Goal: Communication & Community: Answer question/provide support

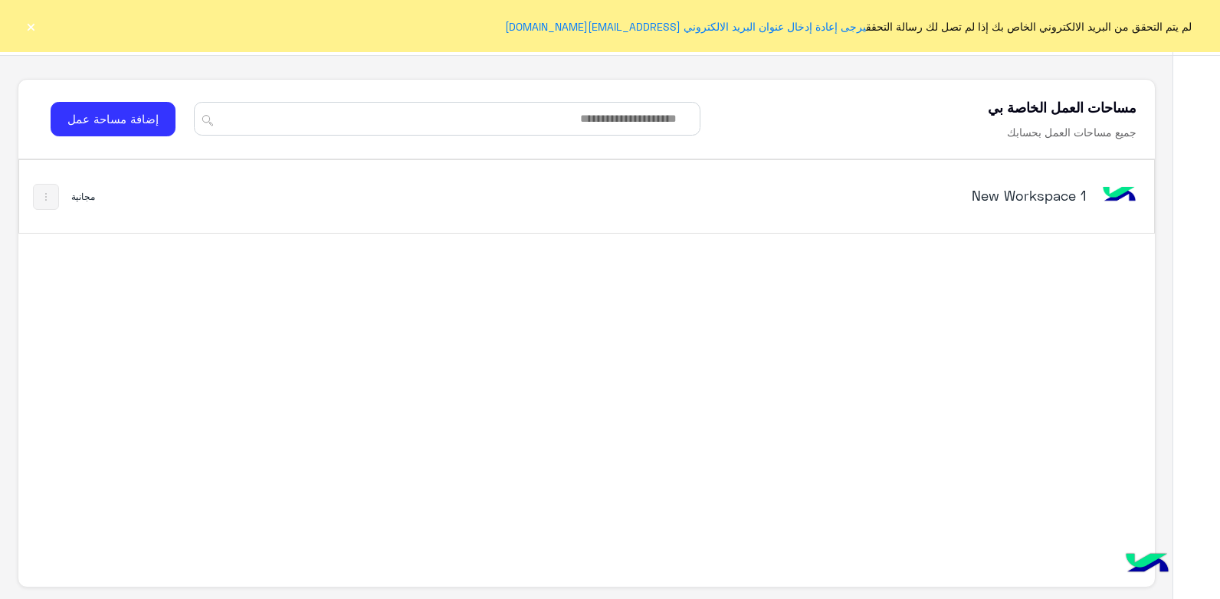
click at [677, 375] on div "New Workspace 1 مجانية" at bounding box center [586, 354] width 1136 height 391
click at [628, 116] on input at bounding box center [447, 119] width 506 height 34
click at [631, 192] on div "New Workspace 1" at bounding box center [808, 197] width 664 height 44
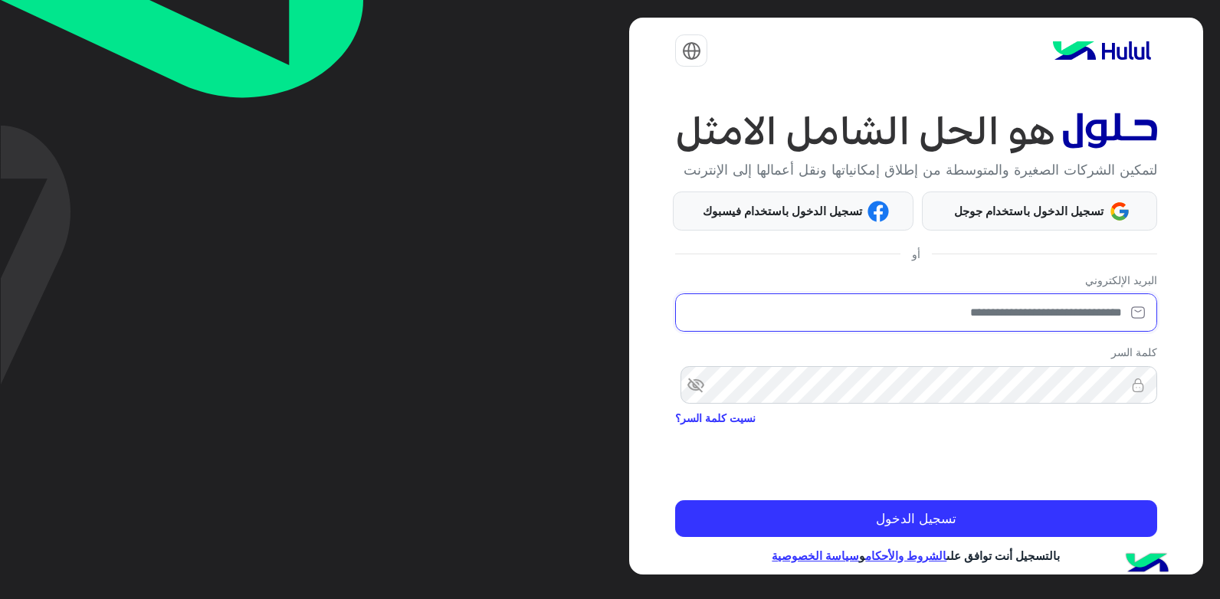
click at [966, 332] on input "email" at bounding box center [915, 312] width 481 height 38
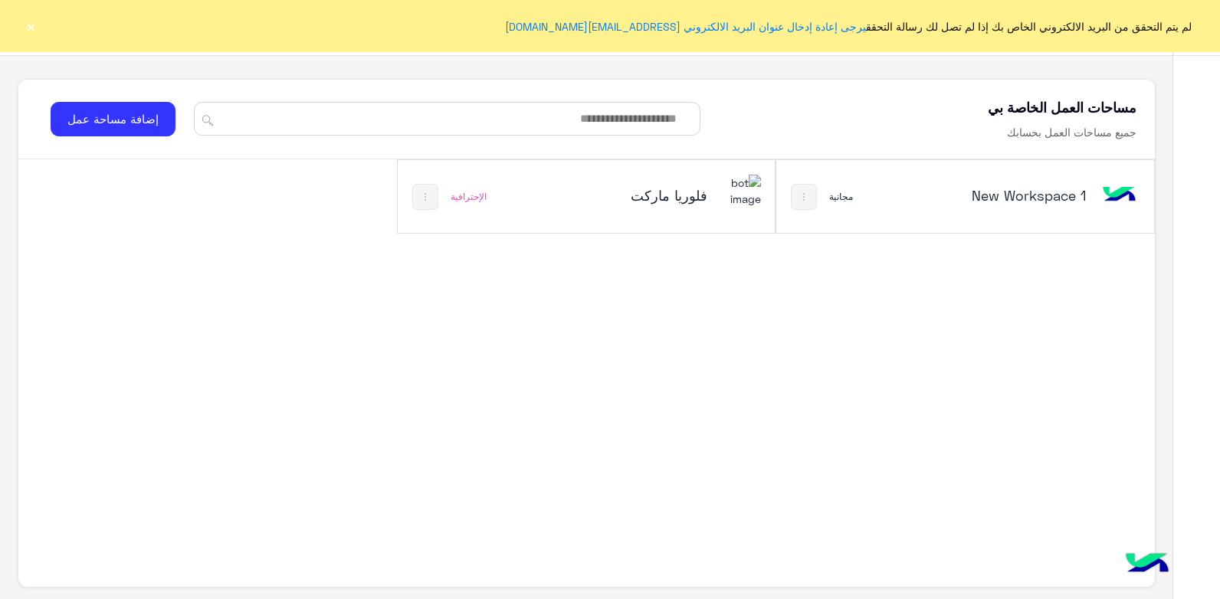
click at [802, 201] on img at bounding box center [804, 197] width 12 height 12
click at [836, 358] on div at bounding box center [610, 299] width 1220 height 599
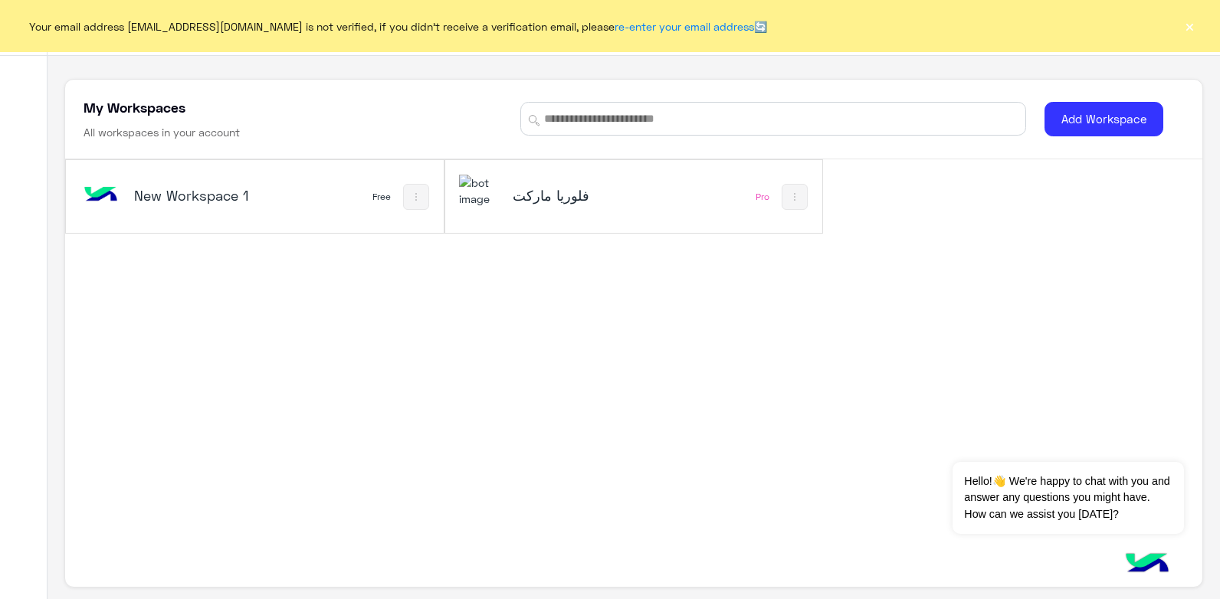
click at [1192, 26] on button "×" at bounding box center [1189, 25] width 15 height 15
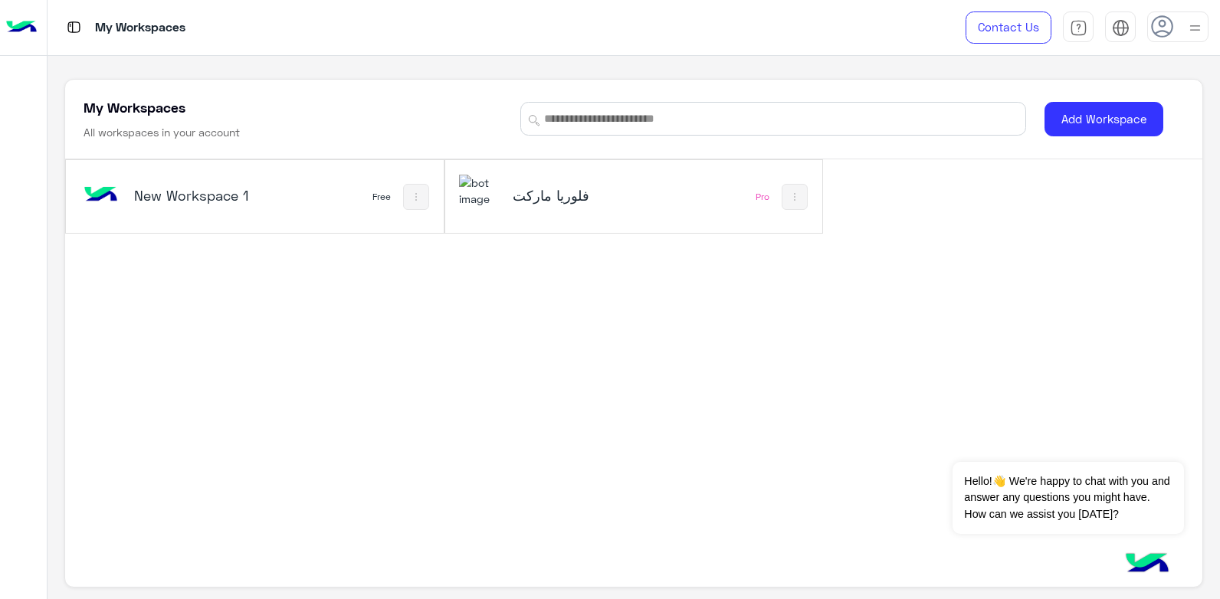
click at [1190, 31] on img at bounding box center [1194, 27] width 19 height 19
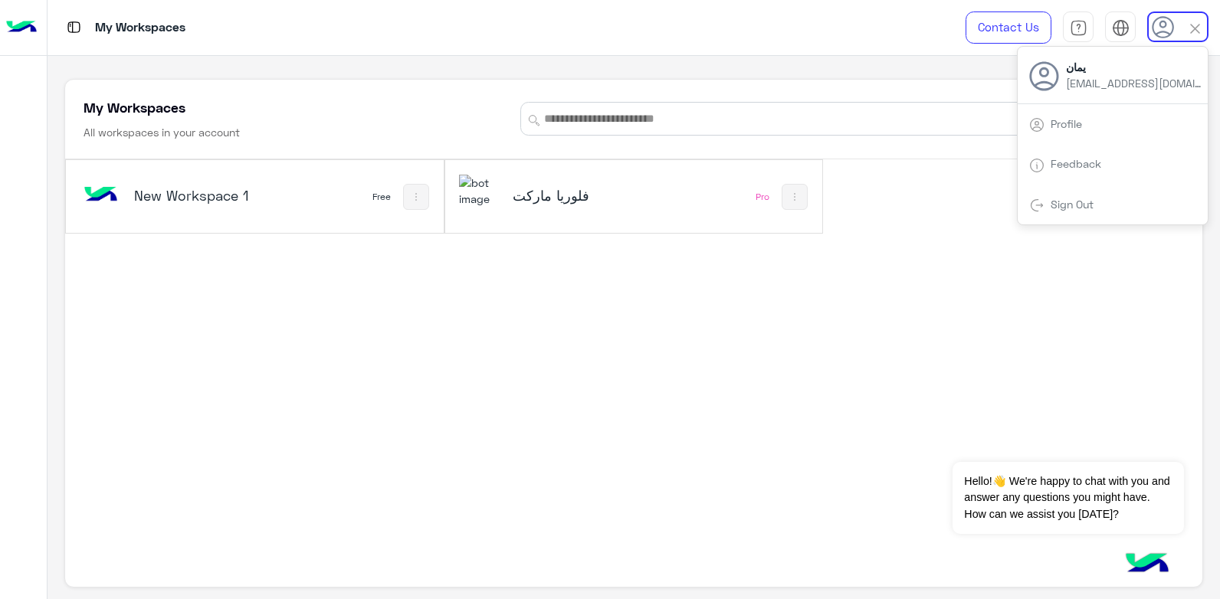
click at [1082, 198] on link "Sign Out" at bounding box center [1072, 204] width 43 height 13
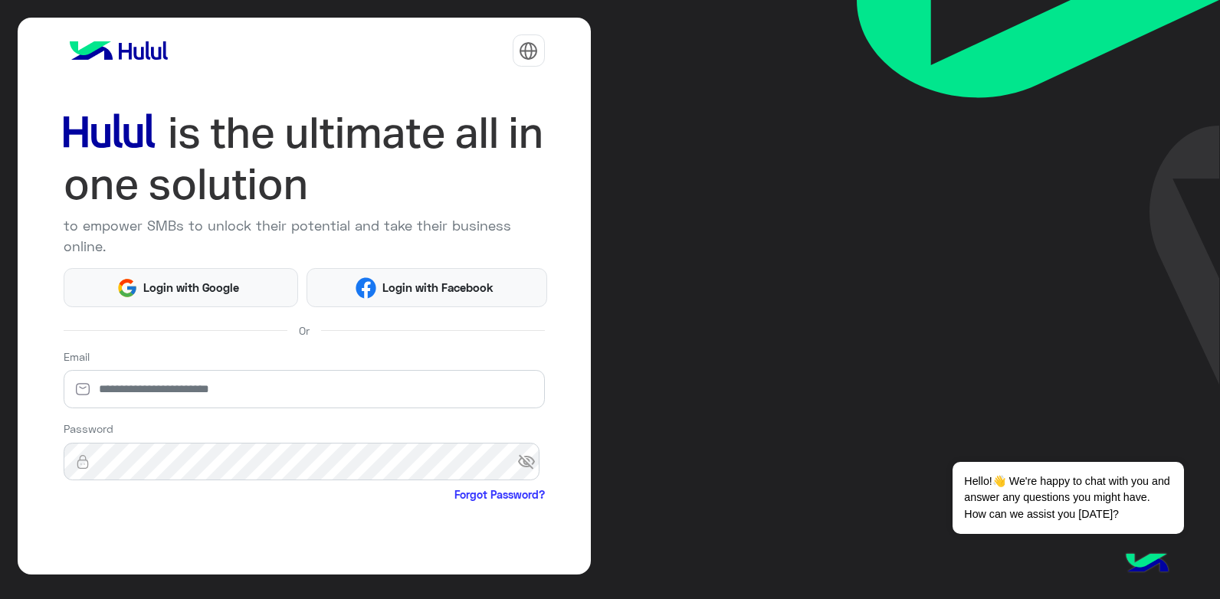
drag, startPoint x: 77, startPoint y: 0, endPoint x: 562, endPoint y: 180, distance: 517.4
click at [672, 128] on div "to empower SMBs to unlock their potential and take their business online. Login…" at bounding box center [610, 299] width 1220 height 599
drag, startPoint x: 221, startPoint y: 388, endPoint x: 229, endPoint y: 383, distance: 9.6
click at [221, 388] on input "email" at bounding box center [304, 389] width 481 height 38
type input "**********"
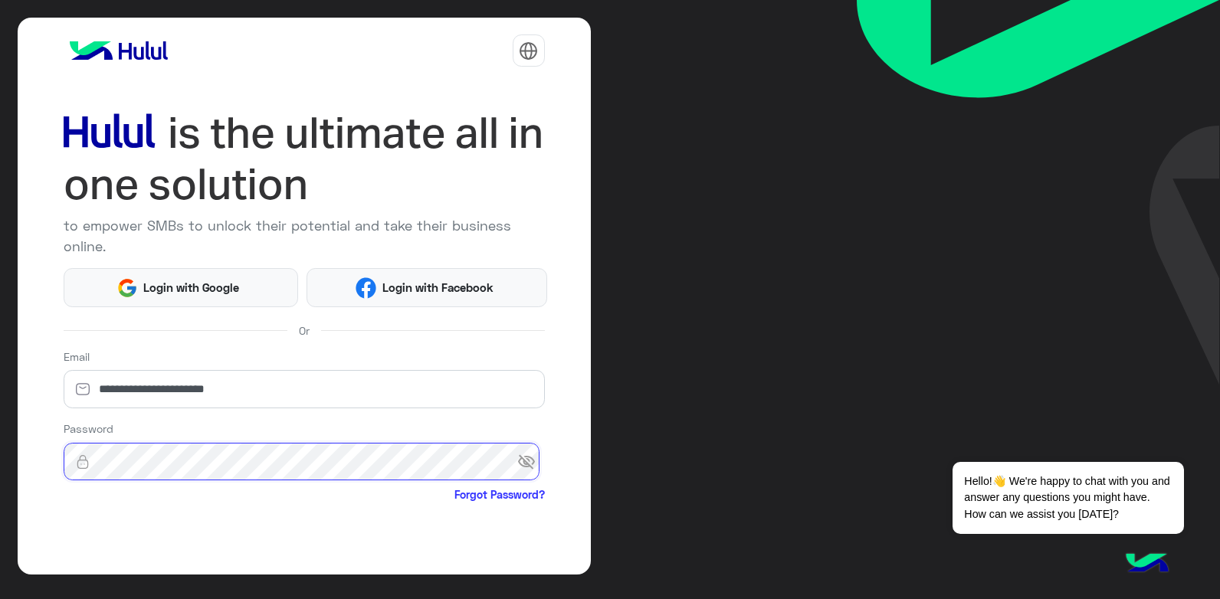
click at [64, 577] on button "Login" at bounding box center [304, 595] width 481 height 37
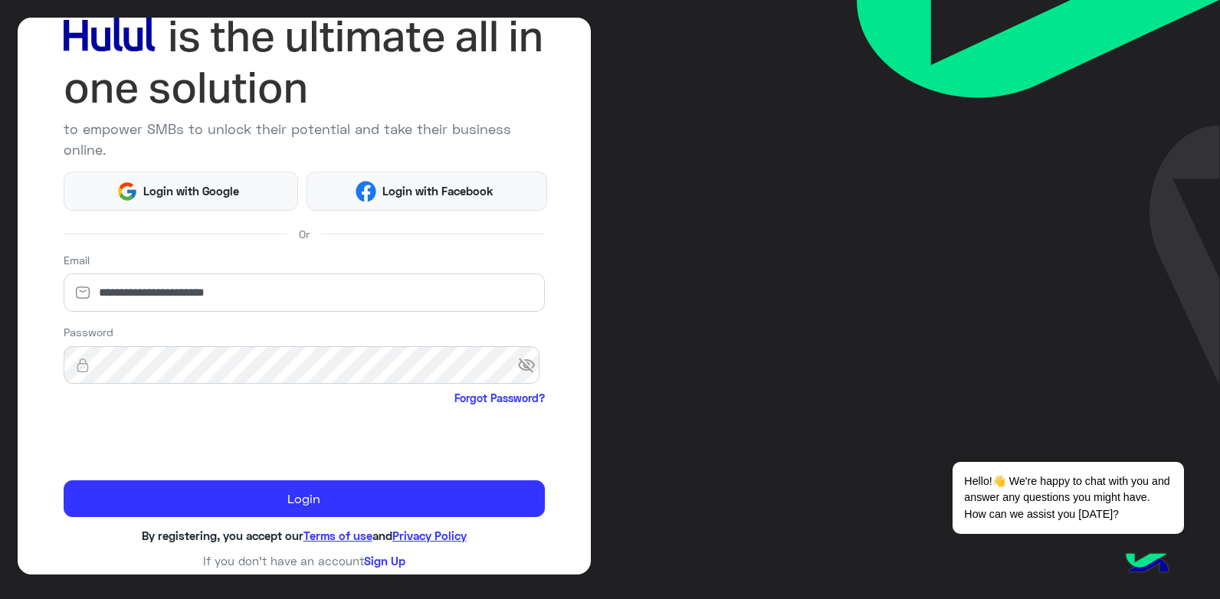
scroll to position [100, 0]
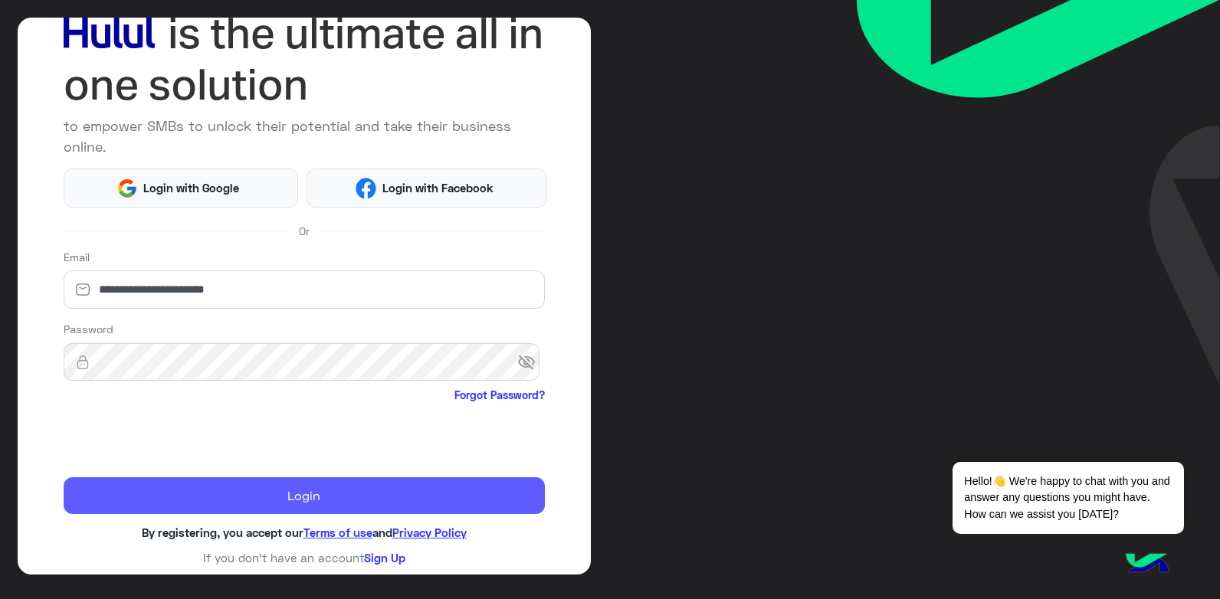
click at [406, 511] on button "Login" at bounding box center [304, 495] width 481 height 37
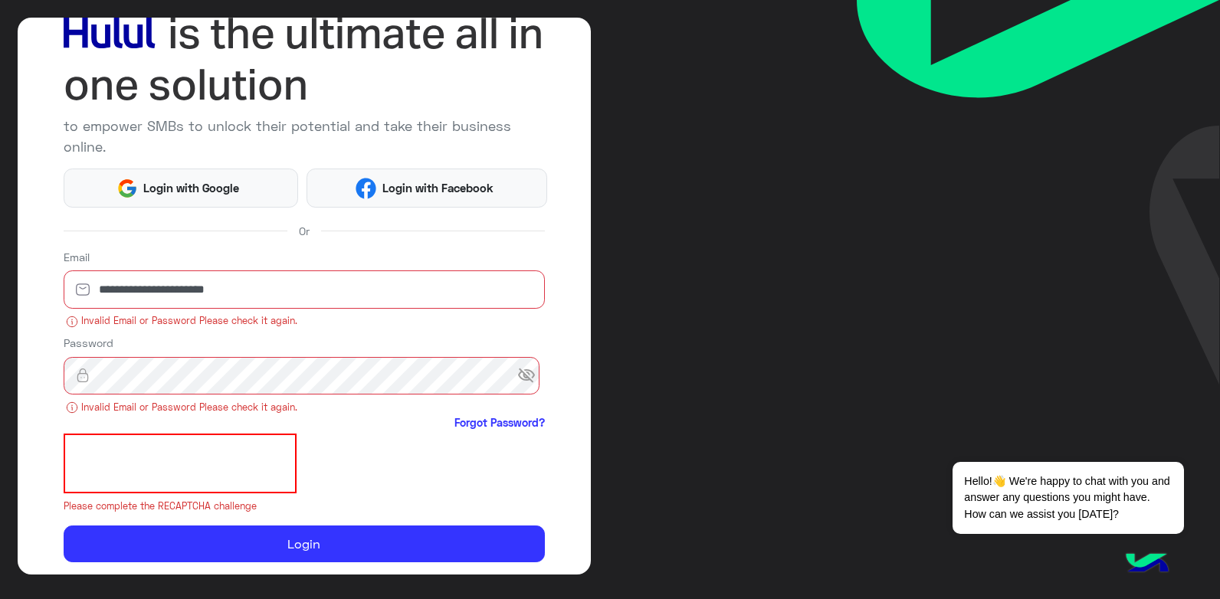
click at [517, 379] on span "visibility_off" at bounding box center [531, 376] width 28 height 28
click at [680, 383] on div "**********" at bounding box center [610, 299] width 1220 height 599
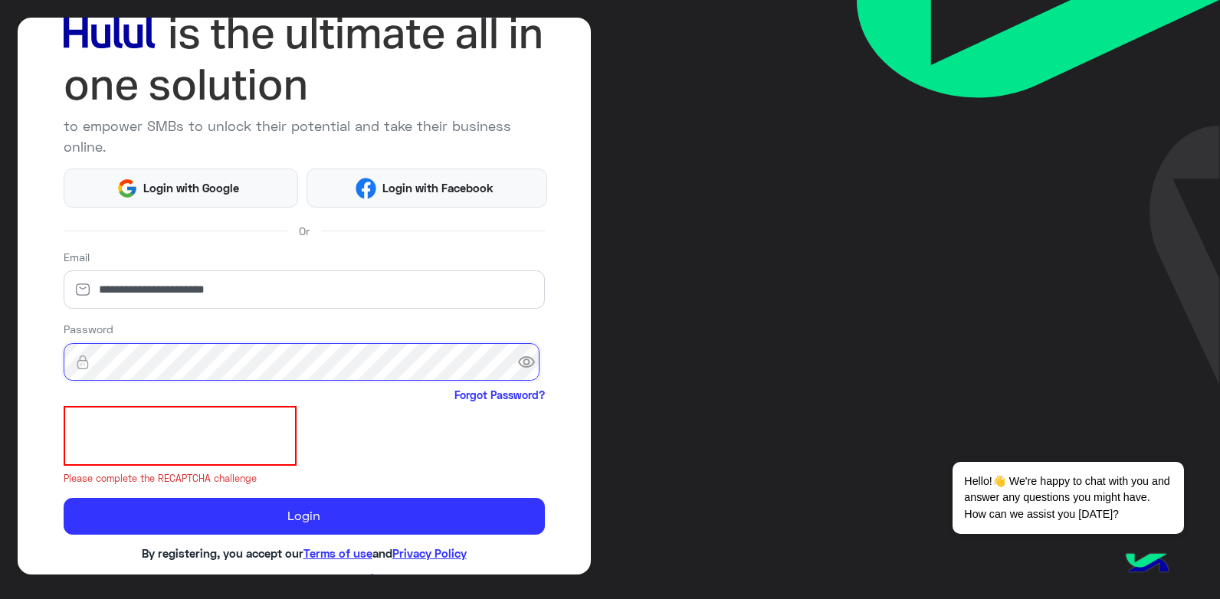
click at [64, 498] on button "Login" at bounding box center [304, 516] width 481 height 37
click at [521, 356] on span "visibility" at bounding box center [531, 363] width 28 height 28
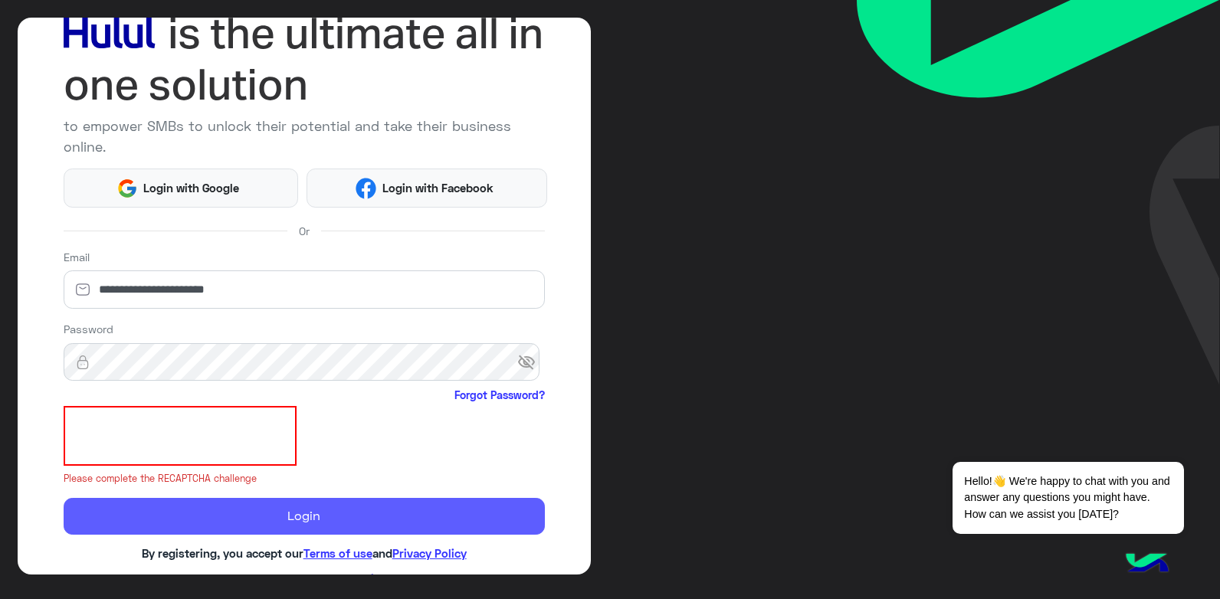
click at [462, 507] on button "Login" at bounding box center [304, 516] width 481 height 37
click at [254, 520] on button "Login" at bounding box center [304, 516] width 481 height 37
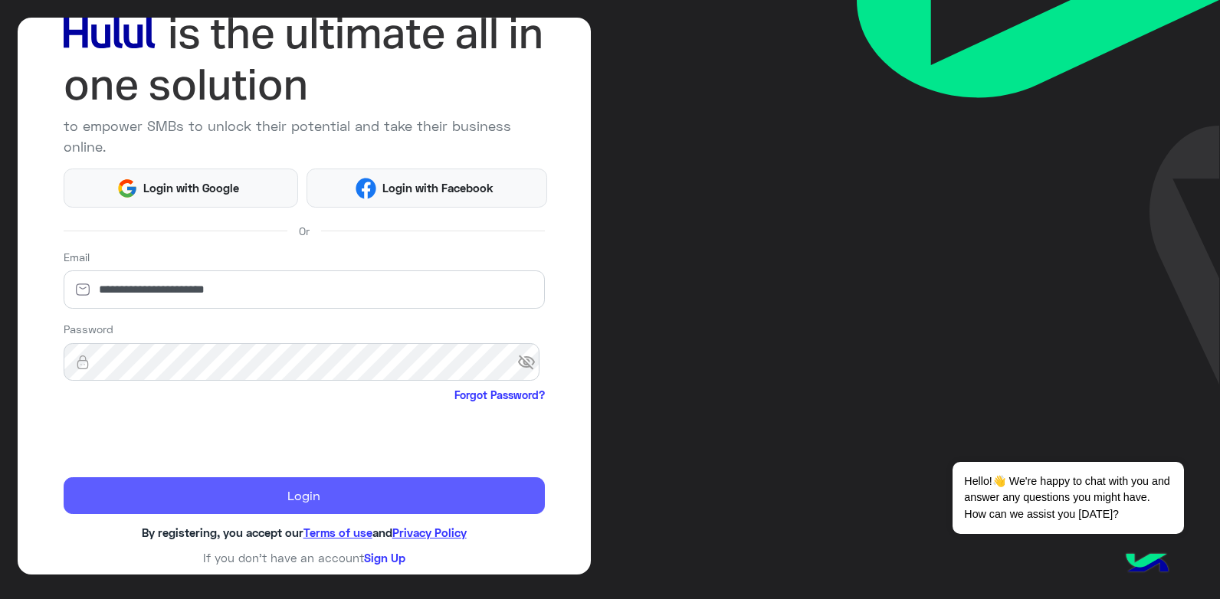
click at [313, 495] on button "Login" at bounding box center [304, 495] width 481 height 37
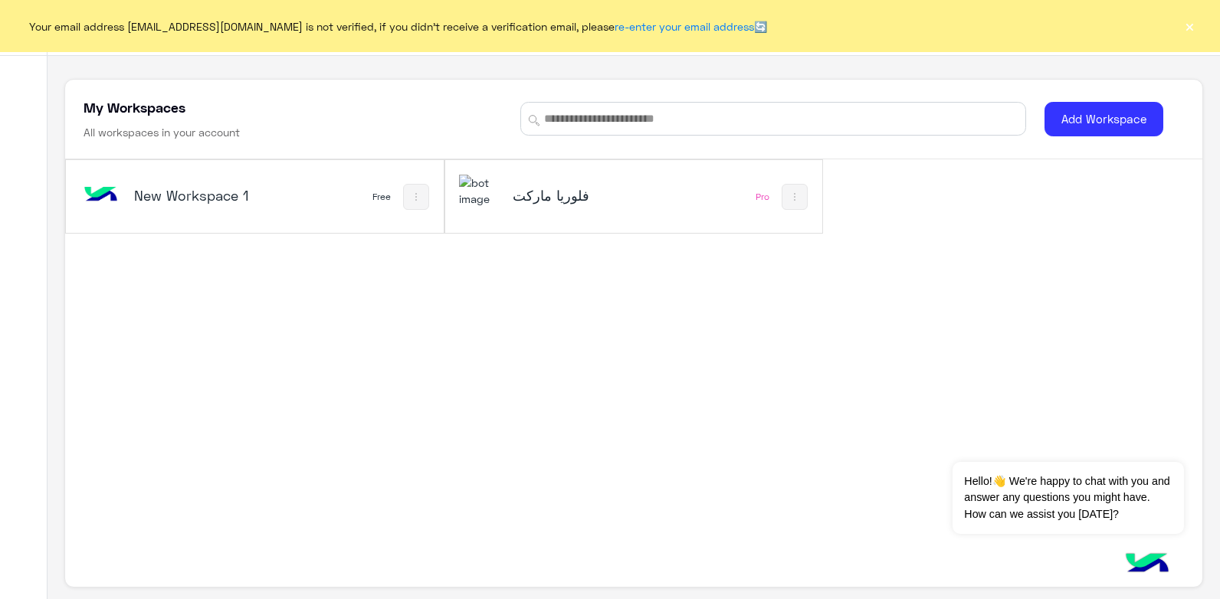
click at [616, 195] on h5 "فلوريا ماركت" at bounding box center [576, 195] width 126 height 18
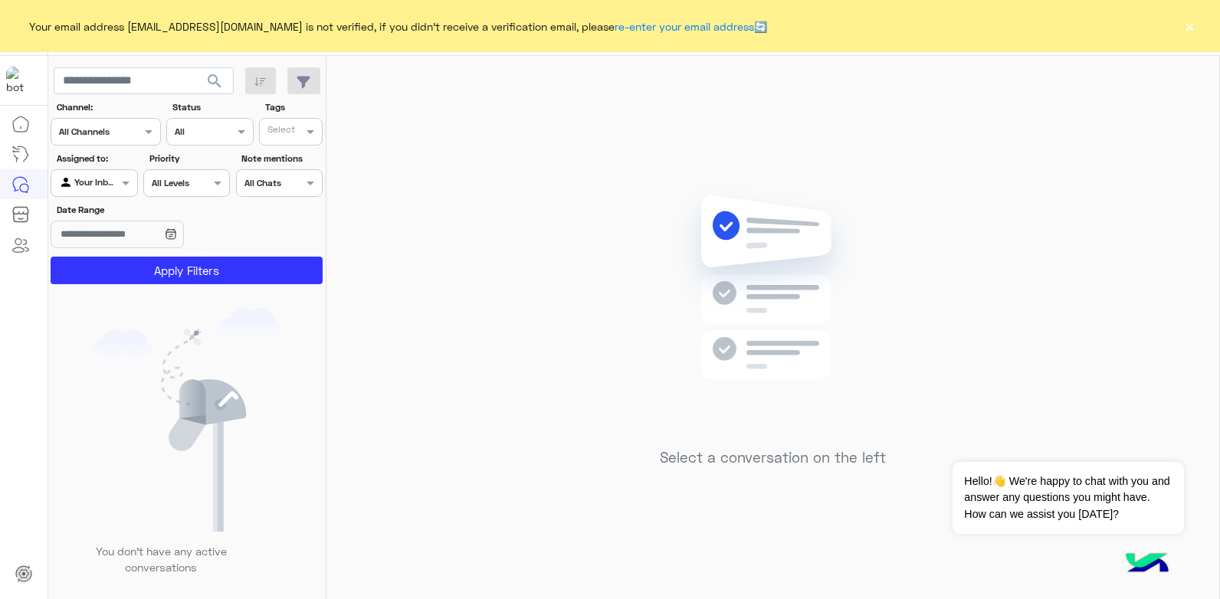
drag, startPoint x: 1188, startPoint y: 27, endPoint x: 1184, endPoint y: 41, distance: 15.3
click at [1188, 5] on div "Your email address ymanelashwal3@gmail.com is not verified, if you didn't recei…" at bounding box center [610, 26] width 1220 height 52
click at [1188, 27] on button "×" at bounding box center [1189, 25] width 15 height 15
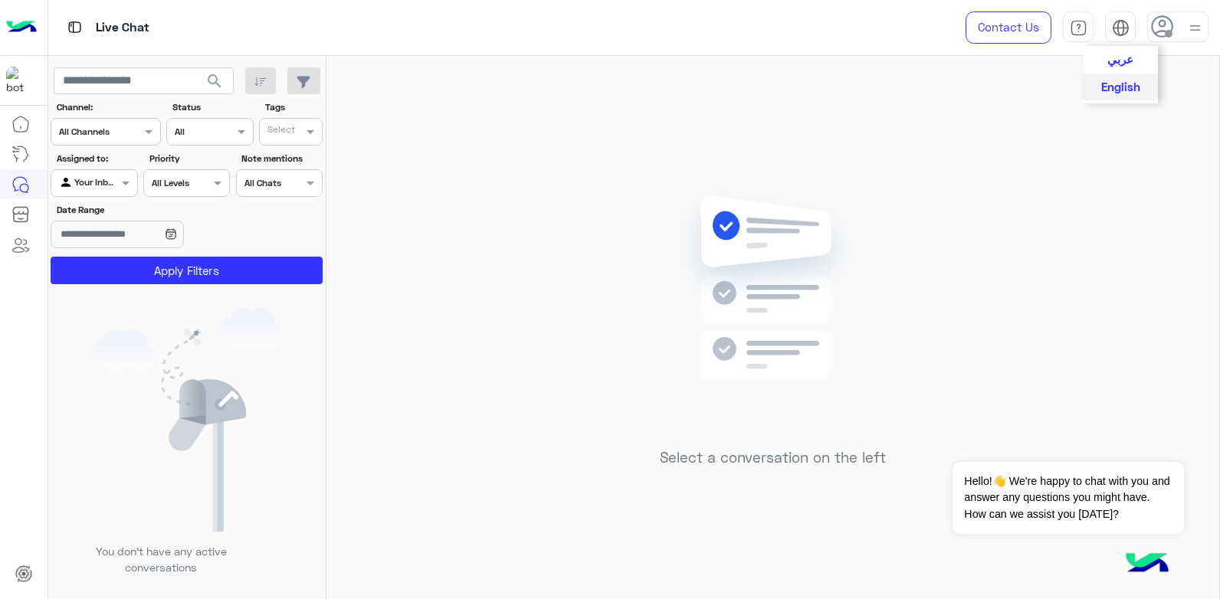
click at [1116, 27] on img at bounding box center [1121, 28] width 18 height 18
click at [1118, 56] on span "عربي" at bounding box center [1120, 58] width 26 height 14
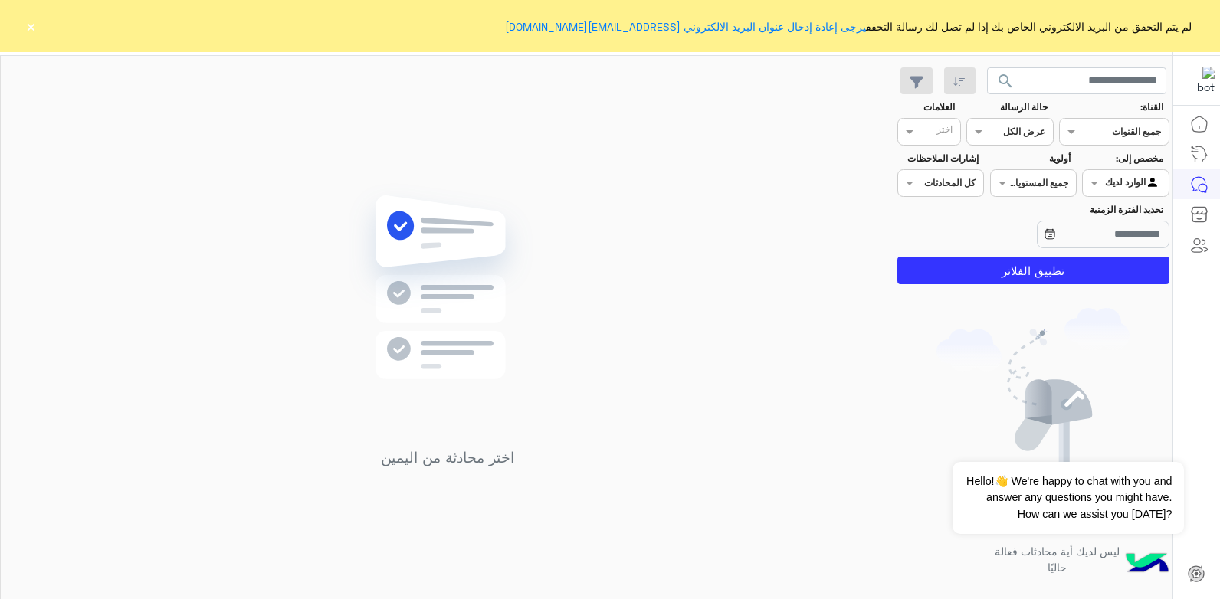
click at [27, 26] on button "×" at bounding box center [30, 25] width 15 height 15
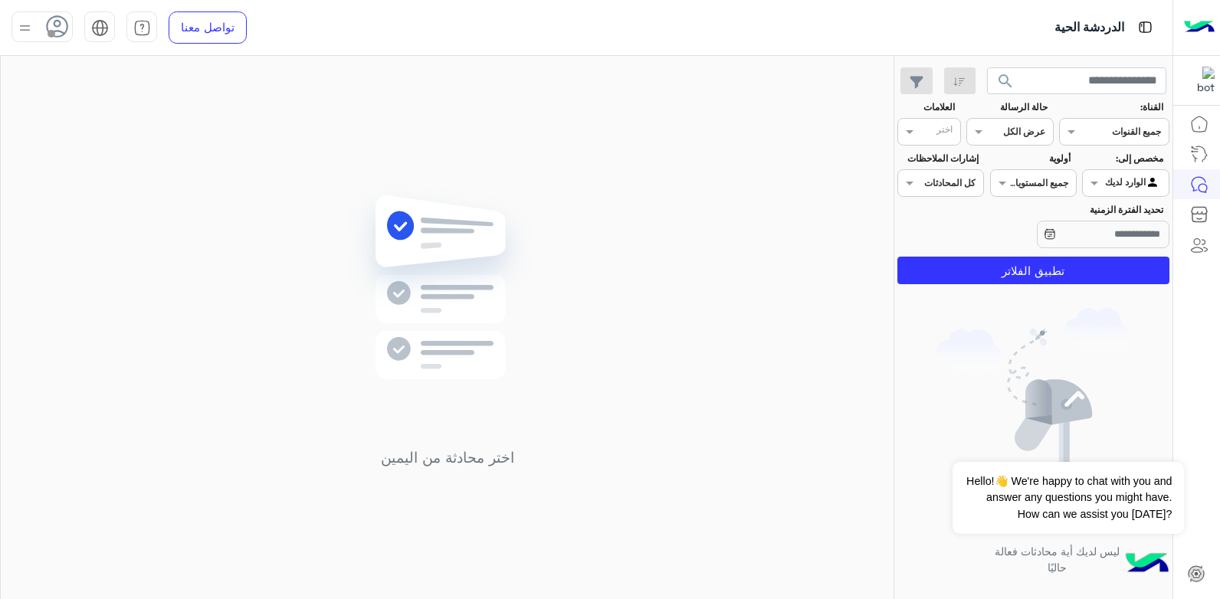
click at [56, 26] on use at bounding box center [58, 26] width 22 height 22
click at [92, 113] on label "متصل" at bounding box center [107, 117] width 167 height 28
click at [404, 180] on div "اختر محادثة من اليمين" at bounding box center [447, 330] width 893 height 549
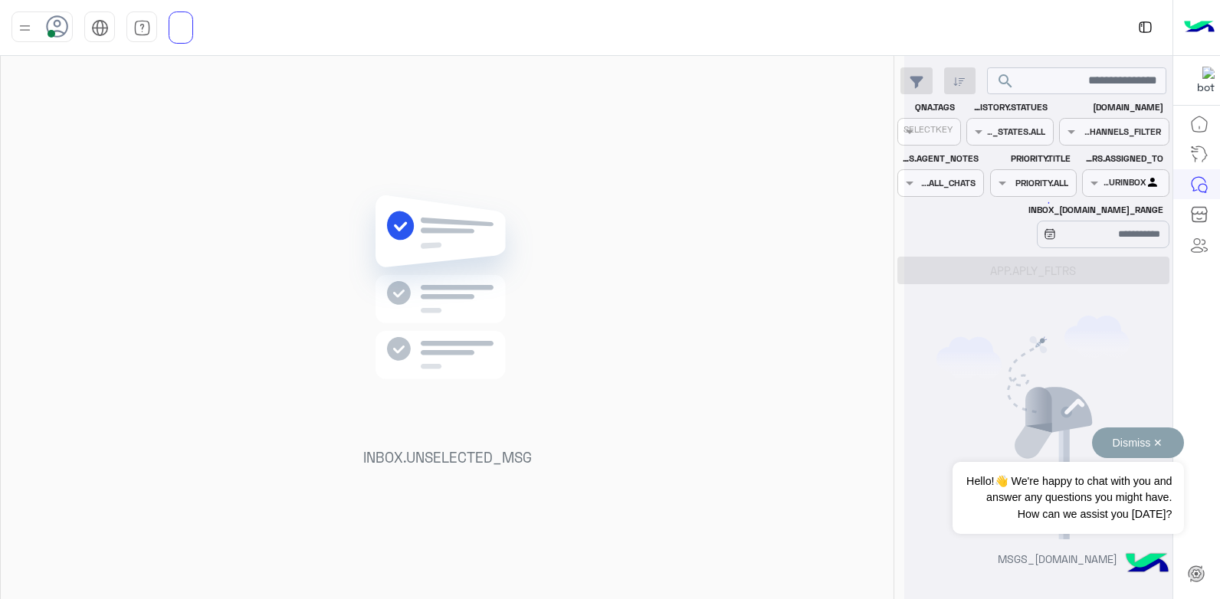
click at [1125, 444] on button "Dismiss ✕" at bounding box center [1138, 443] width 92 height 31
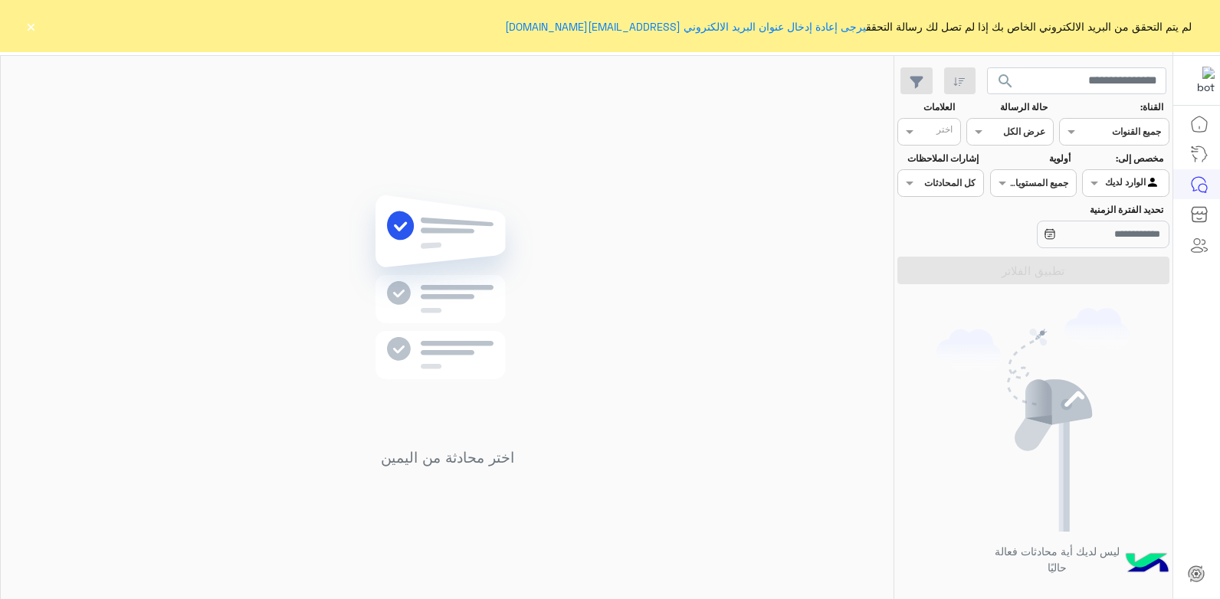
click at [28, 28] on button "×" at bounding box center [30, 25] width 15 height 15
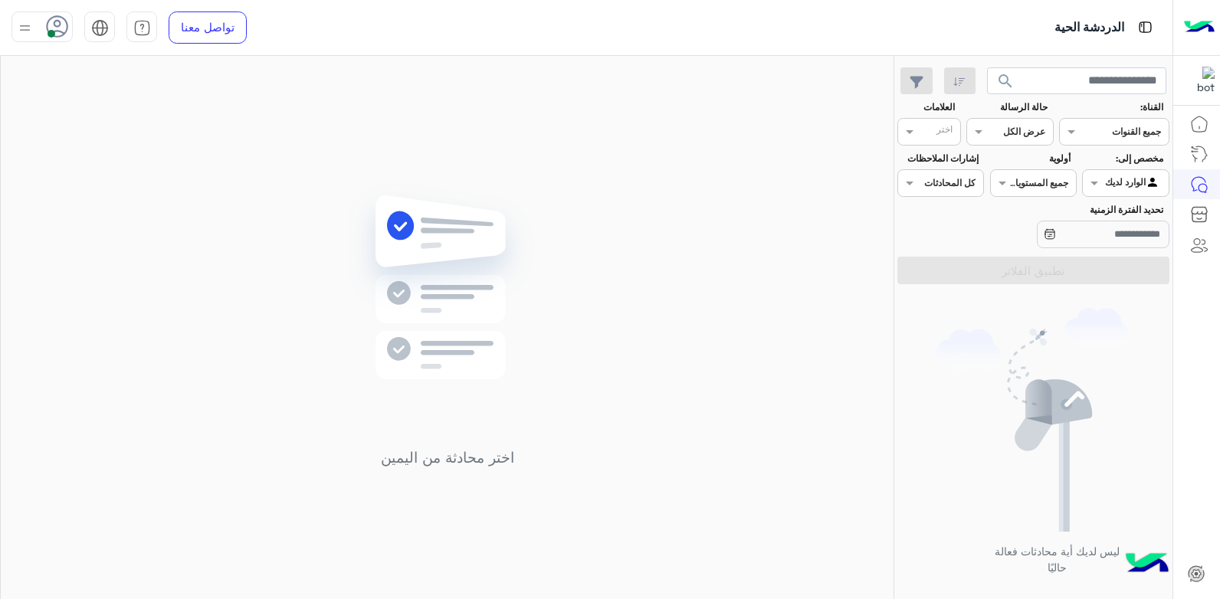
click at [1018, 320] on img at bounding box center [1032, 420] width 193 height 224
click at [1092, 182] on span at bounding box center [1092, 183] width 19 height 16
click at [1105, 211] on b "غير معينة" at bounding box center [1125, 213] width 41 height 13
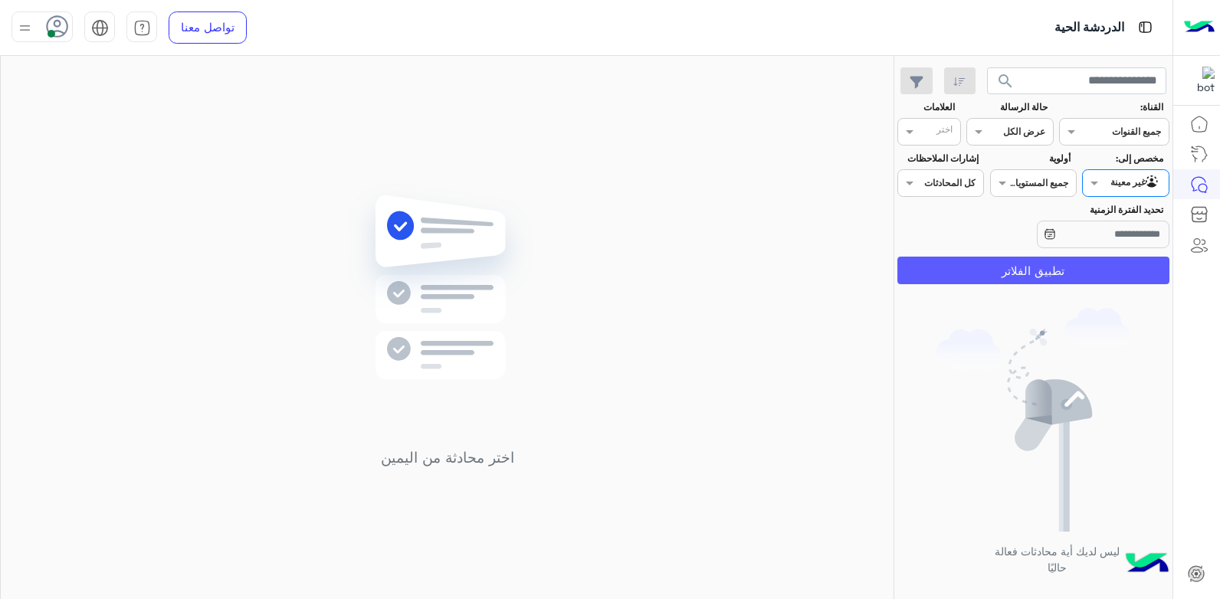
click at [939, 274] on button "تطبيق الفلاتر" at bounding box center [1033, 271] width 272 height 28
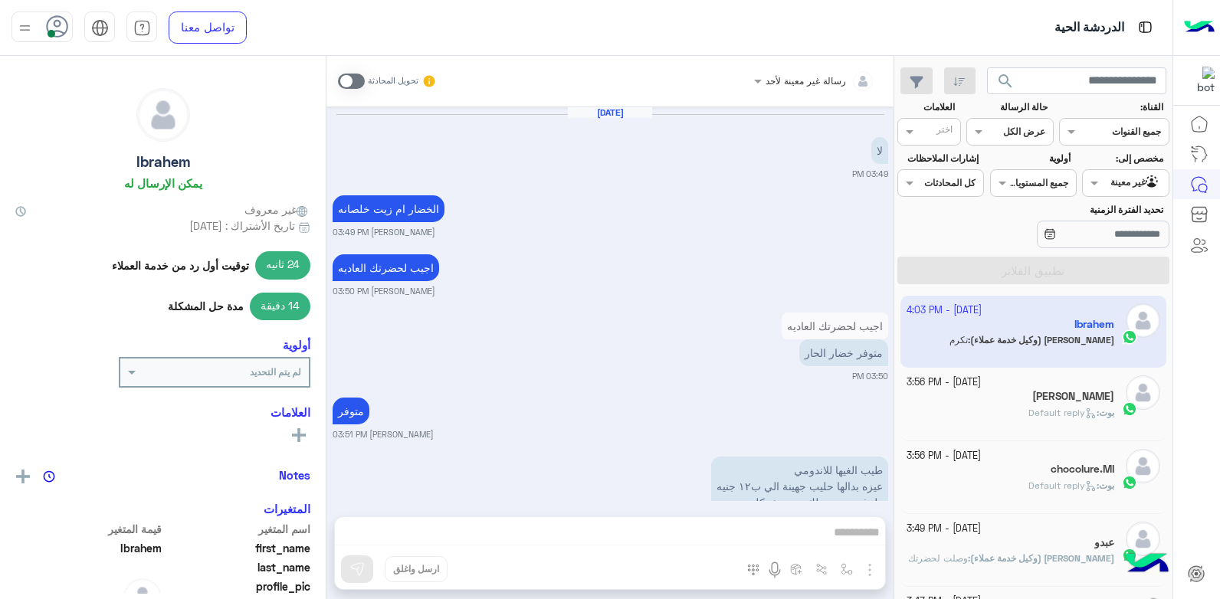
scroll to position [954, 0]
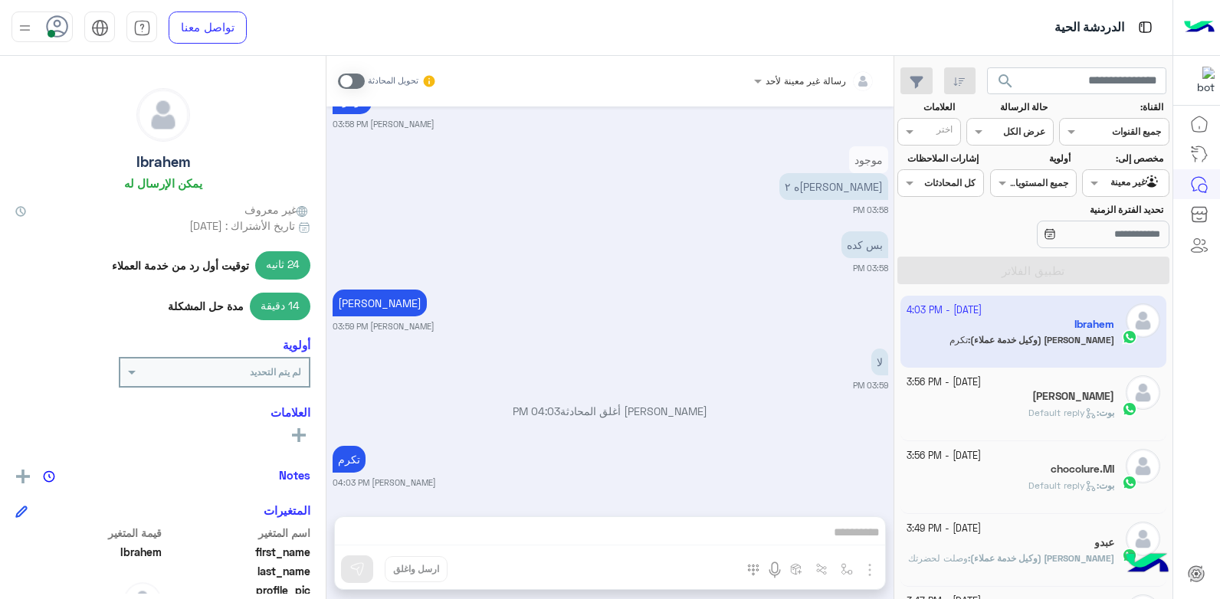
click at [712, 362] on div "لا 03:59 PM" at bounding box center [611, 368] width 556 height 47
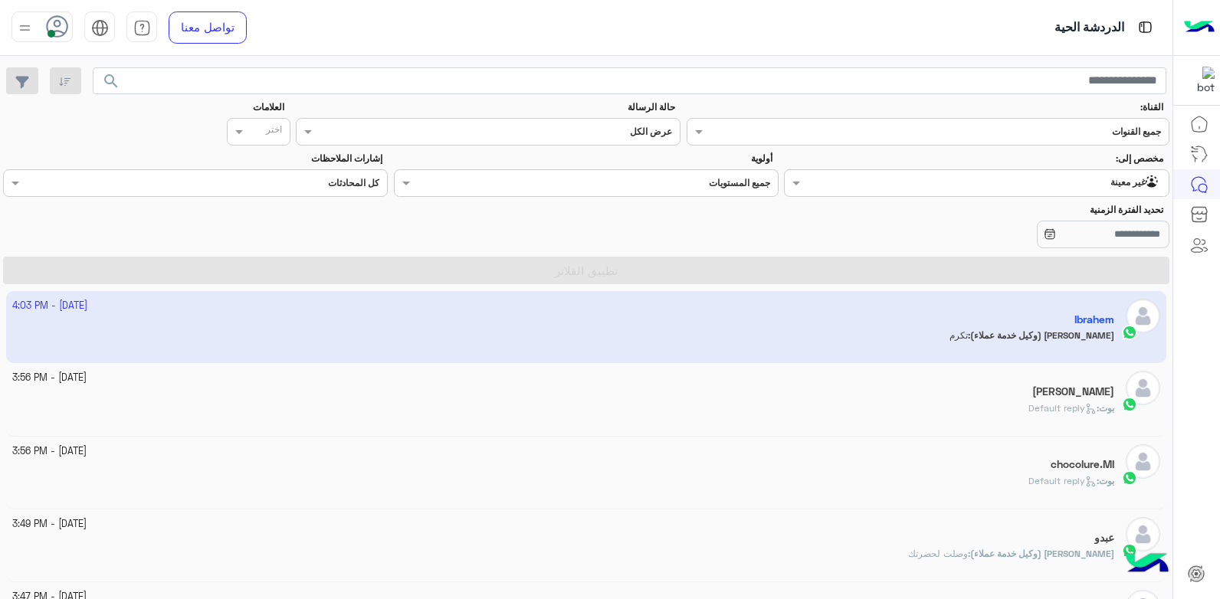
scroll to position [0, 0]
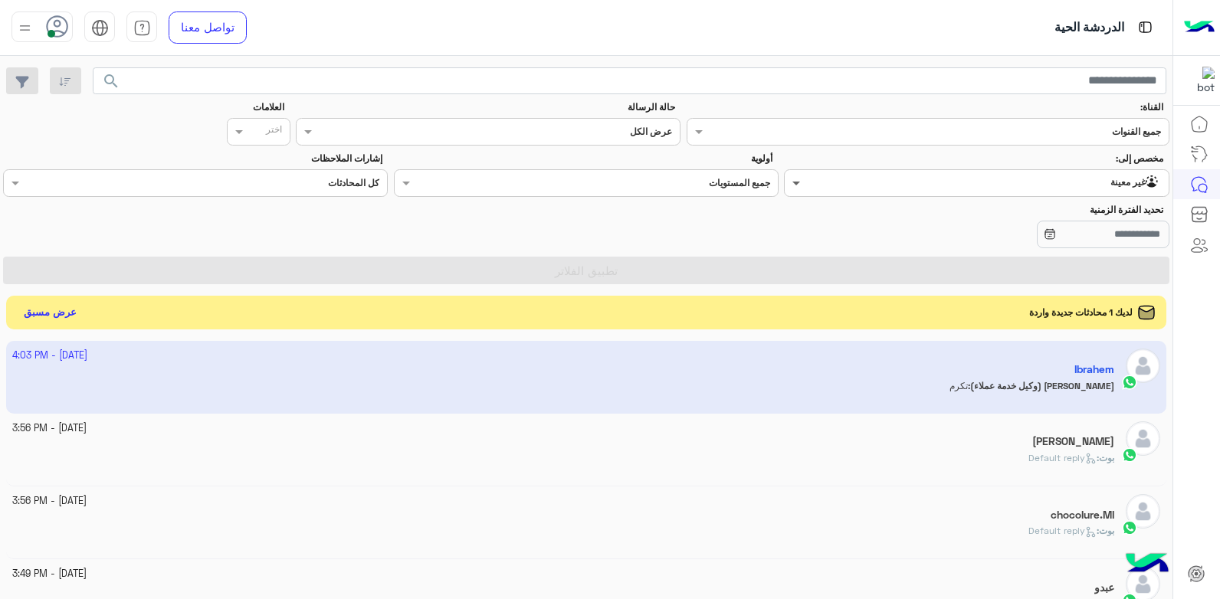
click at [795, 186] on span at bounding box center [794, 183] width 19 height 16
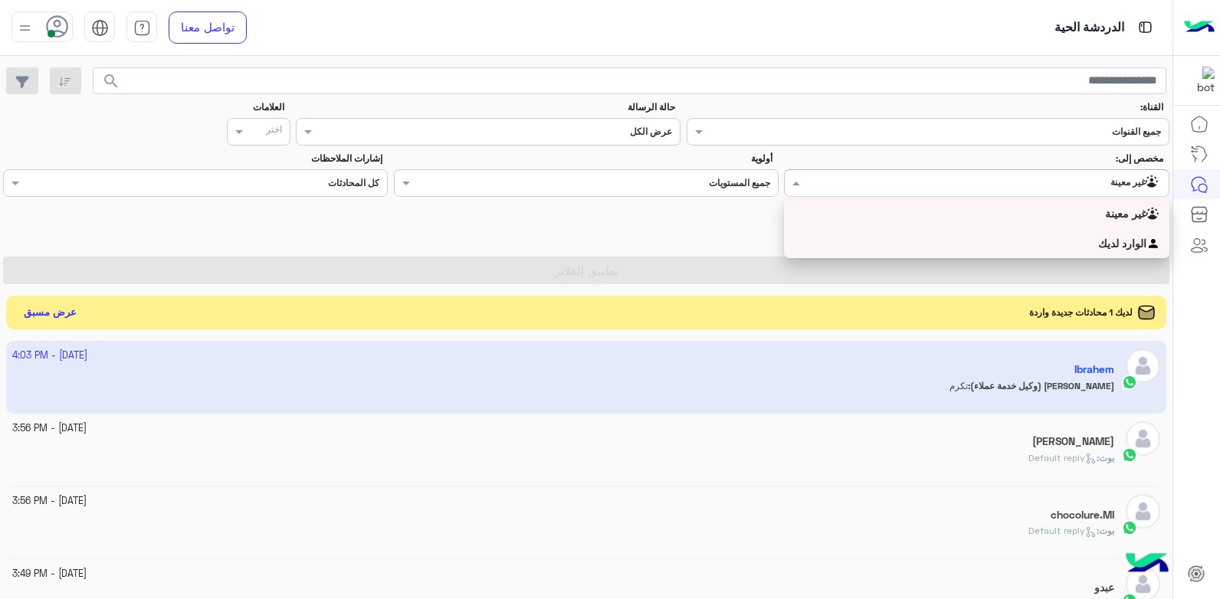
click at [886, 242] on div "الوارد لديك" at bounding box center [976, 244] width 385 height 30
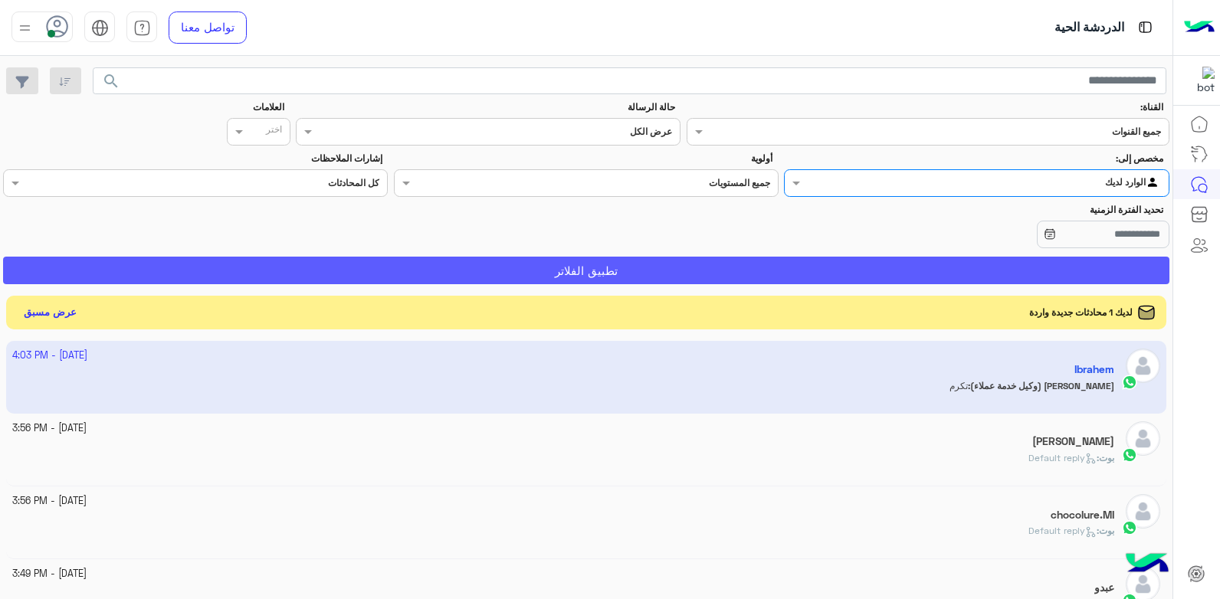
click at [858, 271] on button "تطبيق الفلاتر" at bounding box center [586, 271] width 1166 height 28
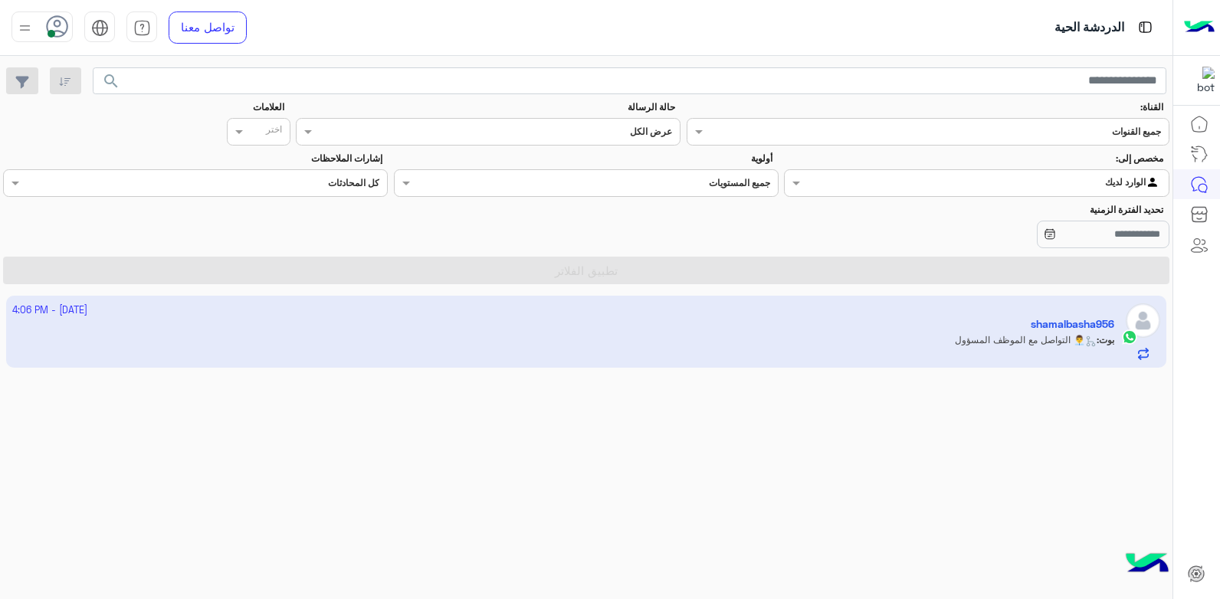
click at [926, 336] on app-inbox-user "2 October - 4:06 PM shamalbasha956 بوت : 👨‍💼 التواصل مع الموظف المسؤول" at bounding box center [586, 332] width 1161 height 72
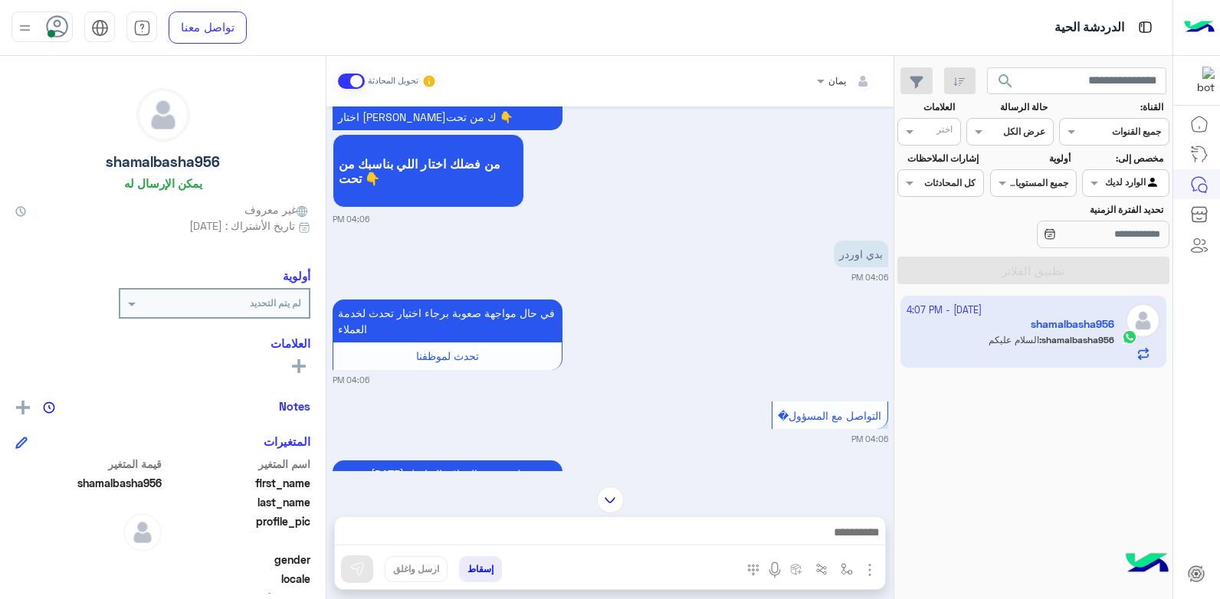
scroll to position [1153, 0]
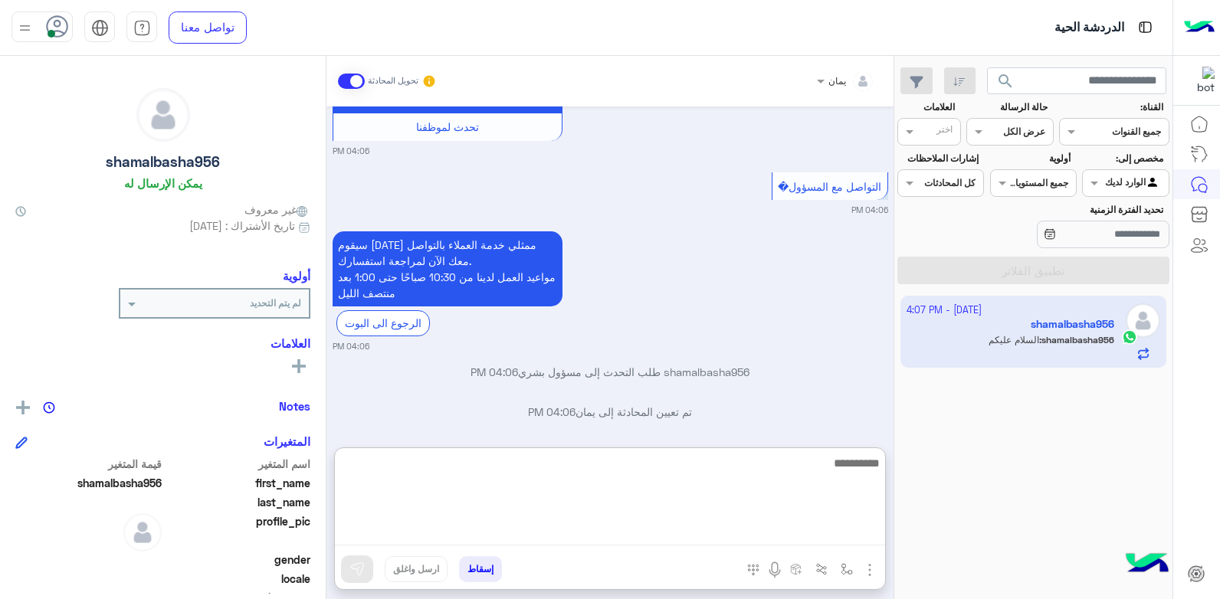
click at [781, 529] on textarea at bounding box center [610, 500] width 550 height 92
type textarea "*"
type textarea "**********"
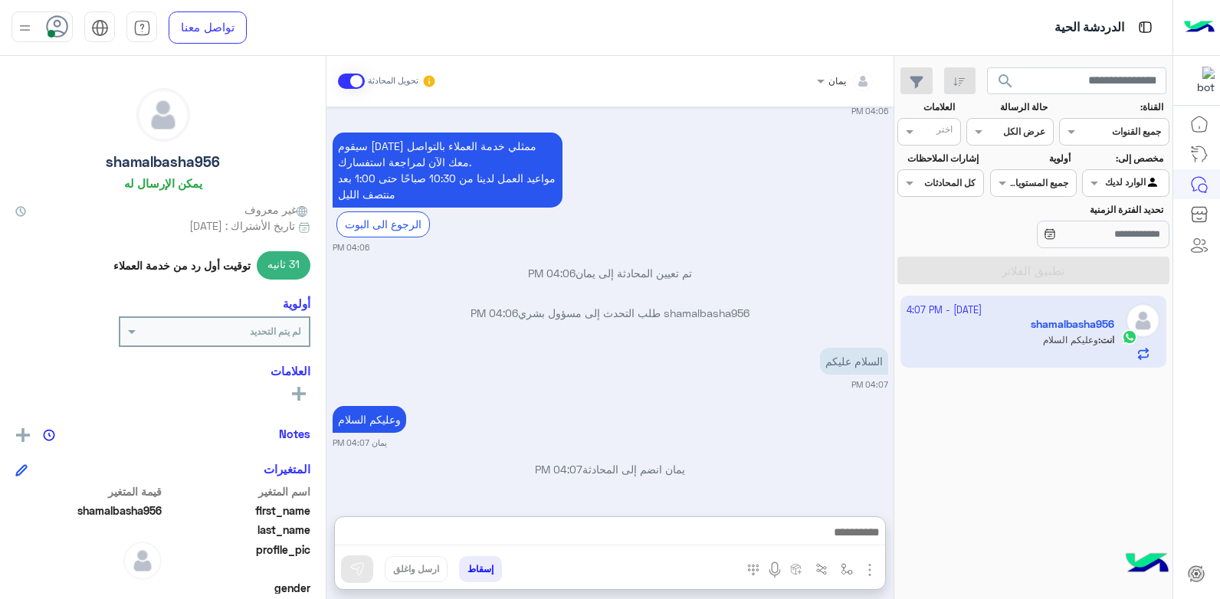
click at [649, 402] on div "وعليكم السلام يمان 04:07 PM" at bounding box center [611, 425] width 556 height 47
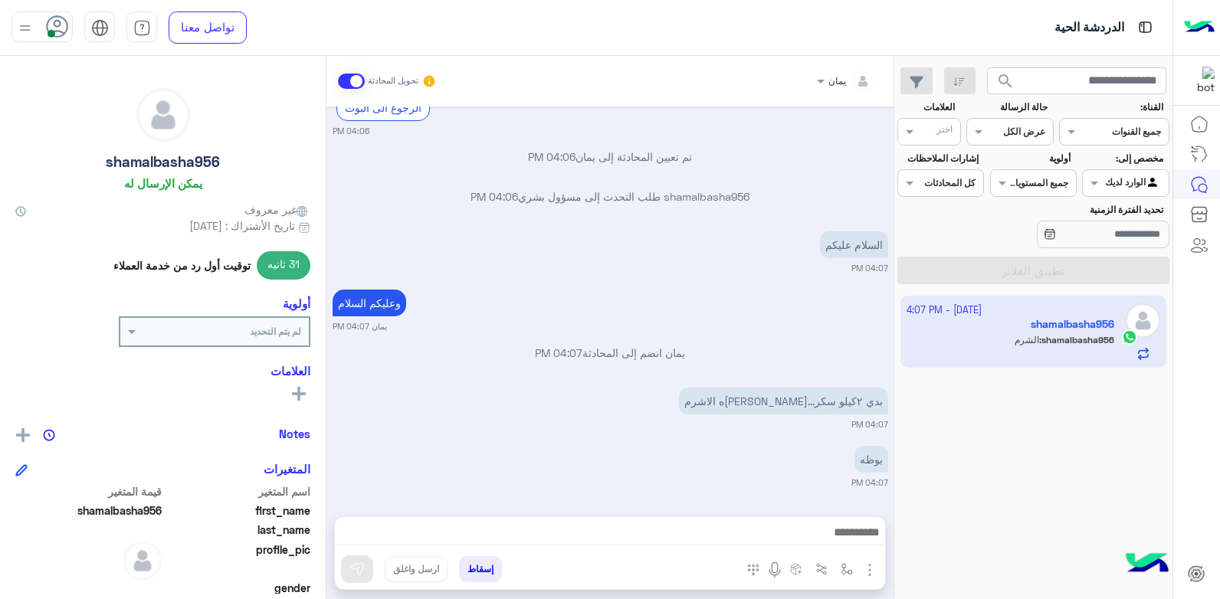
scroll to position [1428, 0]
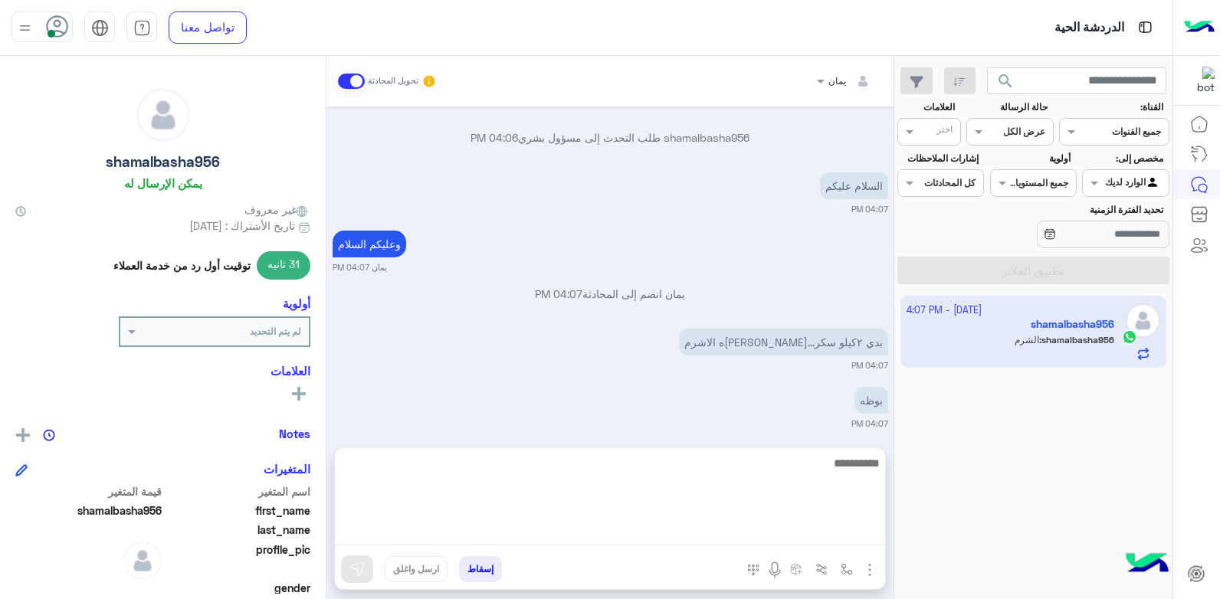
click at [759, 534] on textarea at bounding box center [610, 500] width 550 height 92
type textarea "**********"
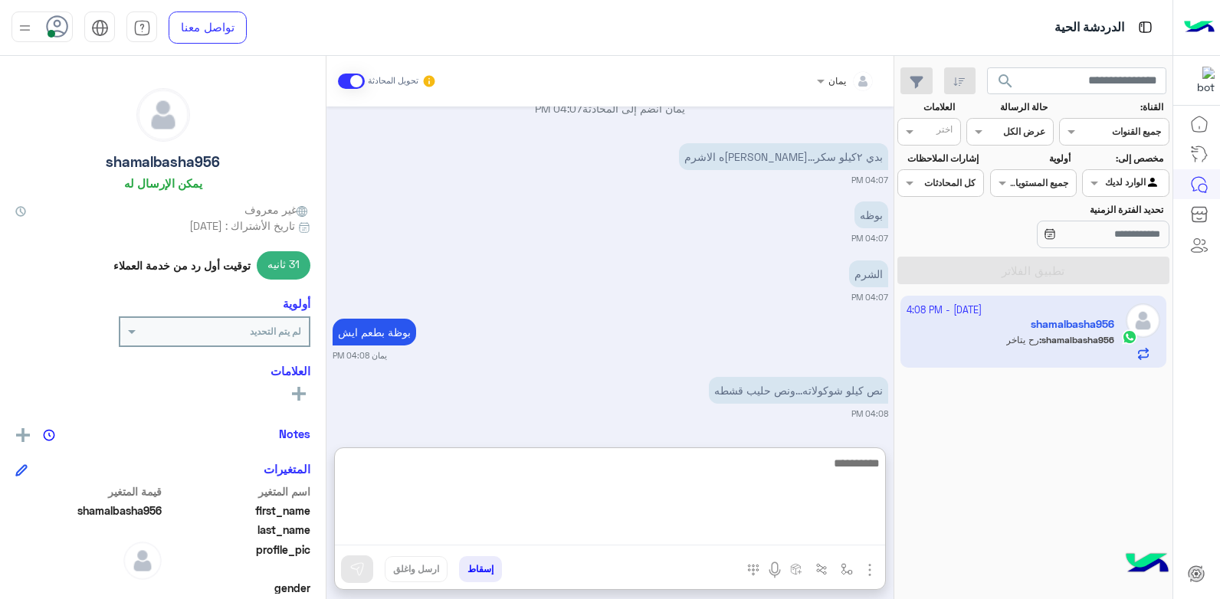
scroll to position [1672, 0]
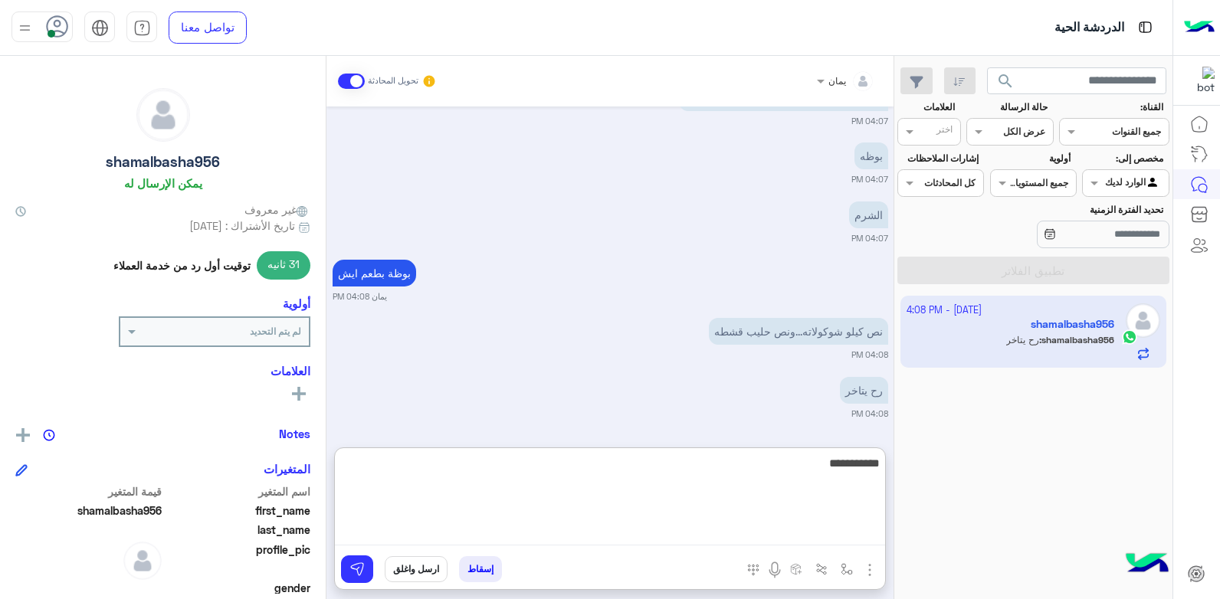
type textarea "**********"
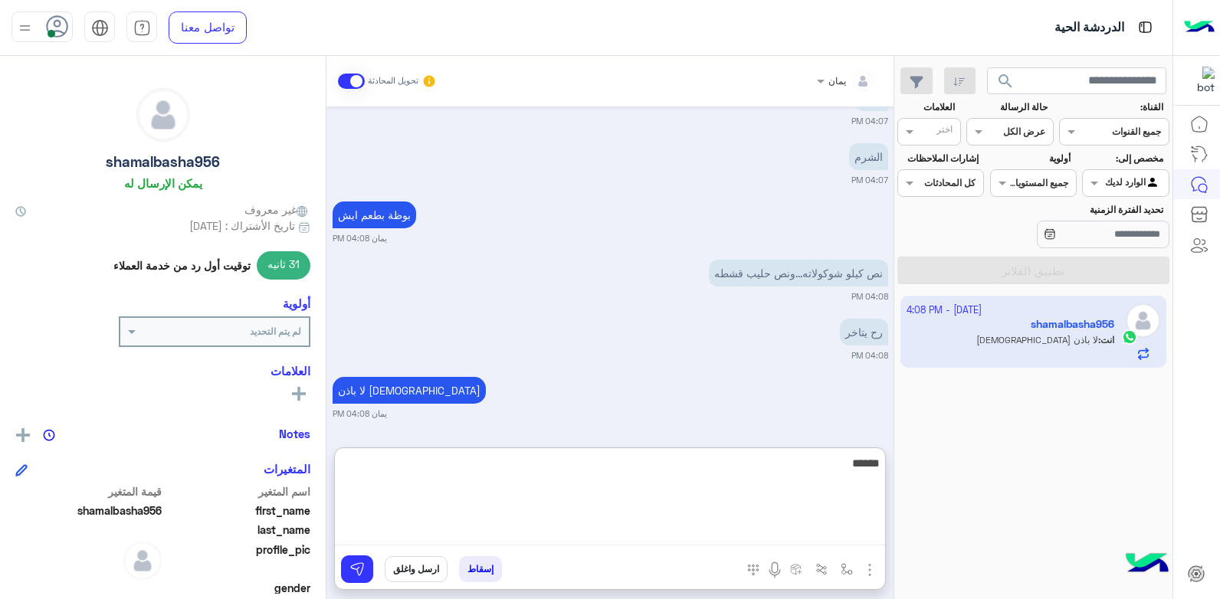
type textarea "*******"
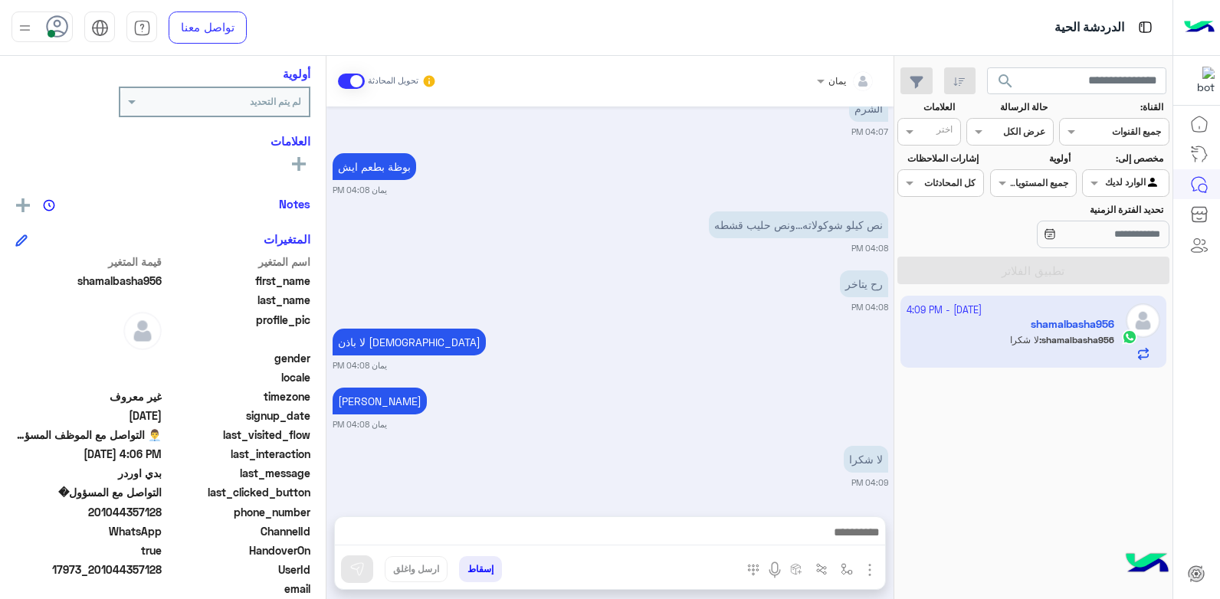
scroll to position [1778, 0]
drag, startPoint x: 128, startPoint y: 513, endPoint x: 164, endPoint y: 516, distance: 36.1
click at [164, 516] on div "phone_number 201044357128" at bounding box center [162, 513] width 295 height 19
copy span "357128"
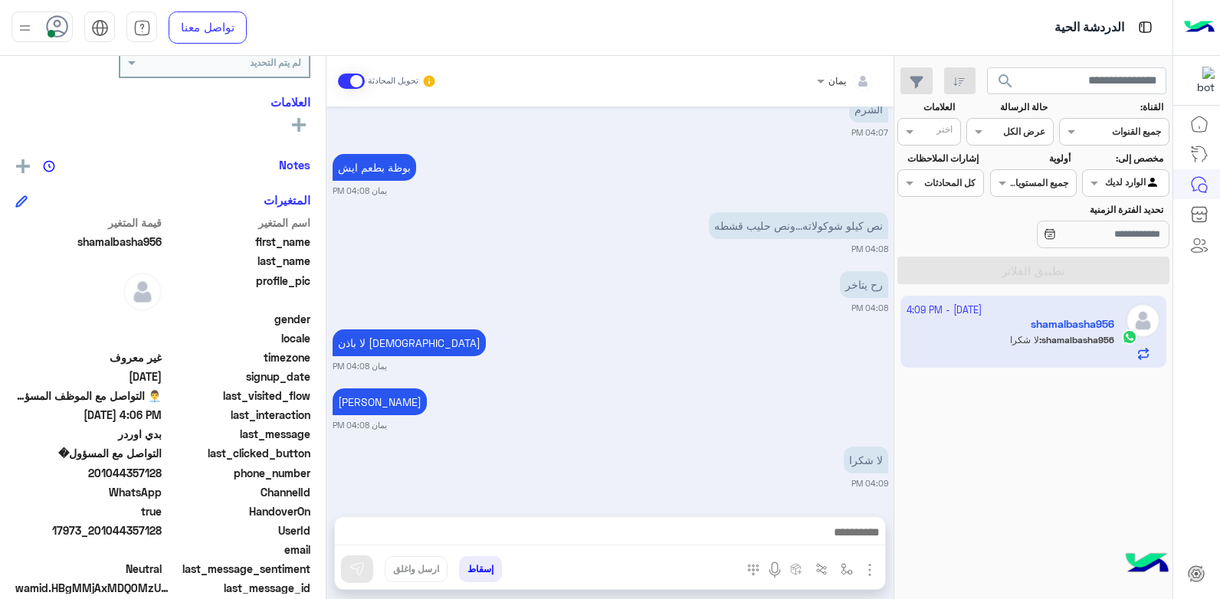
scroll to position [290, 0]
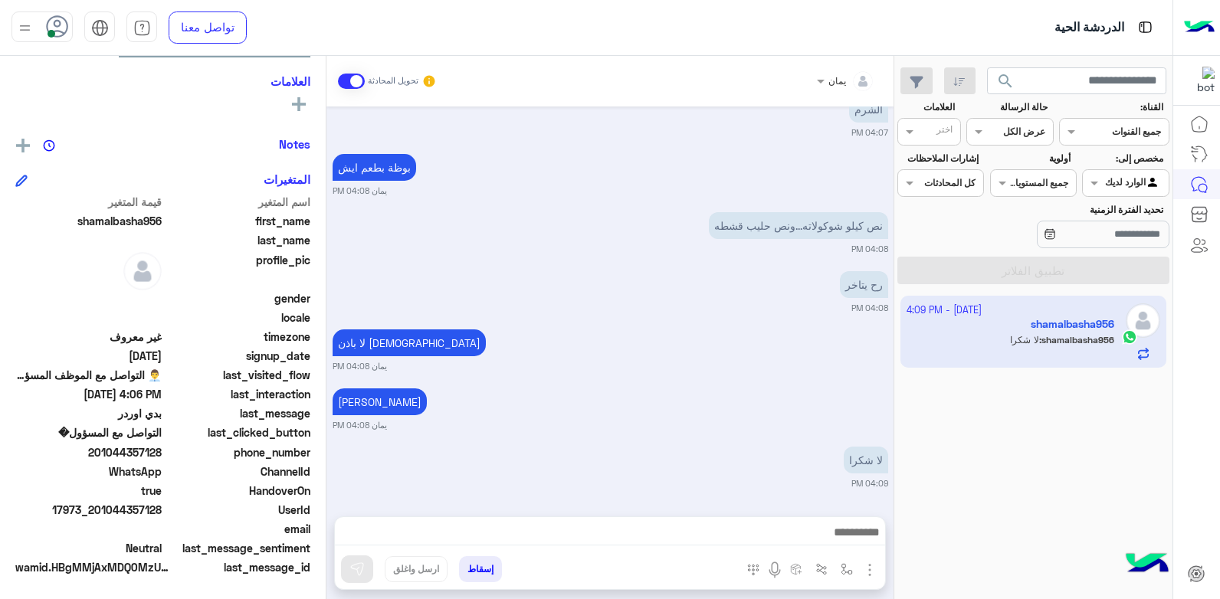
click at [151, 452] on span "201044357128" at bounding box center [88, 452] width 146 height 16
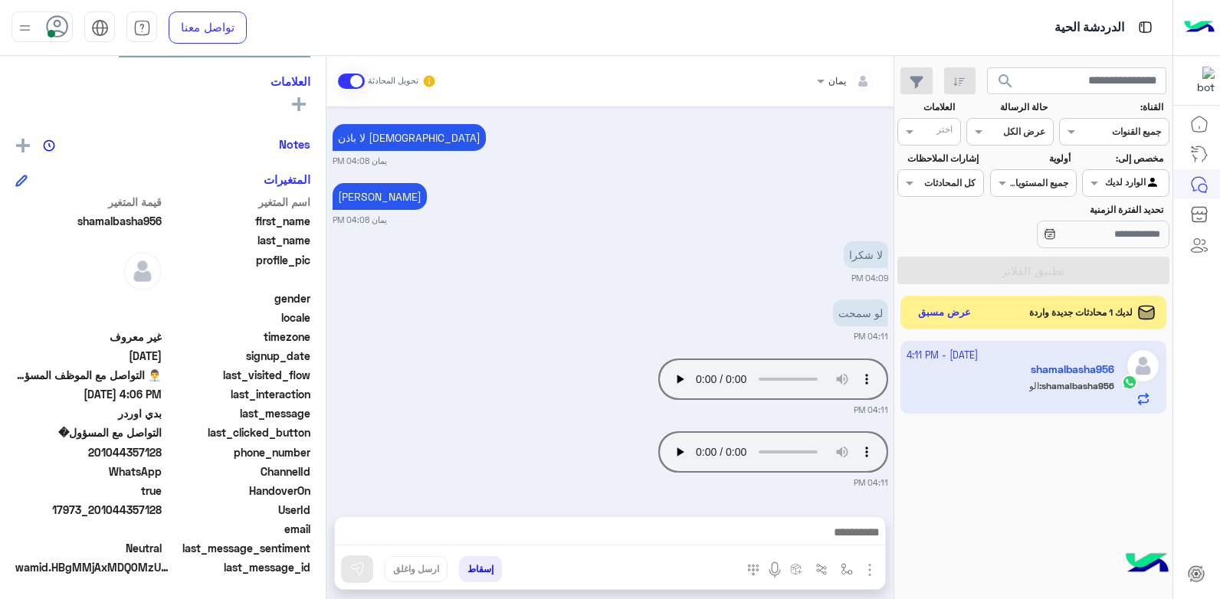
scroll to position [2041, 0]
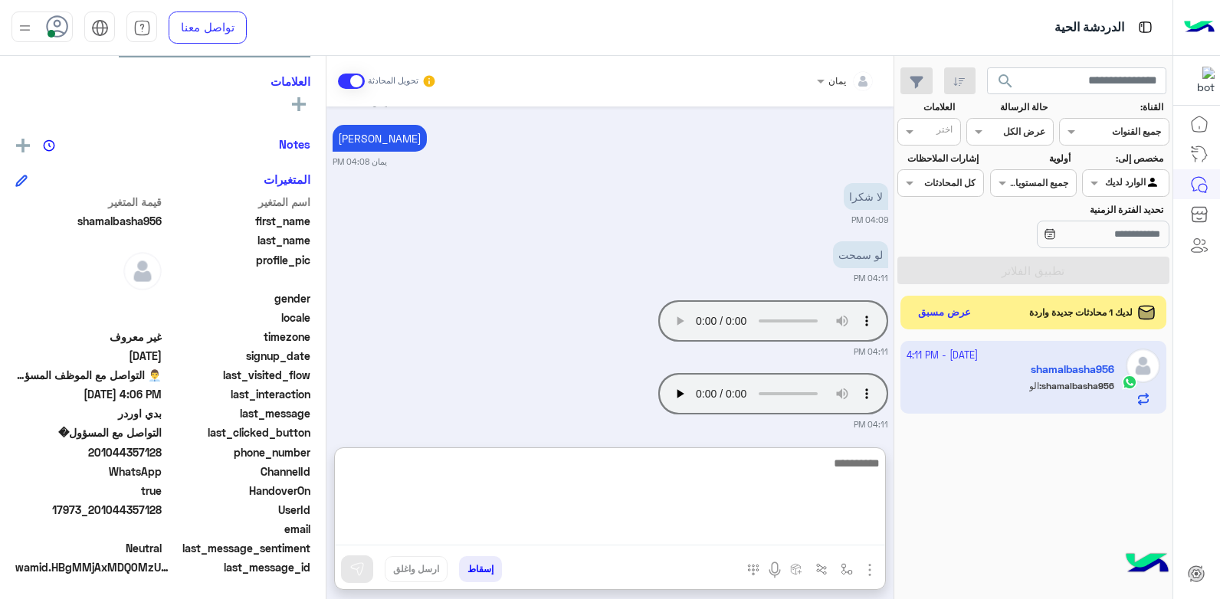
click at [808, 529] on textarea at bounding box center [610, 500] width 550 height 92
click at [765, 466] on textarea "**********" at bounding box center [610, 500] width 550 height 92
type textarea "**********"
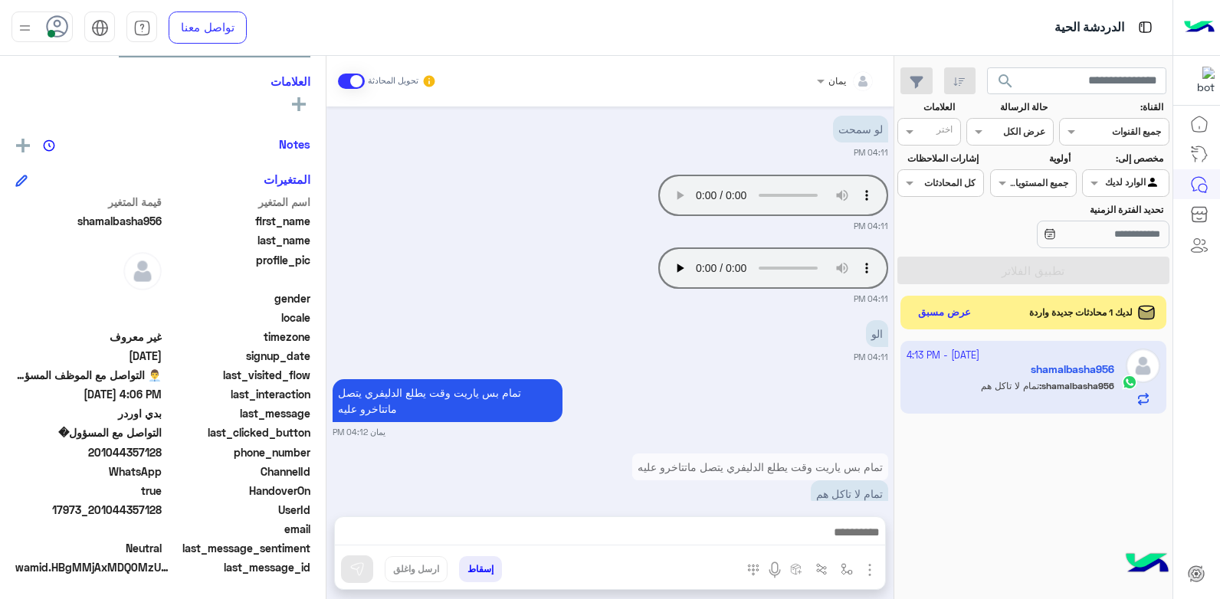
scroll to position [2201, 0]
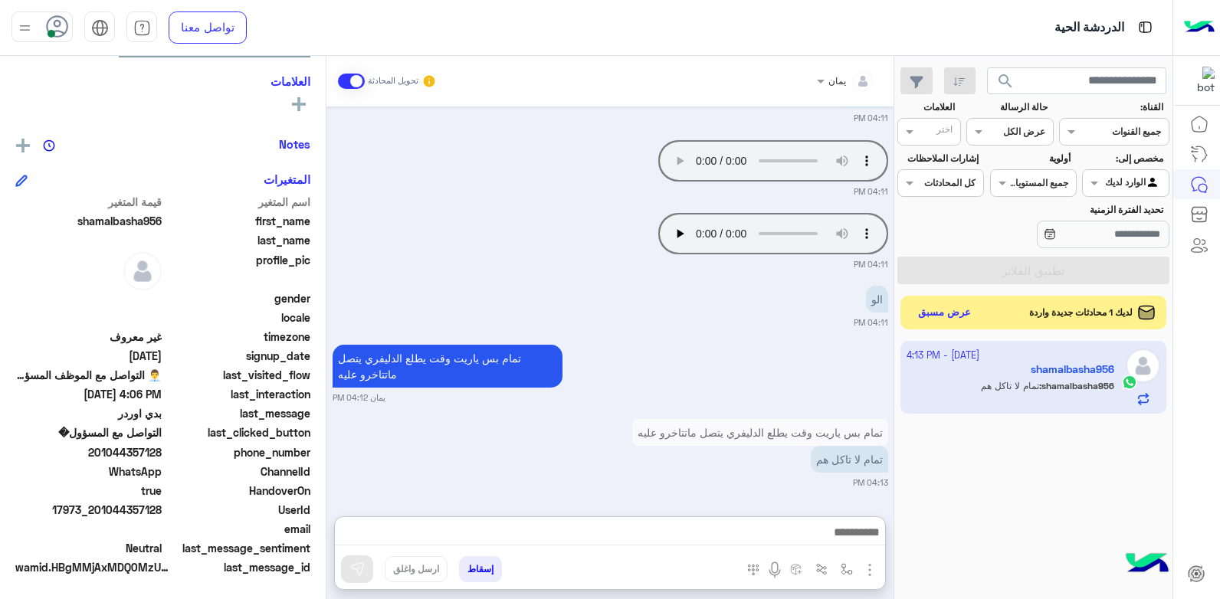
click at [472, 570] on button "إسقاط" at bounding box center [480, 569] width 43 height 26
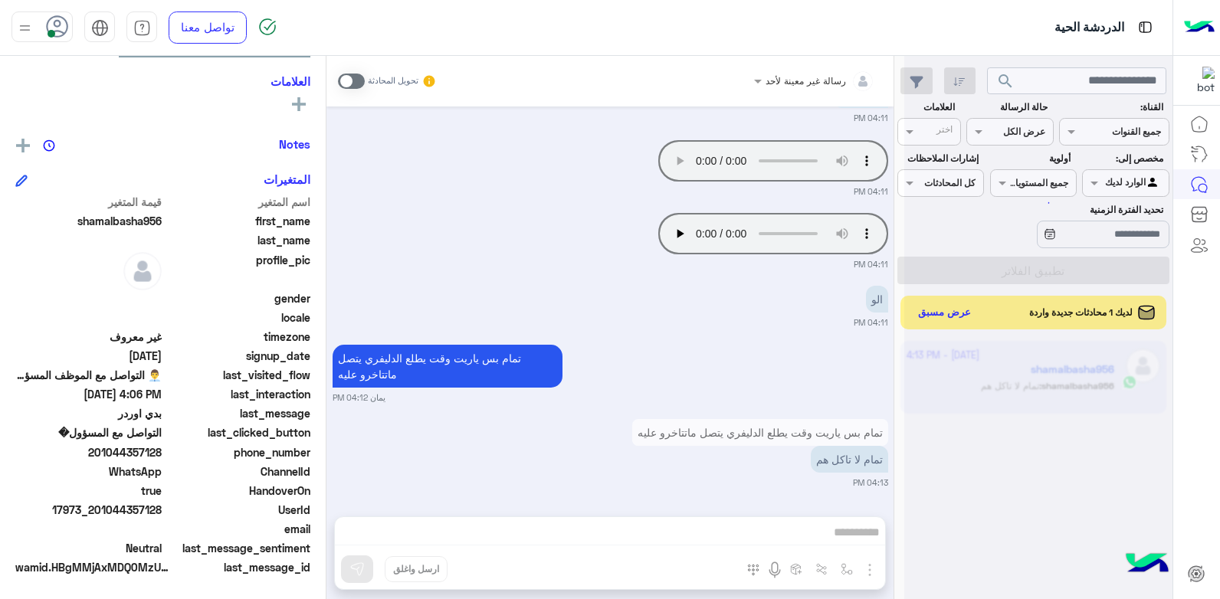
scroll to position [2241, 0]
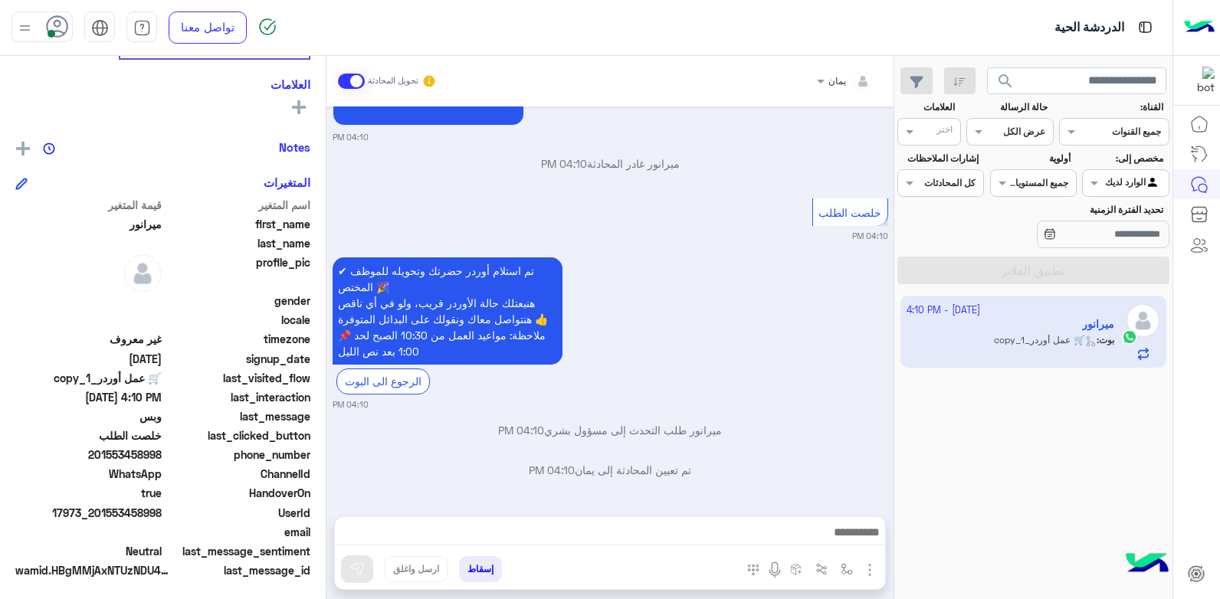
scroll to position [263, 0]
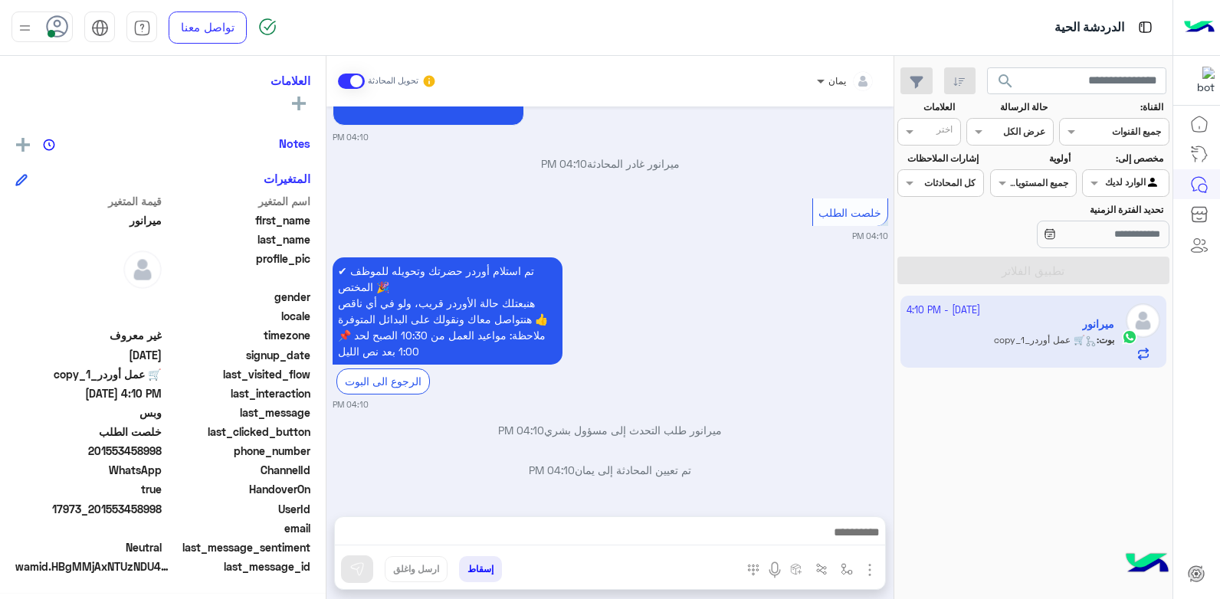
click at [825, 80] on span at bounding box center [818, 81] width 19 height 16
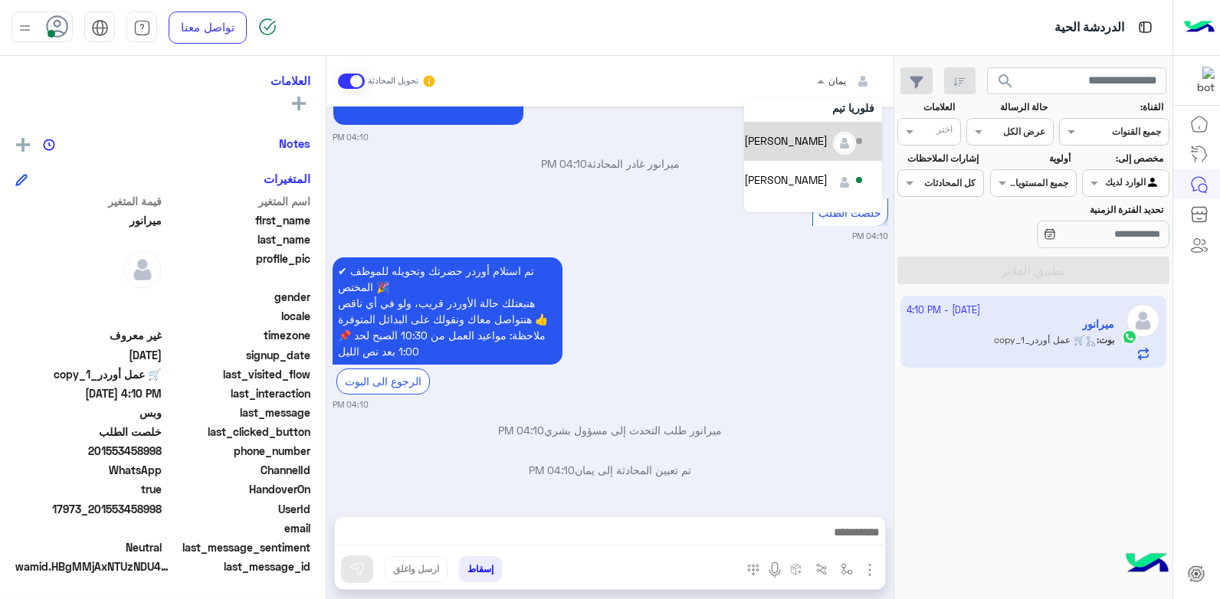
scroll to position [70, 0]
click at [818, 152] on div "خالد صقر" at bounding box center [786, 153] width 84 height 16
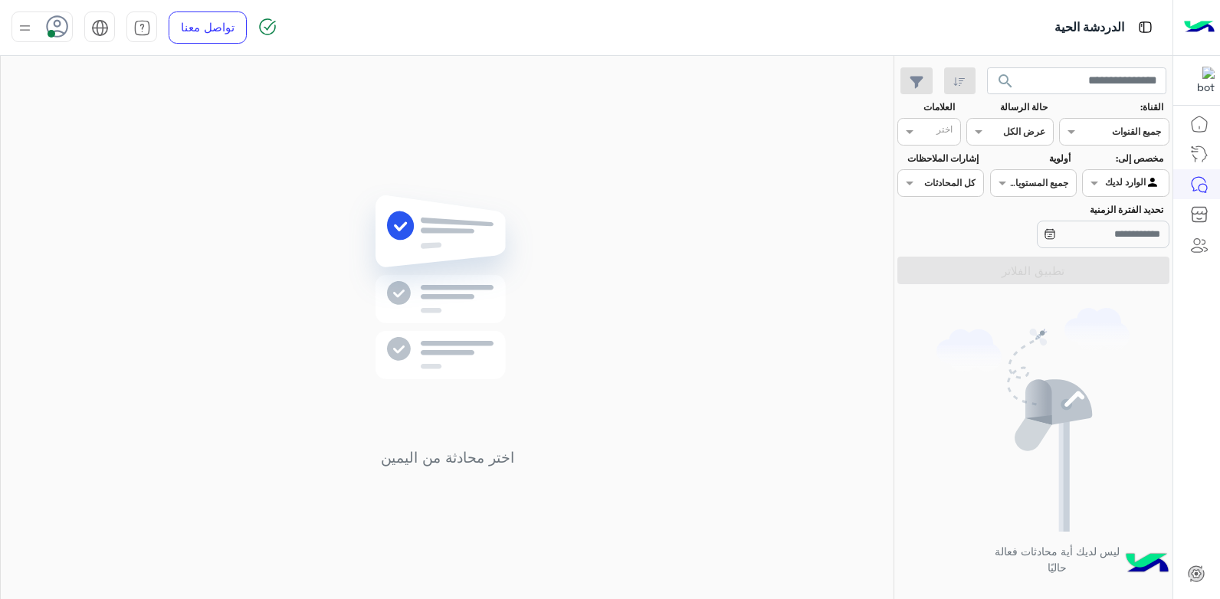
click at [55, 20] on icon at bounding box center [57, 26] width 23 height 23
click at [120, 157] on label "وقت الراحة" at bounding box center [107, 151] width 167 height 28
click at [270, 211] on div "اختر محادثة من اليمين" at bounding box center [447, 330] width 893 height 549
click at [56, 26] on use at bounding box center [58, 26] width 22 height 22
click at [166, 115] on span "متصل" at bounding box center [172, 117] width 27 height 16
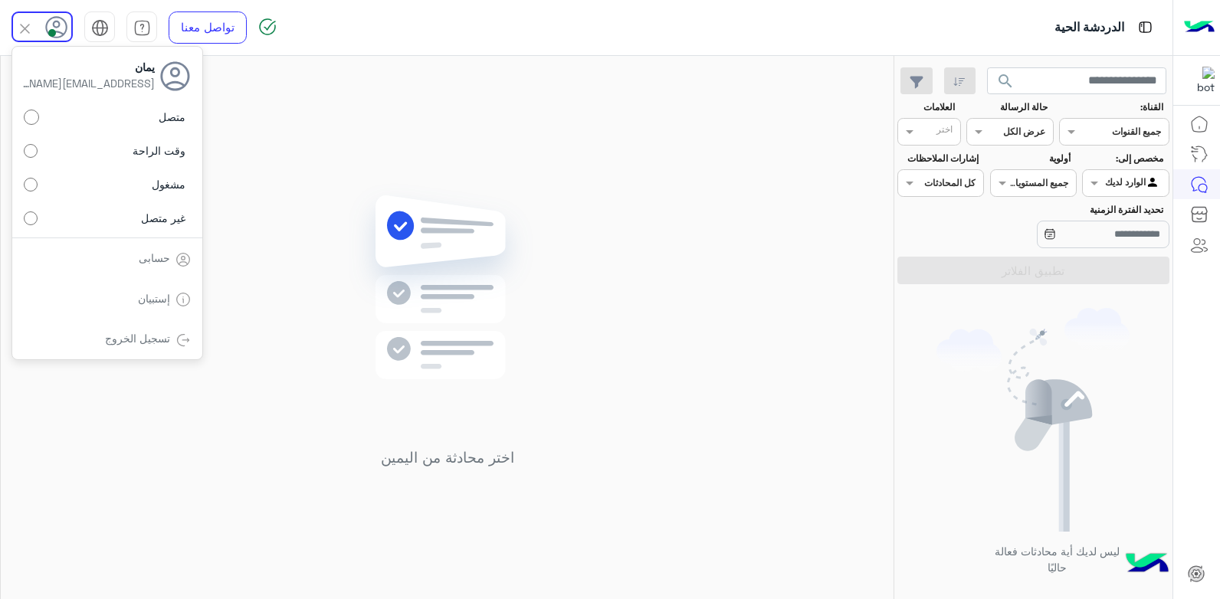
click at [336, 175] on div "اختر محادثة من اليمين" at bounding box center [447, 330] width 893 height 549
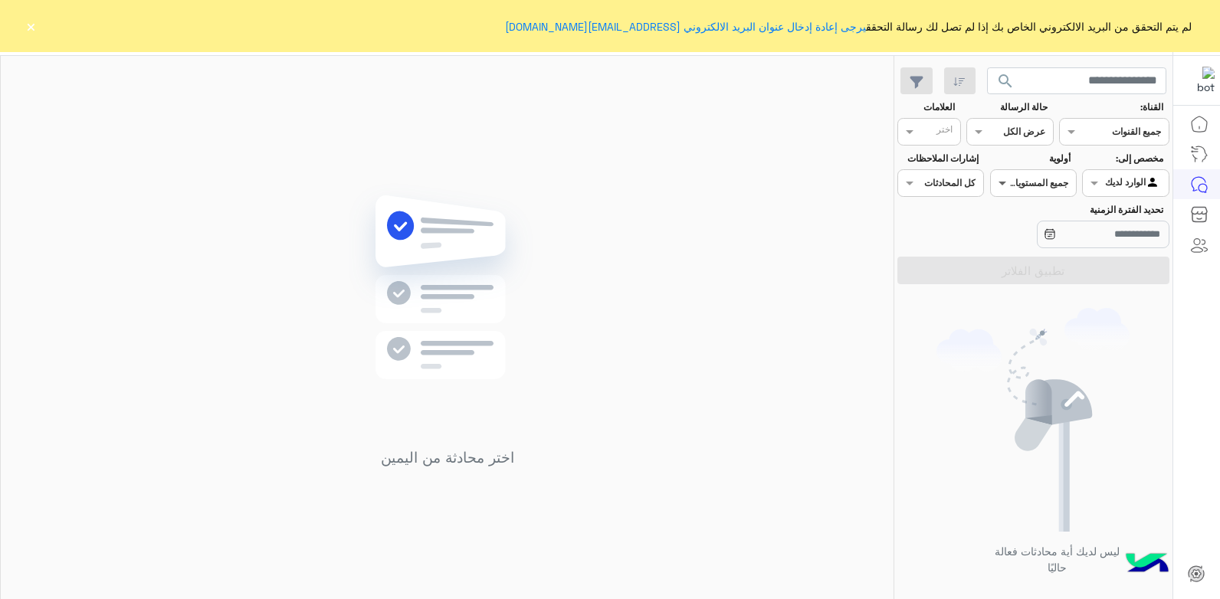
click at [1001, 185] on span at bounding box center [1000, 183] width 19 height 16
click at [1003, 185] on span at bounding box center [1000, 183] width 19 height 16
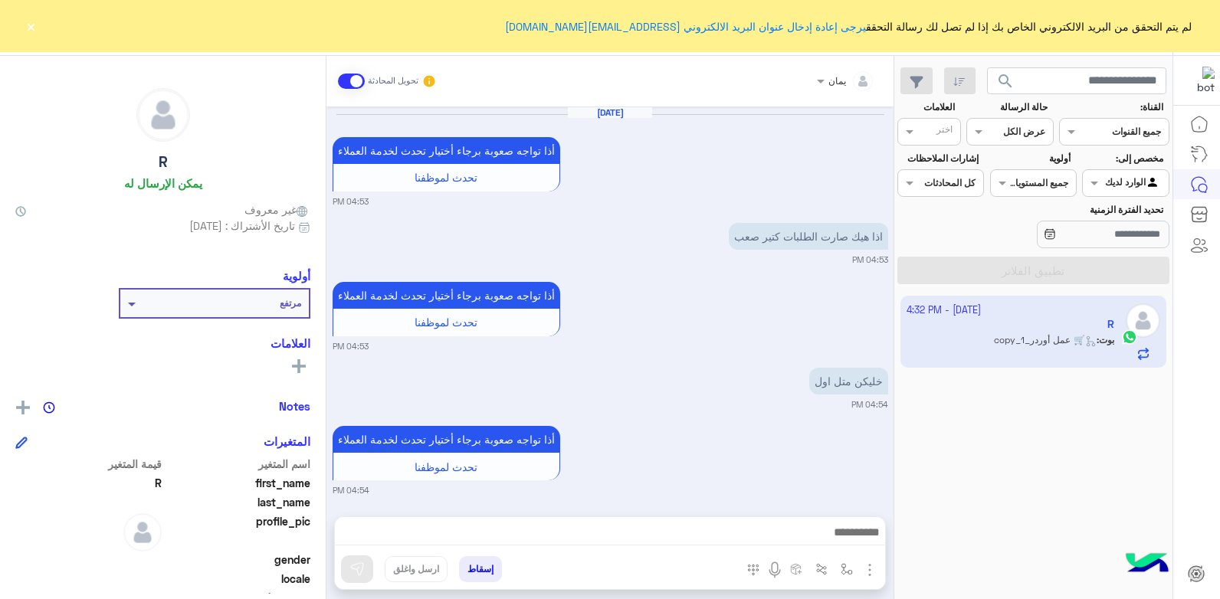
scroll to position [1479, 0]
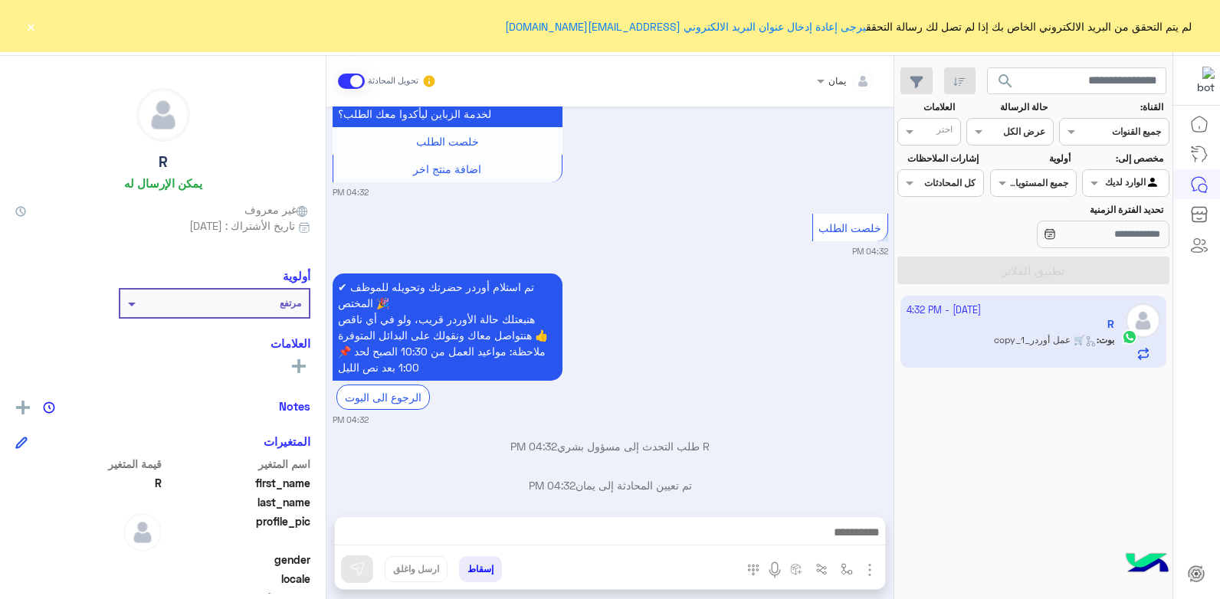
click at [1008, 343] on app-inbox-user "2 October - 4:32 PM R بوت : 🛒 عمل أوردر_copy_1" at bounding box center [1033, 332] width 267 height 72
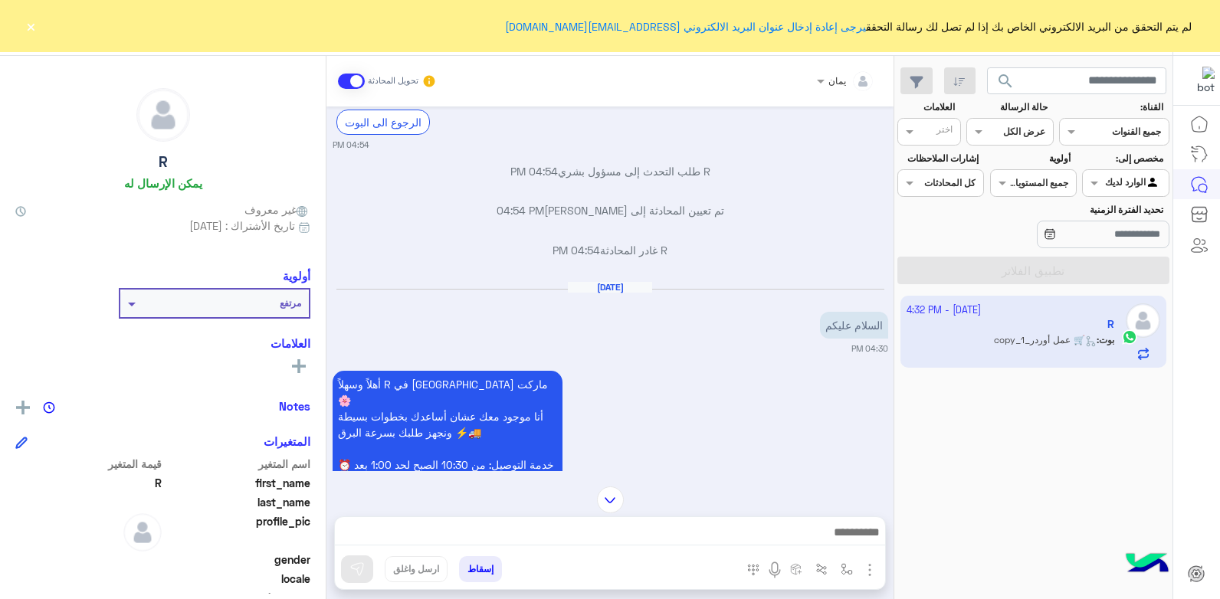
scroll to position [559, 0]
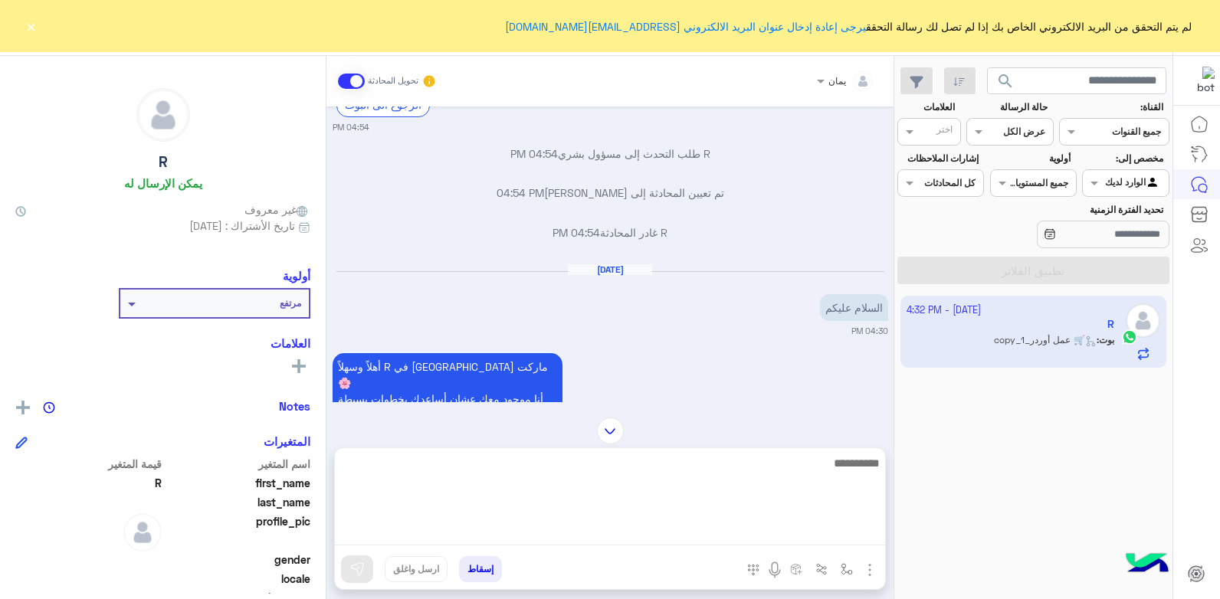
click at [641, 539] on textarea at bounding box center [610, 500] width 550 height 92
type textarea "**********"
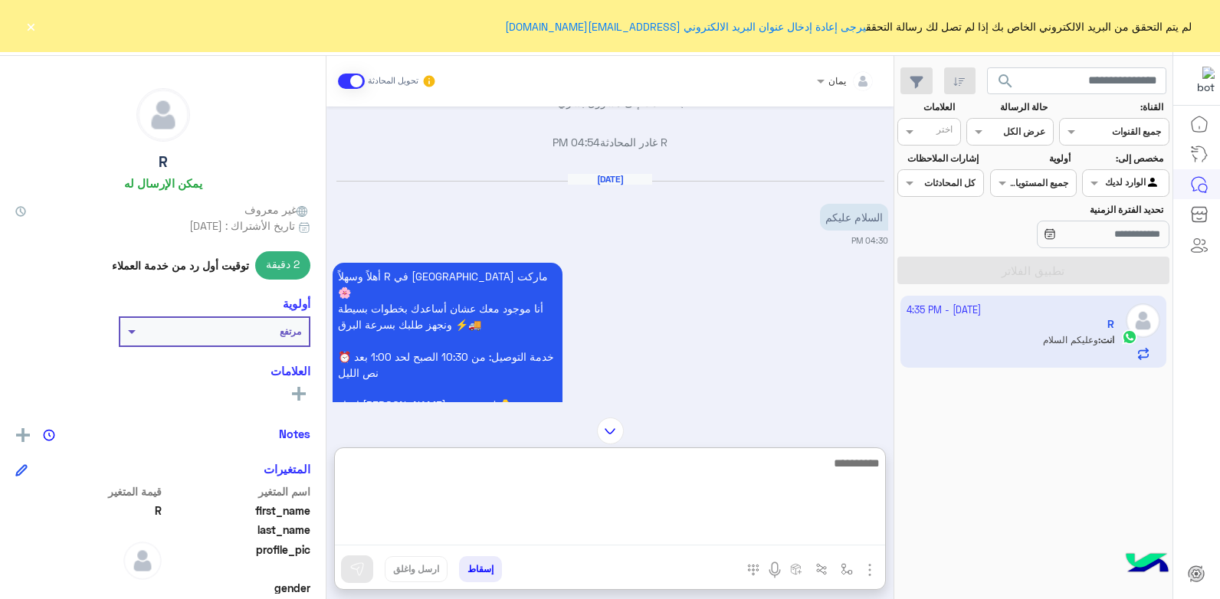
scroll to position [726, 0]
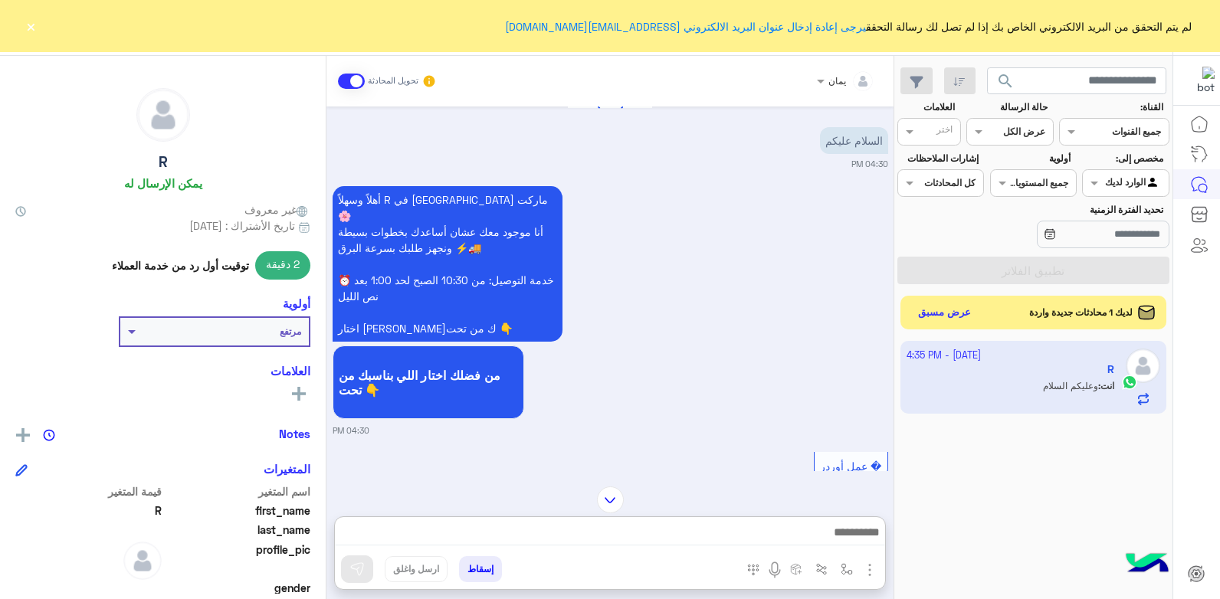
click at [607, 487] on img at bounding box center [610, 500] width 27 height 27
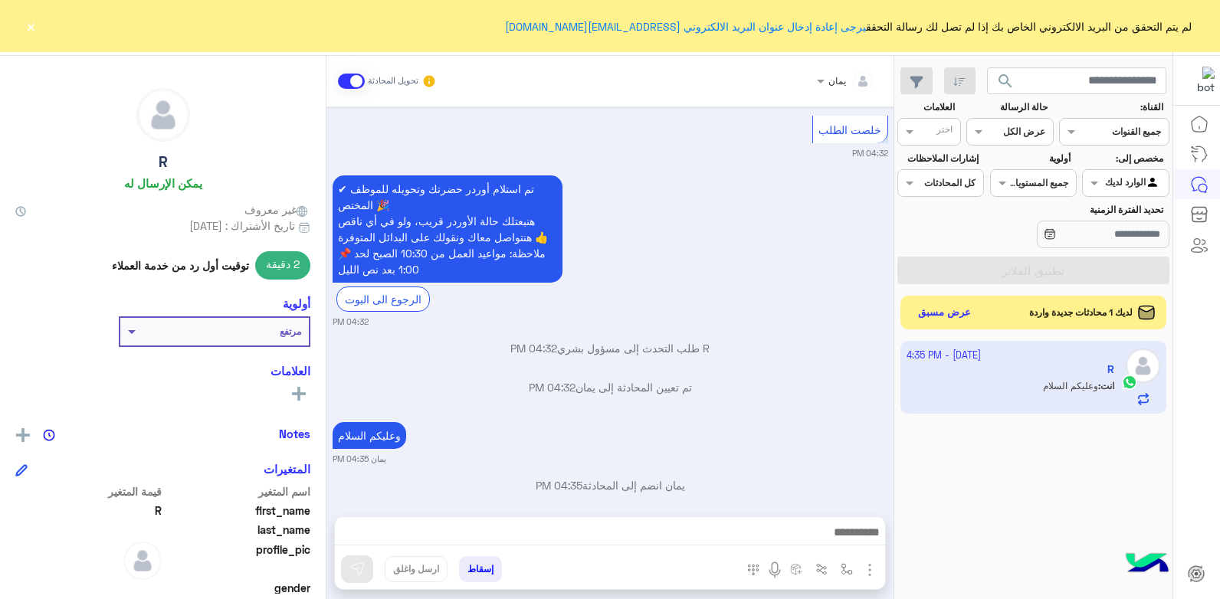
click at [31, 27] on button "×" at bounding box center [30, 25] width 15 height 15
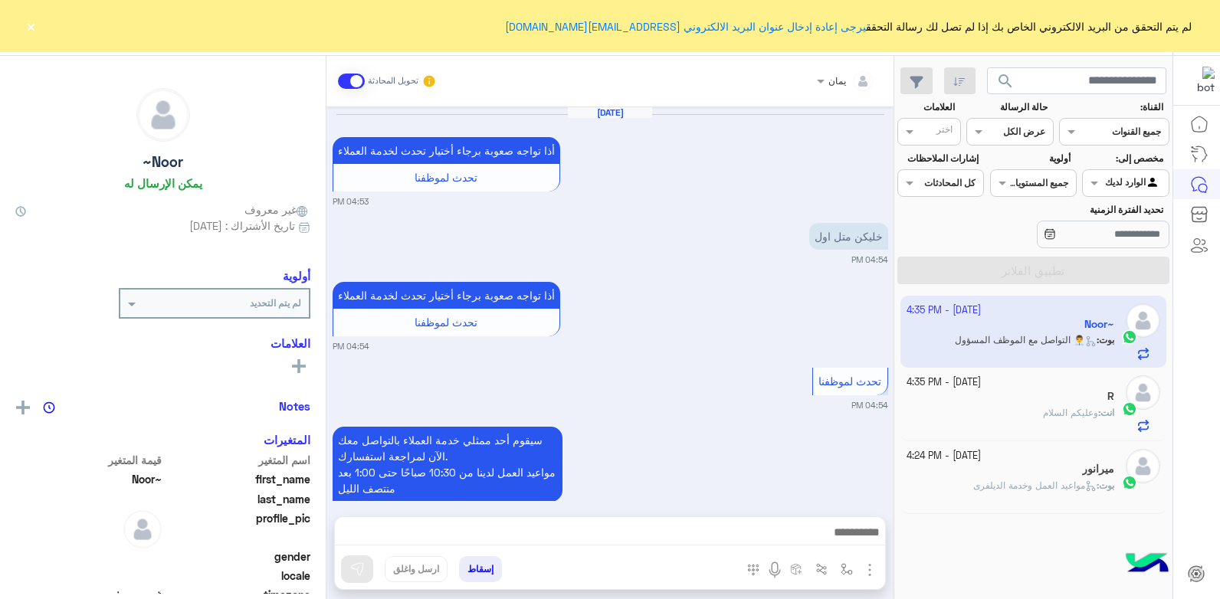
scroll to position [2755, 0]
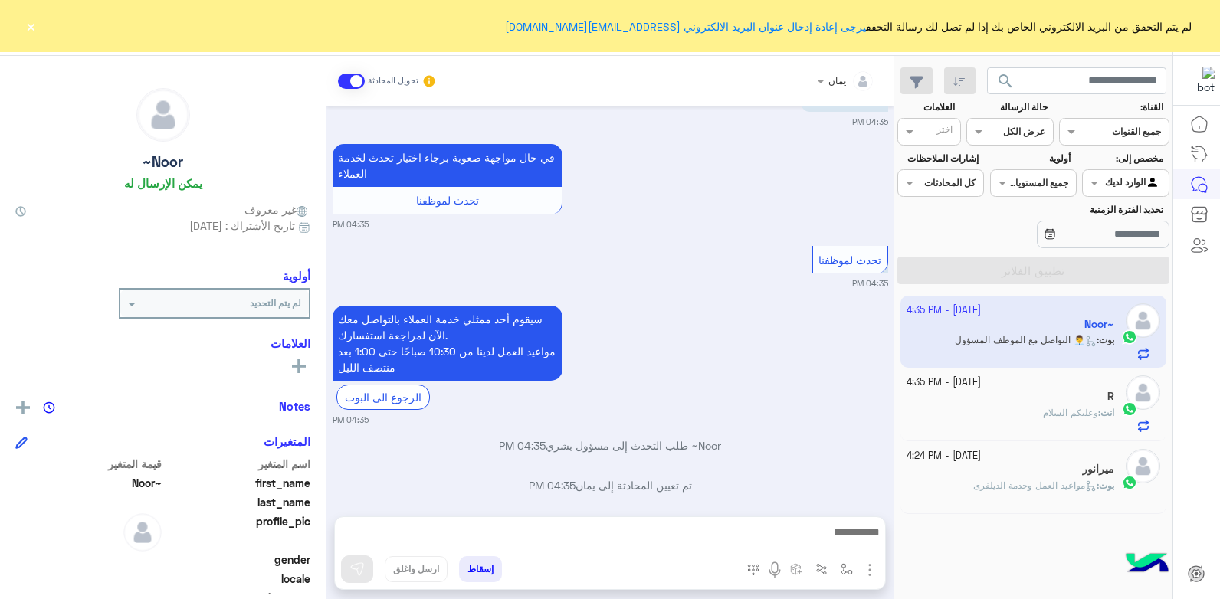
click at [1005, 487] on span "مواعيد العمل وخدمة الديلفرى" at bounding box center [1034, 485] width 123 height 11
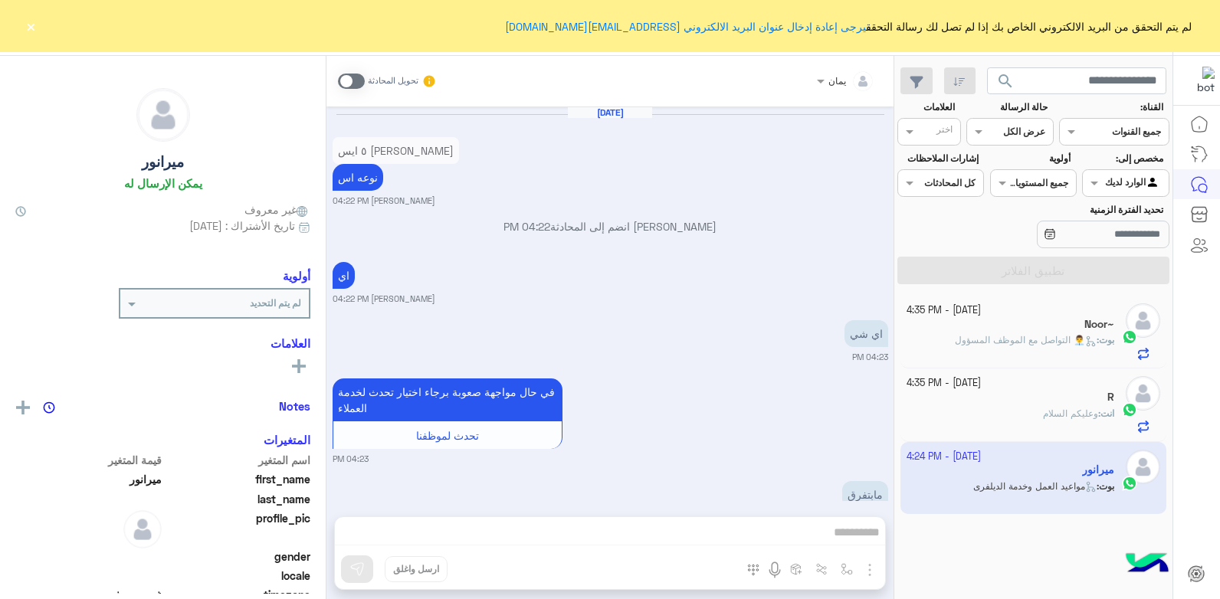
scroll to position [1022, 0]
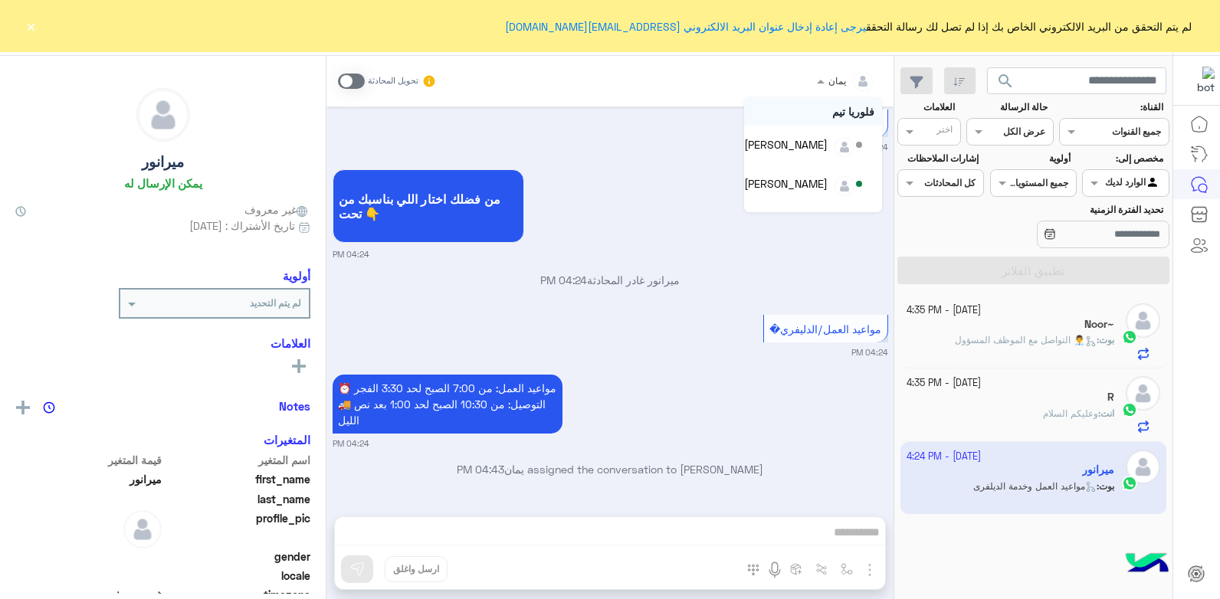
click at [834, 82] on div at bounding box center [846, 78] width 74 height 15
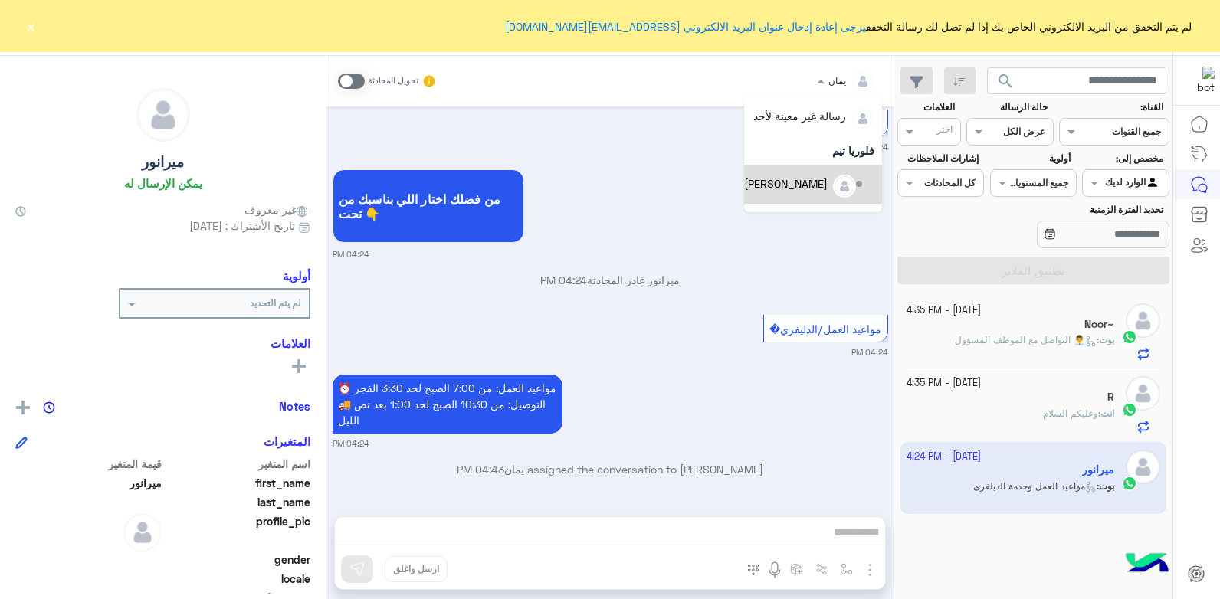
scroll to position [70, 0]
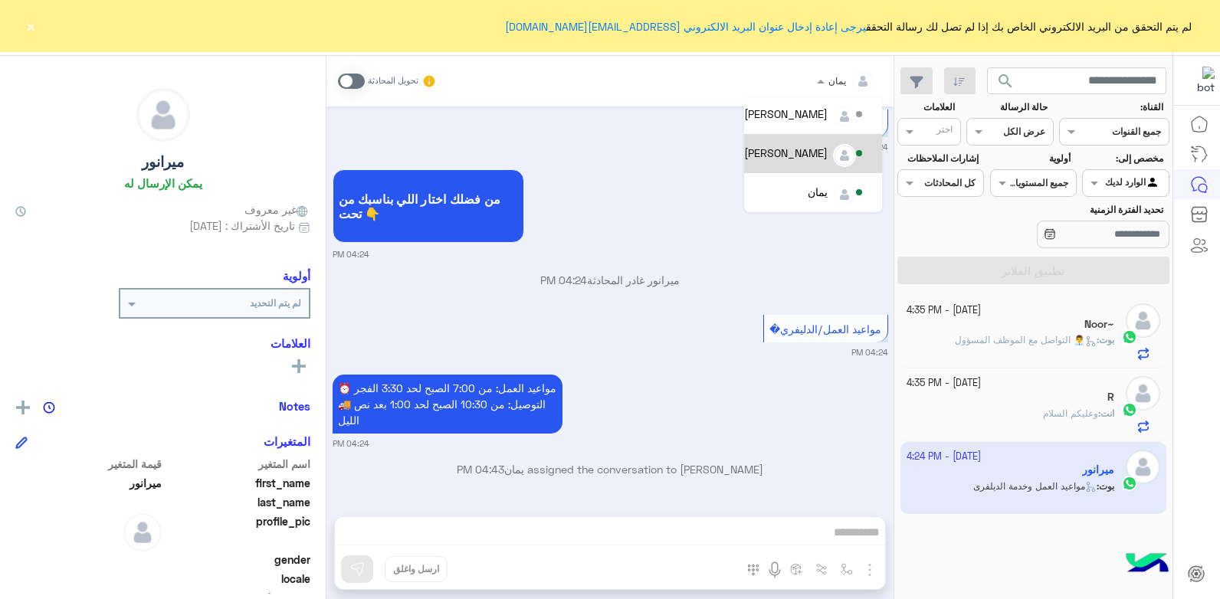
click at [824, 159] on div "[PERSON_NAME]" at bounding box center [786, 153] width 84 height 16
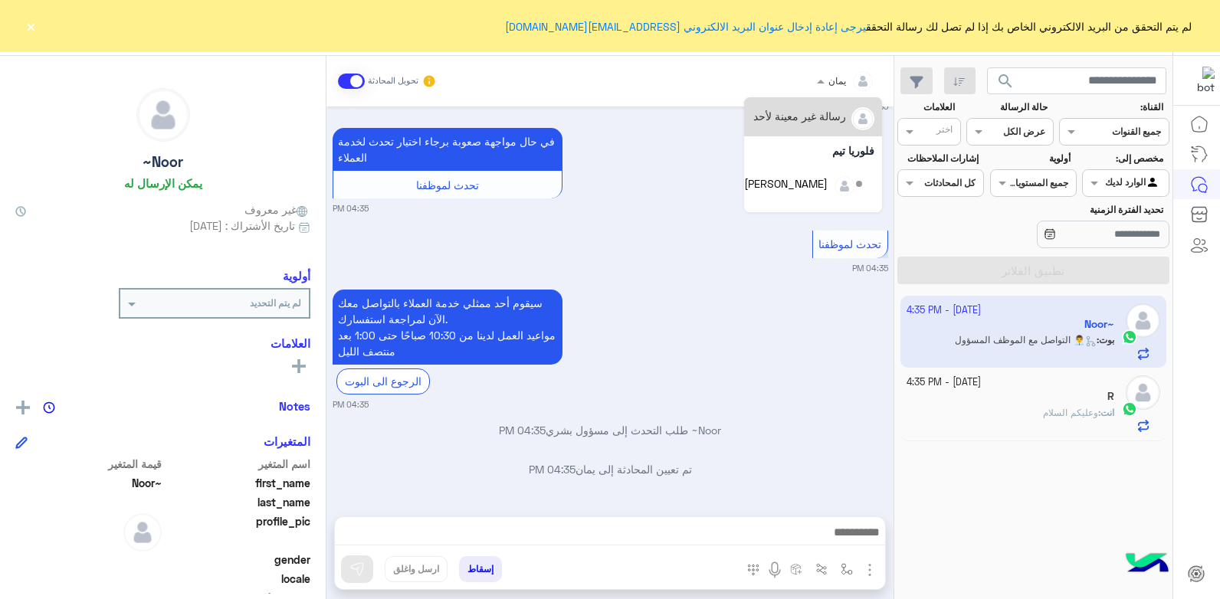
scroll to position [70, 0]
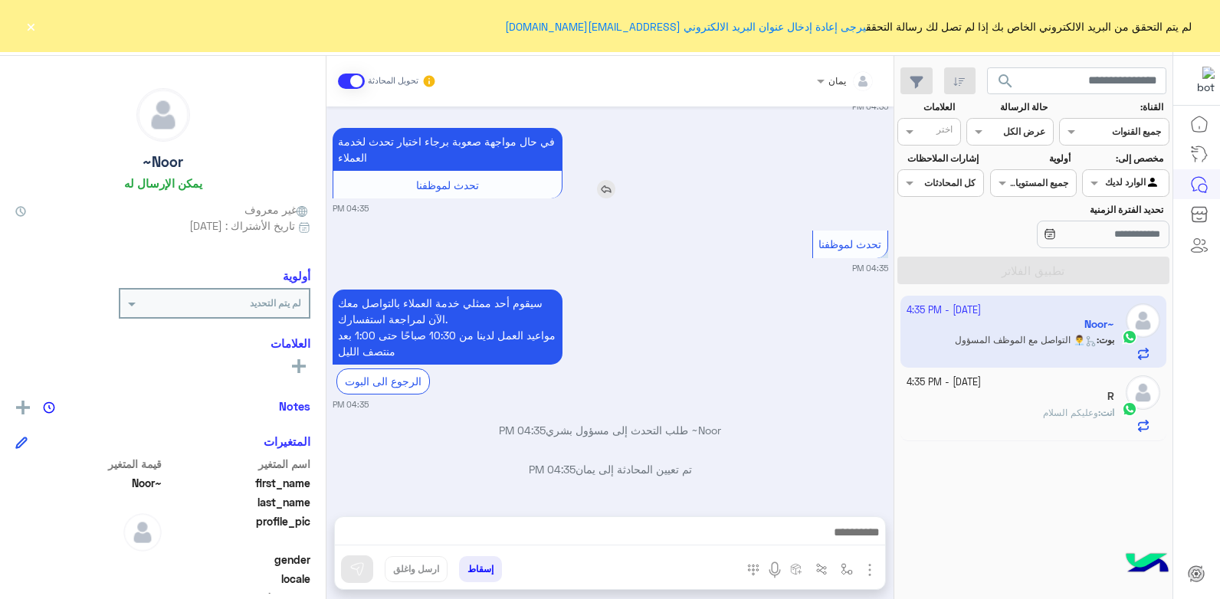
click at [625, 179] on div "في حال مواجهة صعوبة برجاء اختيار تحدث لخدمة العملاء تحدث لموظفنا" at bounding box center [491, 163] width 317 height 70
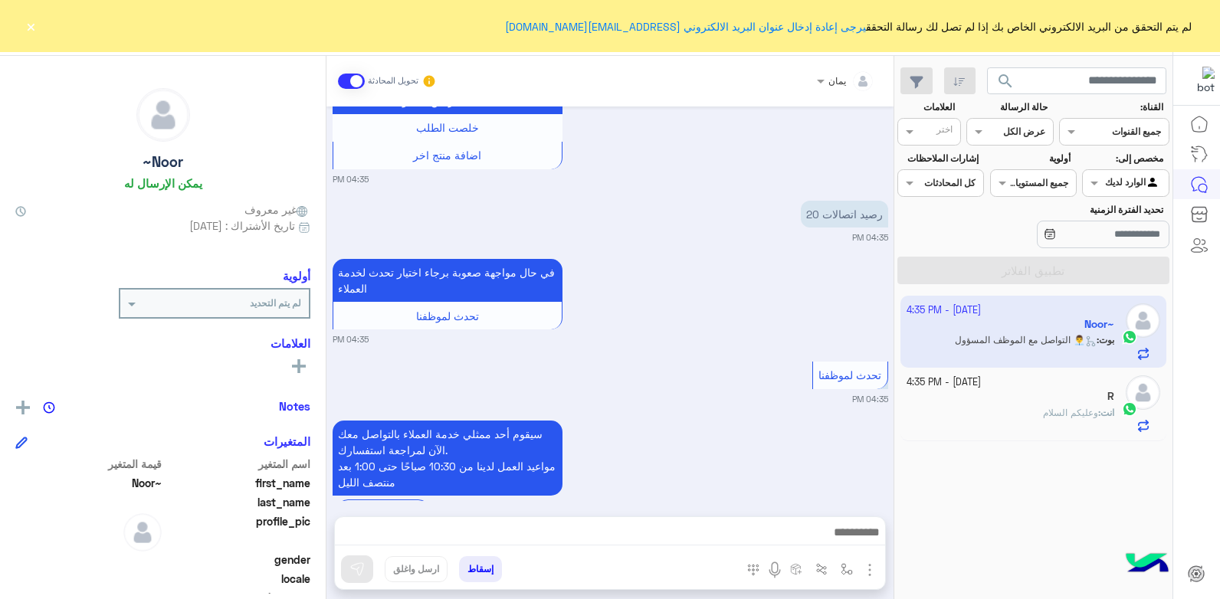
scroll to position [956, 0]
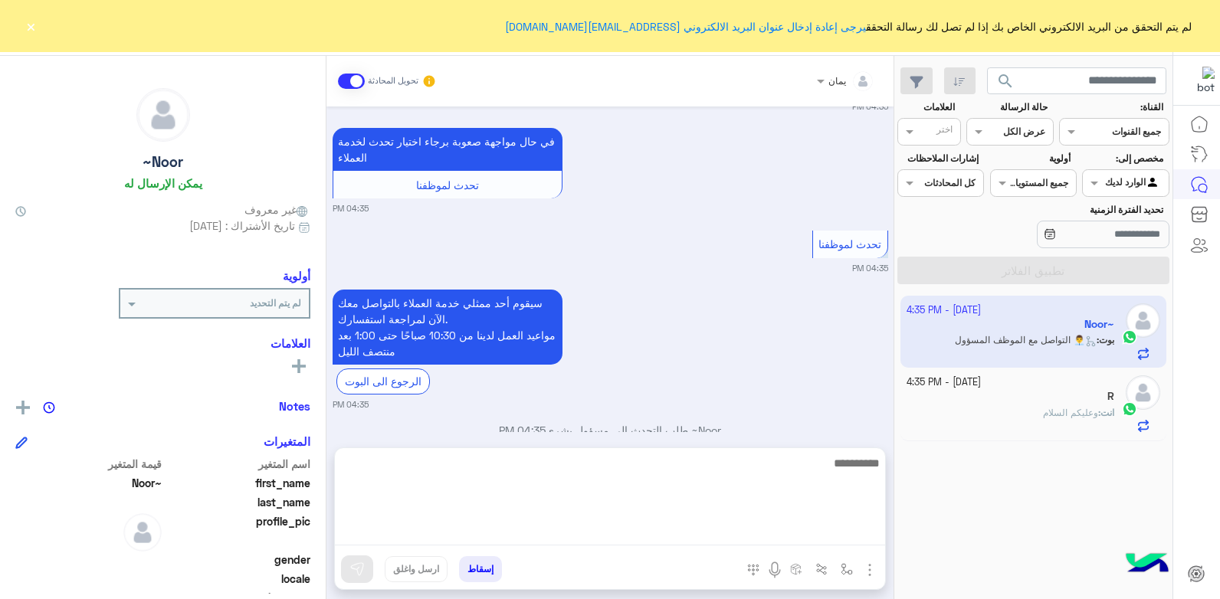
click at [692, 526] on textarea at bounding box center [610, 500] width 550 height 92
type textarea "**********"
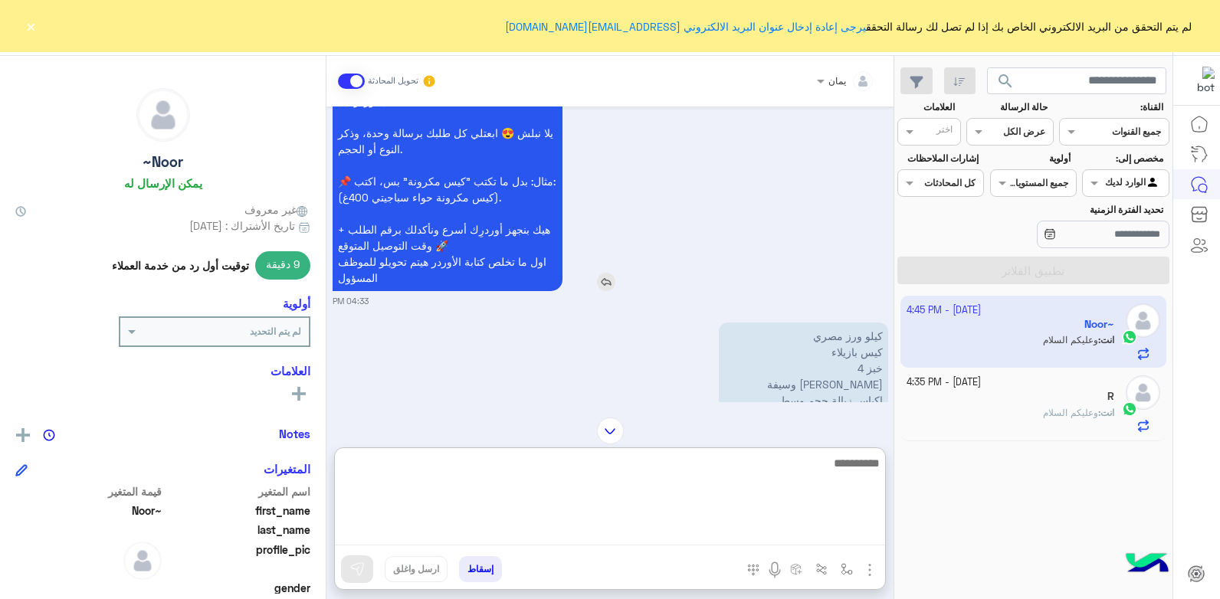
scroll to position [509, 0]
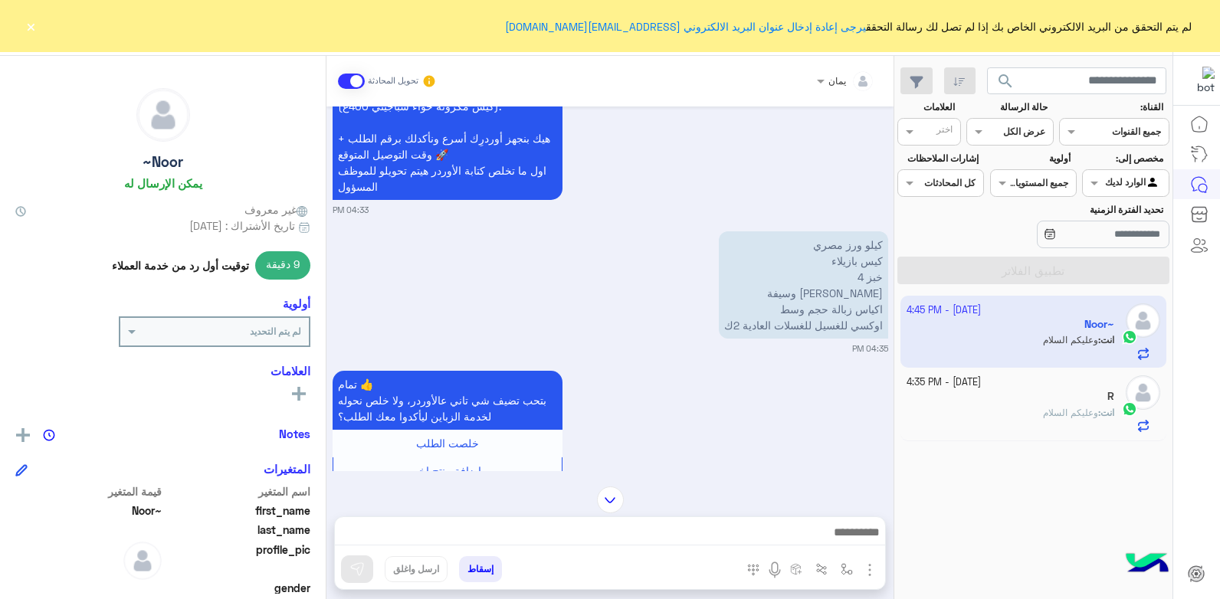
drag, startPoint x: 750, startPoint y: 300, endPoint x: 797, endPoint y: 222, distance: 90.4
click at [797, 222] on div "Oct 2, 2025 السلام عليكم 04:33 PM أهلاً وسهلاً Noor~ في فلوريا ماركت 🌸 أنا موجو…" at bounding box center [609, 289] width 567 height 365
drag, startPoint x: 781, startPoint y: 292, endPoint x: 802, endPoint y: 263, distance: 35.7
click at [823, 174] on div "🛒 عمل أوردر يلا نبلش 😍 ابعتلي كل طلبك برسالة وحدة، وذكر النوع أو الحجم. 📌 مثال:…" at bounding box center [611, 104] width 556 height 224
click at [800, 265] on p "كيلو ورز مصري كيس بازيلاء خبز 4 ليفة جلي وسيفة اكياس زبالة حجم وسط اوكسي للغسيل…" at bounding box center [803, 284] width 169 height 107
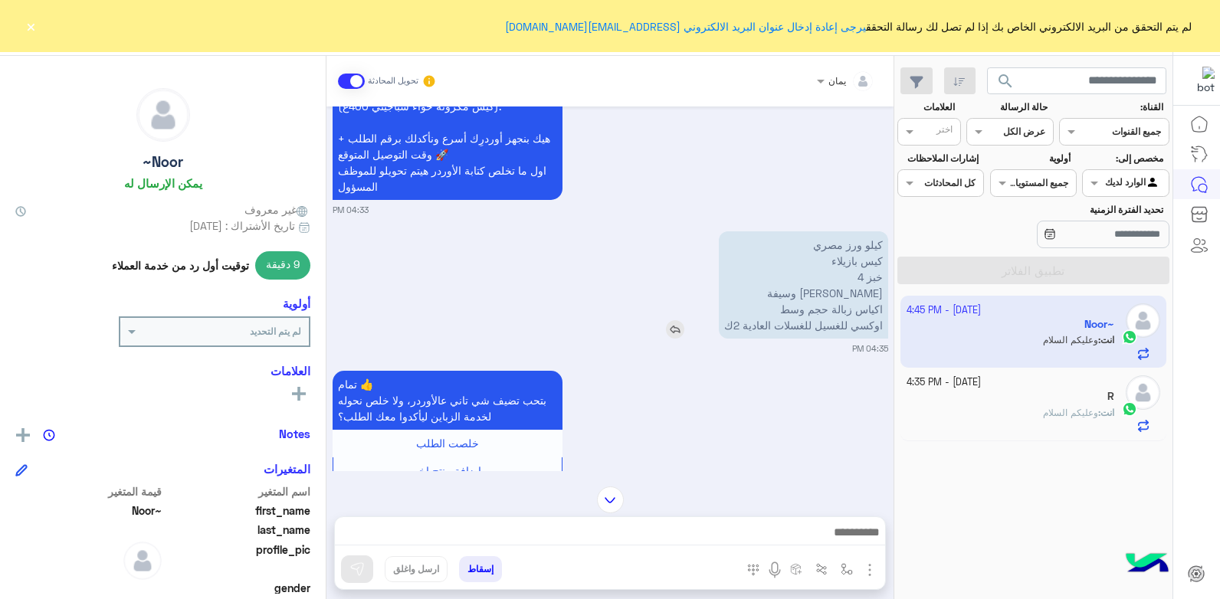
click at [672, 329] on img at bounding box center [675, 329] width 18 height 18
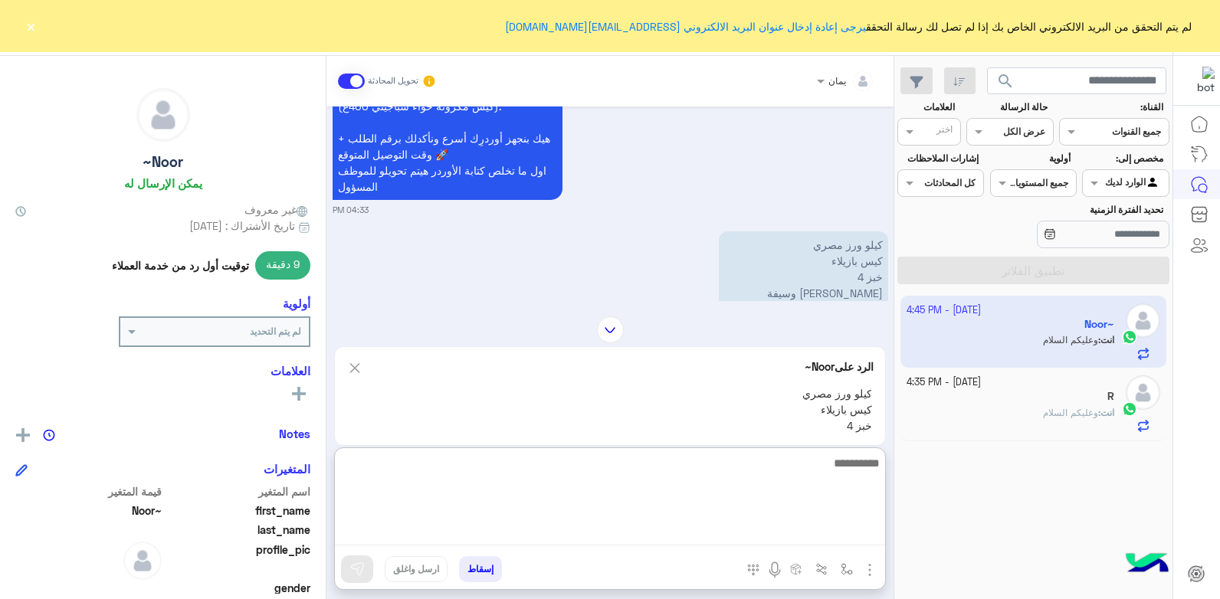
click at [691, 533] on textarea at bounding box center [610, 500] width 550 height 92
type textarea "**********"
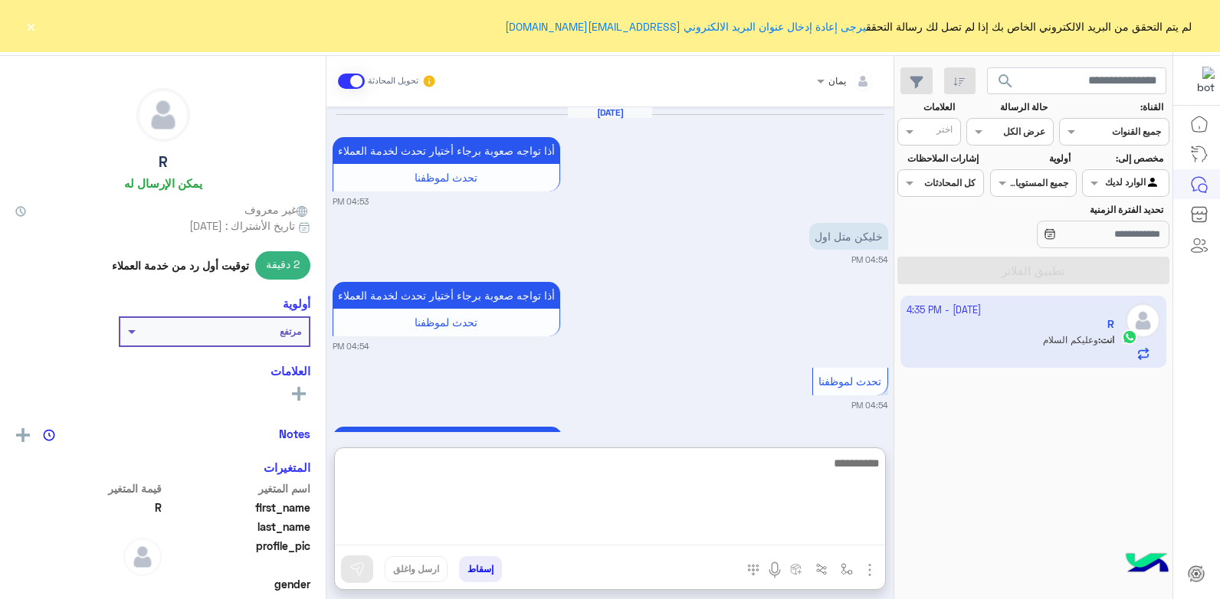
scroll to position [1501, 0]
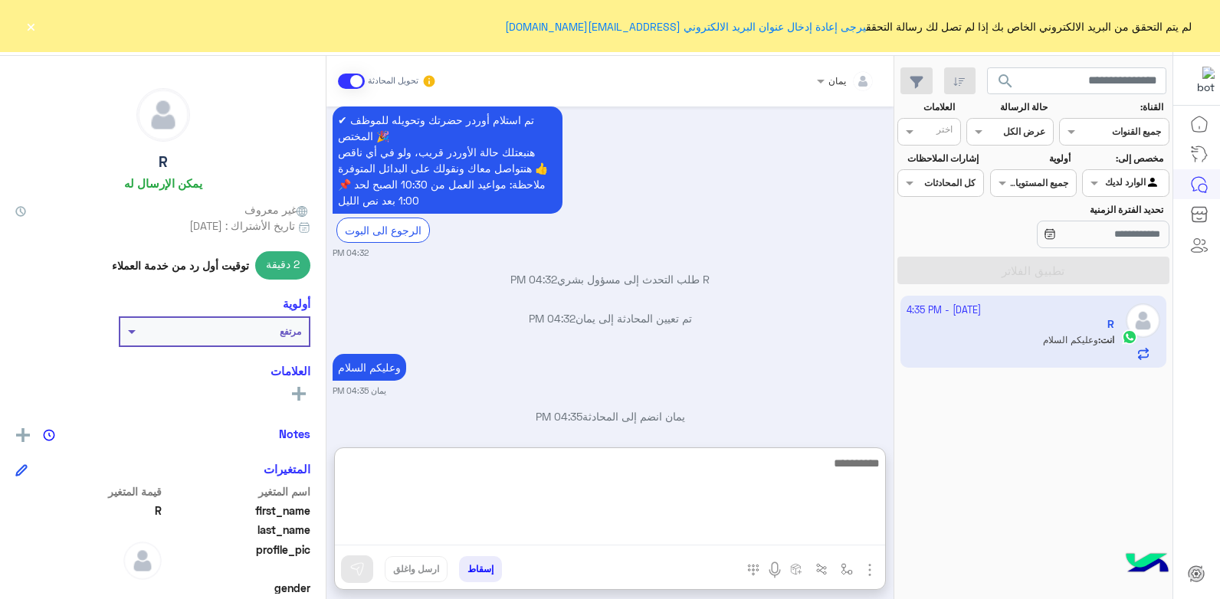
click at [770, 487] on textarea at bounding box center [610, 500] width 550 height 92
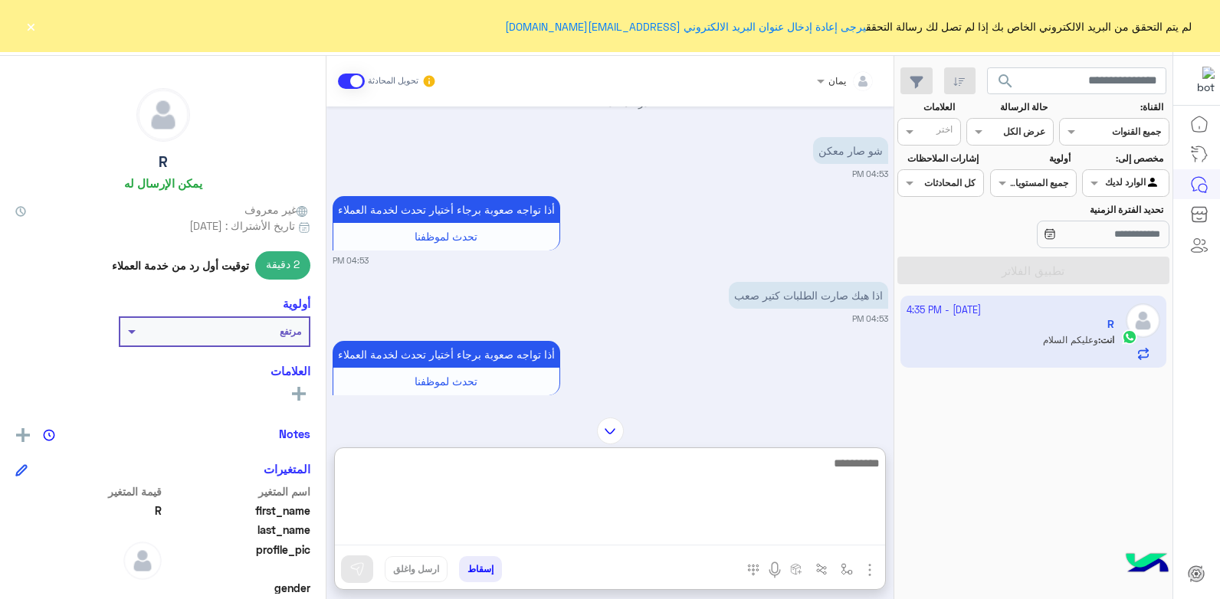
scroll to position [992, 0]
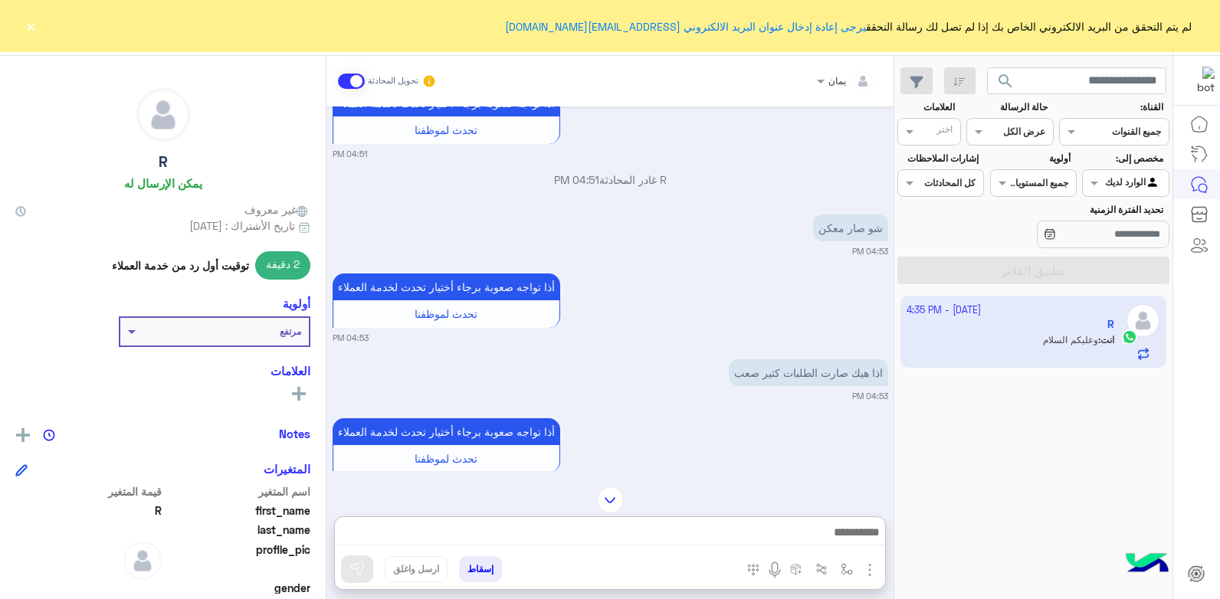
click at [608, 487] on img at bounding box center [610, 500] width 27 height 27
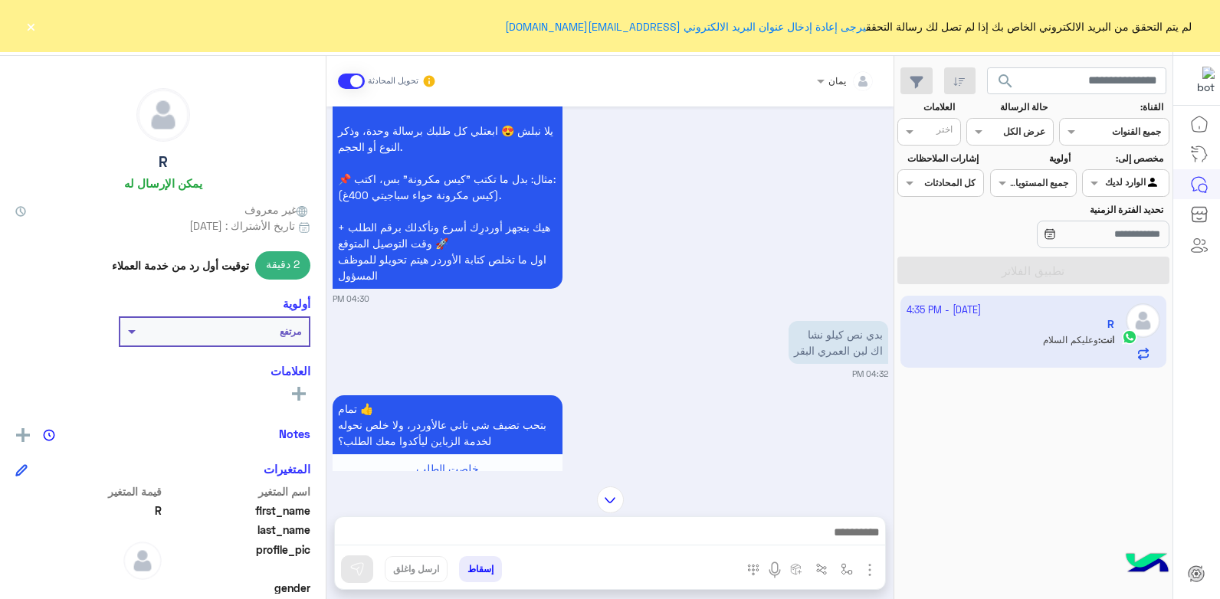
scroll to position [2152, 0]
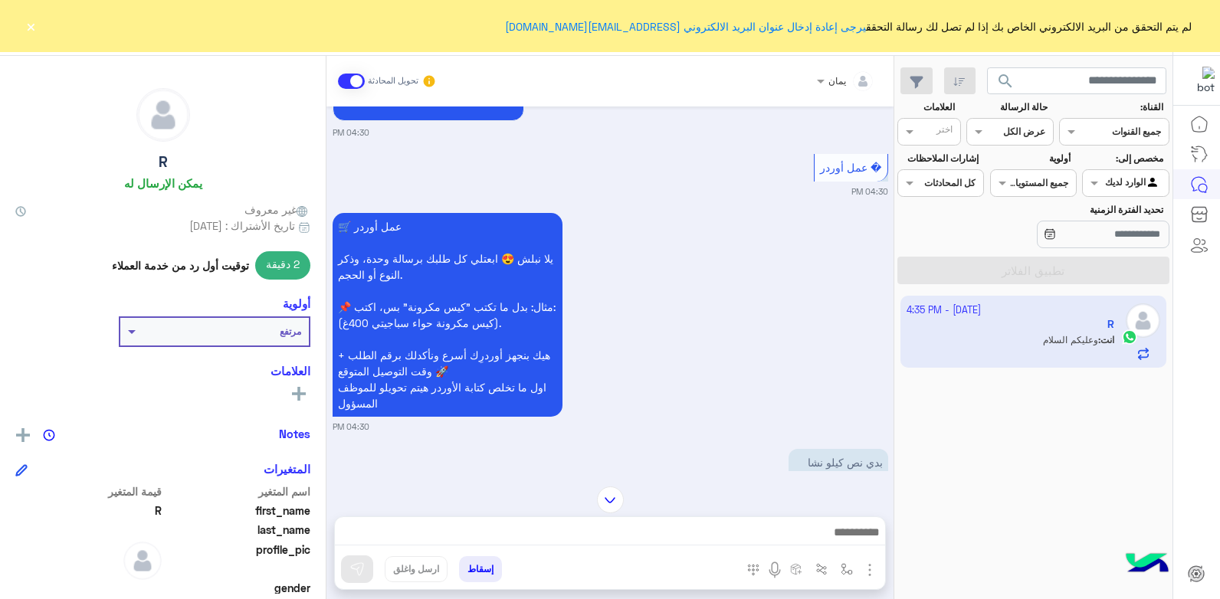
drag, startPoint x: 827, startPoint y: 439, endPoint x: 863, endPoint y: 427, distance: 38.0
click at [863, 449] on p "بدي نص كيلو نشا اك لبن العمري البقر" at bounding box center [838, 470] width 100 height 43
click at [747, 474] on img at bounding box center [745, 483] width 18 height 18
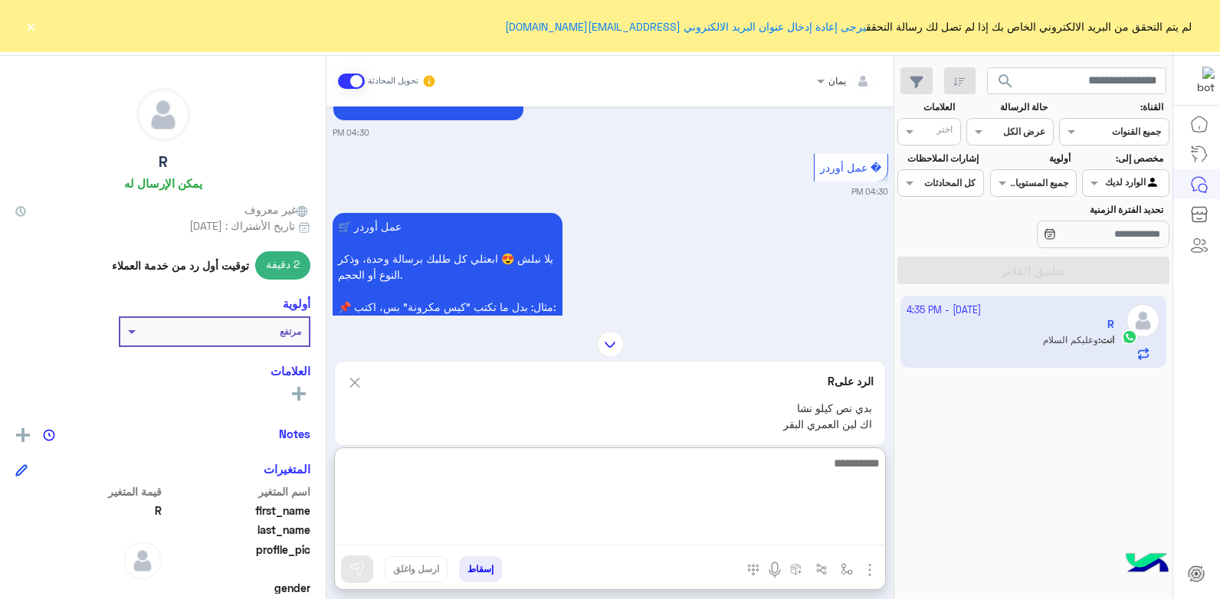
click at [731, 534] on textarea at bounding box center [610, 500] width 550 height 92
type textarea "*****"
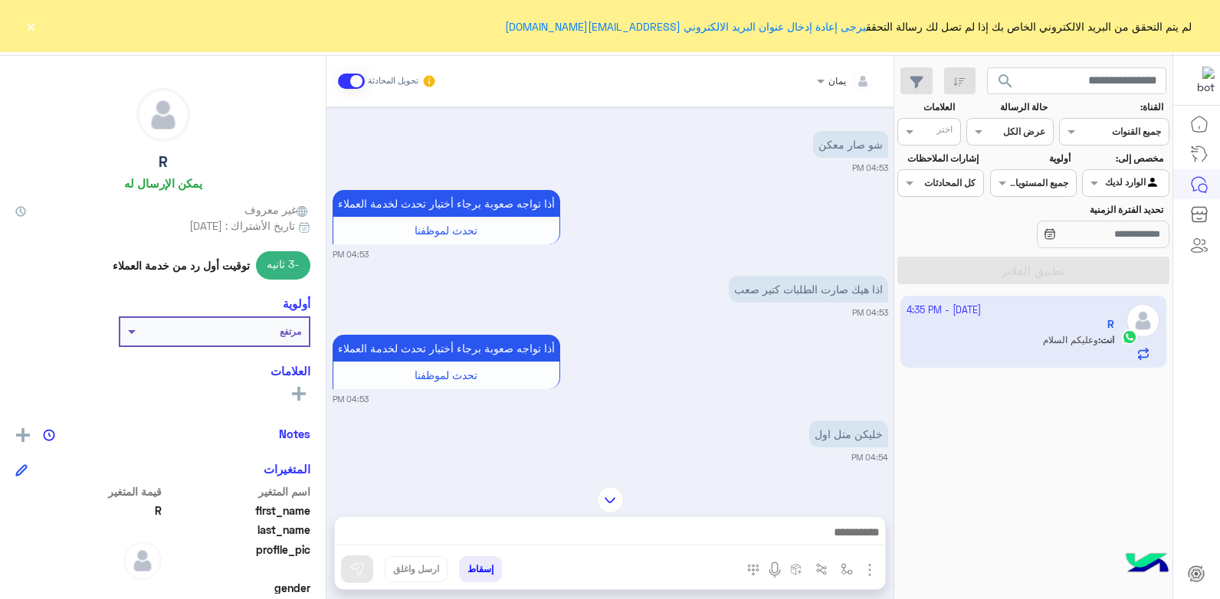
scroll to position [1097, 0]
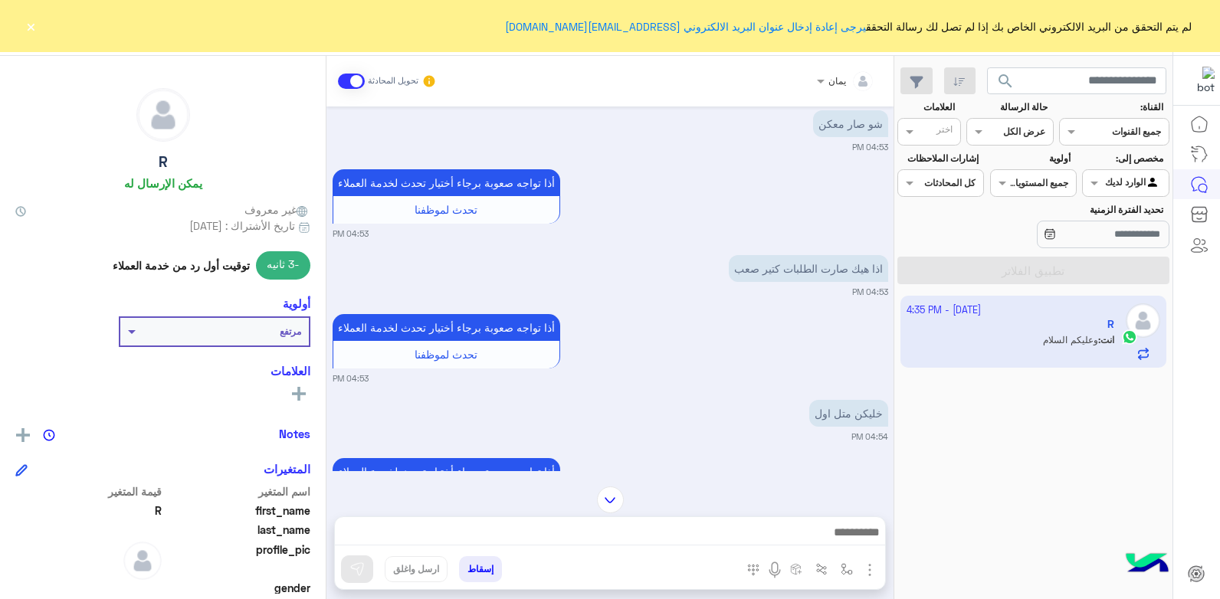
drag, startPoint x: 833, startPoint y: 402, endPoint x: 853, endPoint y: 375, distance: 34.0
click at [853, 374] on div "Oct 1, 2025 R غادر المحادثة 04:41 PM التواصل مع المسؤول� 04:41 PM سيقوم أحد ممث…" at bounding box center [609, 289] width 567 height 365
click at [767, 408] on img at bounding box center [765, 417] width 18 height 18
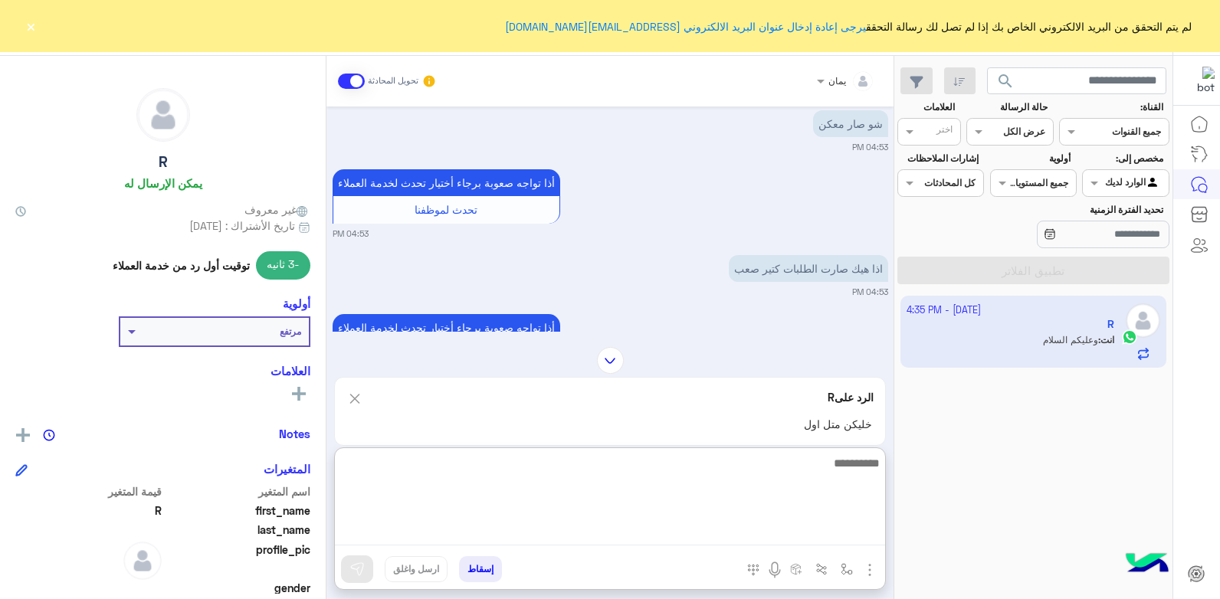
click at [718, 543] on textarea at bounding box center [610, 500] width 550 height 92
type textarea "**********"
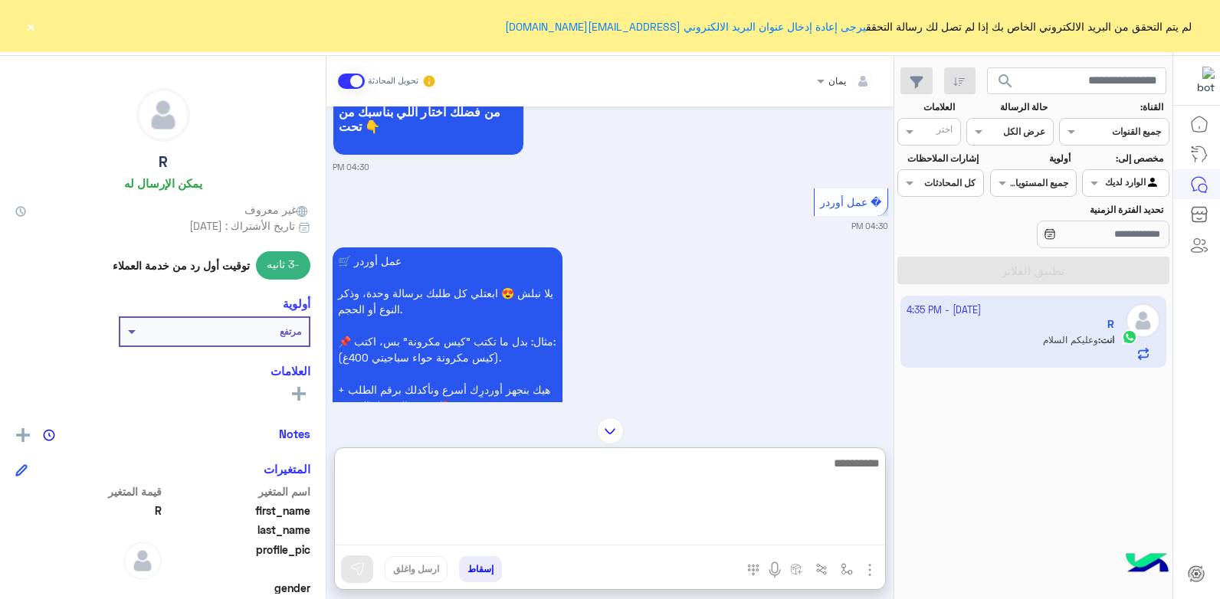
scroll to position [2424, 0]
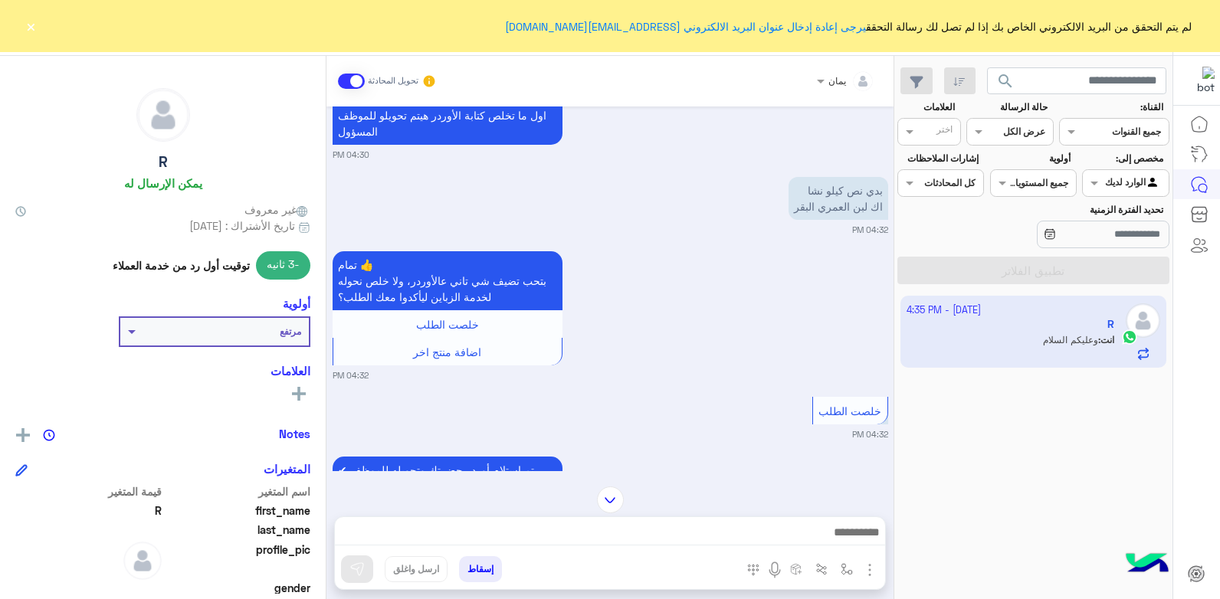
click at [607, 487] on img at bounding box center [610, 500] width 27 height 27
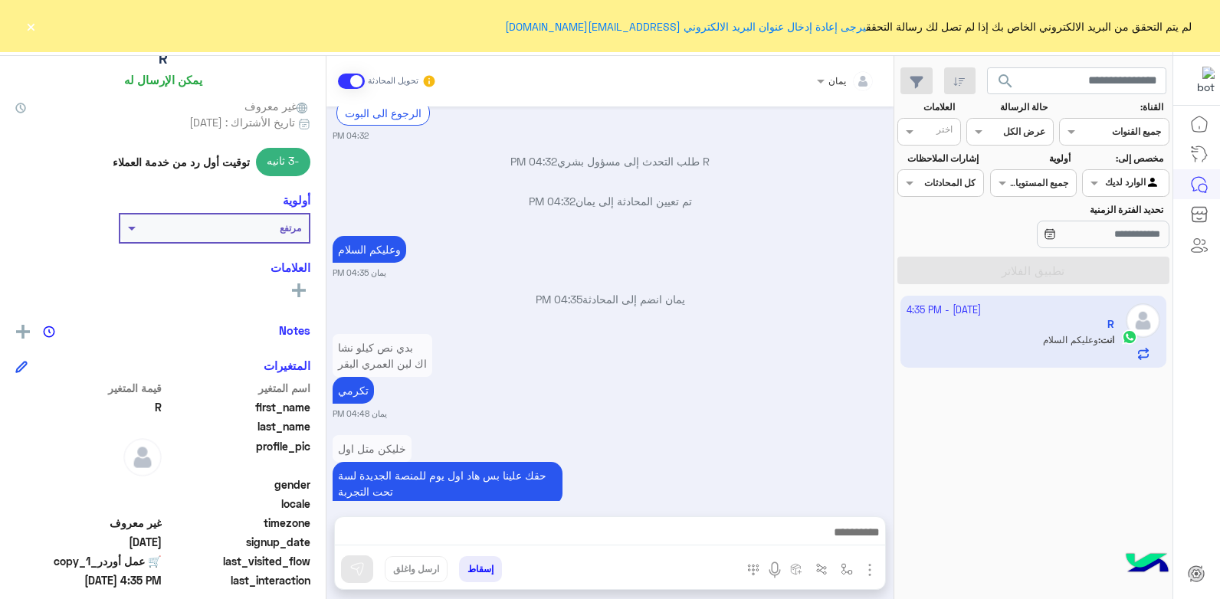
scroll to position [230, 0]
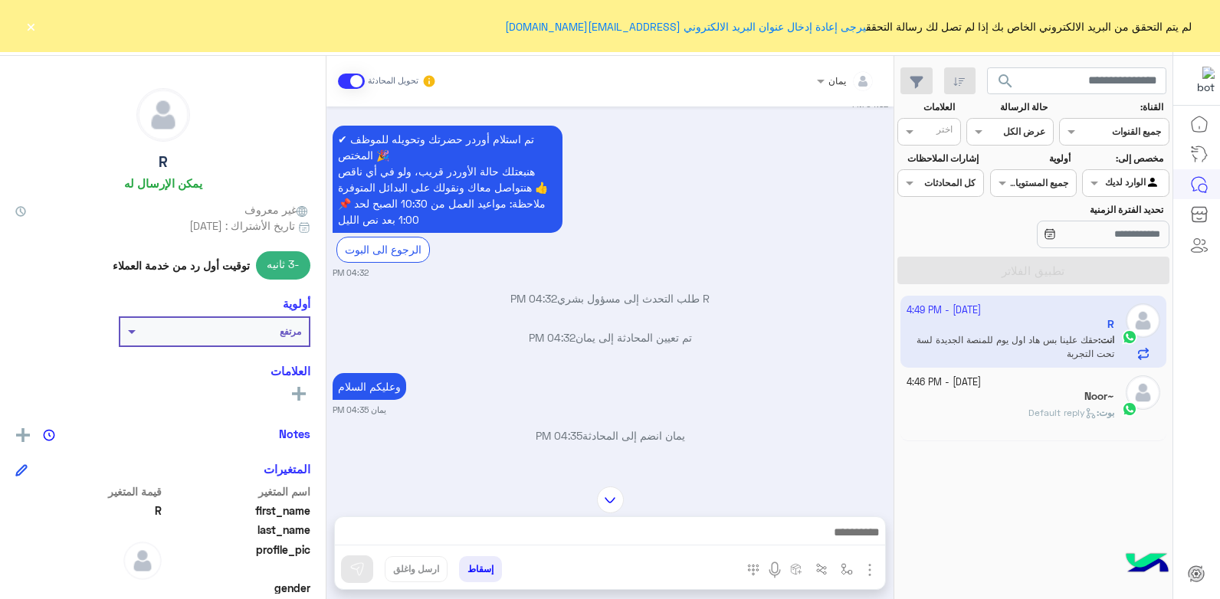
scroll to position [1490, 0]
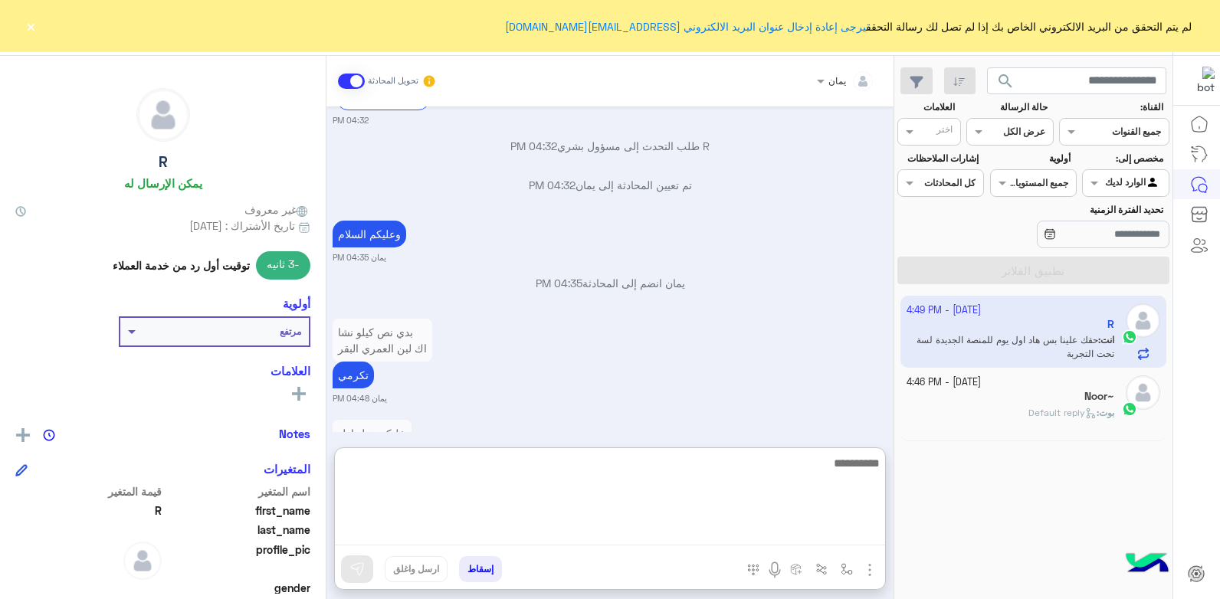
click at [700, 531] on textarea at bounding box center [610, 500] width 550 height 92
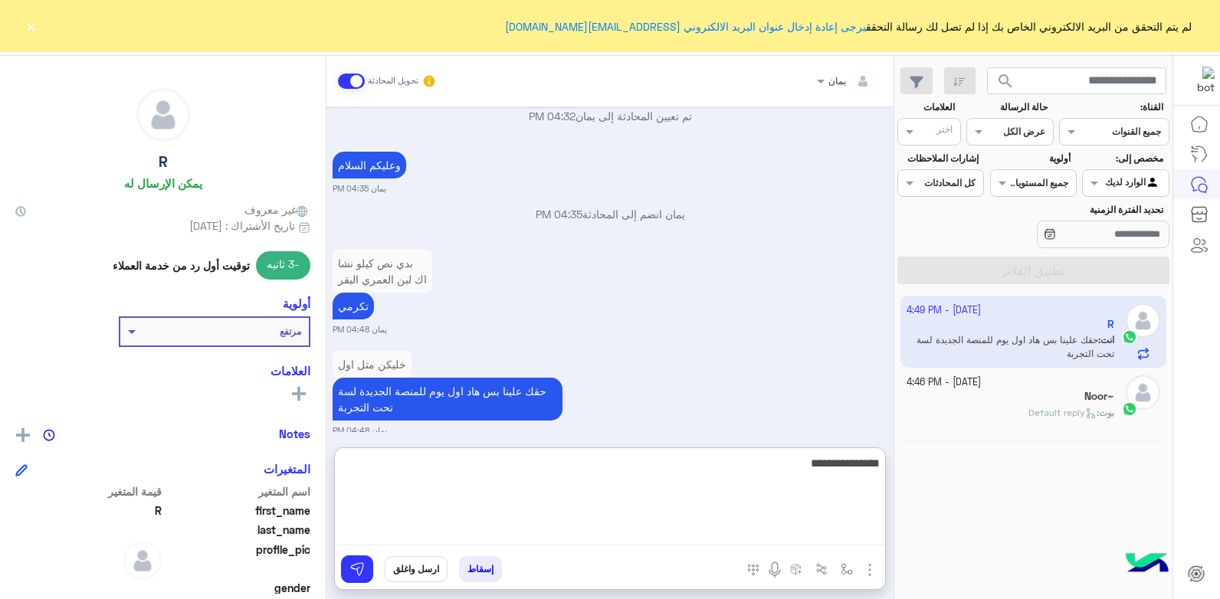
type textarea "**********"
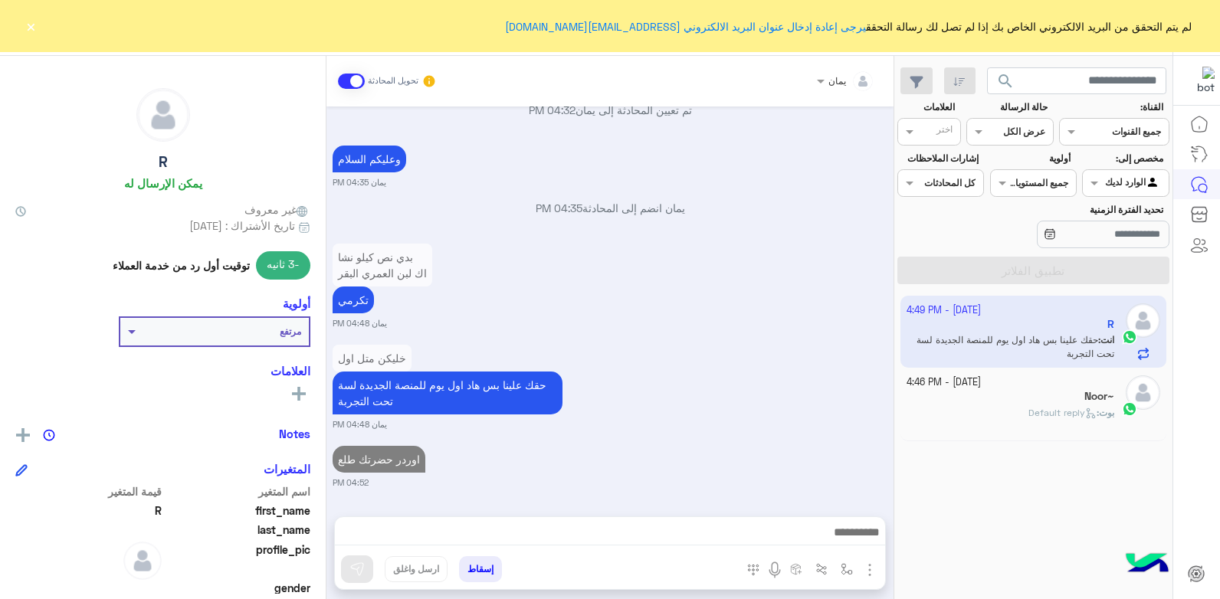
click at [487, 572] on button "إسقاط" at bounding box center [480, 569] width 43 height 26
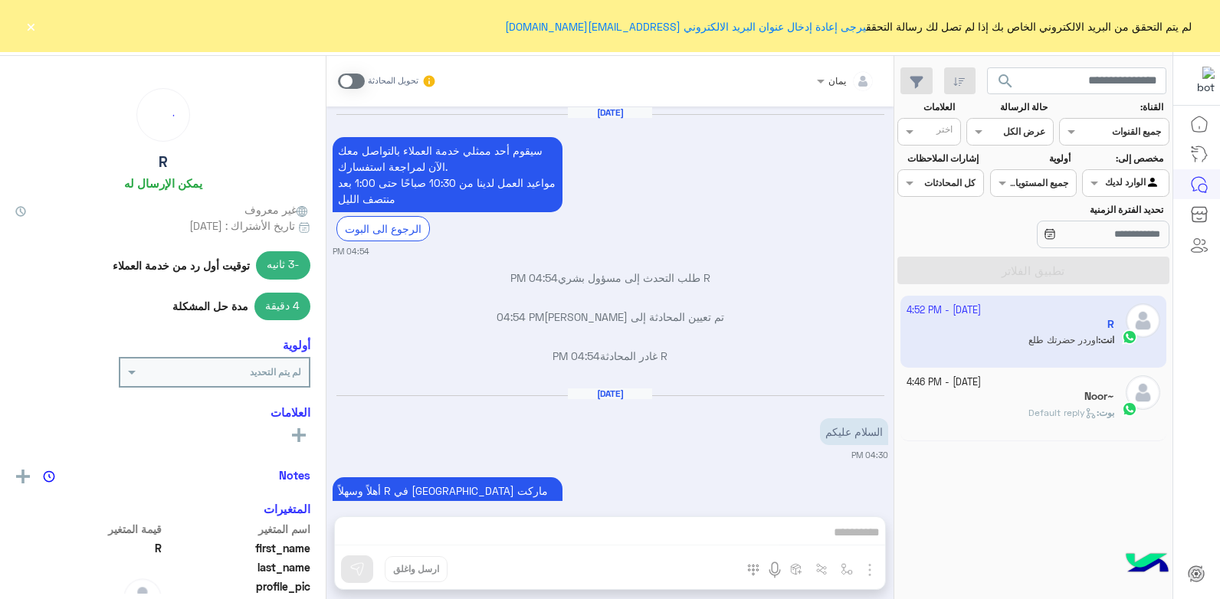
scroll to position [1443, 0]
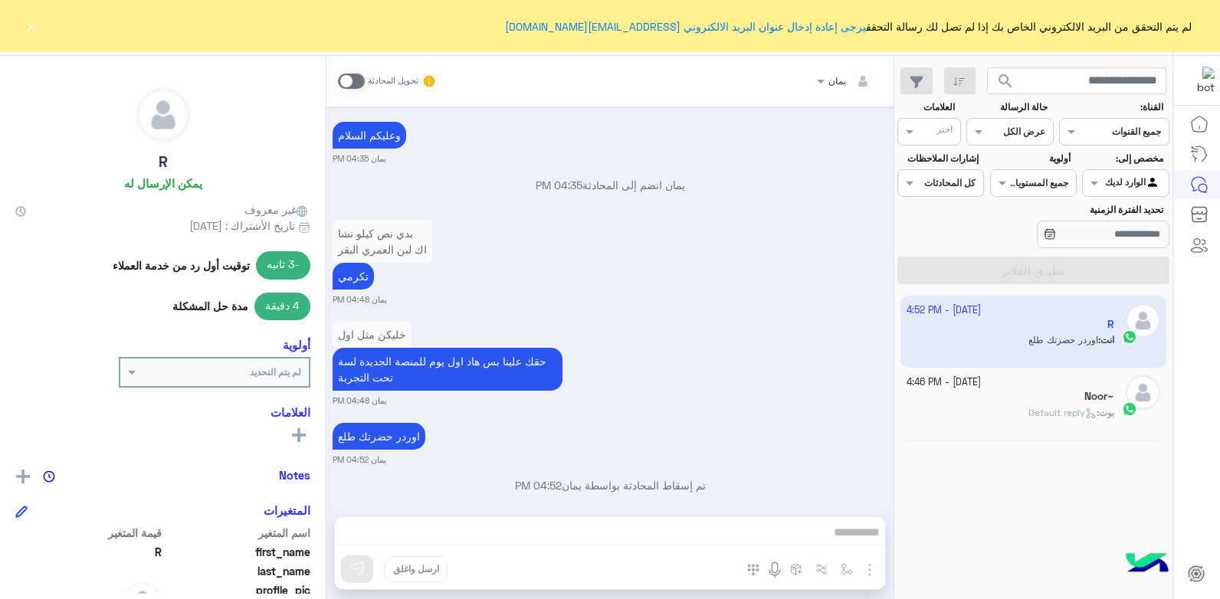
click at [1006, 421] on div "بوت : Default reply" at bounding box center [1010, 419] width 208 height 27
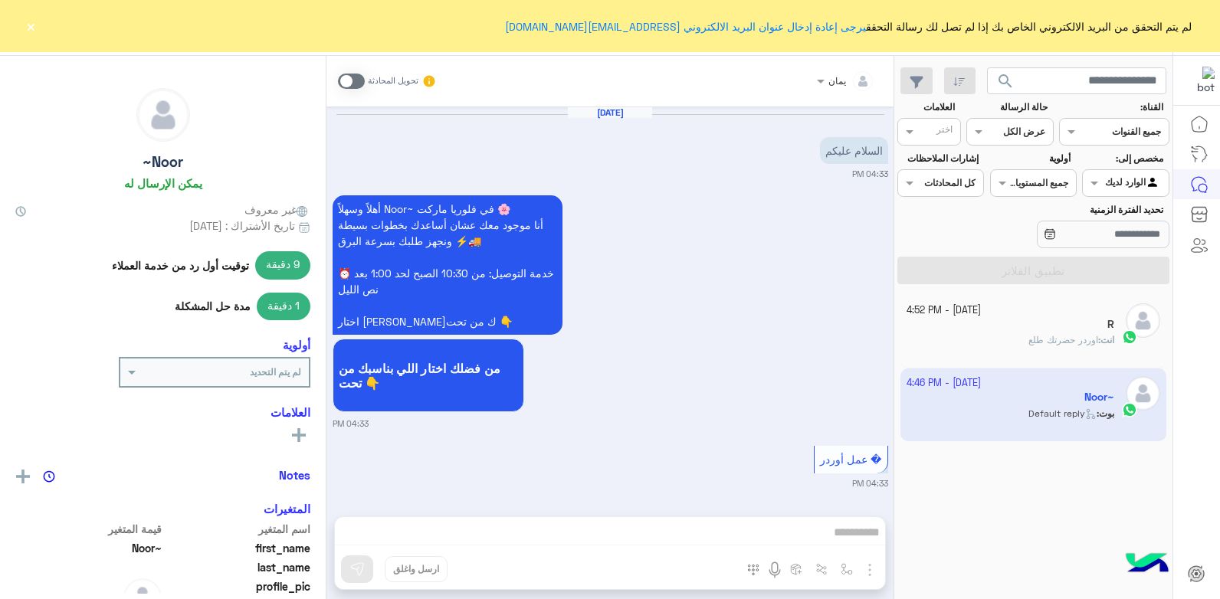
scroll to position [1293, 0]
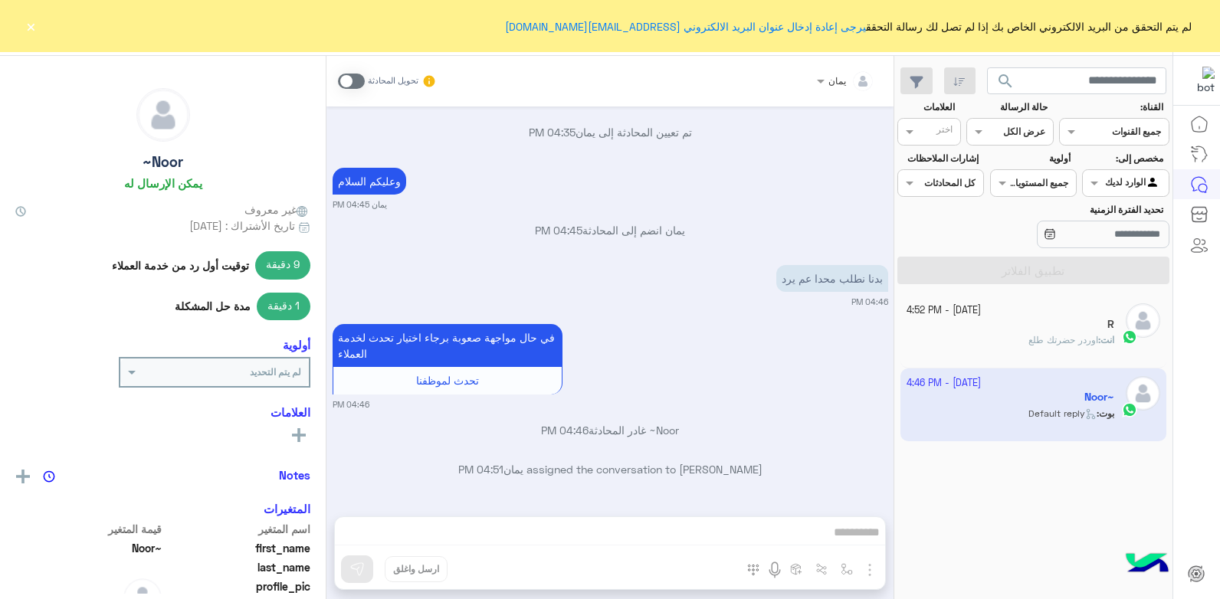
click at [988, 346] on div "انت : اوردر حضرتك طلع" at bounding box center [1010, 346] width 208 height 27
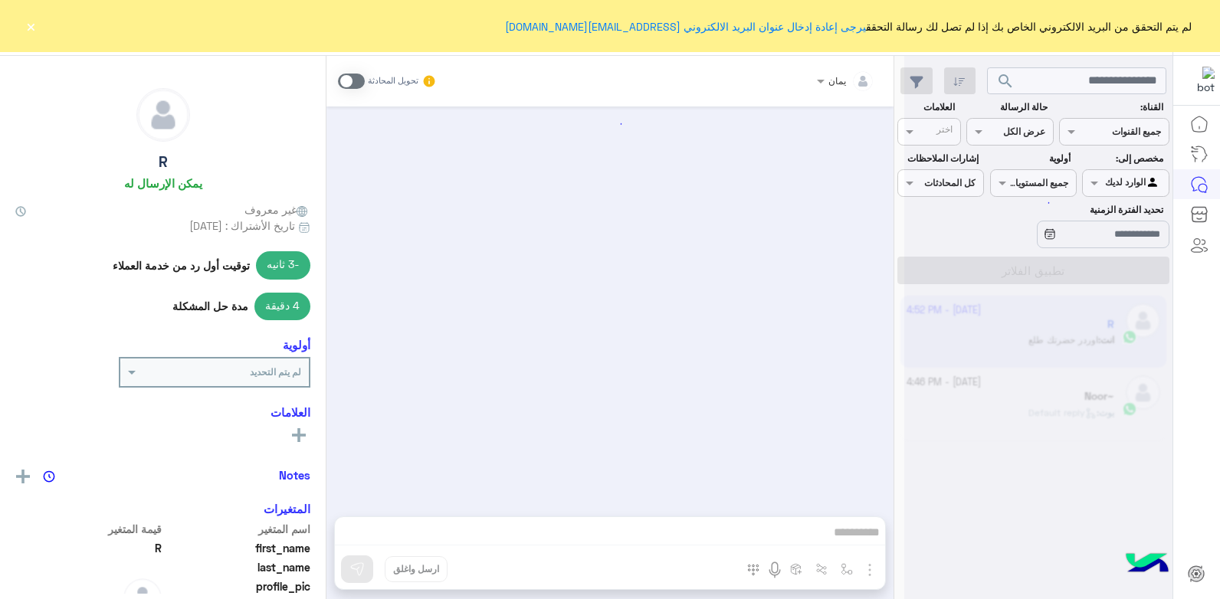
scroll to position [1443, 0]
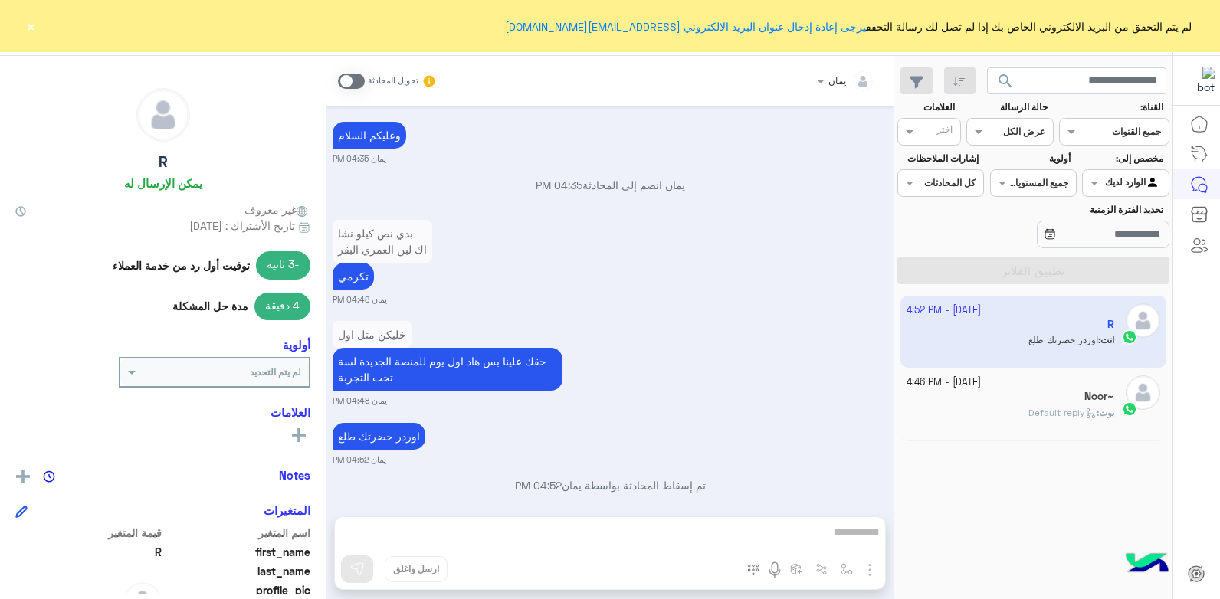
click at [343, 78] on span at bounding box center [351, 81] width 27 height 15
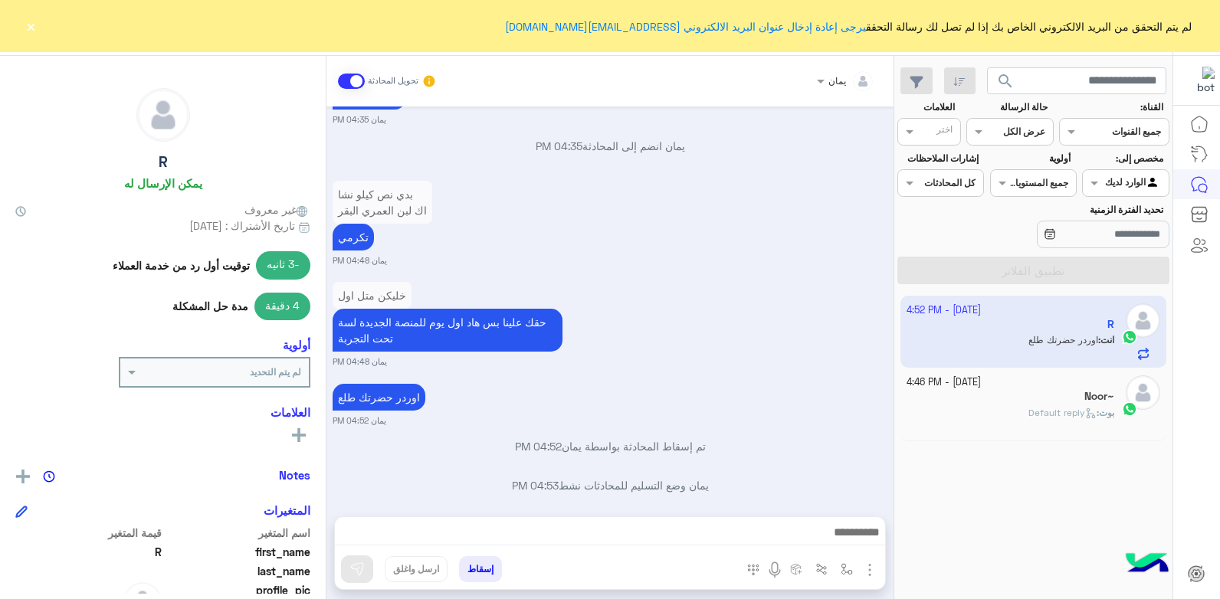
click at [483, 572] on button "إسقاط" at bounding box center [480, 569] width 43 height 26
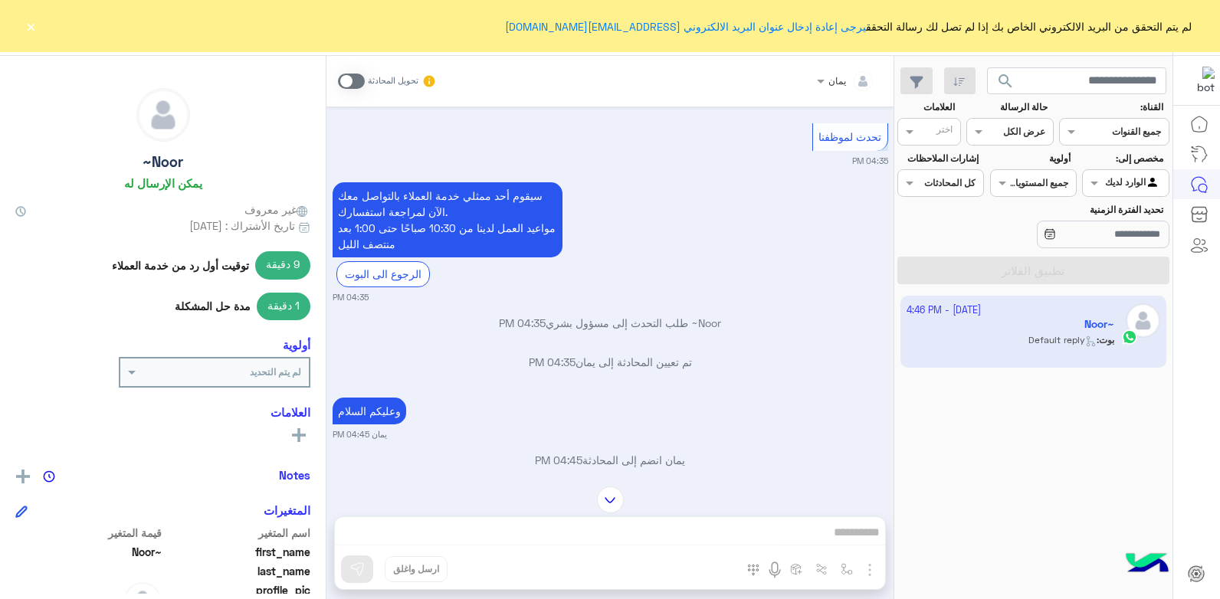
scroll to position [1293, 0]
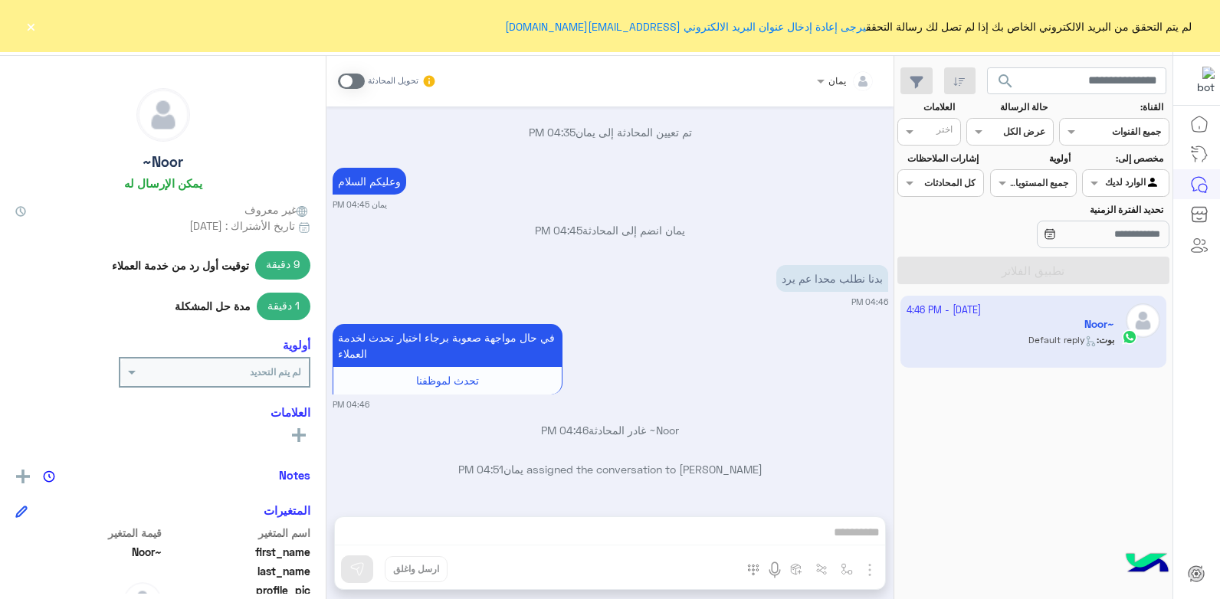
click at [805, 281] on p "بدنا نطلب محدا عم يرد" at bounding box center [832, 278] width 112 height 27
click at [691, 536] on div "يمان تحويل المحادثة Oct 2, 2025 السلام عليكم 04:33 PM أهلاً وسهلاً Noor~ في فلو…" at bounding box center [609, 330] width 567 height 549
drag, startPoint x: 706, startPoint y: 526, endPoint x: 717, endPoint y: 532, distance: 12.0
click at [707, 526] on div "يمان تحويل المحادثة Oct 2, 2025 السلام عليكم 04:33 PM أهلاً وسهلاً Noor~ في فلو…" at bounding box center [609, 330] width 567 height 549
click at [717, 534] on div "يمان تحويل المحادثة Oct 2, 2025 السلام عليكم 04:33 PM أهلاً وسهلاً Noor~ في فلو…" at bounding box center [609, 330] width 567 height 549
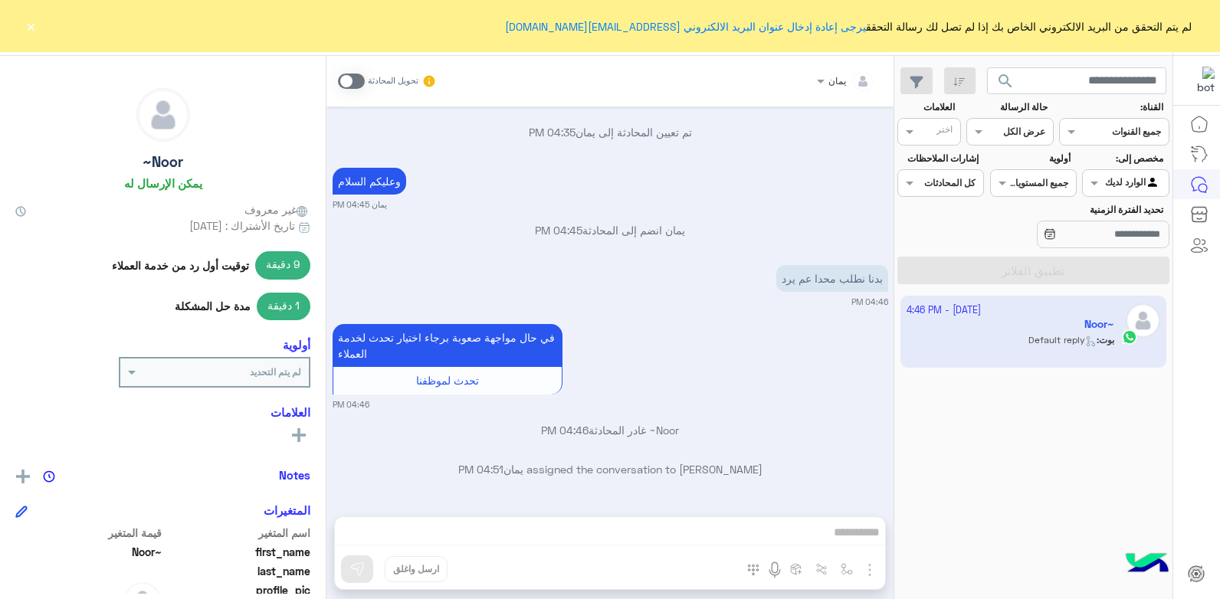
drag, startPoint x: 735, startPoint y: 535, endPoint x: 802, endPoint y: 529, distance: 67.6
click at [762, 534] on div "يمان تحويل المحادثة Oct 2, 2025 السلام عليكم 04:33 PM أهلاً وسهلاً Noor~ في فلو…" at bounding box center [609, 330] width 567 height 549
click at [802, 529] on div "يمان تحويل المحادثة Oct 2, 2025 السلام عليكم 04:33 PM أهلاً وسهلاً Noor~ في فلو…" at bounding box center [609, 330] width 567 height 549
drag, startPoint x: 827, startPoint y: 529, endPoint x: 811, endPoint y: 527, distance: 15.5
click at [811, 527] on div "يمان تحويل المحادثة Oct 2, 2025 السلام عليكم 04:33 PM أهلاً وسهلاً Noor~ في فلو…" at bounding box center [609, 330] width 567 height 549
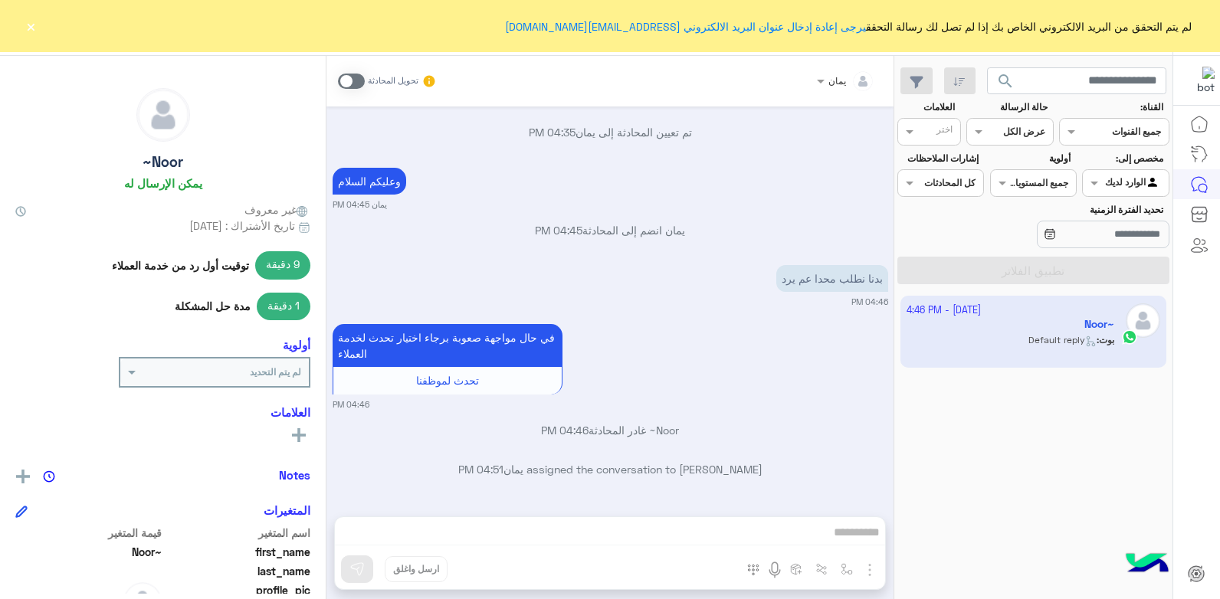
click at [774, 523] on div "يمان تحويل المحادثة Oct 2, 2025 السلام عليكم 04:33 PM أهلاً وسهلاً Noor~ في فلو…" at bounding box center [609, 330] width 567 height 549
click at [723, 528] on div "يمان تحويل المحادثة Oct 2, 2025 السلام عليكم 04:33 PM أهلاً وسهلاً Noor~ في فلو…" at bounding box center [609, 330] width 567 height 549
drag, startPoint x: 723, startPoint y: 528, endPoint x: 791, endPoint y: 516, distance: 68.5
click at [791, 516] on div "يمان تحويل المحادثة Oct 2, 2025 السلام عليكم 04:33 PM أهلاً وسهلاً Noor~ في فلو…" at bounding box center [609, 330] width 567 height 549
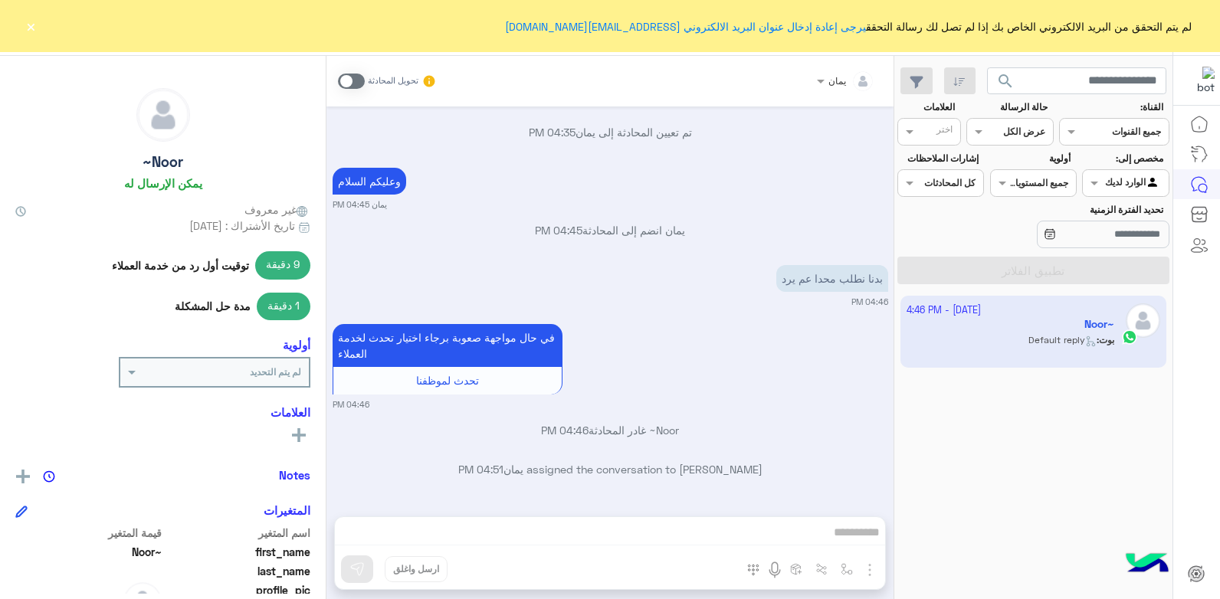
click at [770, 549] on div "يمان تحويل المحادثة Oct 2, 2025 السلام عليكم 04:33 PM أهلاً وسهلاً Noor~ في فلو…" at bounding box center [609, 330] width 567 height 549
click at [768, 538] on div "يمان تحويل المحادثة Oct 2, 2025 السلام عليكم 04:33 PM أهلاً وسهلاً Noor~ في فلو…" at bounding box center [609, 330] width 567 height 549
click at [697, 540] on div "يمان تحويل المحادثة Oct 2, 2025 السلام عليكم 04:33 PM أهلاً وسهلاً Noor~ في فلو…" at bounding box center [609, 330] width 567 height 549
click at [726, 460] on div "Oct 2, 2025 السلام عليكم 04:33 PM أهلاً وسهلاً Noor~ في فلوريا ماركت 🌸 أنا موجو…" at bounding box center [609, 304] width 567 height 395
click at [575, 526] on div "يمان تحويل المحادثة Oct 2, 2025 السلام عليكم 04:33 PM أهلاً وسهلاً Noor~ في فلو…" at bounding box center [609, 330] width 567 height 549
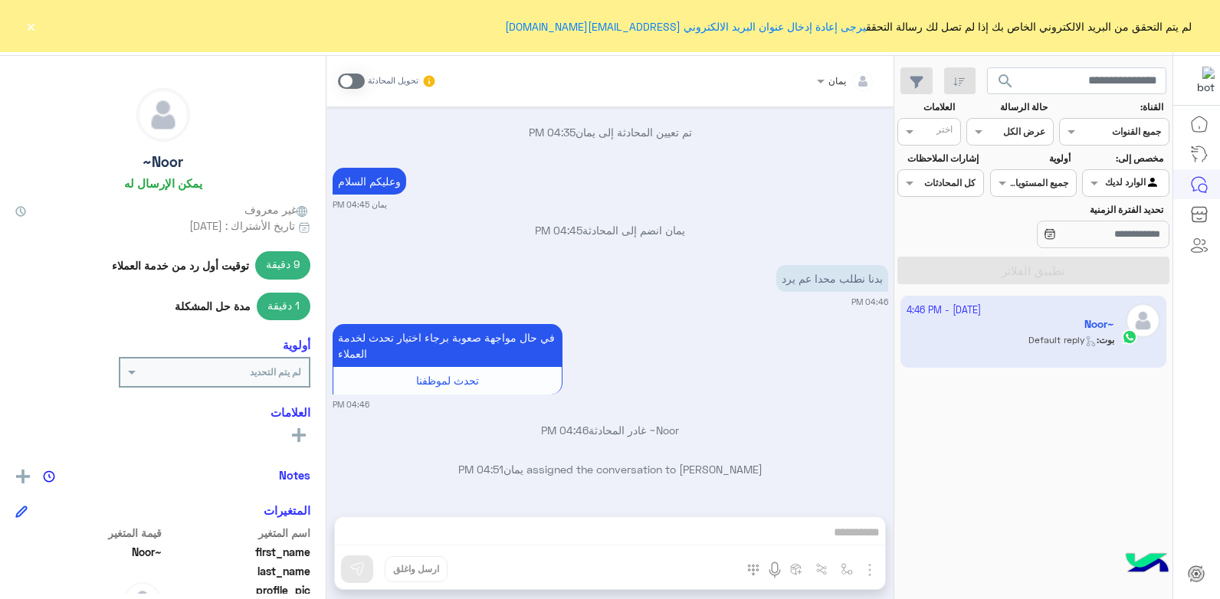
click at [347, 86] on span at bounding box center [351, 81] width 27 height 15
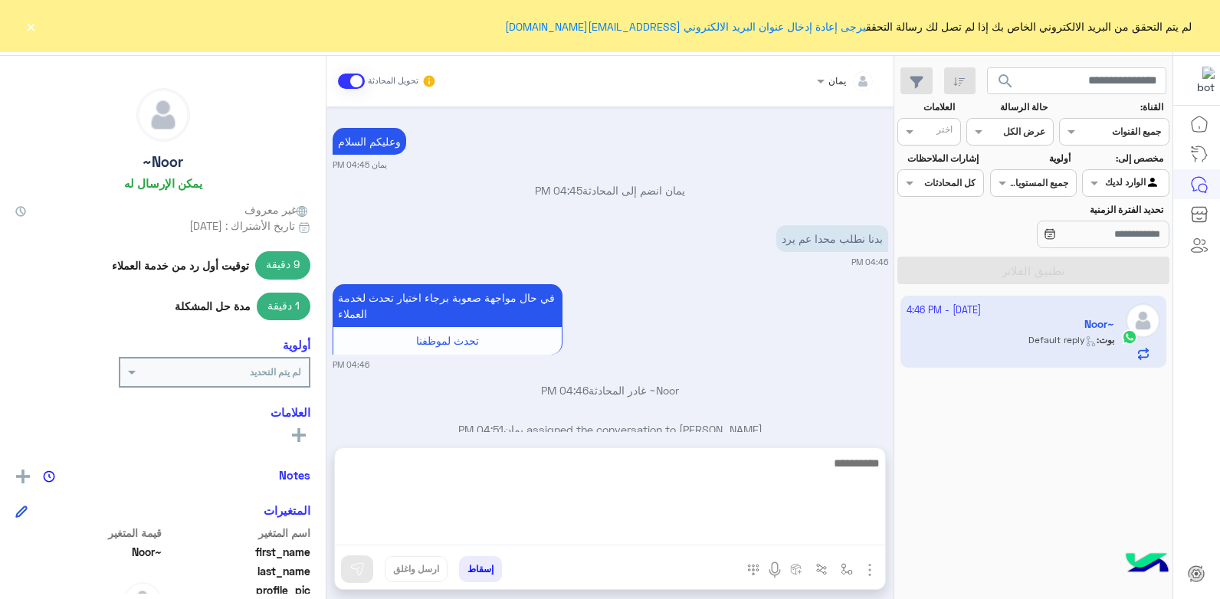
click at [719, 523] on textarea at bounding box center [610, 500] width 550 height 92
type textarea "******"
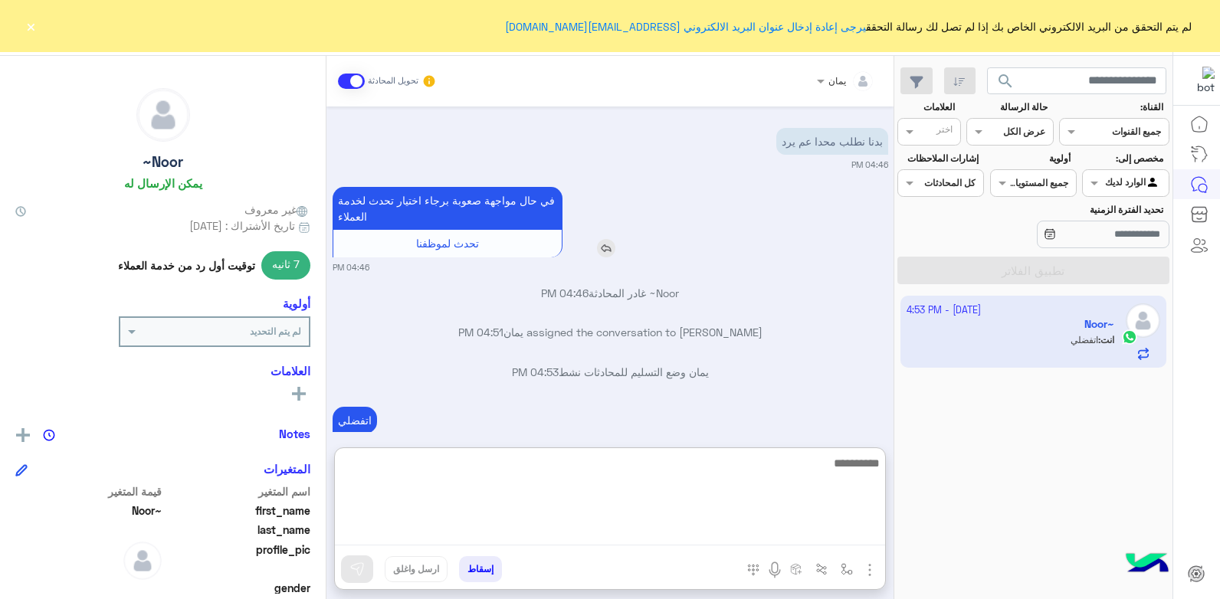
scroll to position [1460, 0]
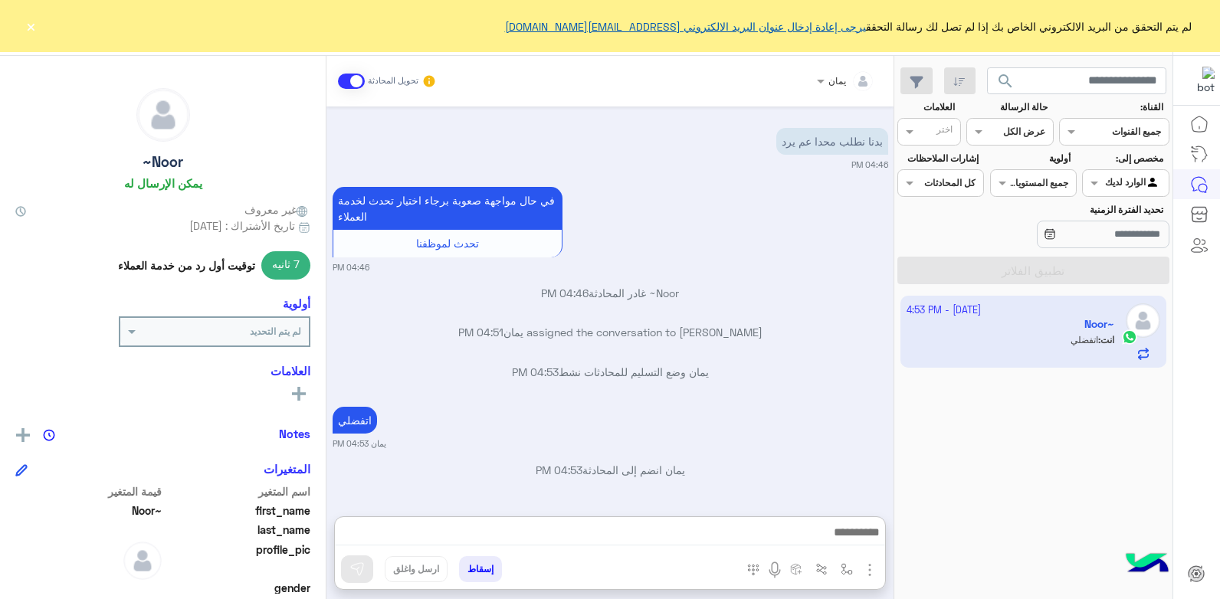
click at [793, 22] on link "يرجى إعادة إدخال عنوان البريد الالكتروني ymanelashwal3@gmail.com" at bounding box center [685, 26] width 361 height 13
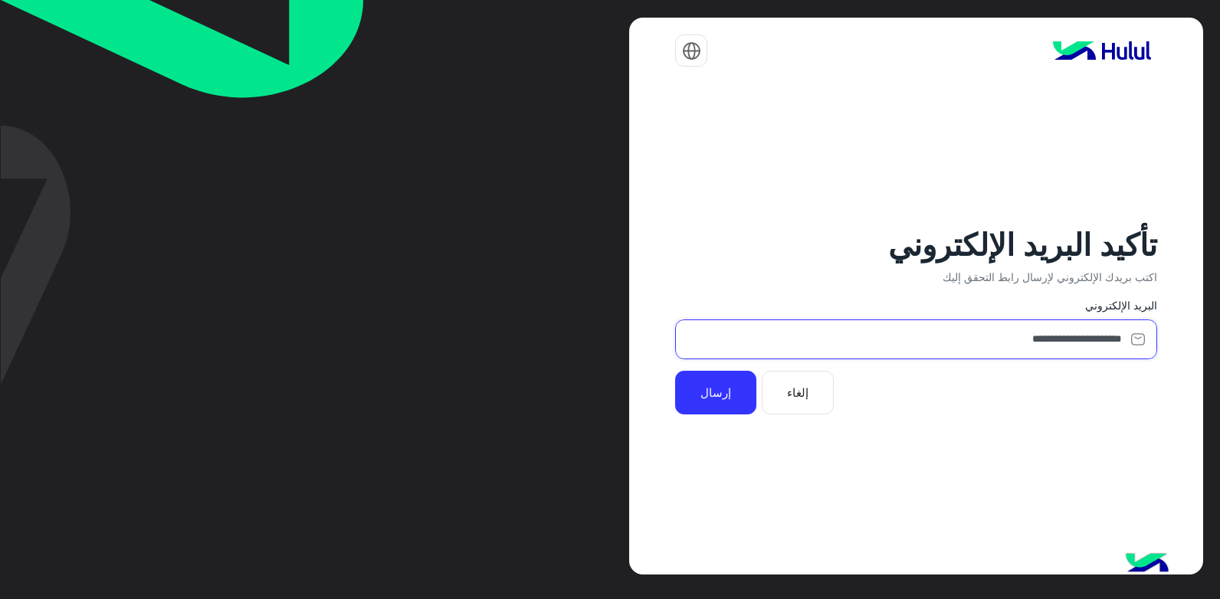
drag, startPoint x: 955, startPoint y: 346, endPoint x: 817, endPoint y: 372, distance: 140.2
click at [955, 346] on input "**********" at bounding box center [915, 340] width 481 height 41
click at [722, 398] on button "إرسال" at bounding box center [715, 392] width 81 height 43
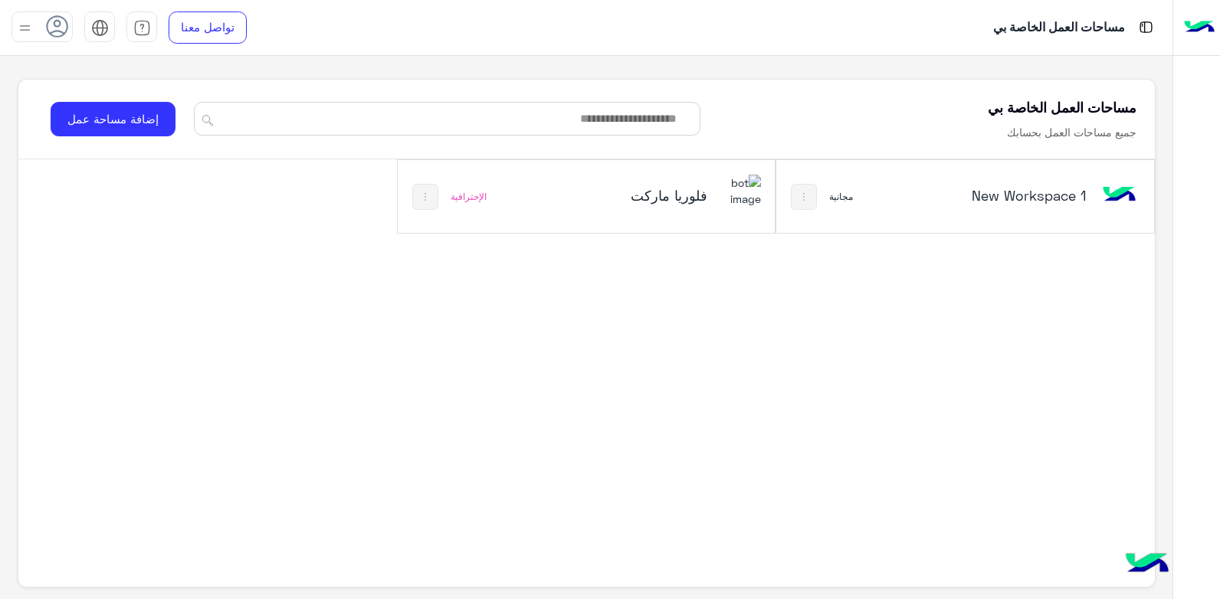
click at [645, 192] on h5 "فلوريا ماركت" at bounding box center [645, 195] width 126 height 18
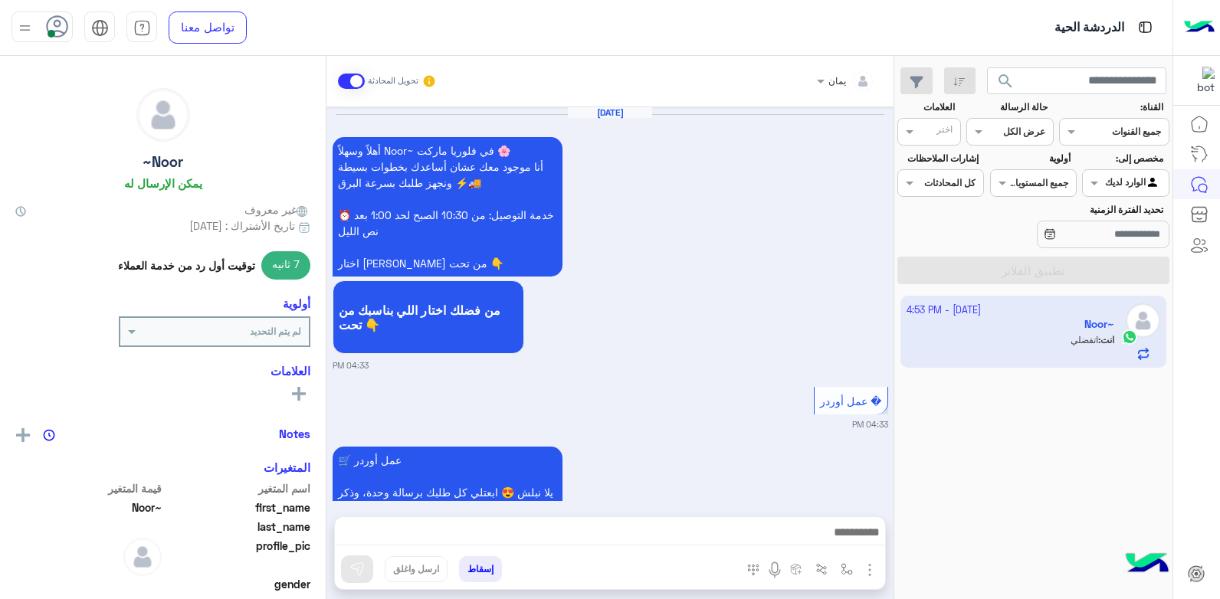
scroll to position [1377, 0]
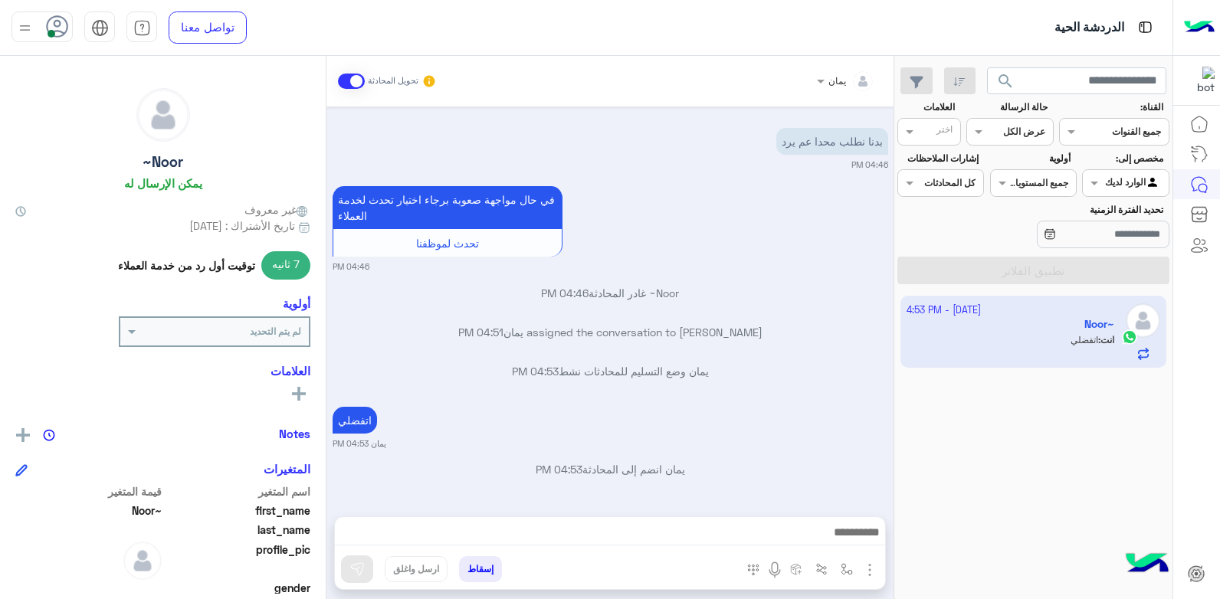
click at [833, 388] on div "يمان وضع التسليم للمحادثات نشط 04:53 PM" at bounding box center [611, 377] width 556 height 28
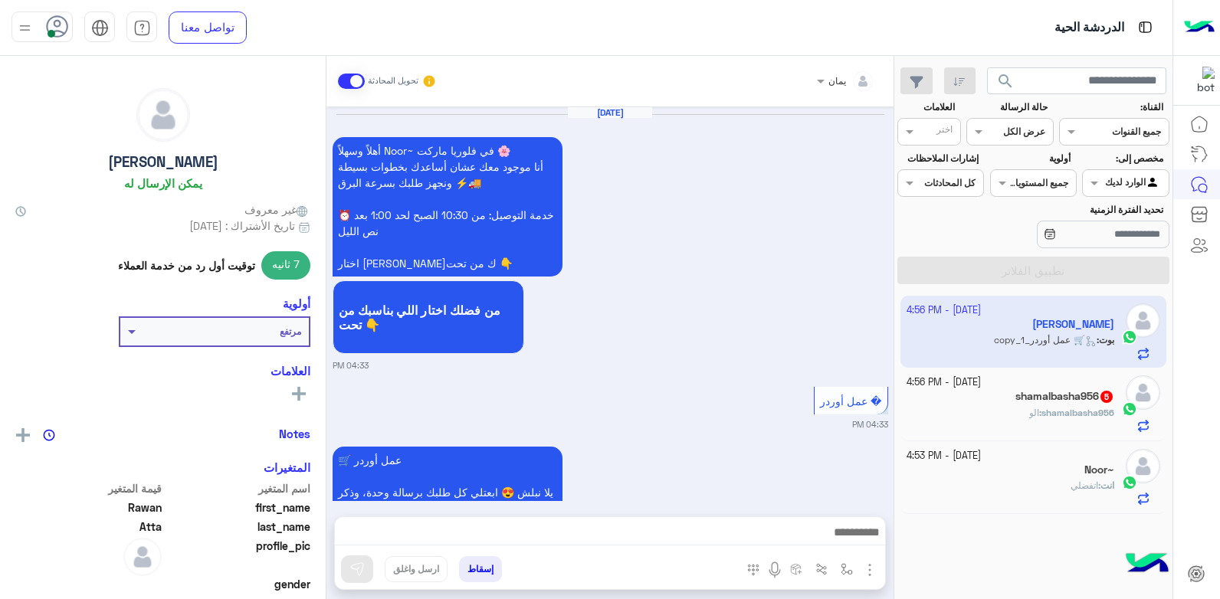
scroll to position [3290, 0]
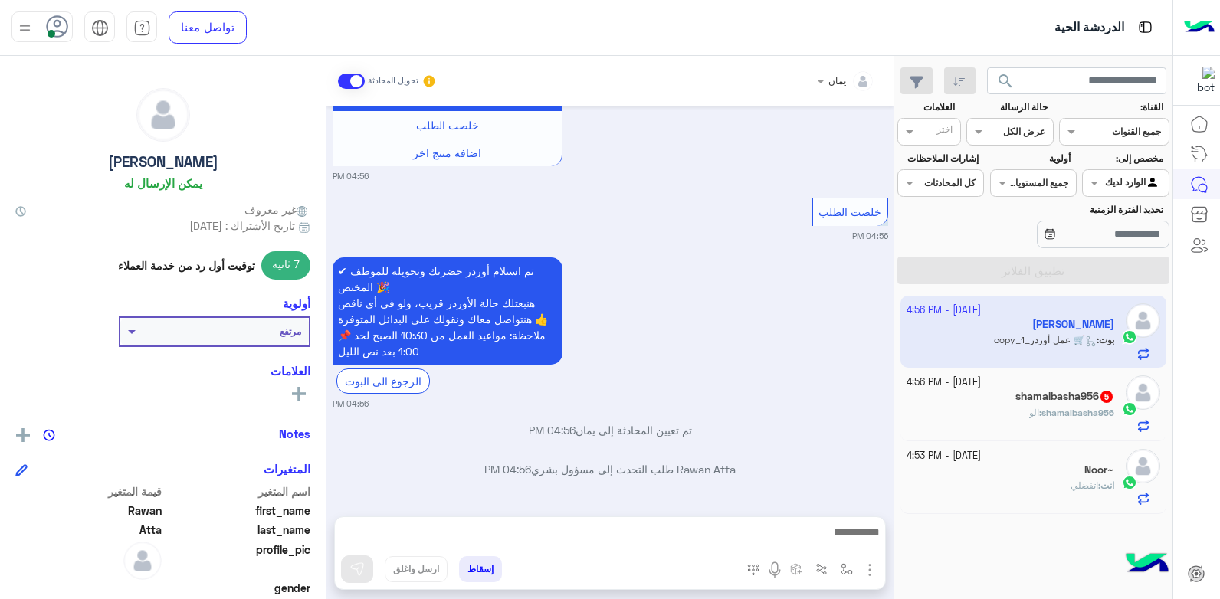
click at [1034, 478] on div "Noor~" at bounding box center [1010, 472] width 208 height 16
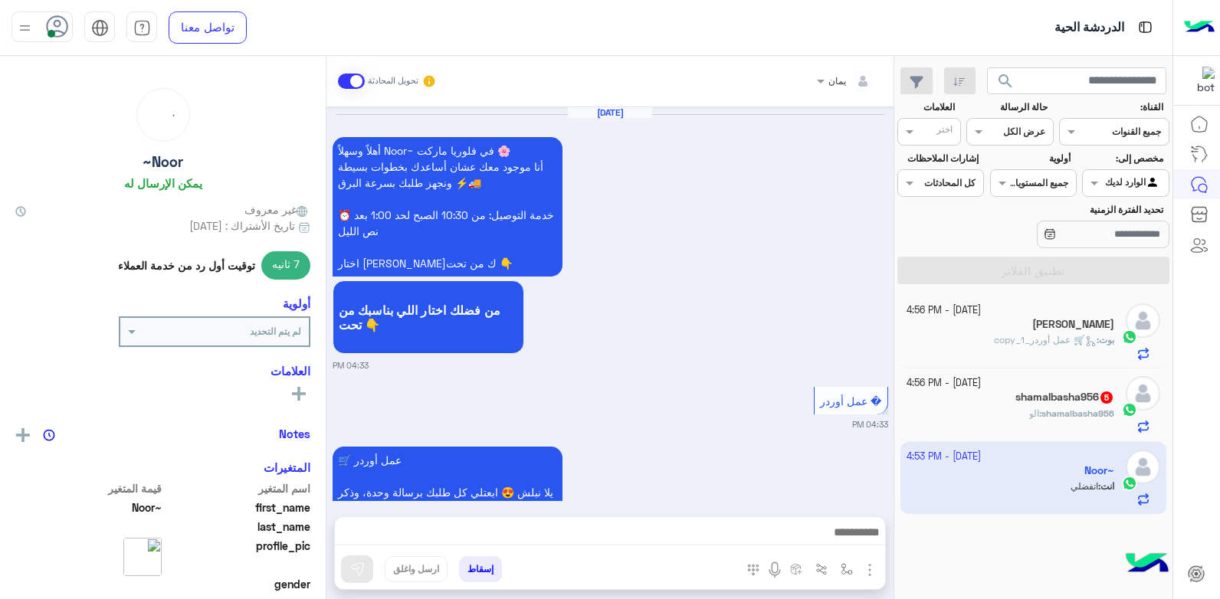
scroll to position [1372, 0]
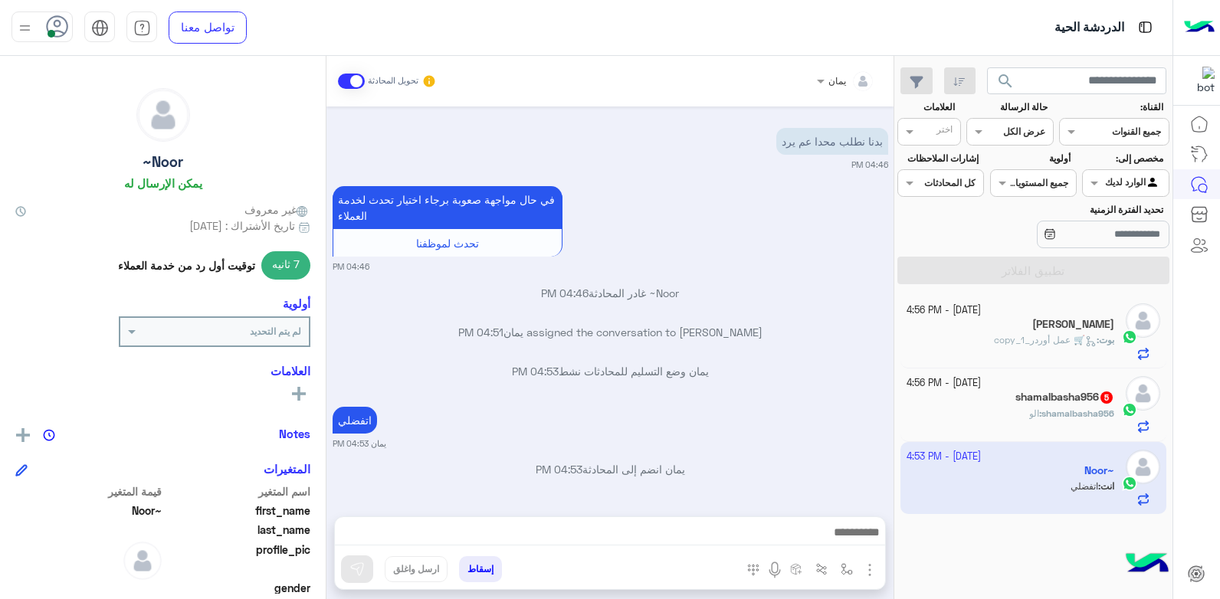
click at [1038, 341] on span "🛒 عمل أوردر_copy_1" at bounding box center [1045, 339] width 103 height 11
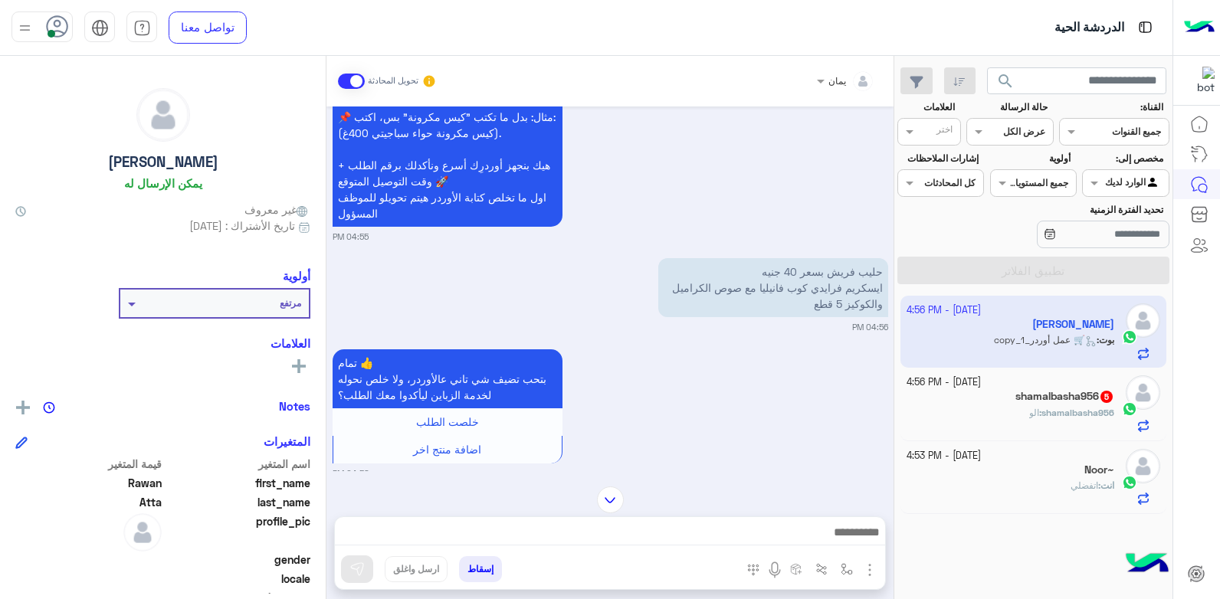
scroll to position [1168, 0]
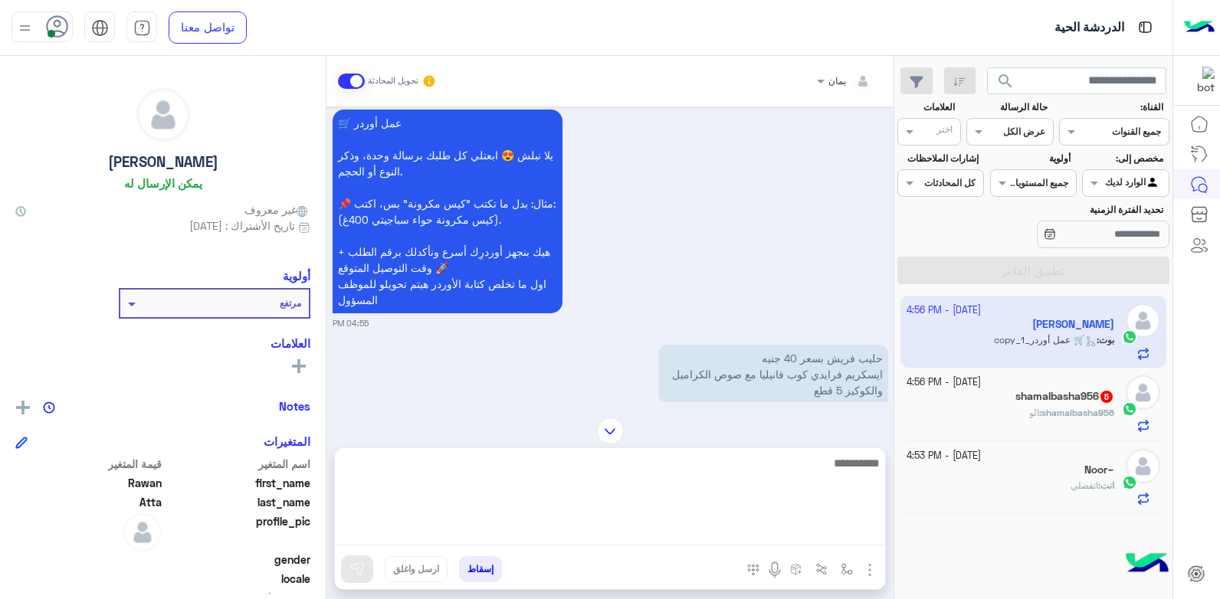
click at [834, 532] on textarea at bounding box center [610, 500] width 550 height 92
type textarea "*"
type textarea "**********"
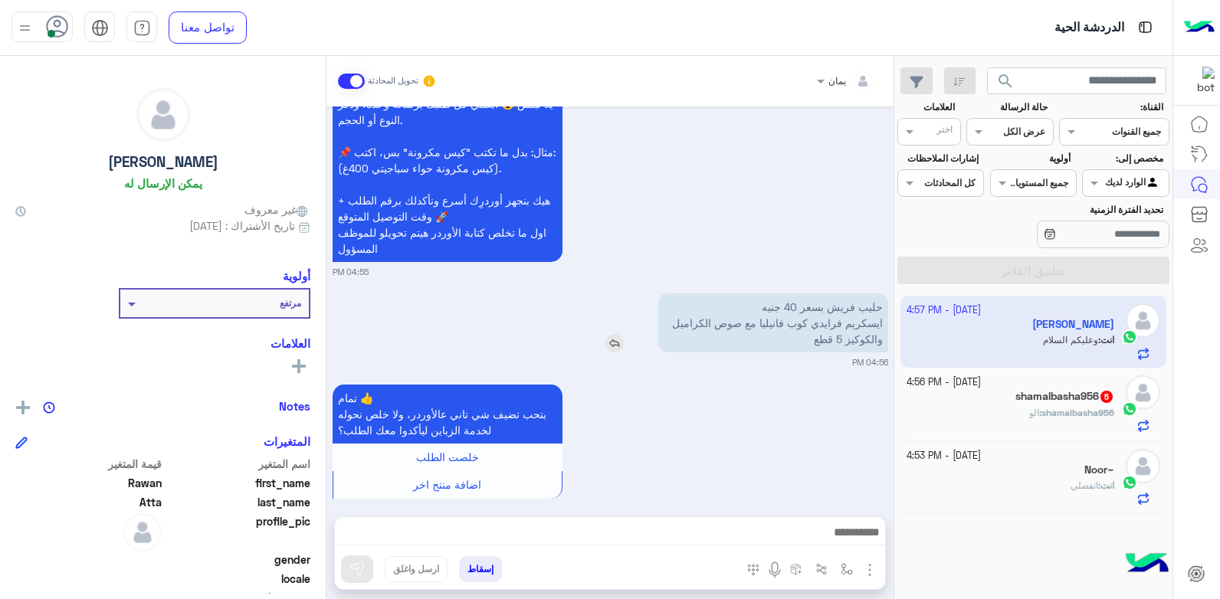
scroll to position [1649, 0]
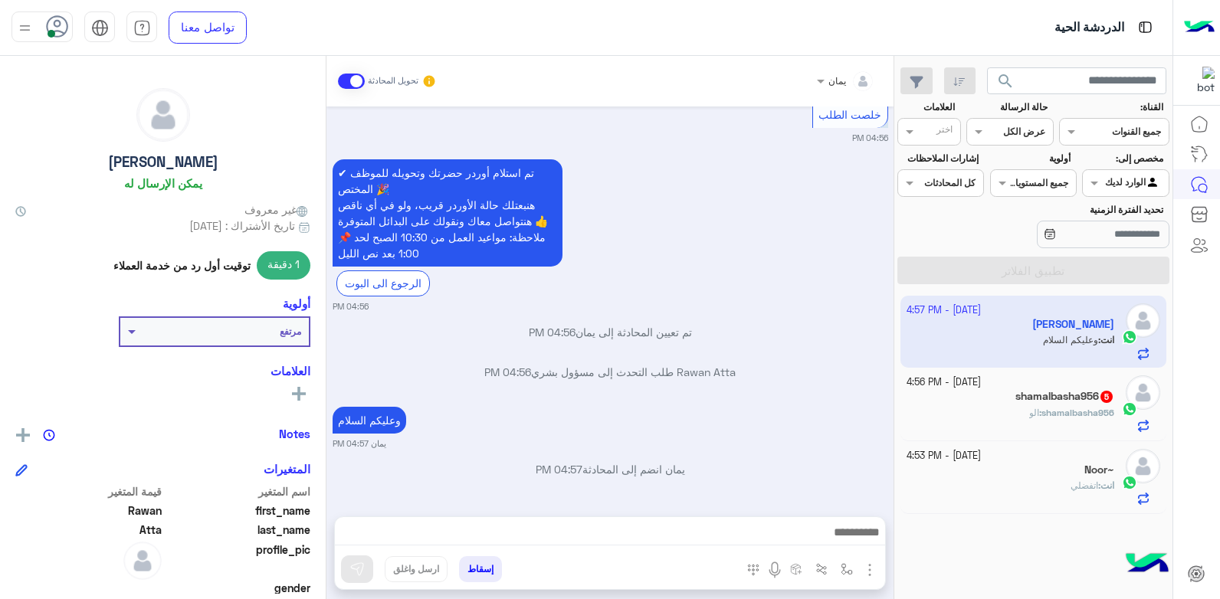
drag, startPoint x: 710, startPoint y: 317, endPoint x: 778, endPoint y: 380, distance: 92.7
click at [762, 261] on div "✔ تم استلام أوردر حضرتك وتحويله للموظف المختص 🎉 هنبعتلك حالة الأوردر قريب، ولو …" at bounding box center [611, 234] width 556 height 157
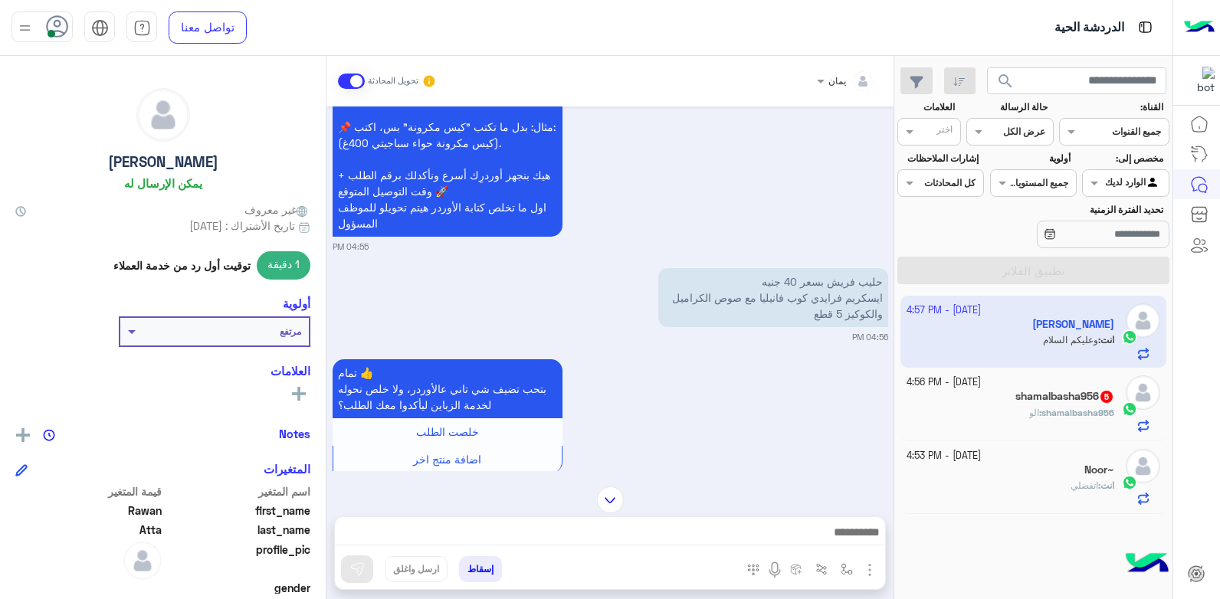
scroll to position [1189, 0]
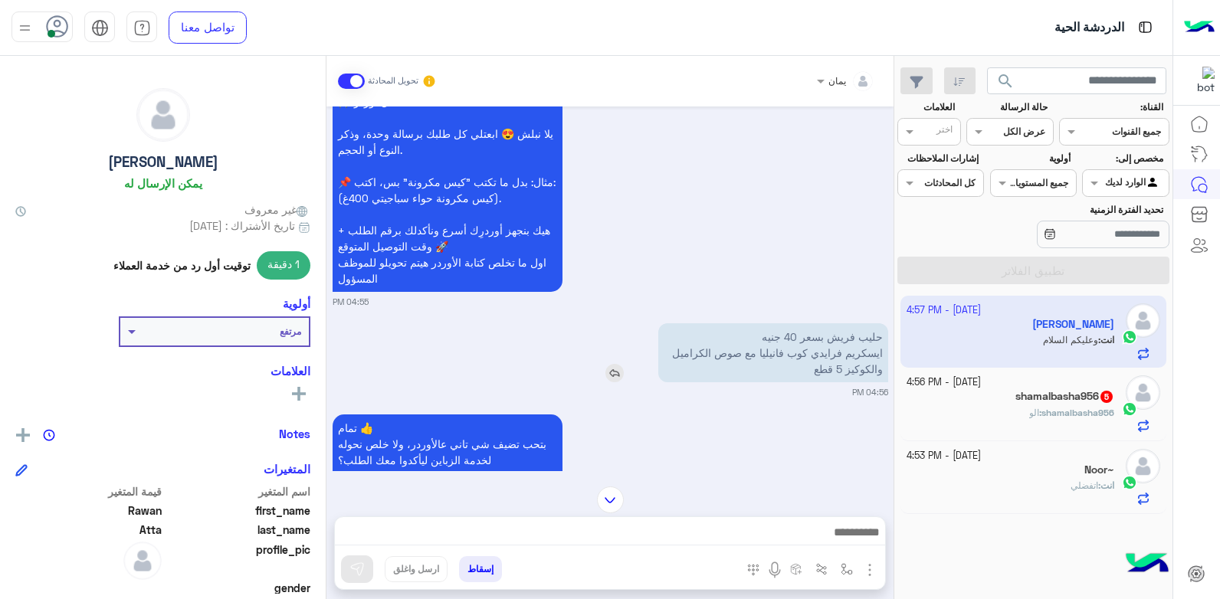
click at [775, 365] on p "حليب فريش بسعر 40 جنيه ايسكريم فرايدي كوب فانيليا مع صوص الكراميل والكوكيز 5 قطع" at bounding box center [773, 352] width 230 height 59
click at [610, 373] on img at bounding box center [614, 373] width 18 height 18
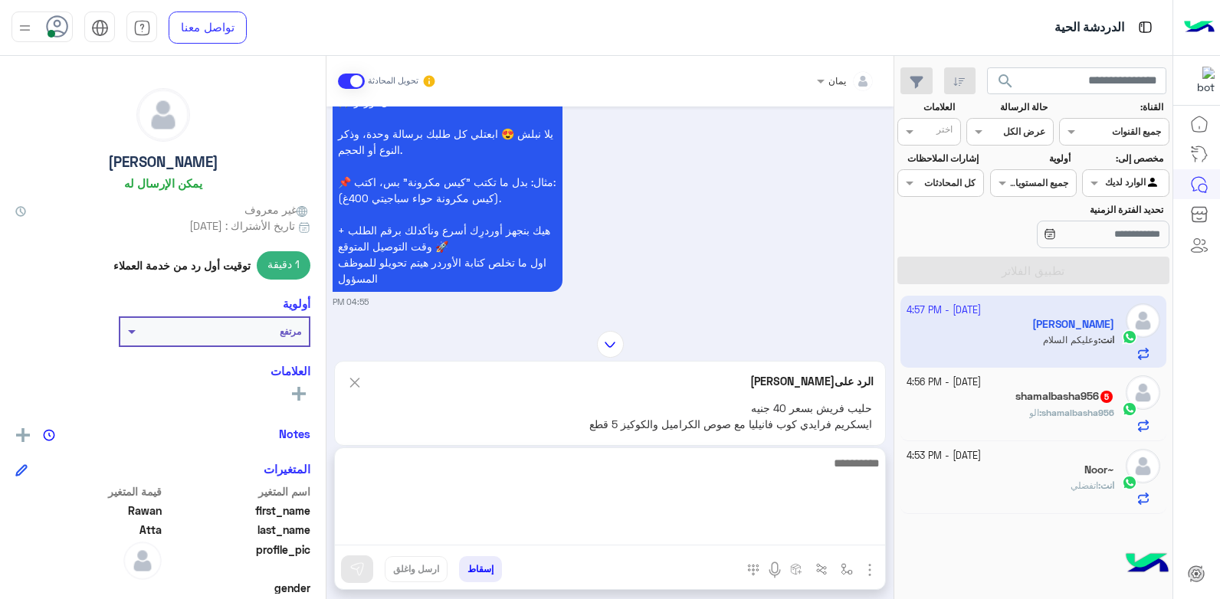
click at [756, 532] on textarea at bounding box center [610, 500] width 550 height 92
type textarea "*****"
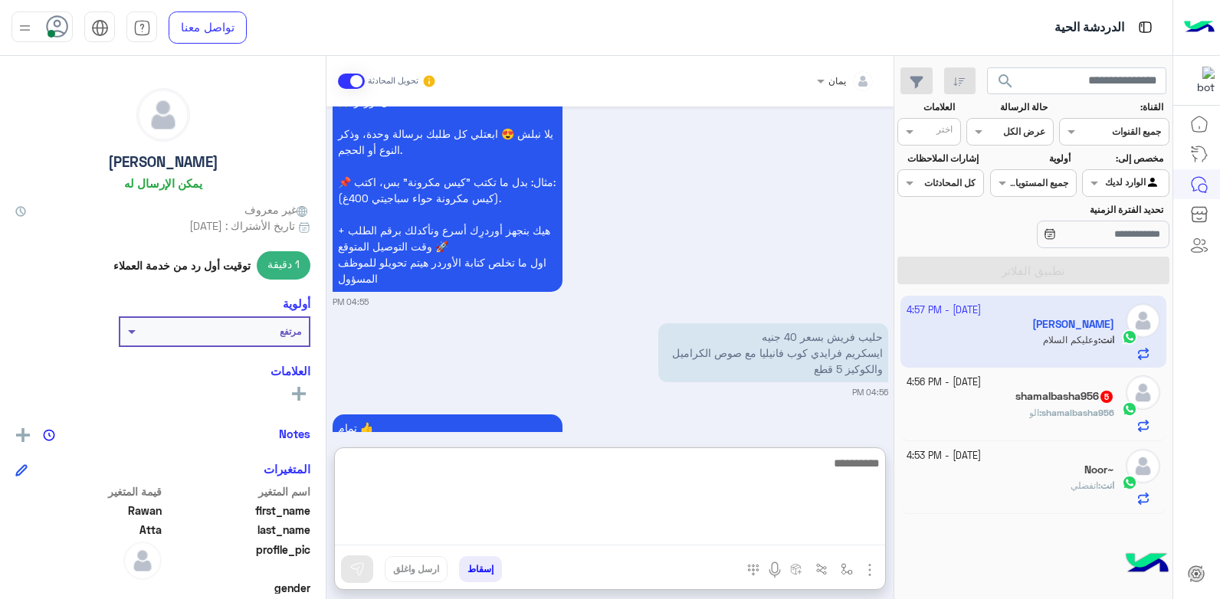
scroll to position [1834, 0]
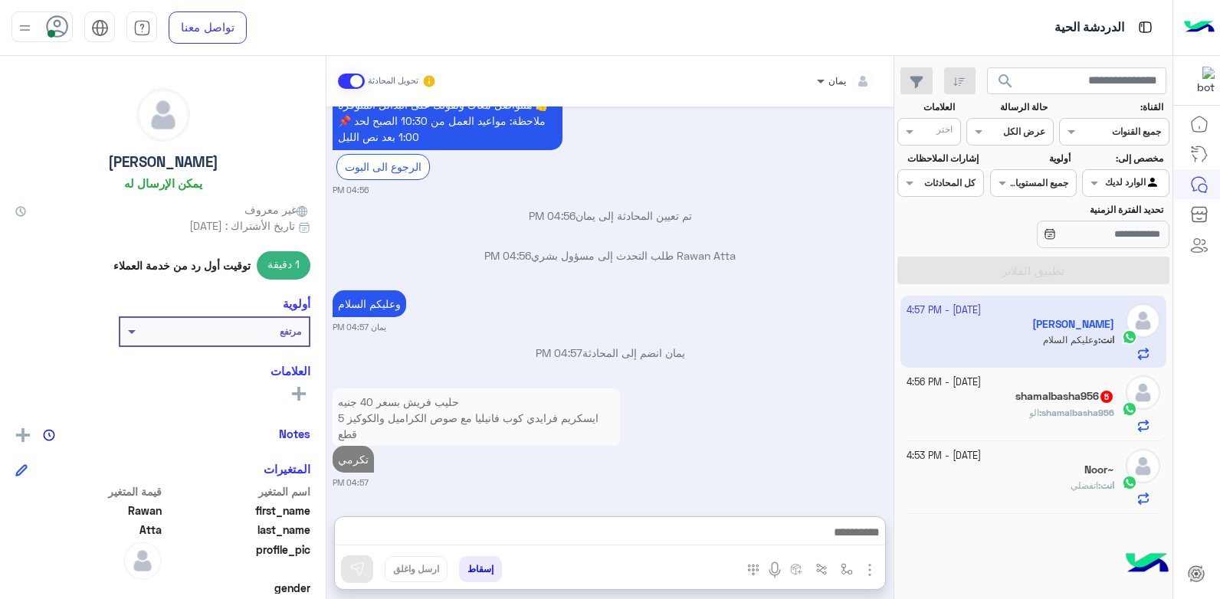
click at [819, 83] on span at bounding box center [818, 81] width 19 height 16
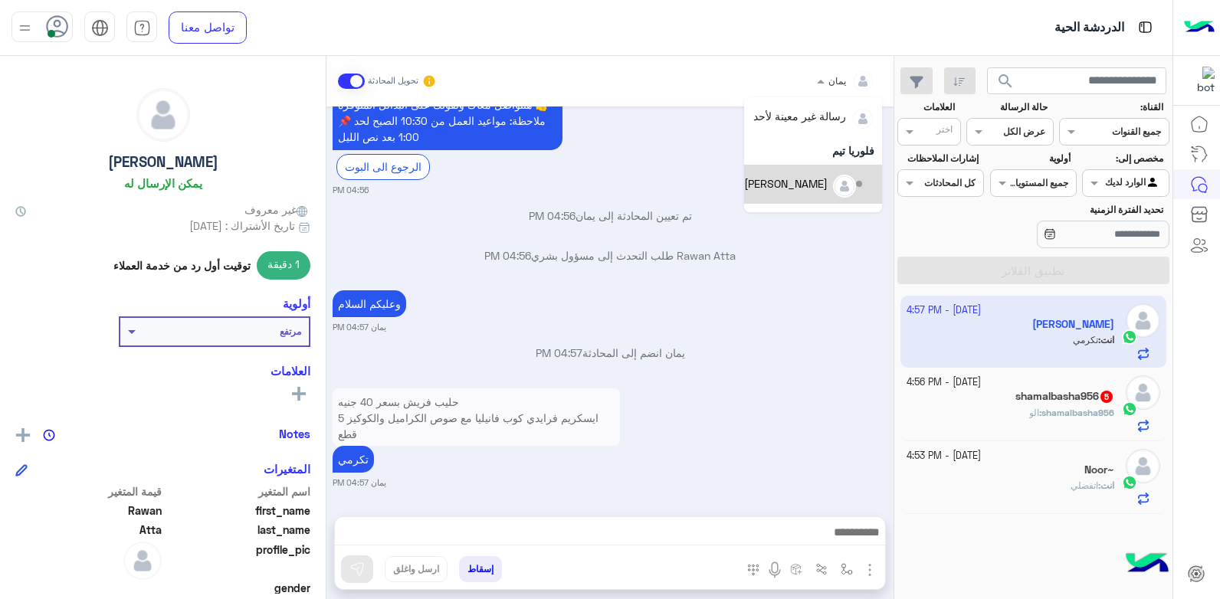
scroll to position [70, 0]
click at [777, 415] on div "حليب فريش بسعر 40 جنيه ايسكريم فرايدي كوب فانيليا مع صوص الكراميل والكوكيز 5 قط…" at bounding box center [611, 437] width 556 height 105
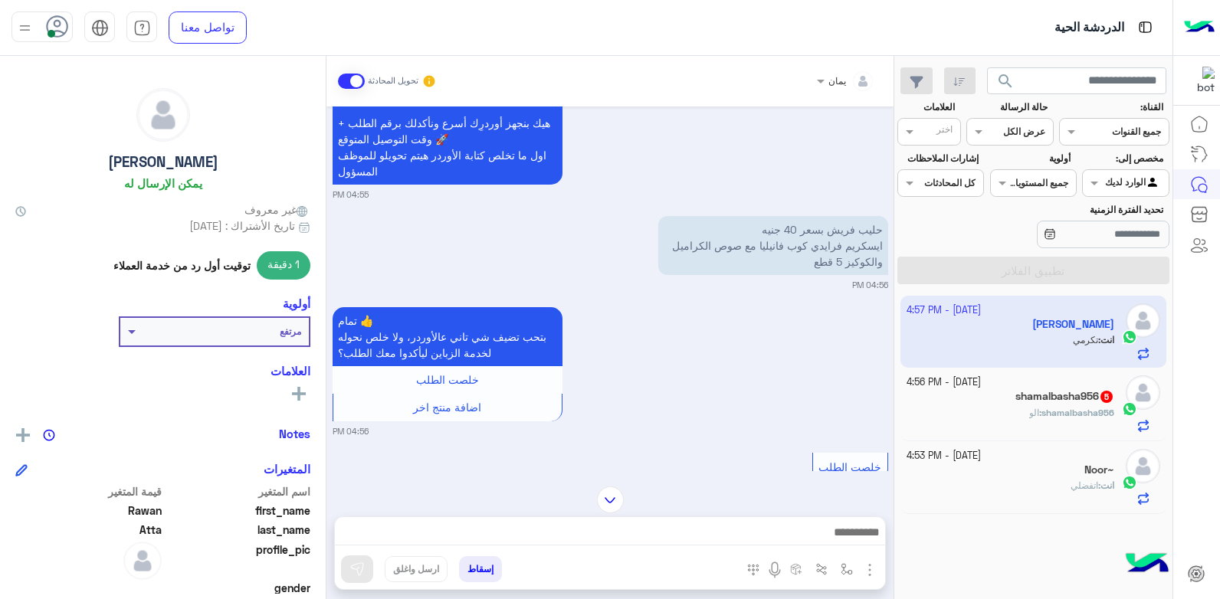
scroll to position [1229, 0]
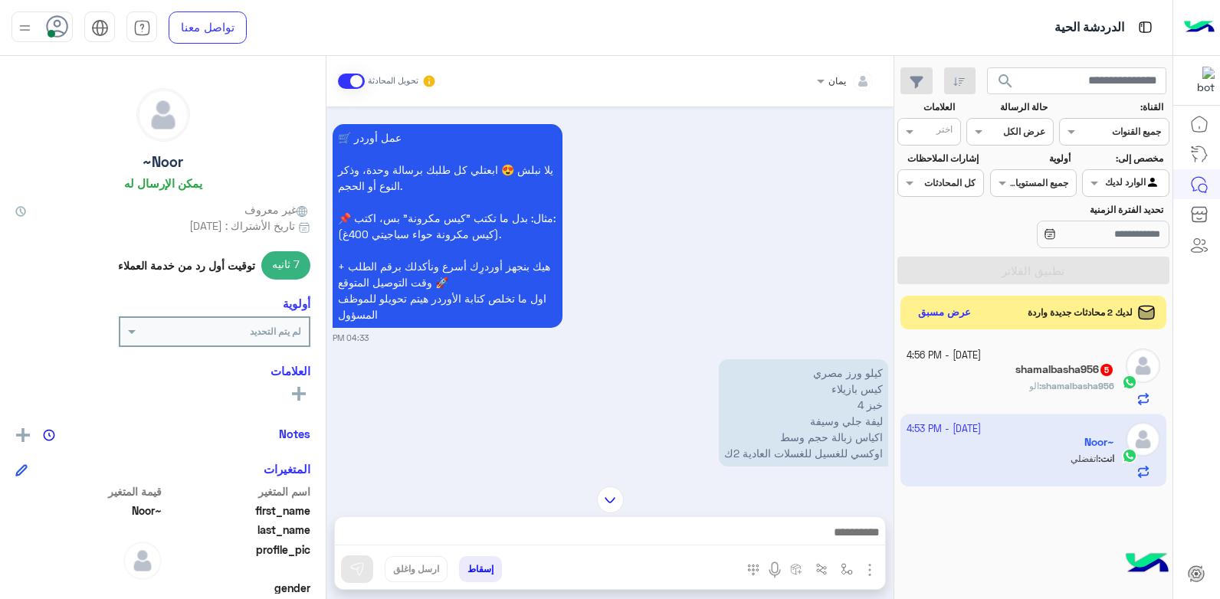
scroll to position [1096, 0]
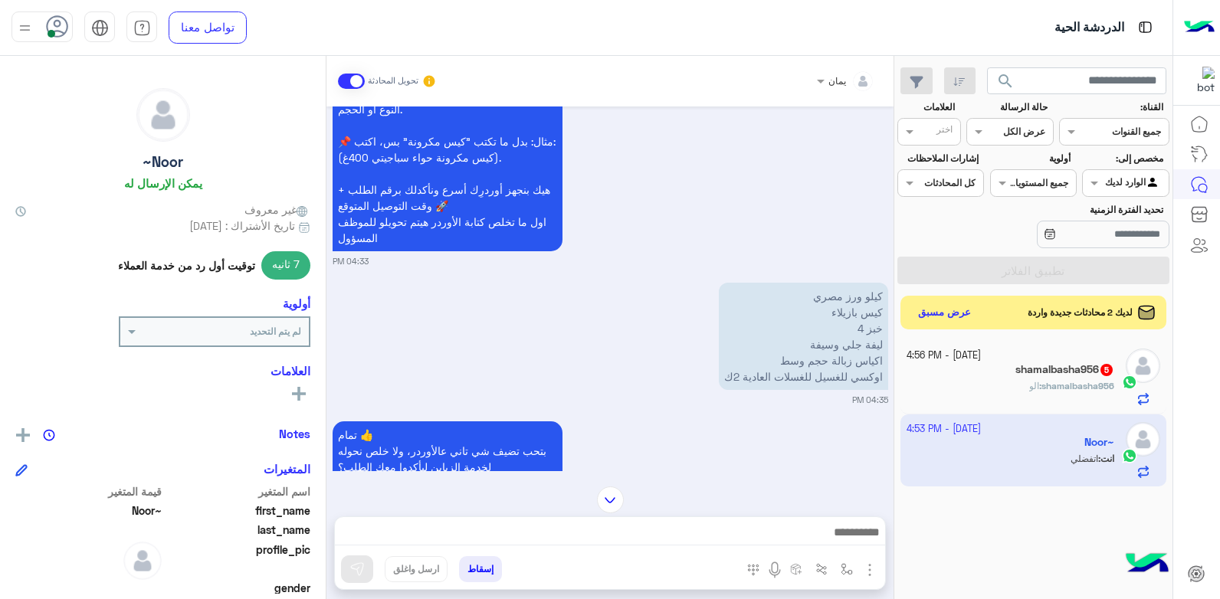
click at [1063, 394] on div "shamalbasha956 : الو" at bounding box center [1010, 392] width 208 height 27
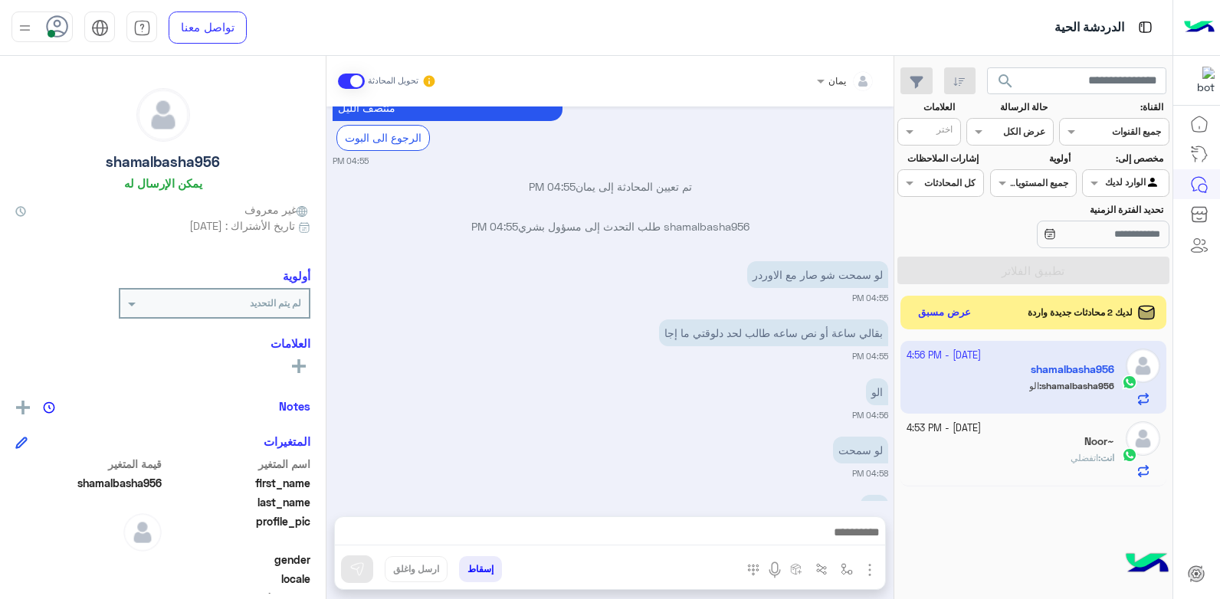
scroll to position [3993, 0]
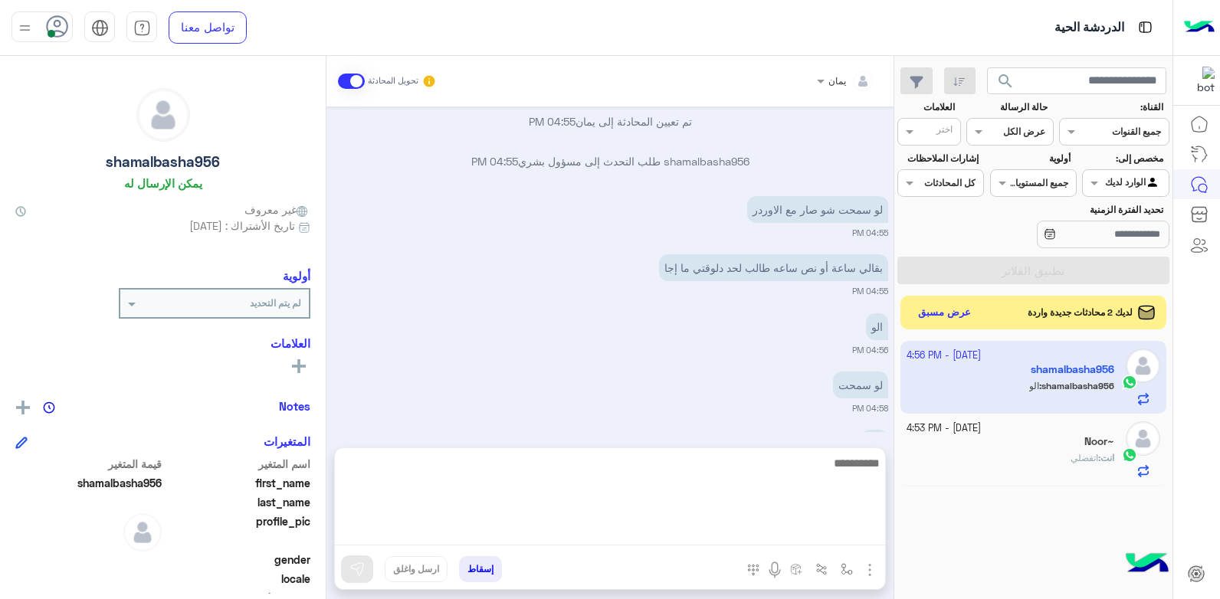
click at [690, 543] on textarea at bounding box center [610, 500] width 550 height 92
type textarea "**********"
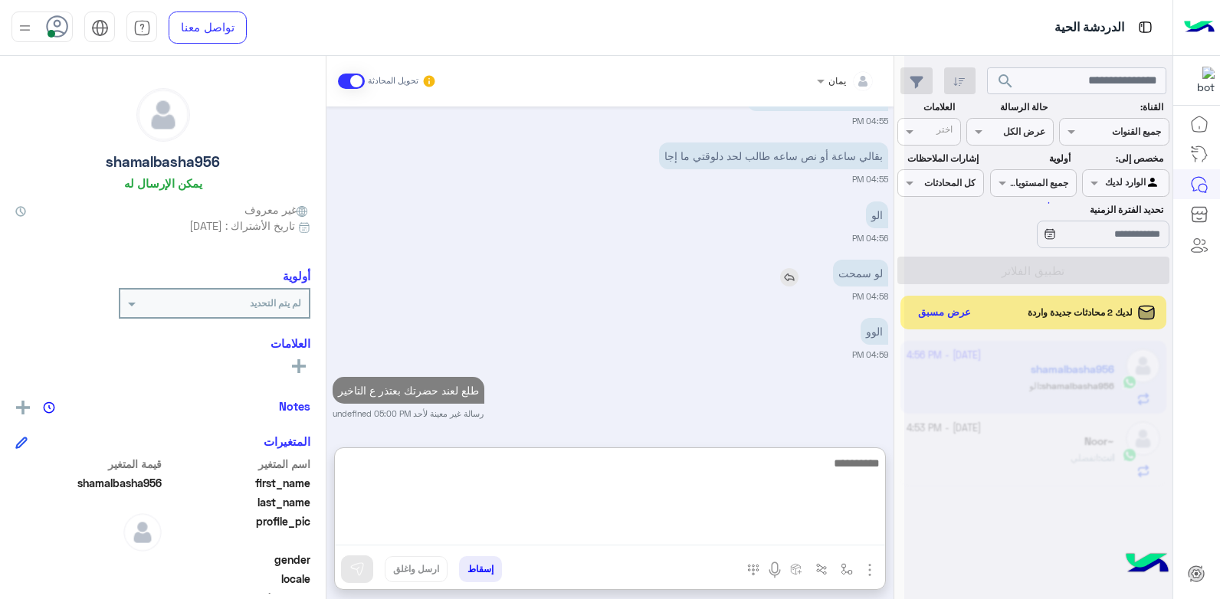
scroll to position [4121, 0]
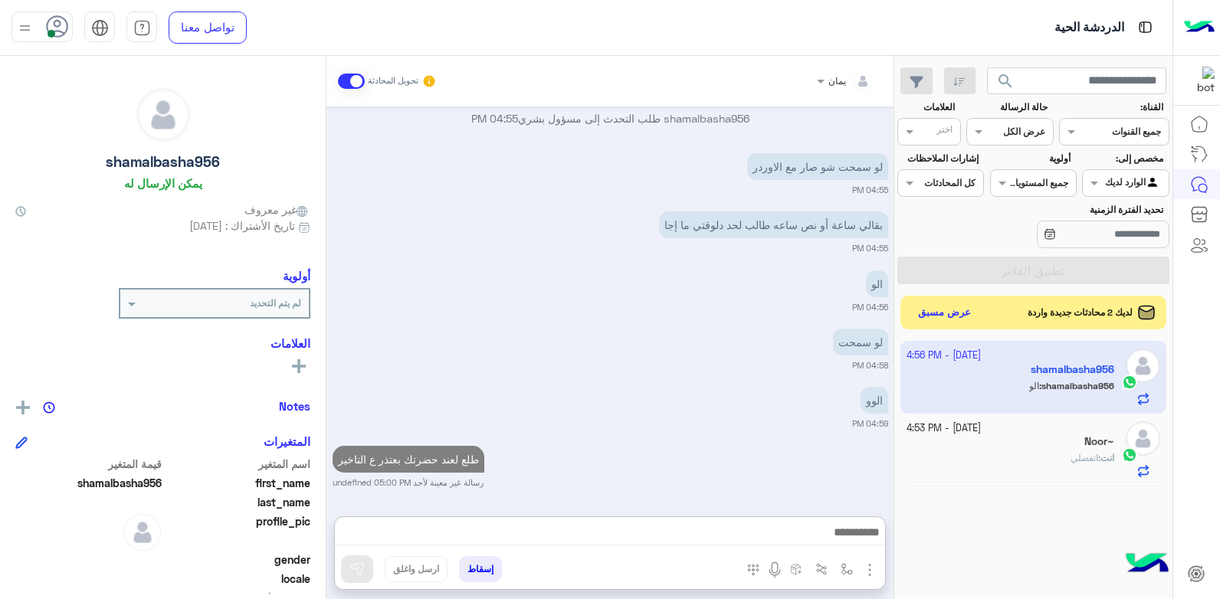
click at [994, 448] on div "Noor~" at bounding box center [1010, 443] width 208 height 16
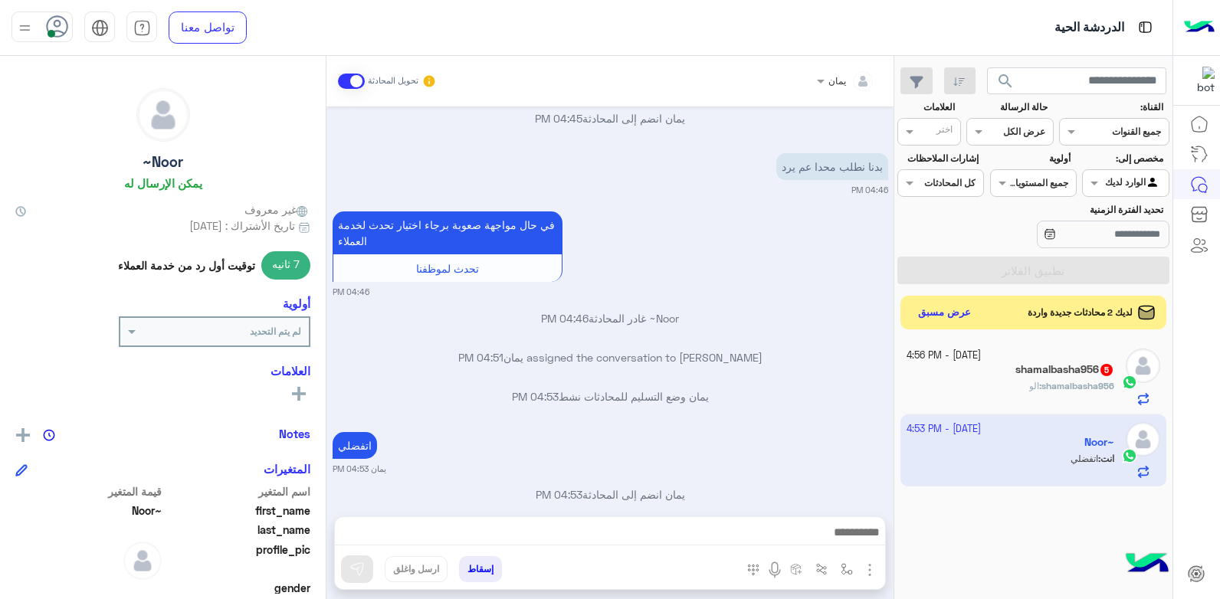
scroll to position [1372, 0]
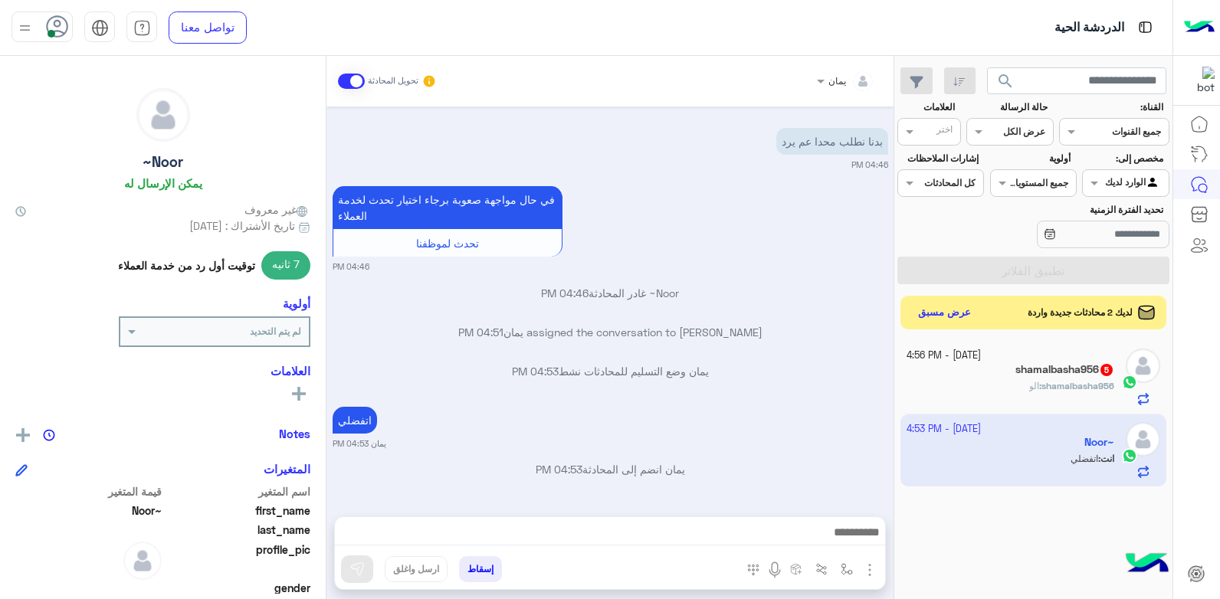
click at [1011, 382] on div "shamalbasha956 : الو" at bounding box center [1010, 392] width 208 height 27
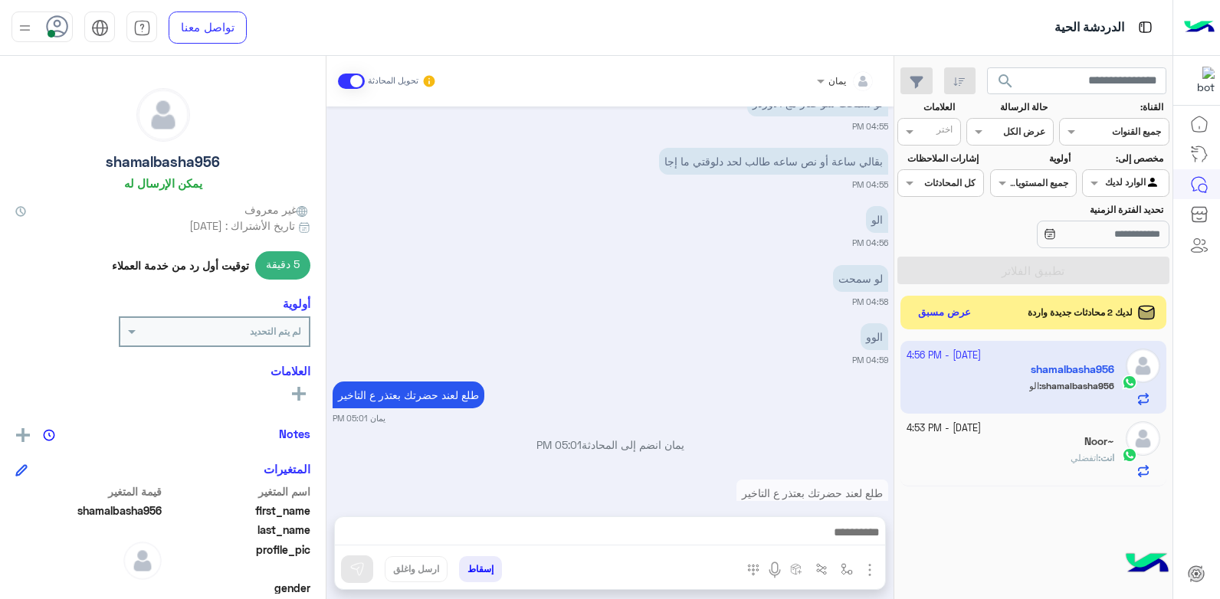
scroll to position [1127, 0]
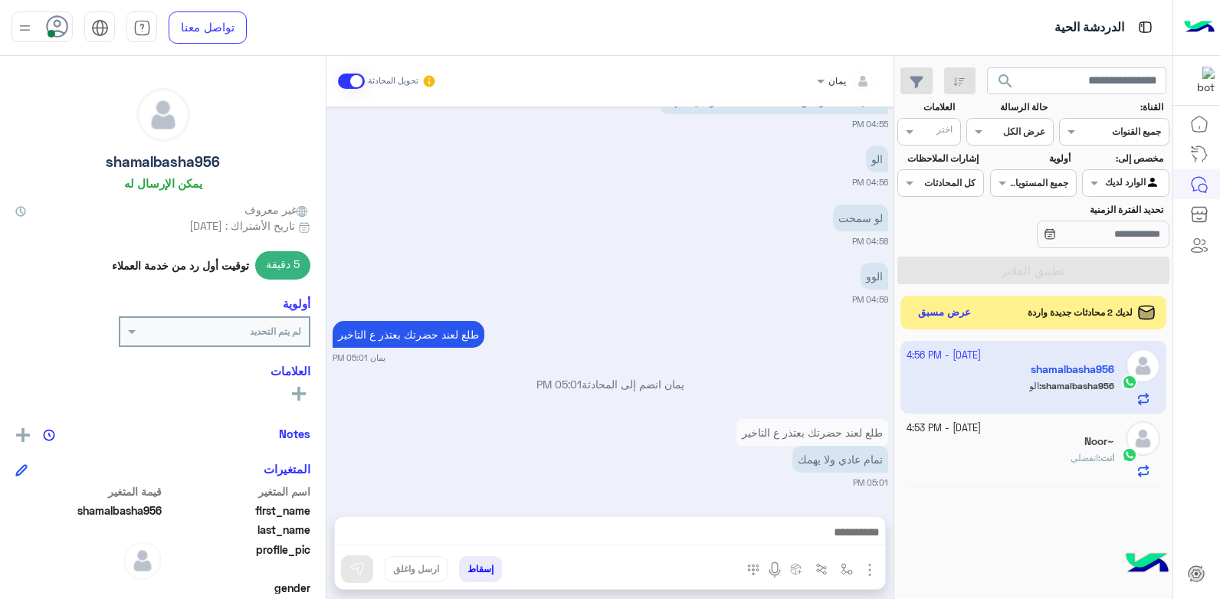
click at [476, 572] on button "إسقاط" at bounding box center [480, 569] width 43 height 26
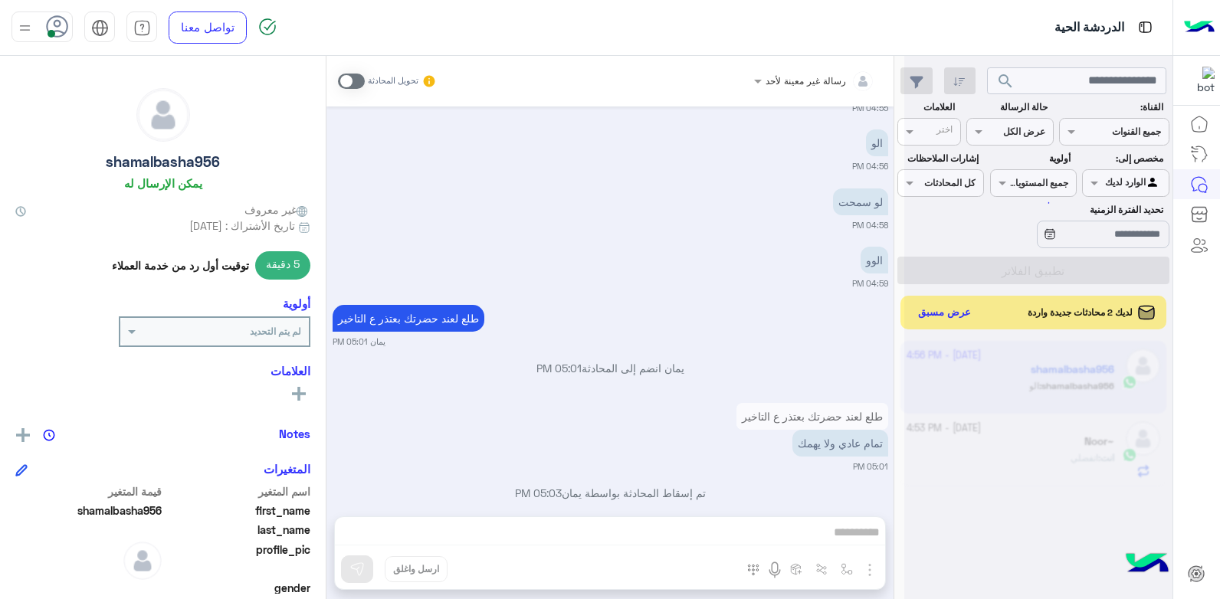
scroll to position [1166, 0]
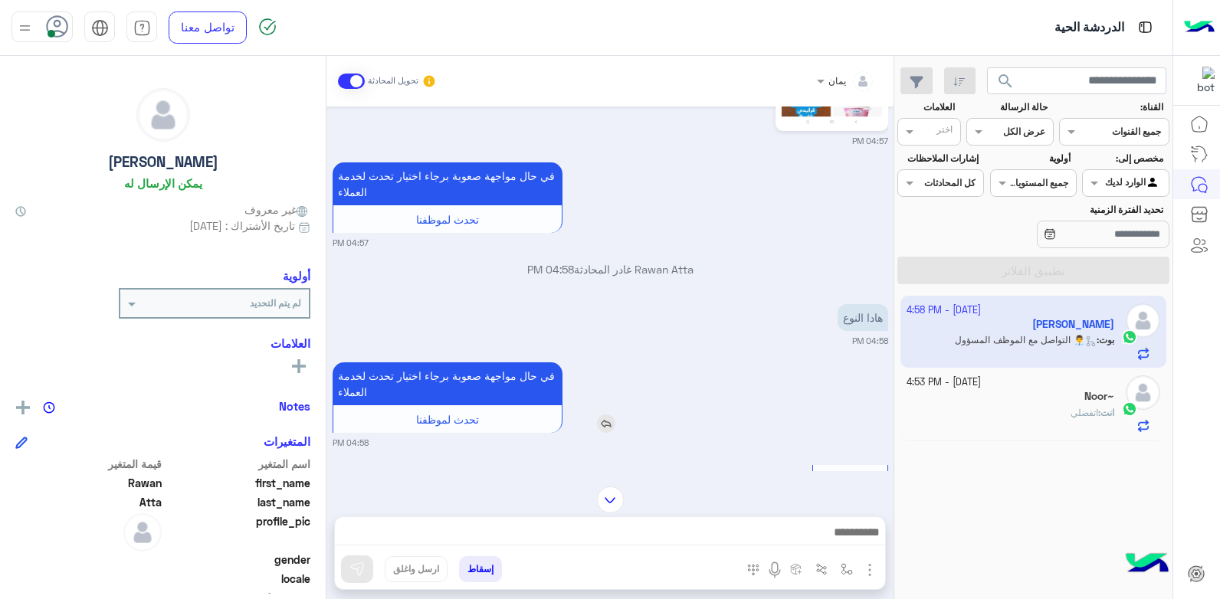
scroll to position [3171, 0]
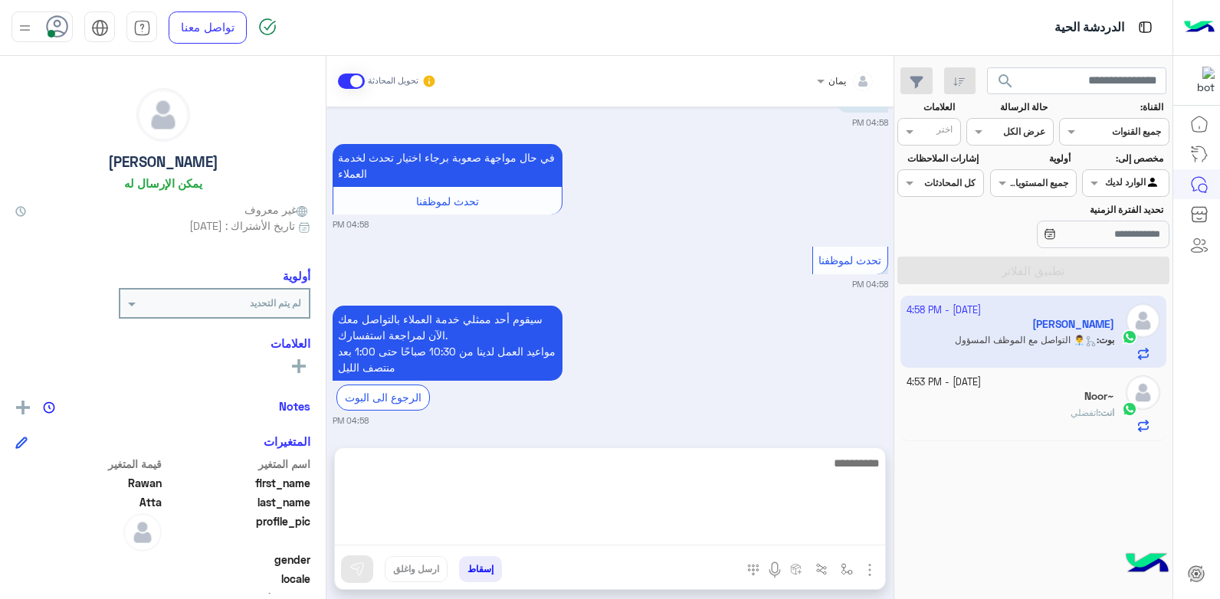
click at [654, 537] on textarea at bounding box center [610, 500] width 550 height 92
type textarea "****"
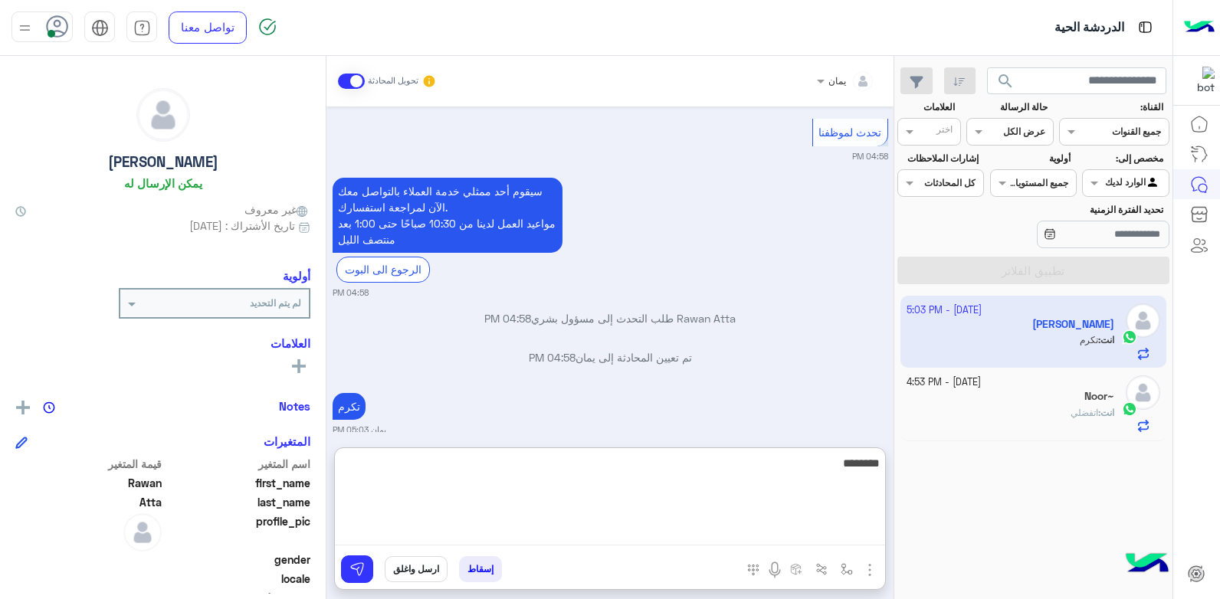
scroll to position [3338, 0]
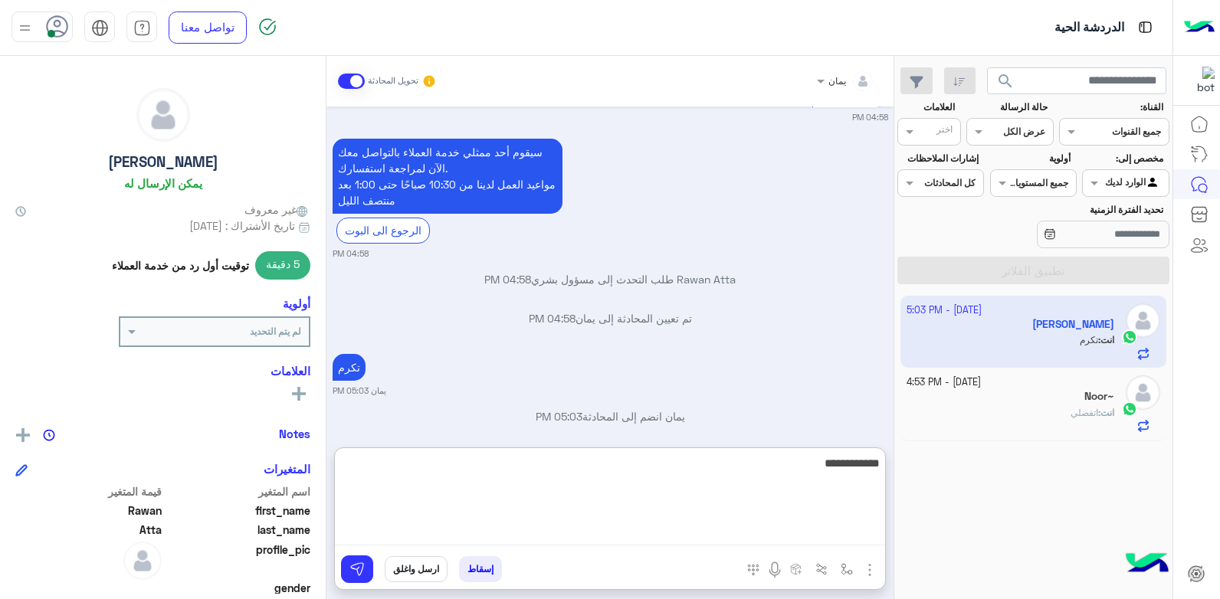
type textarea "**********"
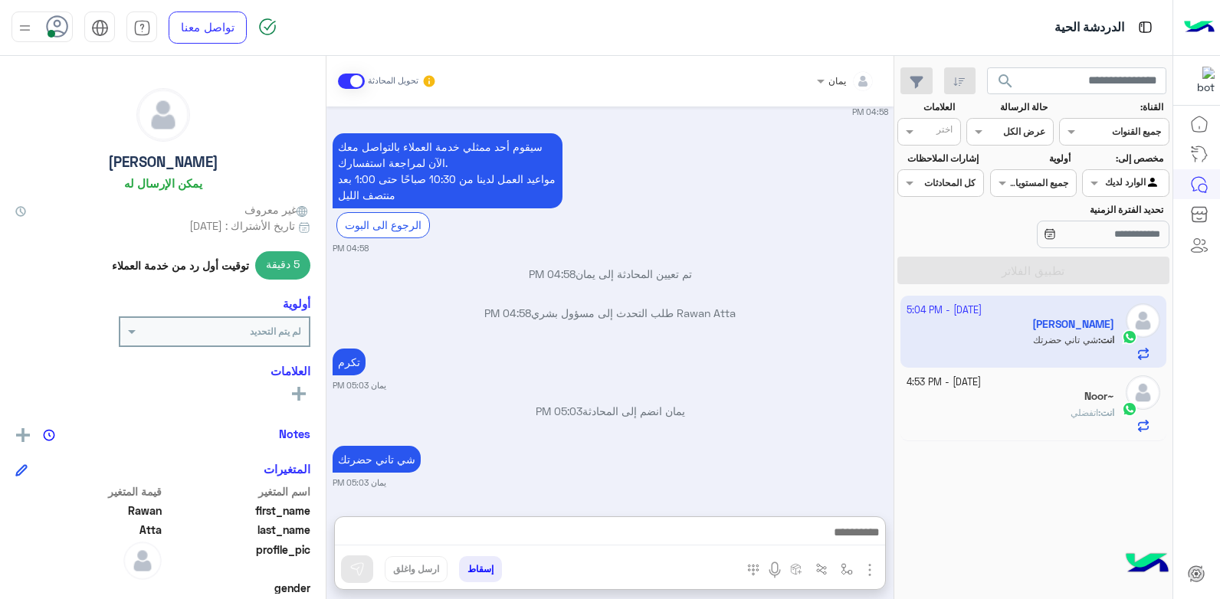
click at [776, 335] on div "Oct 2, 2025 السلام عليكم ..اذا تكرمت في حليب فريش 04:51 PM أهلاً وسهلاً Rawan ف…" at bounding box center [609, 304] width 567 height 395
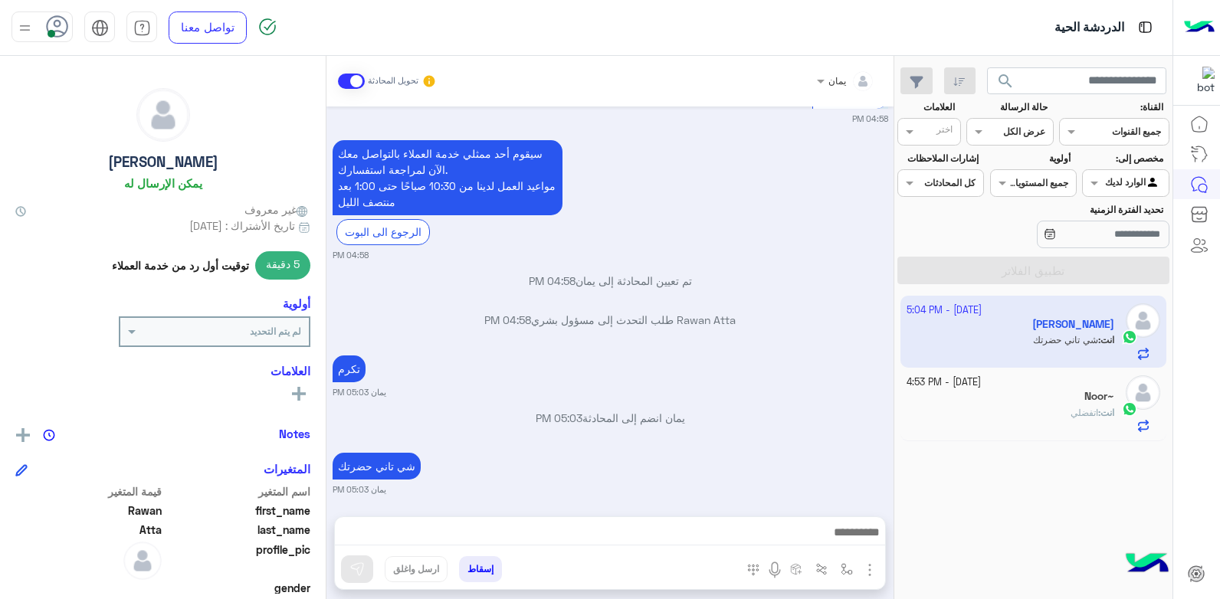
scroll to position [3327, 0]
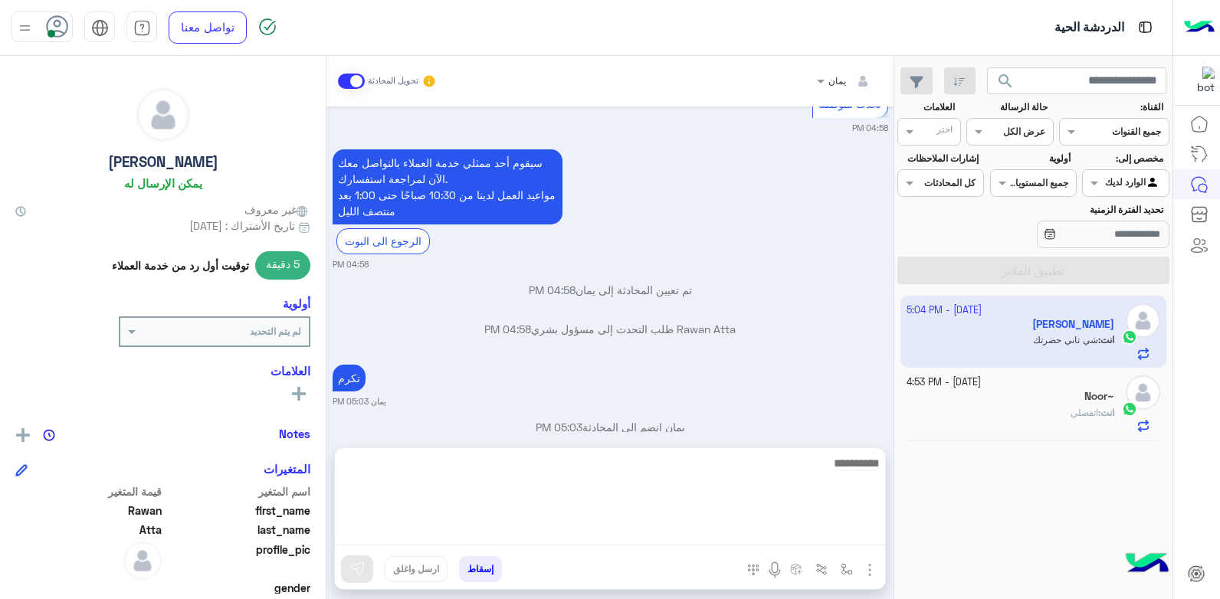
click at [564, 533] on textarea at bounding box center [610, 500] width 550 height 92
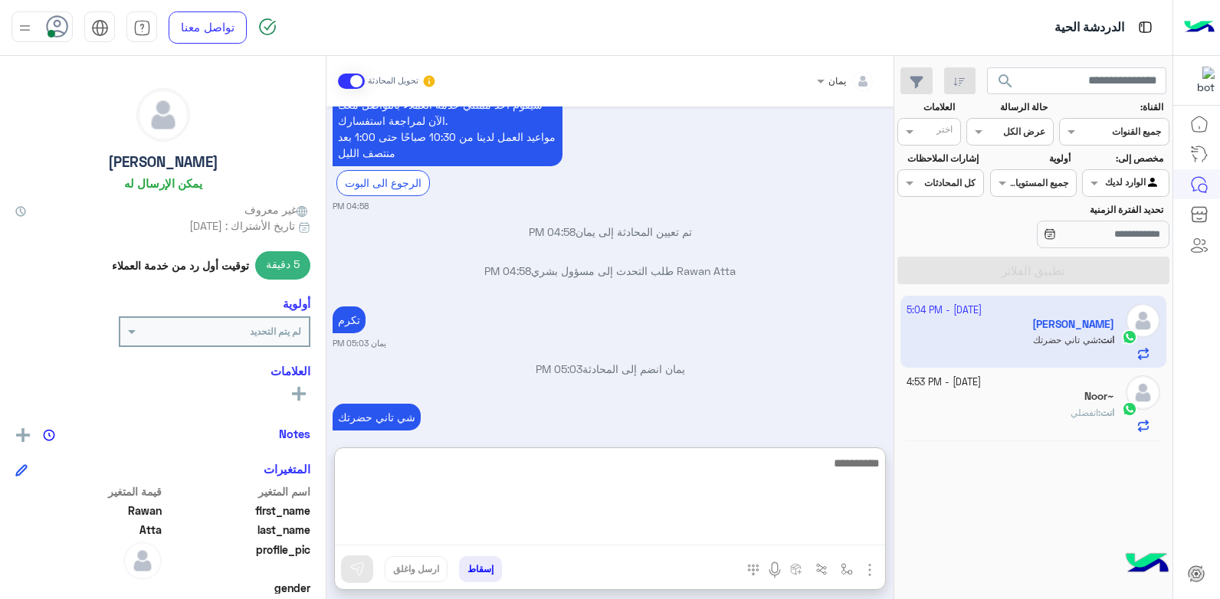
scroll to position [3396, 0]
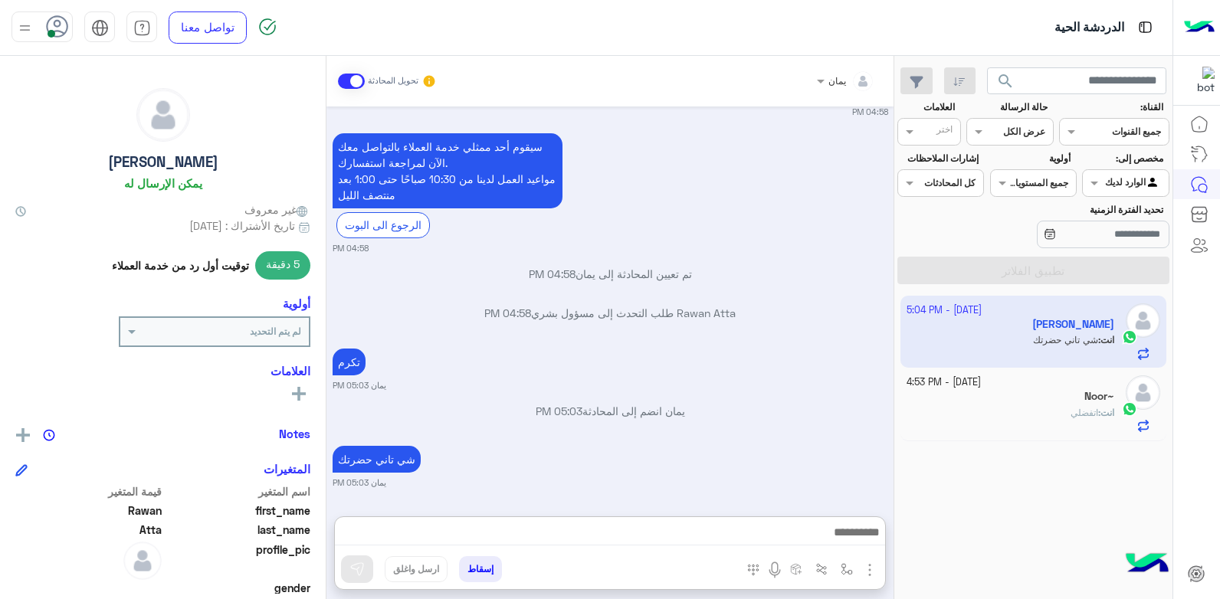
click at [795, 345] on div "تكرم يمان 05:03 PM" at bounding box center [611, 368] width 556 height 47
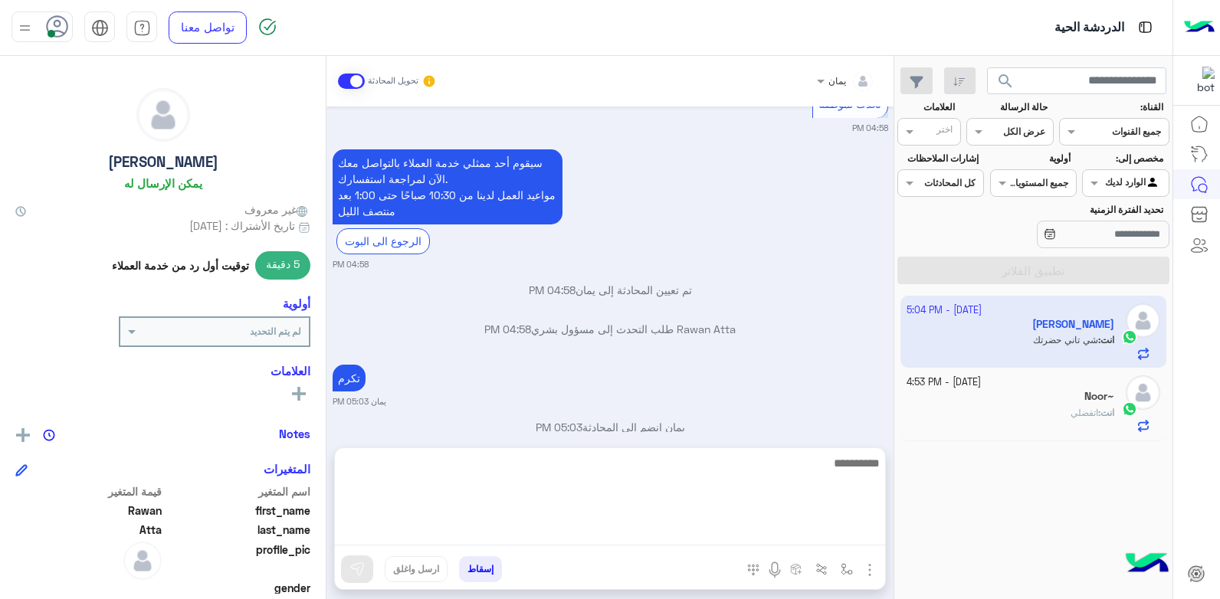
click at [729, 537] on textarea at bounding box center [610, 500] width 550 height 92
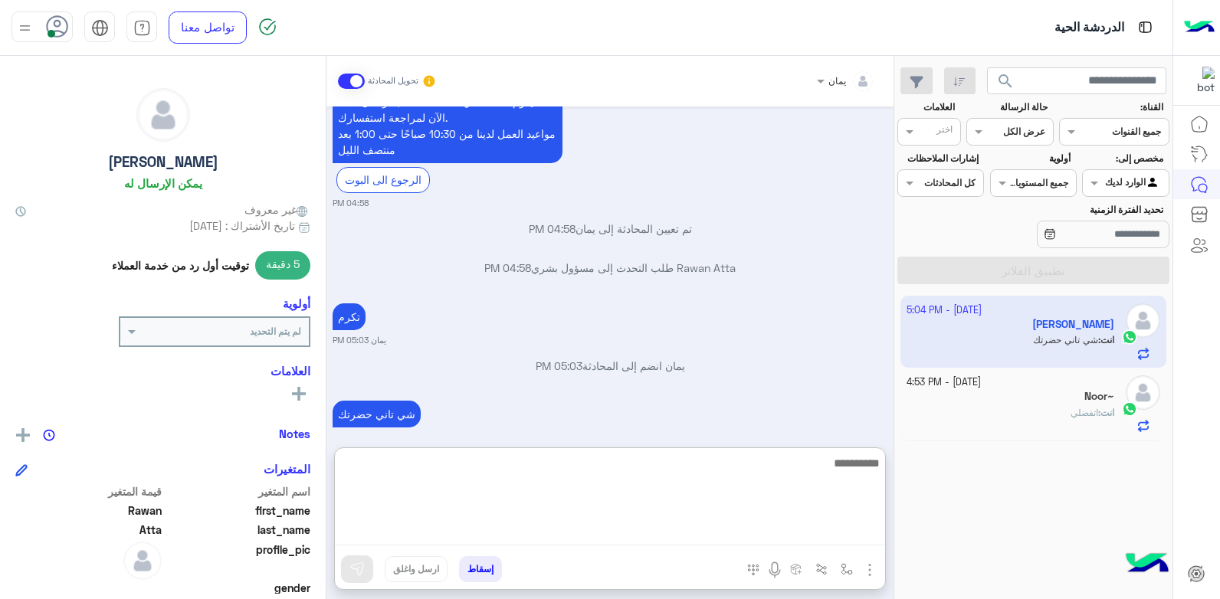
scroll to position [3396, 0]
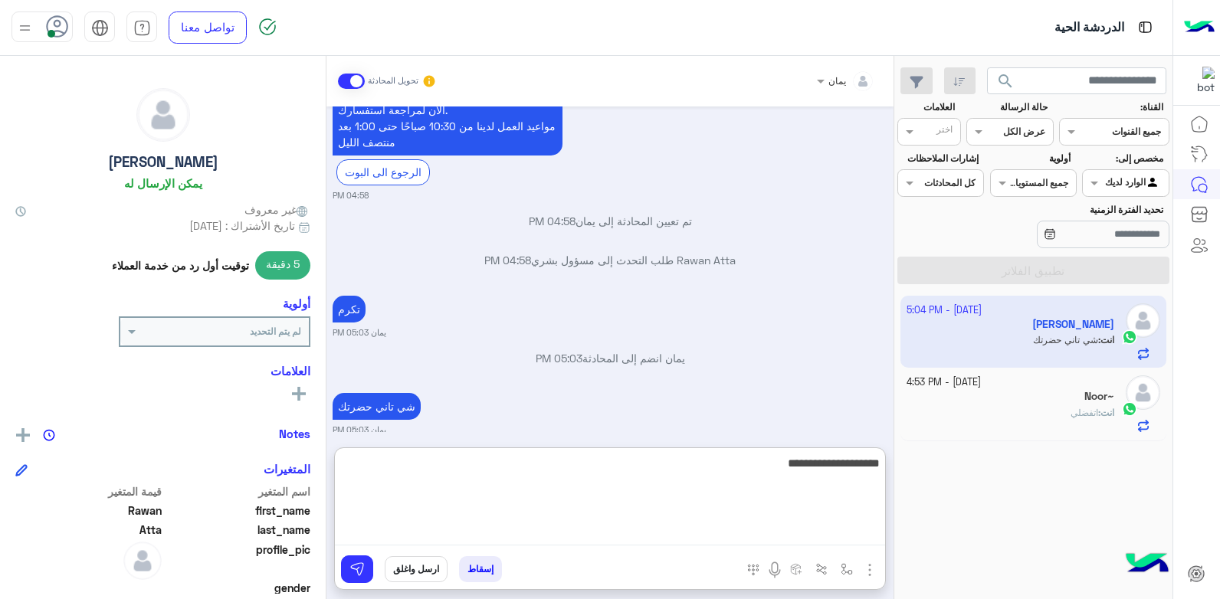
type textarea "**********"
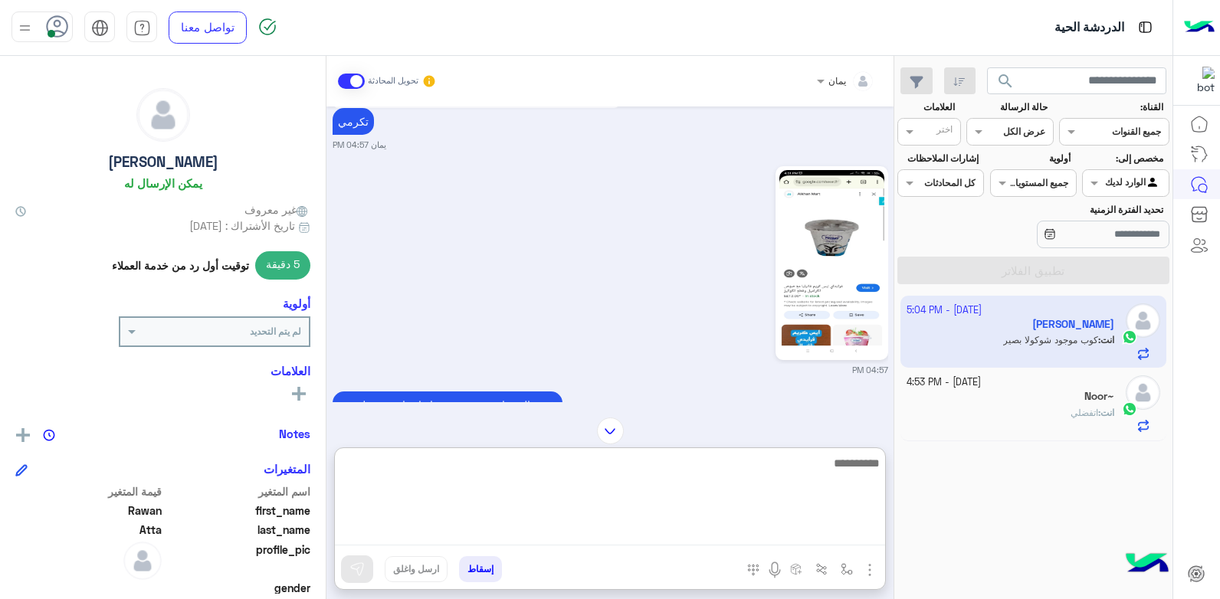
scroll to position [2612, 0]
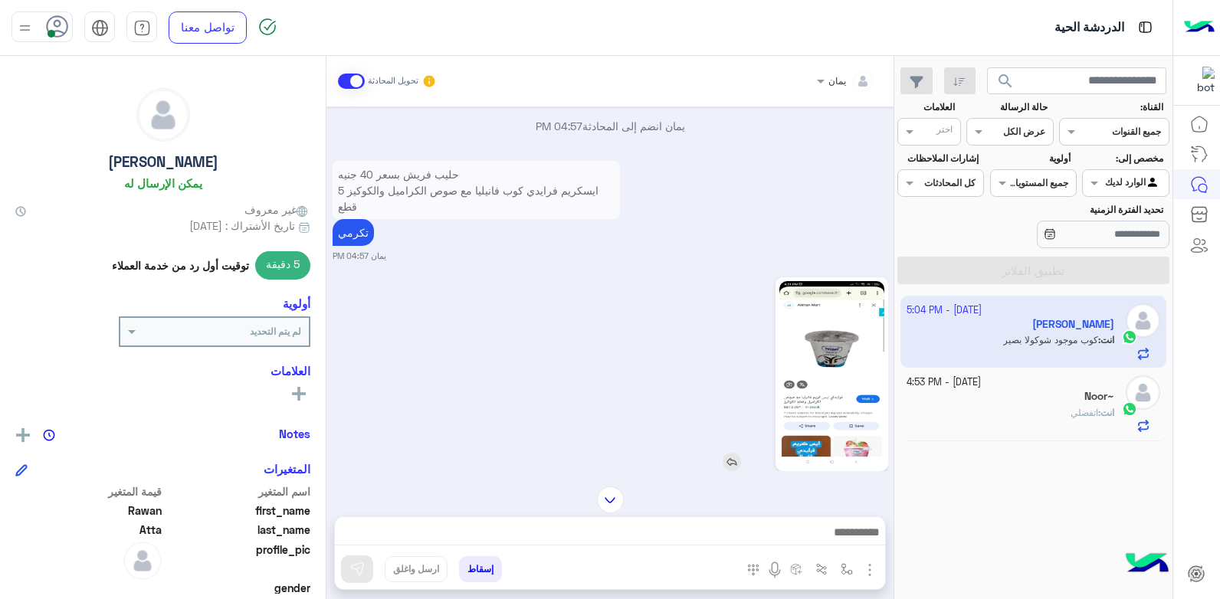
click at [835, 346] on img at bounding box center [831, 374] width 105 height 186
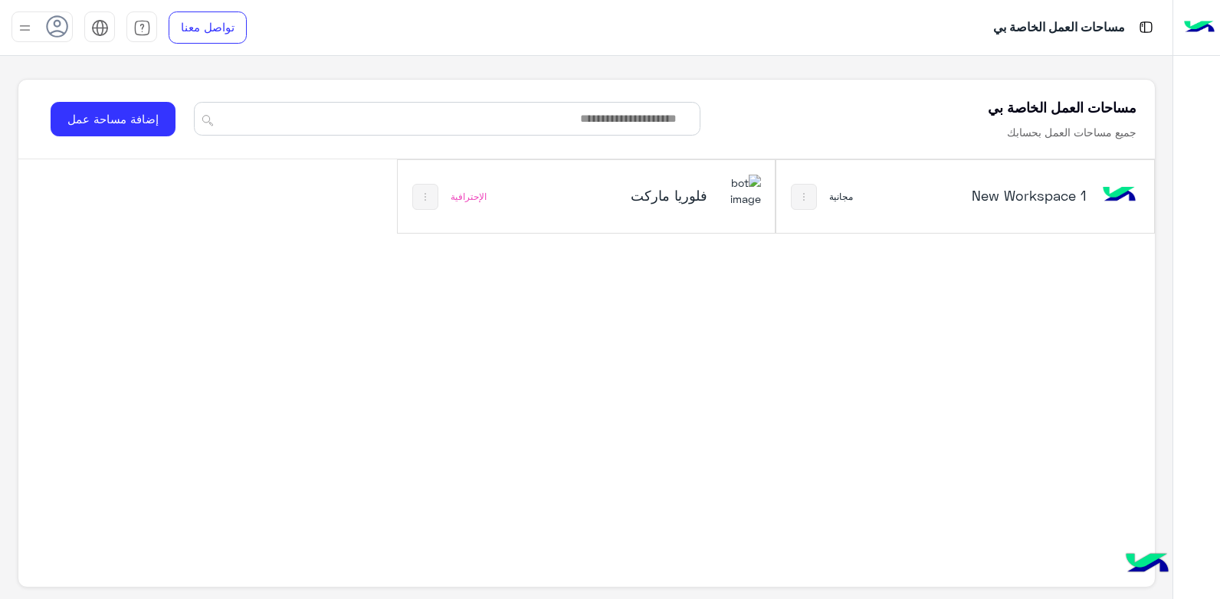
click at [579, 204] on div "فلوريا ماركت" at bounding box center [656, 197] width 209 height 44
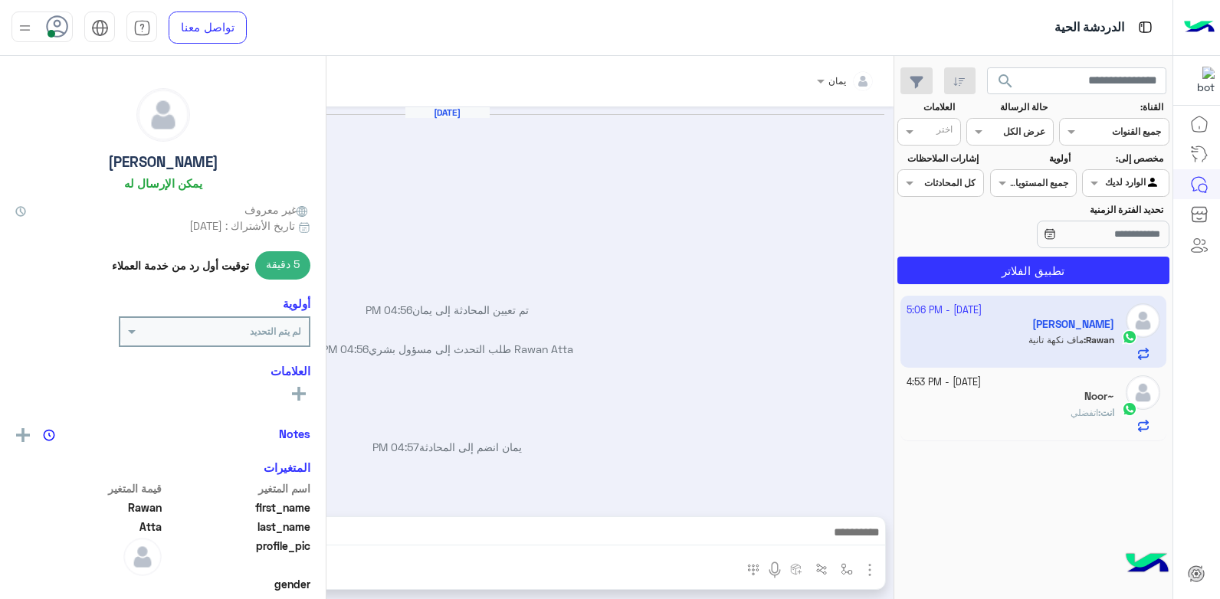
scroll to position [1180, 0]
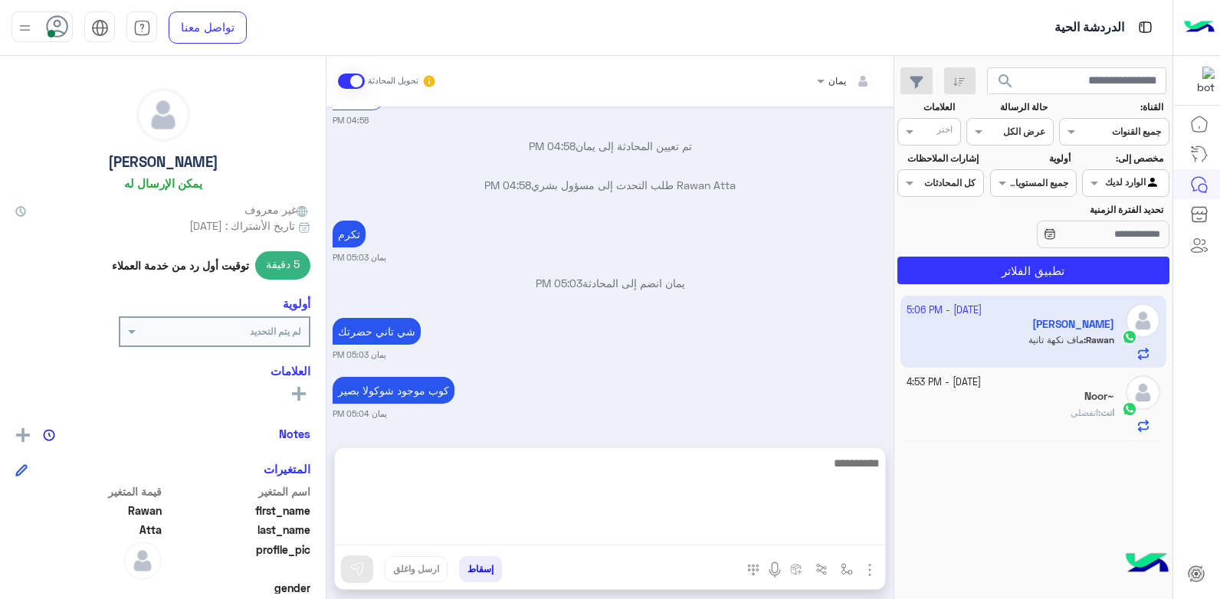
click at [737, 542] on textarea at bounding box center [610, 500] width 550 height 92
type textarea "**********"
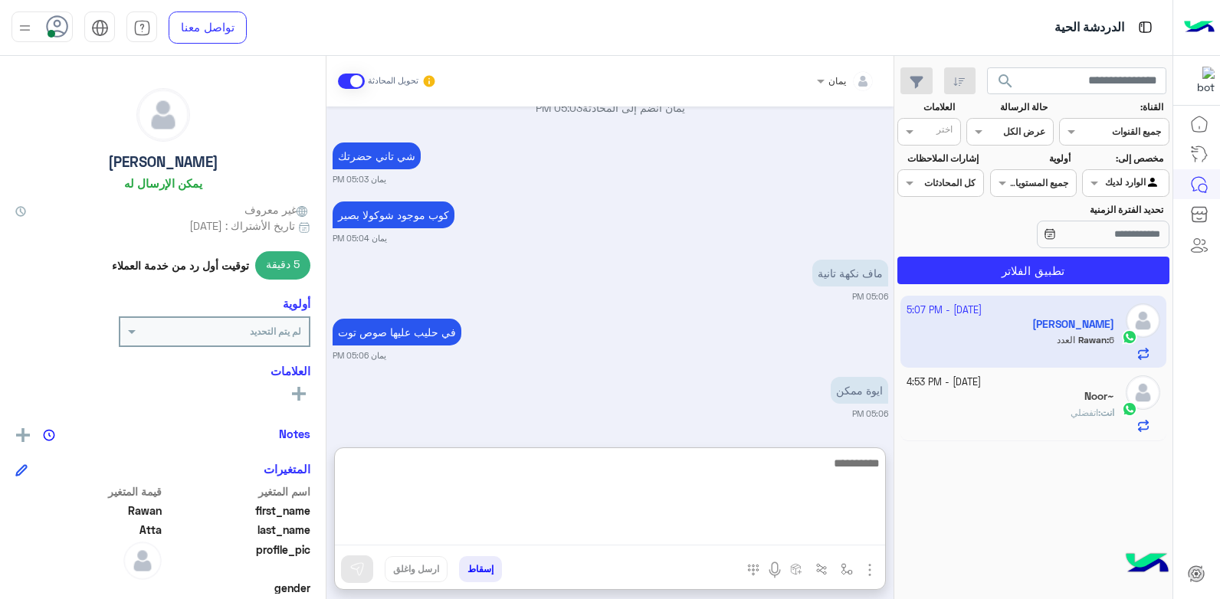
scroll to position [1356, 0]
type textarea "****"
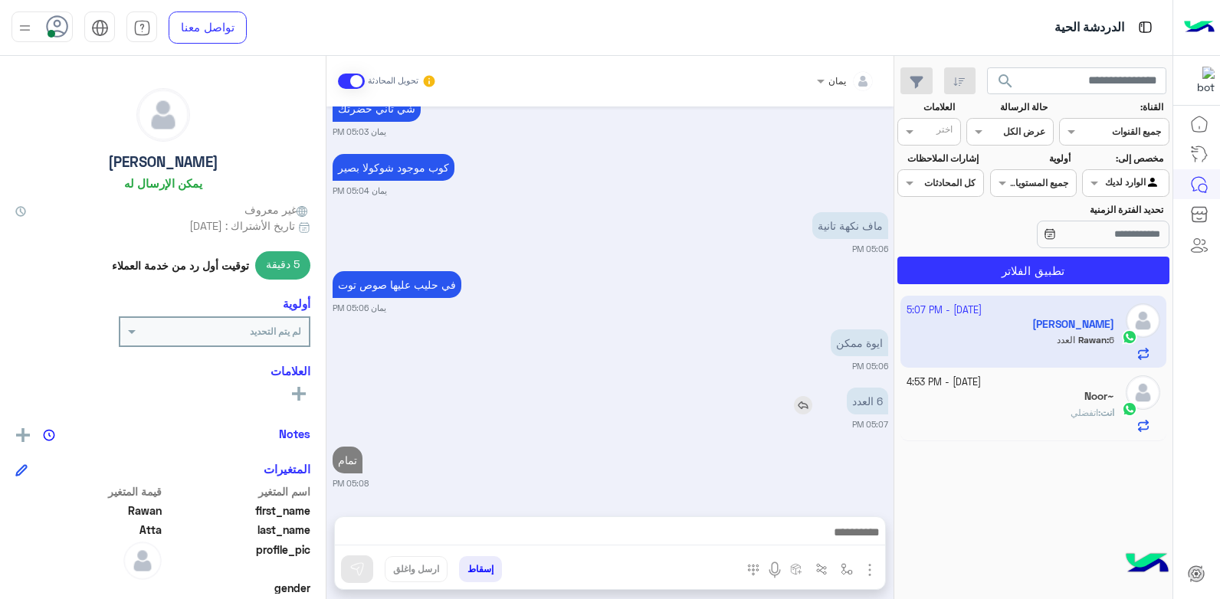
scroll to position [1414, 0]
drag, startPoint x: 846, startPoint y: 335, endPoint x: 792, endPoint y: 392, distance: 78.6
click at [792, 392] on div "6 العدد" at bounding box center [823, 401] width 129 height 27
drag, startPoint x: 801, startPoint y: 407, endPoint x: 710, endPoint y: 442, distance: 97.0
click at [800, 407] on img at bounding box center [803, 405] width 18 height 18
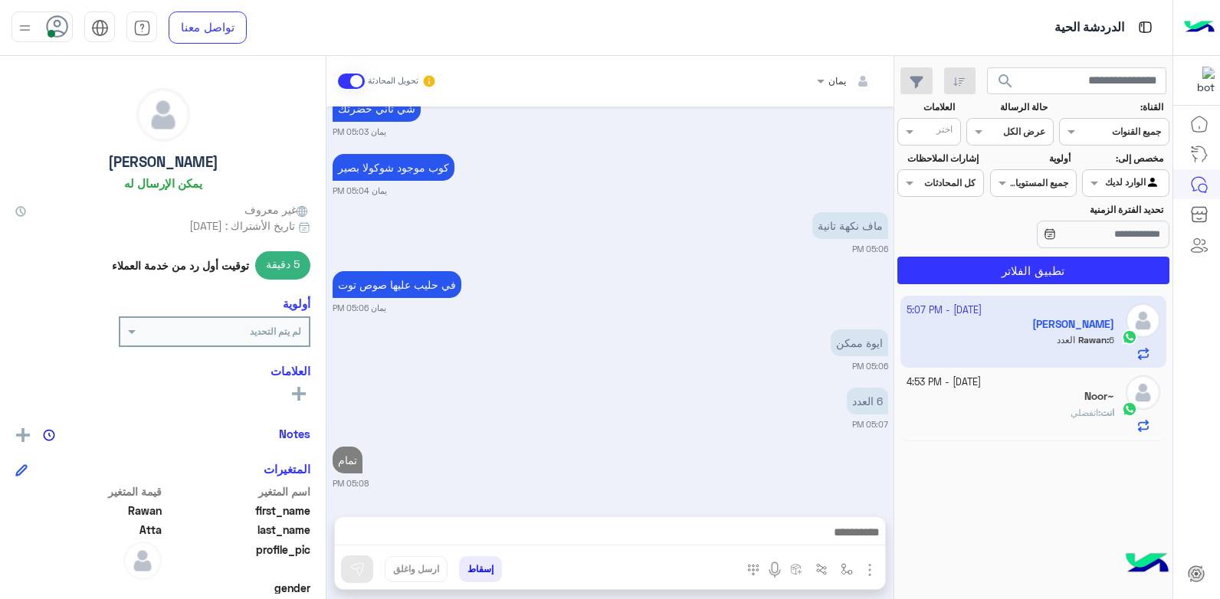
scroll to position [1483, 0]
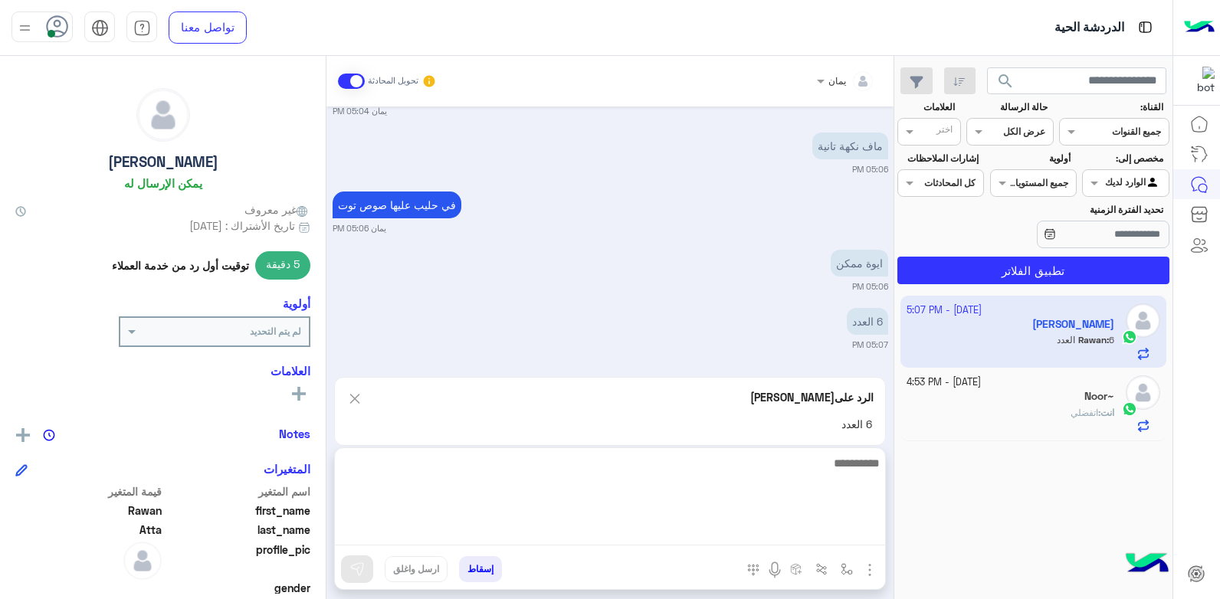
click at [779, 535] on textarea at bounding box center [610, 500] width 550 height 92
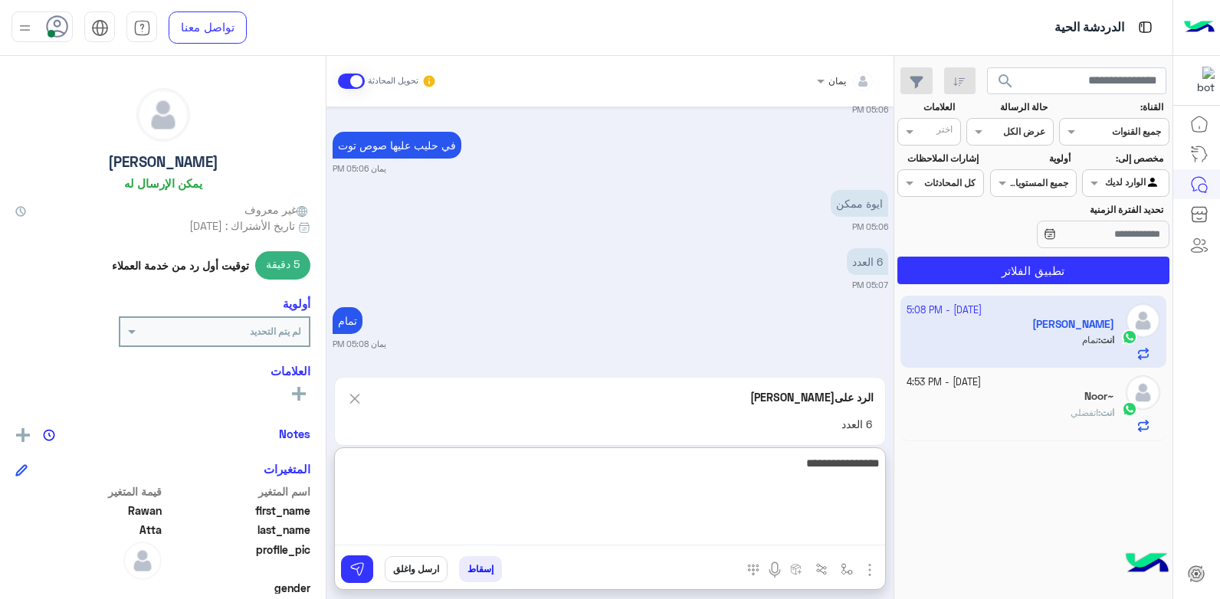
type textarea "**********"
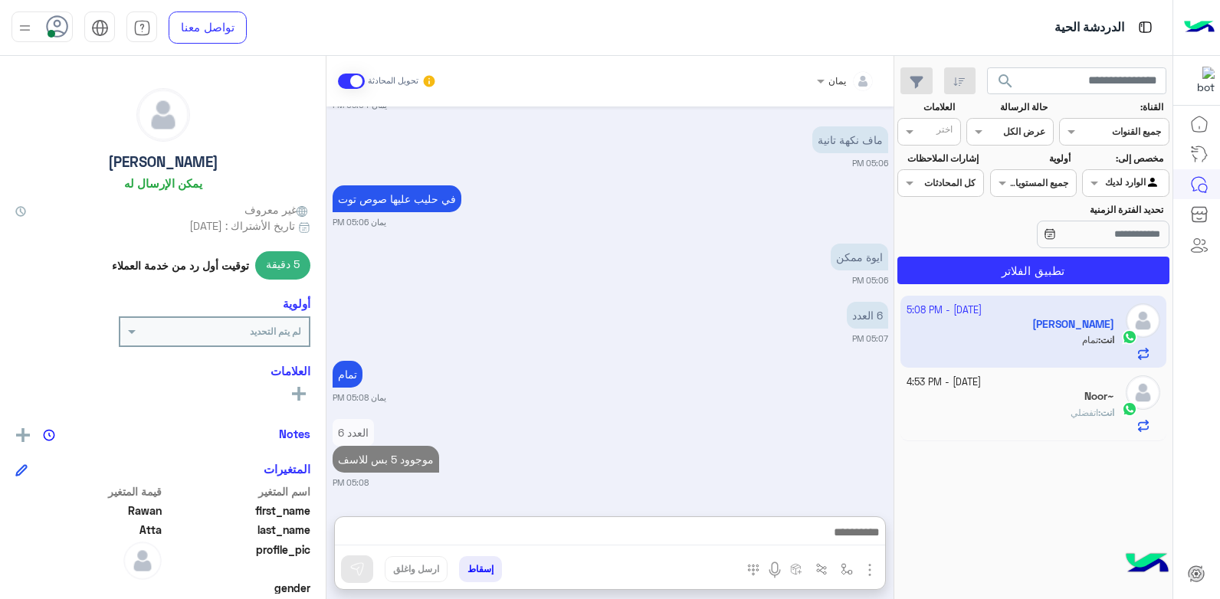
click at [1098, 413] on b "انت :" at bounding box center [1106, 412] width 16 height 11
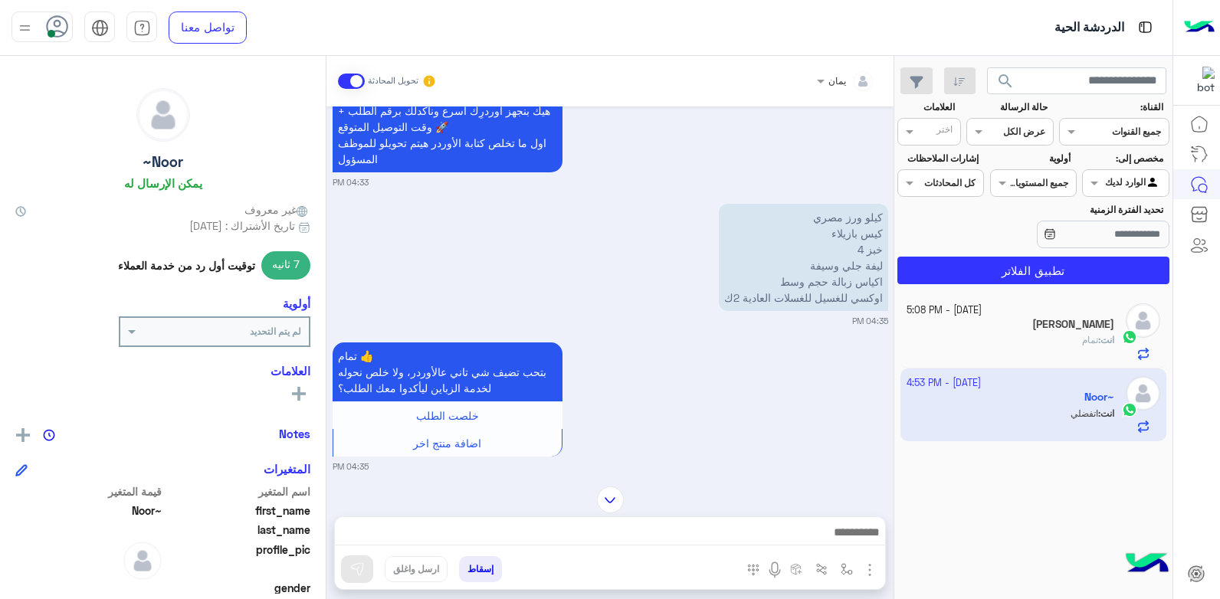
scroll to position [457, 0]
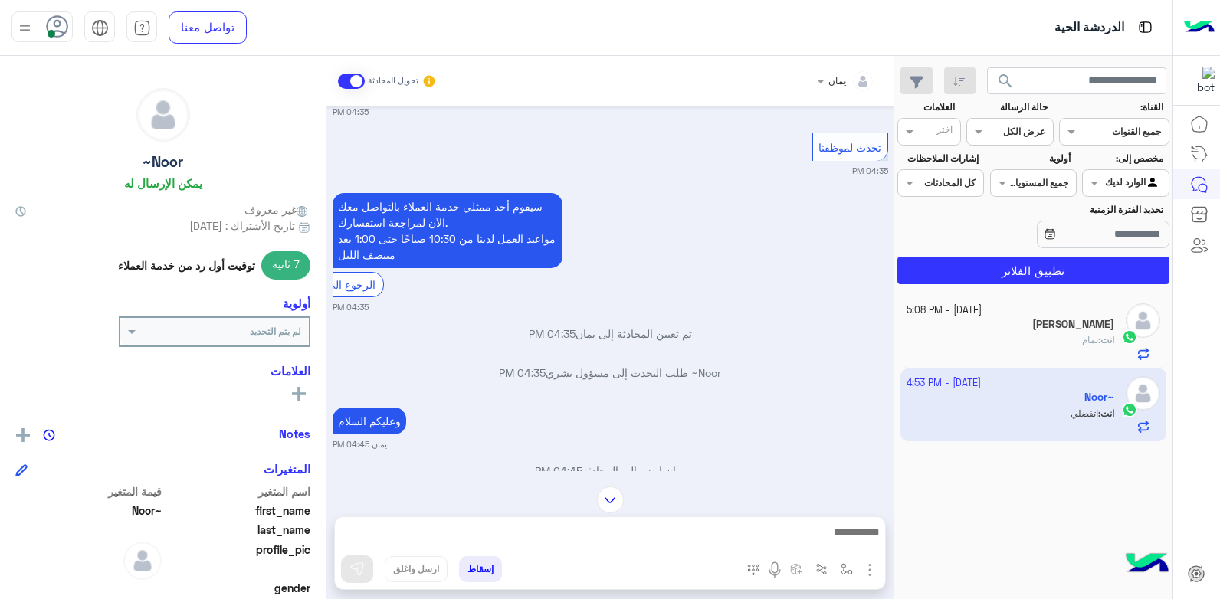
click at [615, 494] on img at bounding box center [610, 500] width 27 height 27
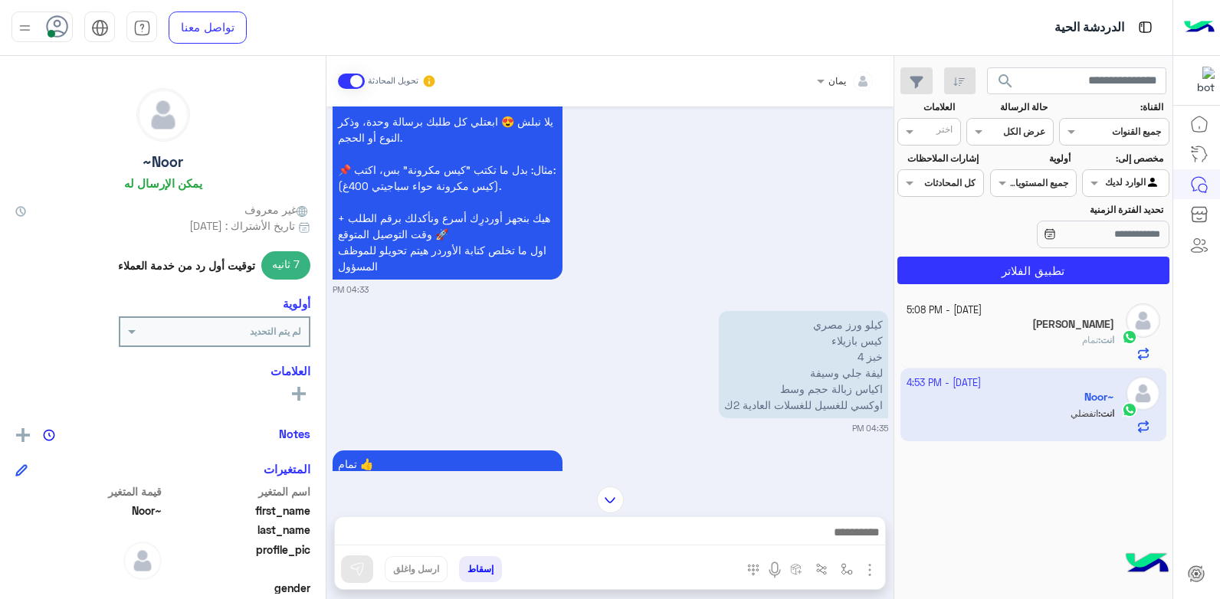
scroll to position [460, 0]
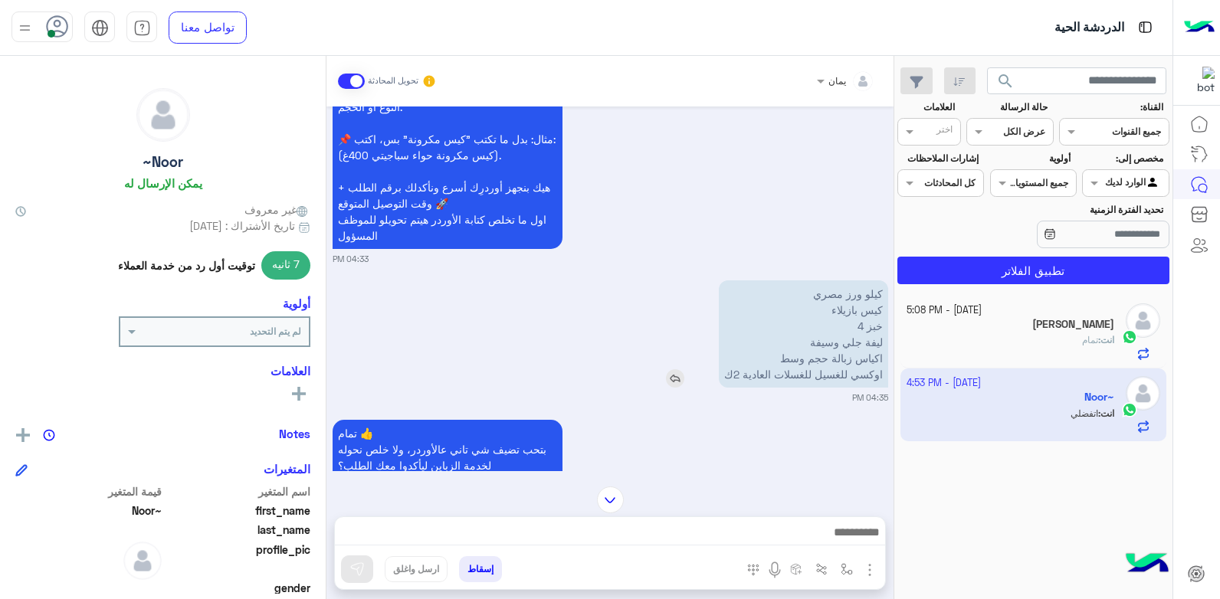
drag, startPoint x: 804, startPoint y: 371, endPoint x: 824, endPoint y: 346, distance: 32.2
click at [845, 339] on p "كيلو ورز مصري كيس بازيلاء خبز 4 ليفة جلي وسيفة اكياس زبالة حجم وسط اوكسي للغسيل…" at bounding box center [803, 333] width 169 height 107
click at [668, 376] on img at bounding box center [675, 378] width 18 height 18
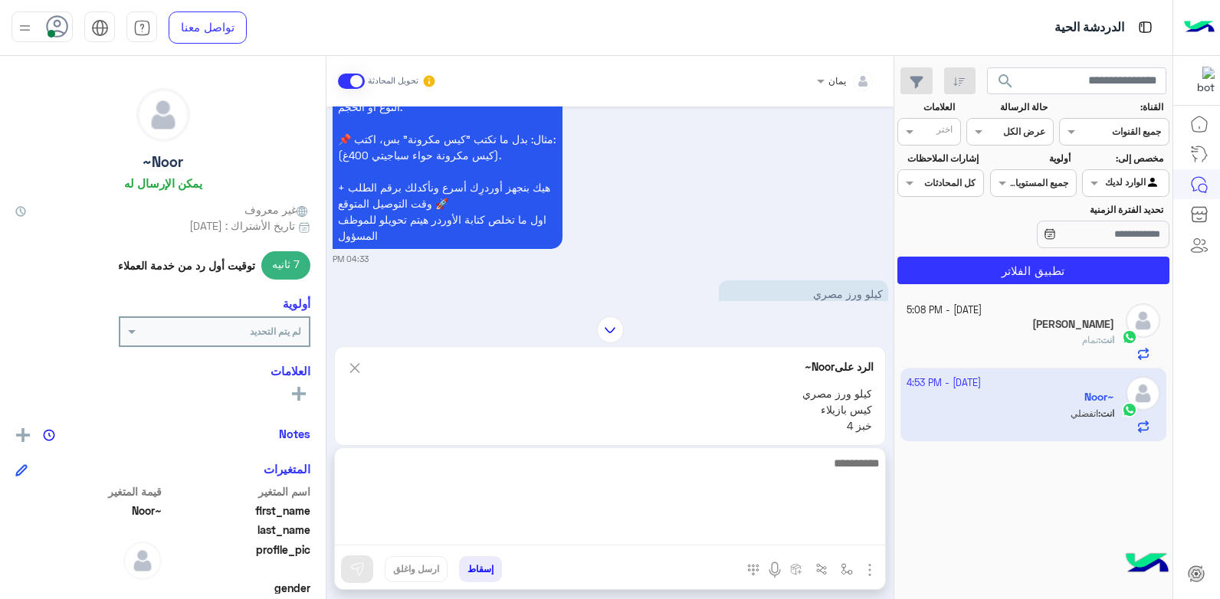
click at [696, 533] on textarea at bounding box center [610, 500] width 550 height 92
type textarea "**********"
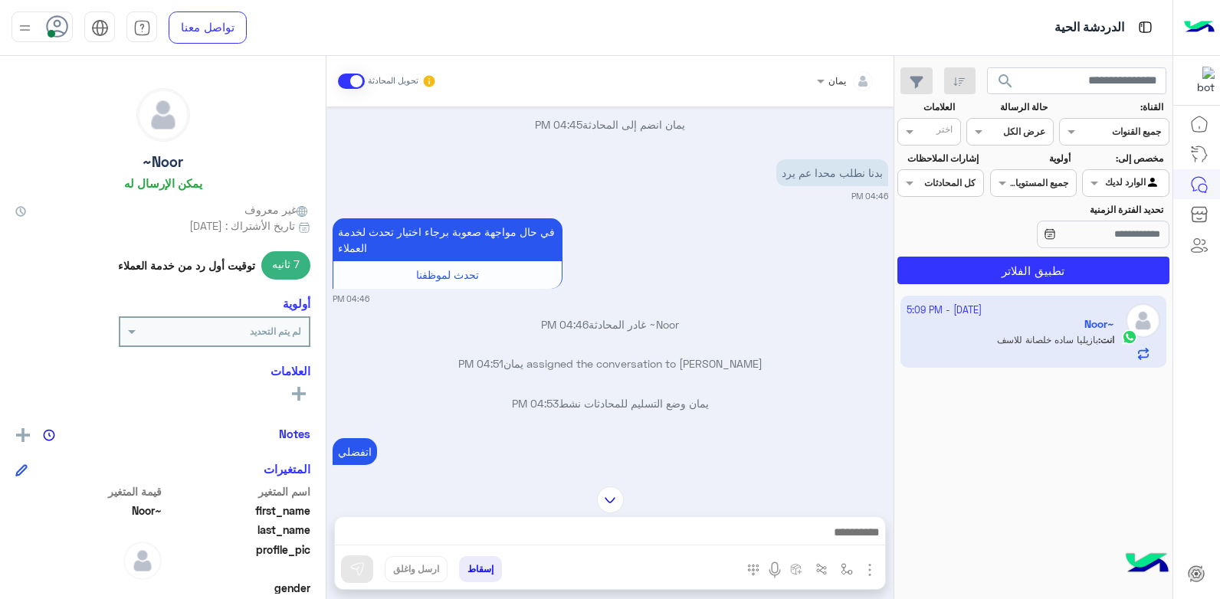
scroll to position [1552, 0]
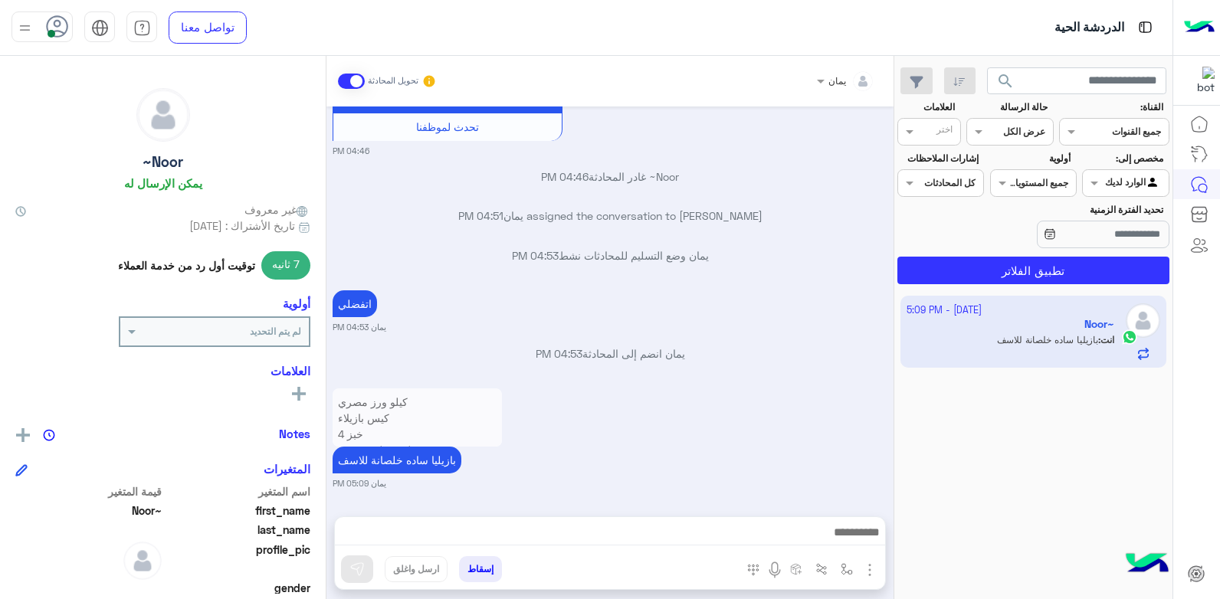
click at [988, 339] on app-inbox-user "[DATE] - 5:09 PM Noor~ انت : بازيليا ساده خلصانة للاسف" at bounding box center [1033, 332] width 267 height 72
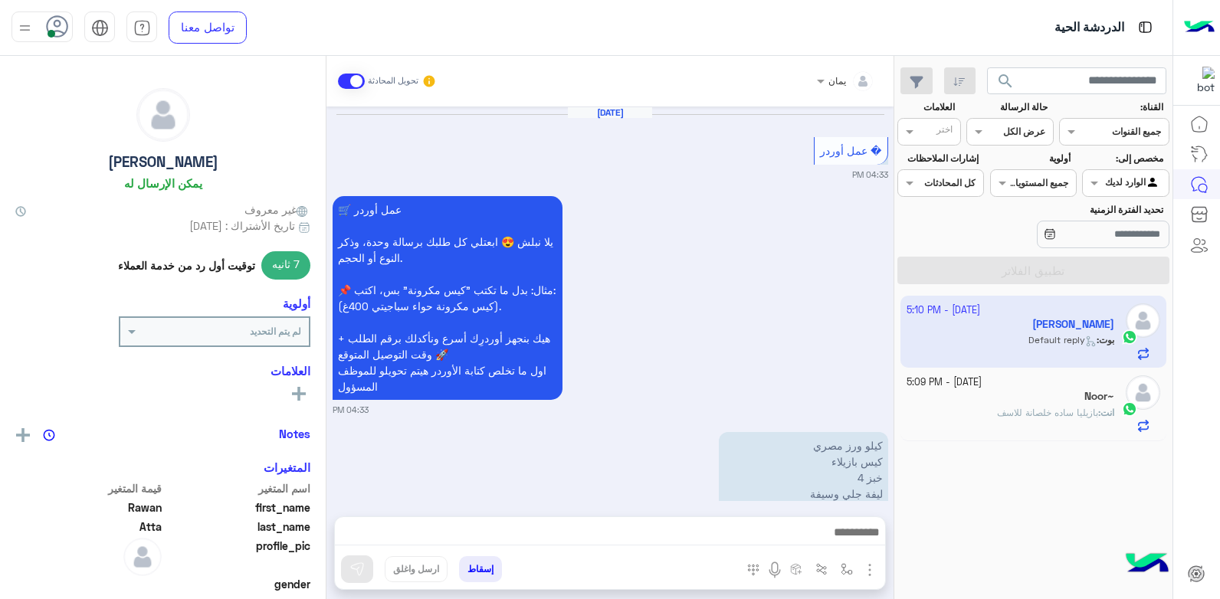
scroll to position [2486, 0]
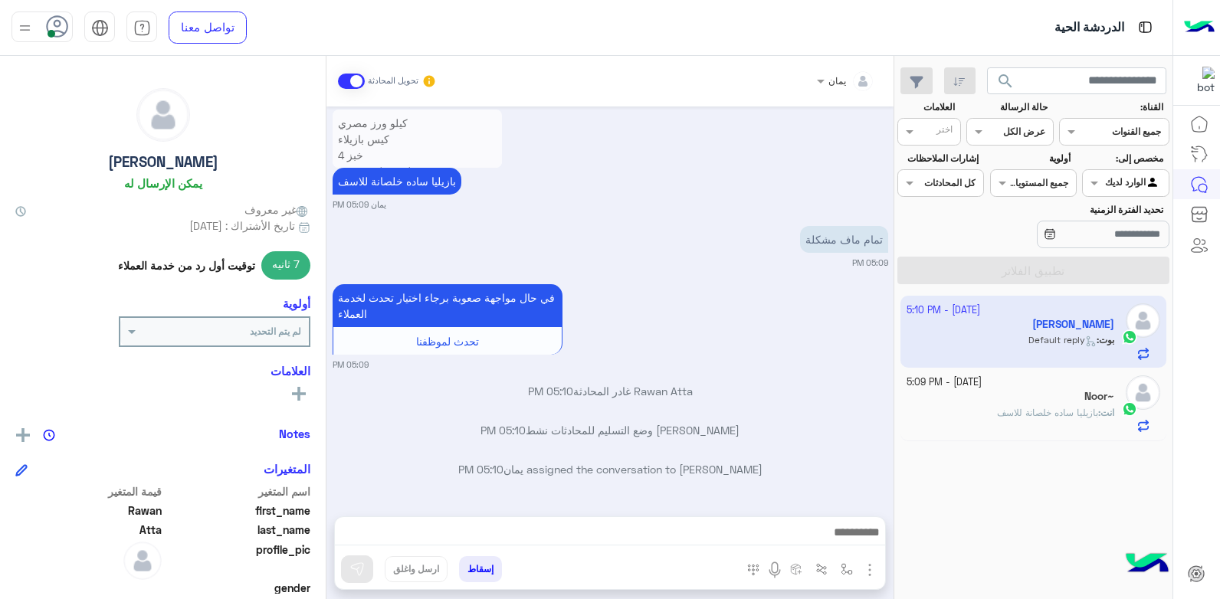
drag, startPoint x: 1080, startPoint y: 343, endPoint x: 770, endPoint y: 334, distance: 310.4
click at [1080, 343] on app-inbox-user "[DATE] - 5:10 PM [PERSON_NAME] : Default reply" at bounding box center [1033, 332] width 267 height 72
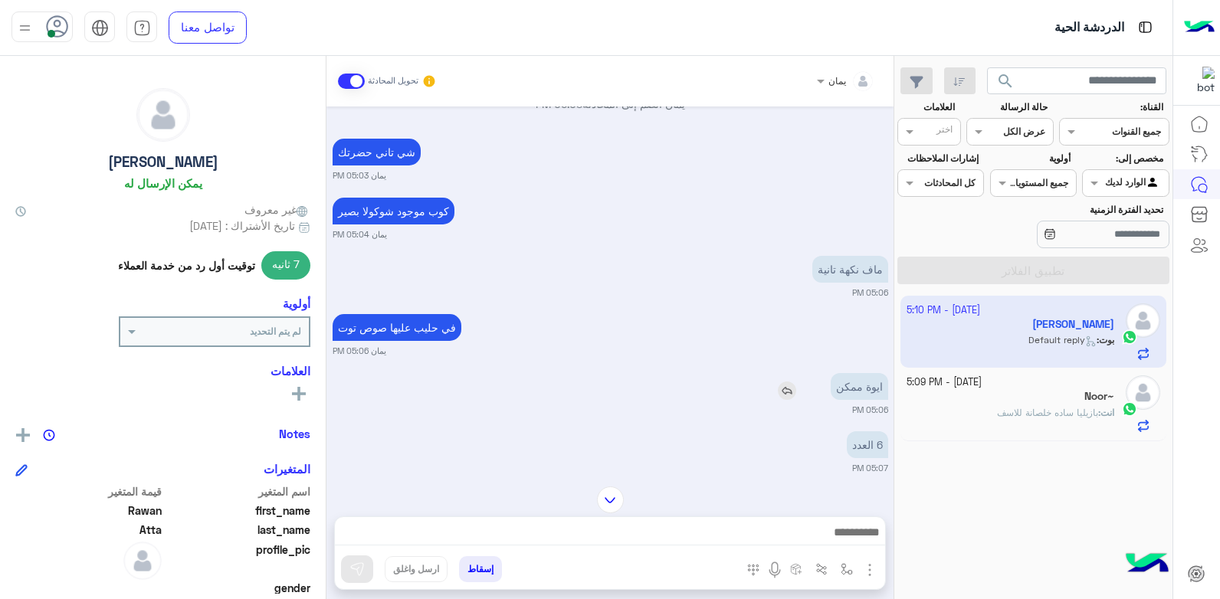
scroll to position [1949, 0]
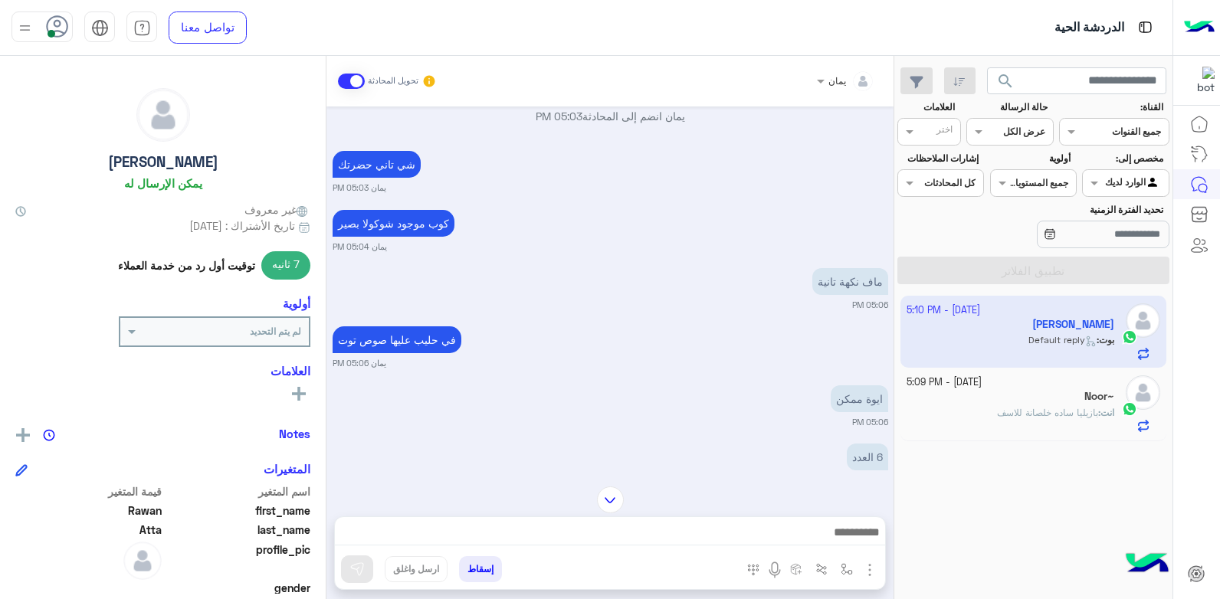
click at [952, 397] on div "Noor~" at bounding box center [1010, 398] width 208 height 16
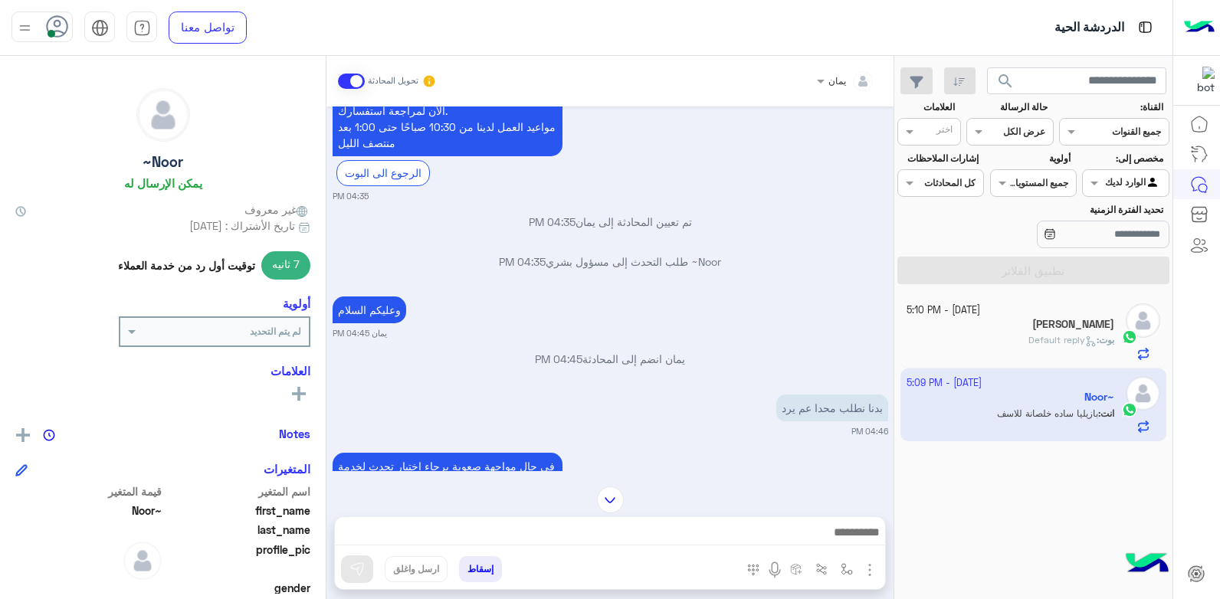
scroll to position [1238, 0]
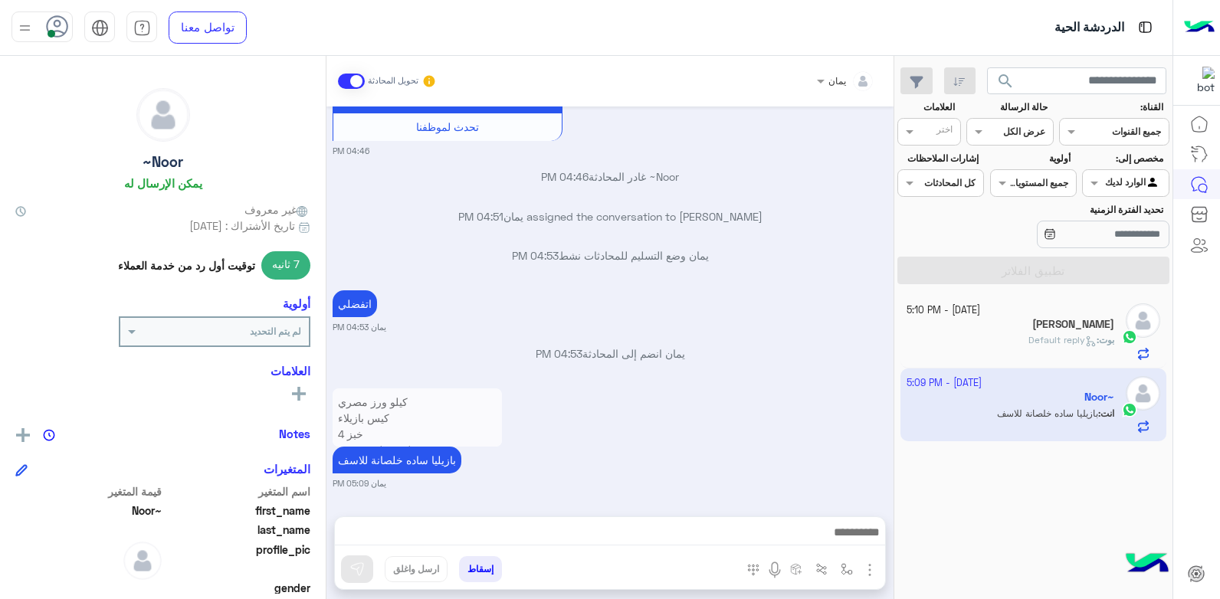
click at [444, 429] on p "كيلو ورز مصري كيس بازيلاء خبز 4 ليفة جلي وسيفة اكياس زبالة حجم وسط اوكسي للغسيل…" at bounding box center [417, 441] width 169 height 107
click at [982, 338] on div "[PERSON_NAME] : Default reply" at bounding box center [1010, 345] width 208 height 27
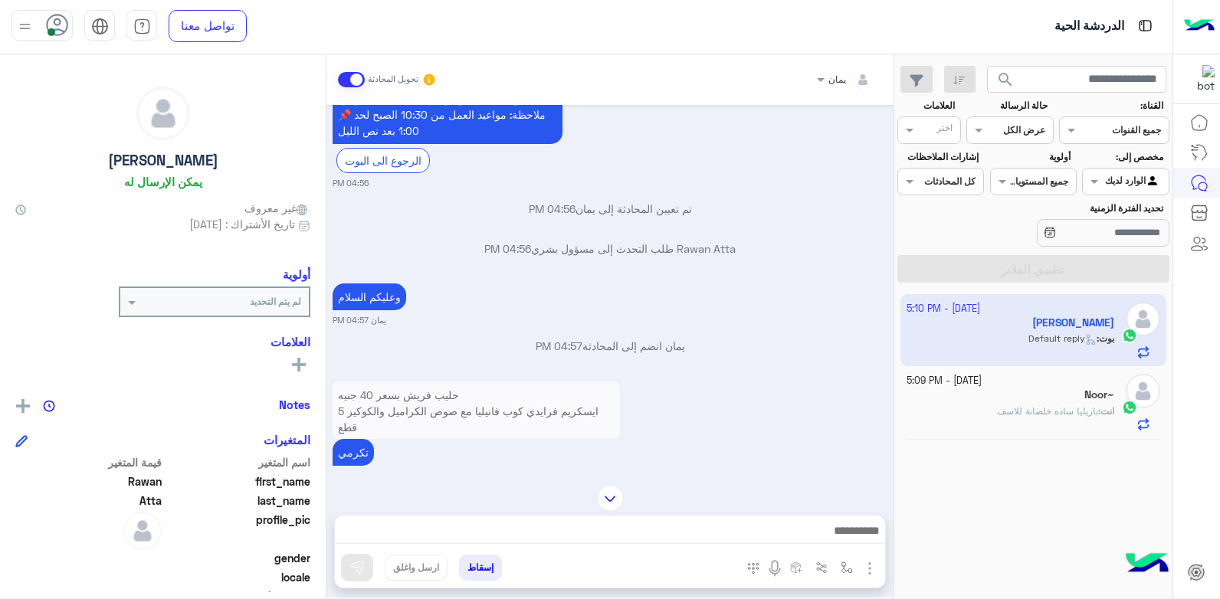
scroll to position [1114, 0]
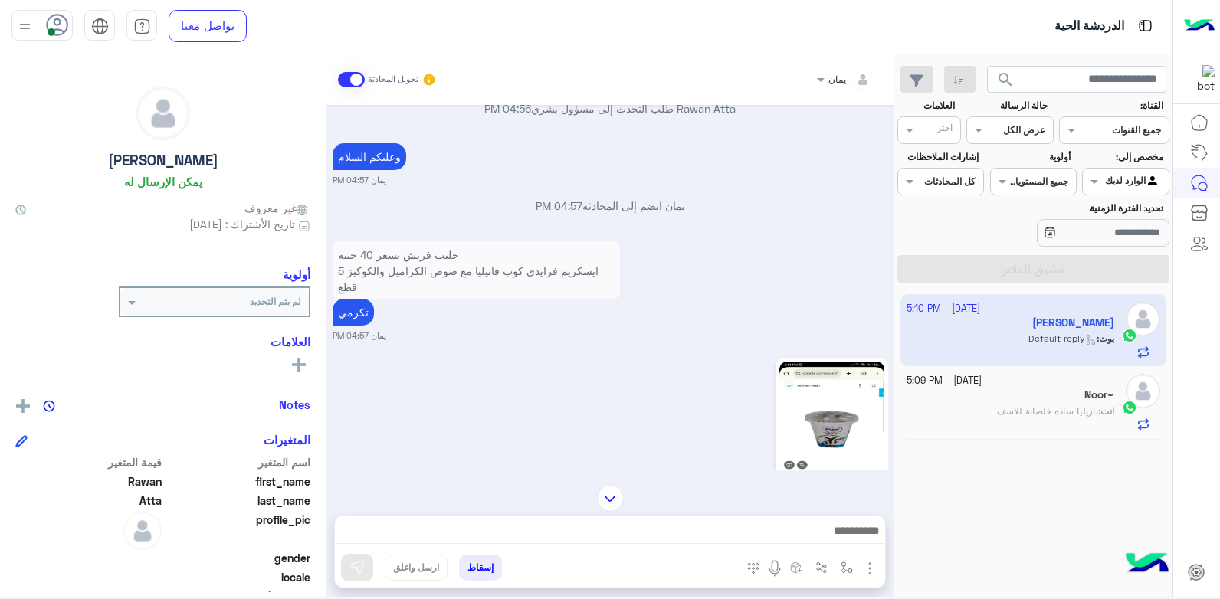
click at [601, 491] on img at bounding box center [610, 498] width 27 height 27
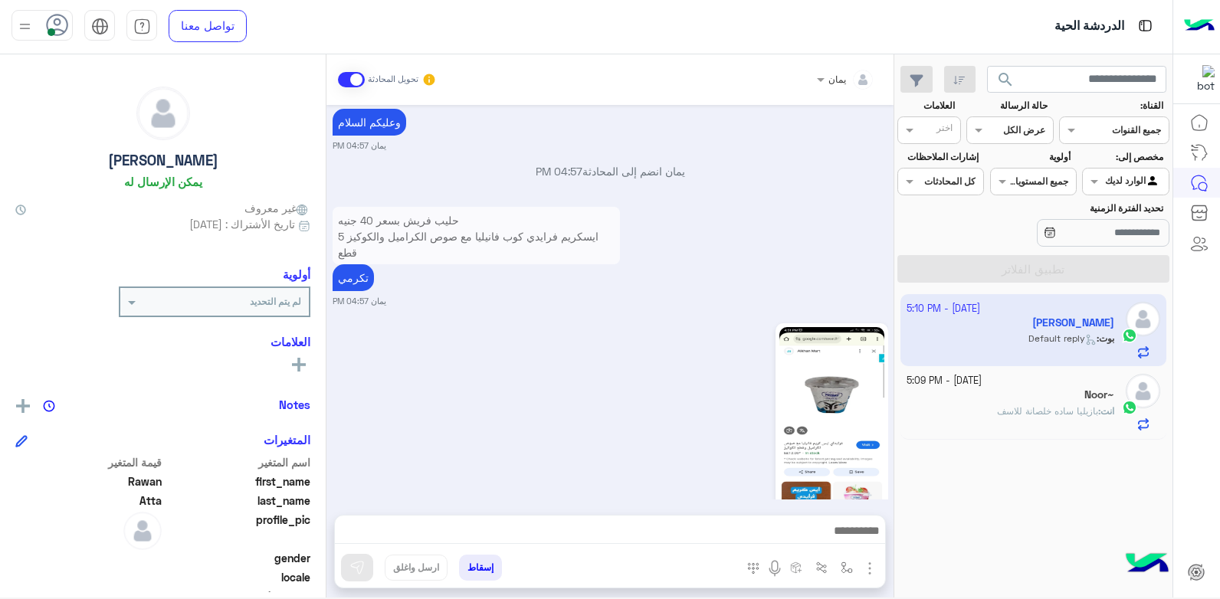
scroll to position [2642, 0]
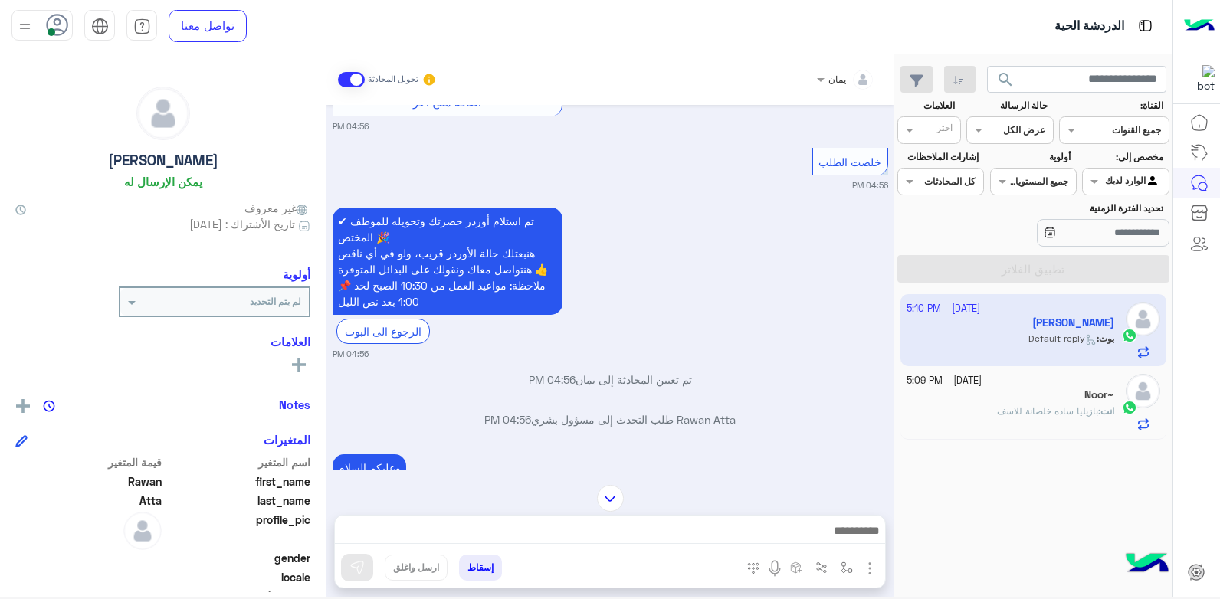
click at [608, 500] on img at bounding box center [610, 498] width 27 height 27
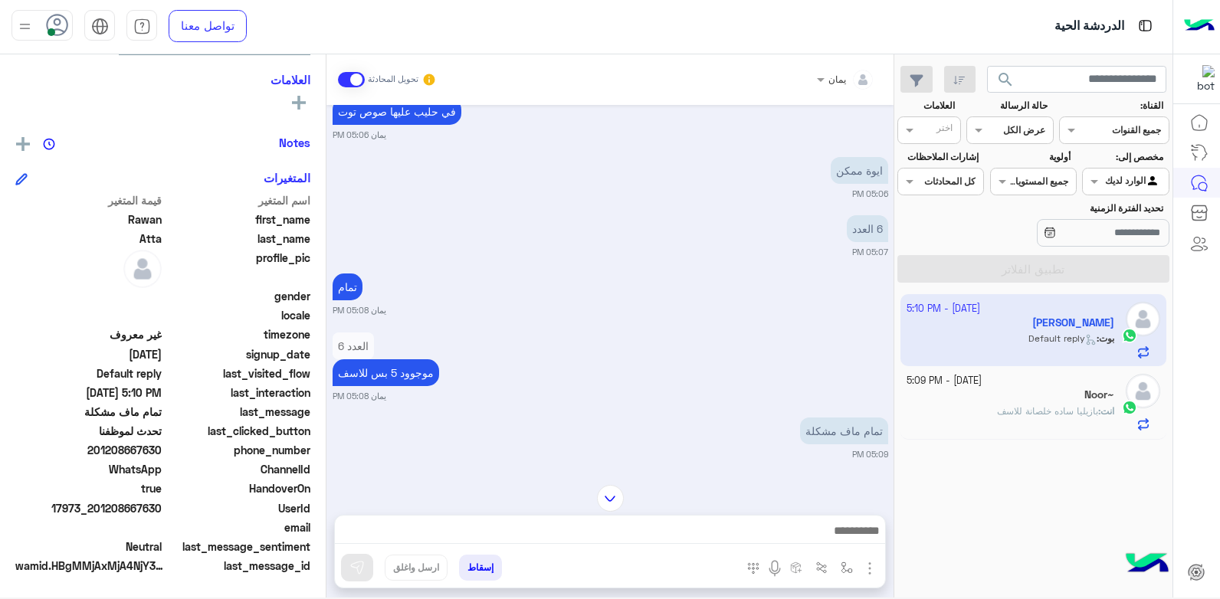
scroll to position [2336, 0]
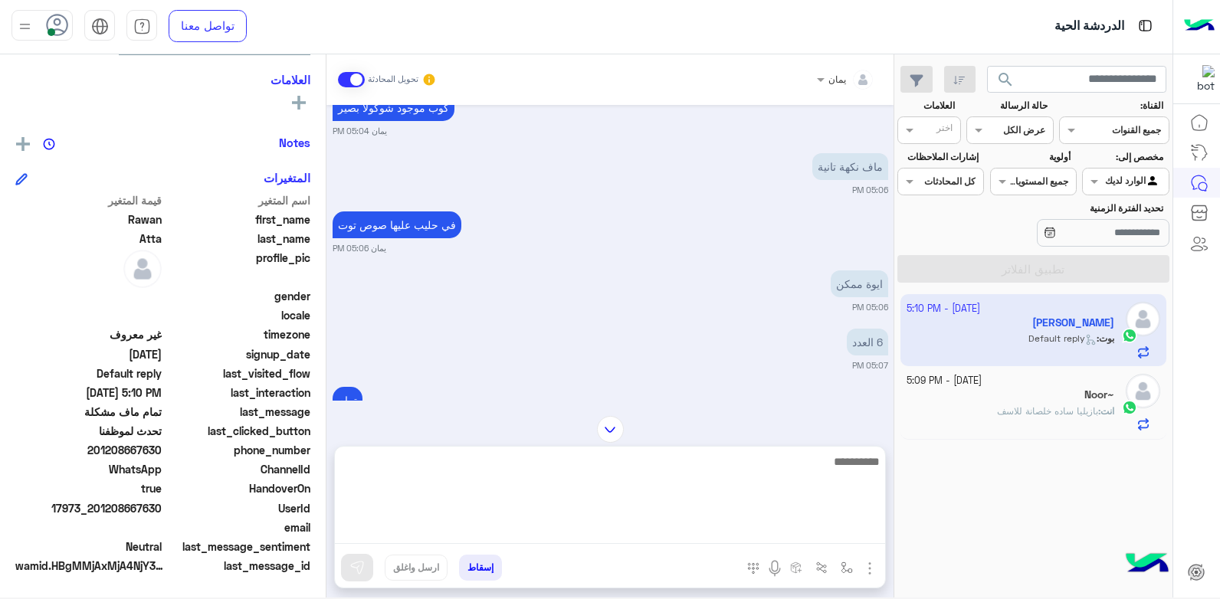
click at [664, 528] on textarea at bounding box center [610, 498] width 550 height 92
type textarea "**********"
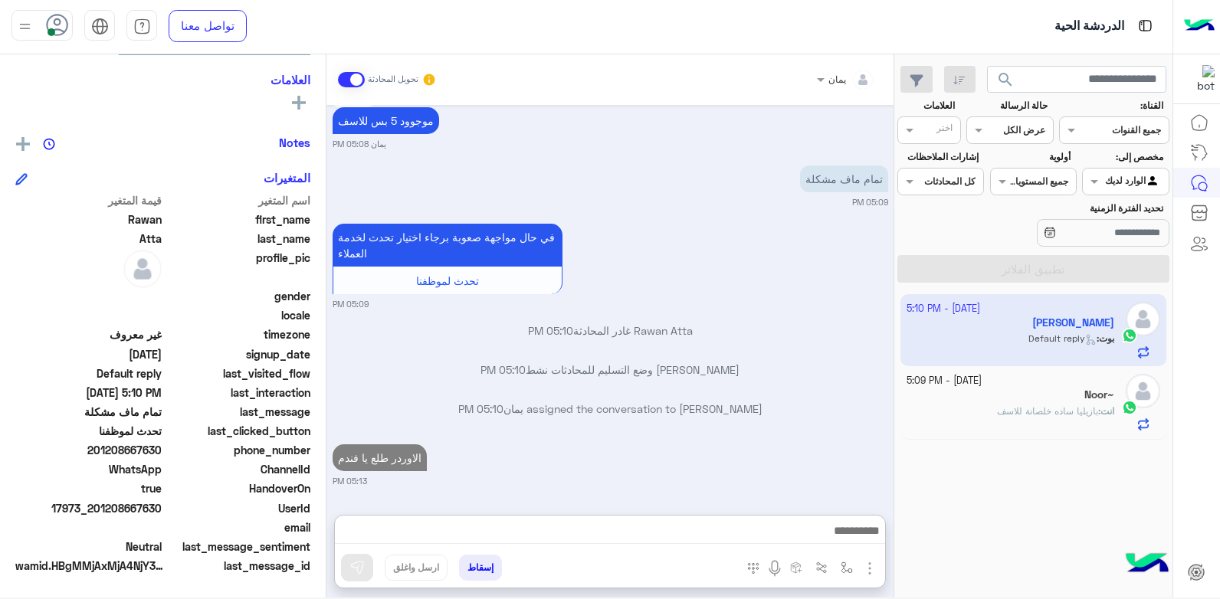
click at [476, 567] on button "إسقاط" at bounding box center [480, 568] width 43 height 26
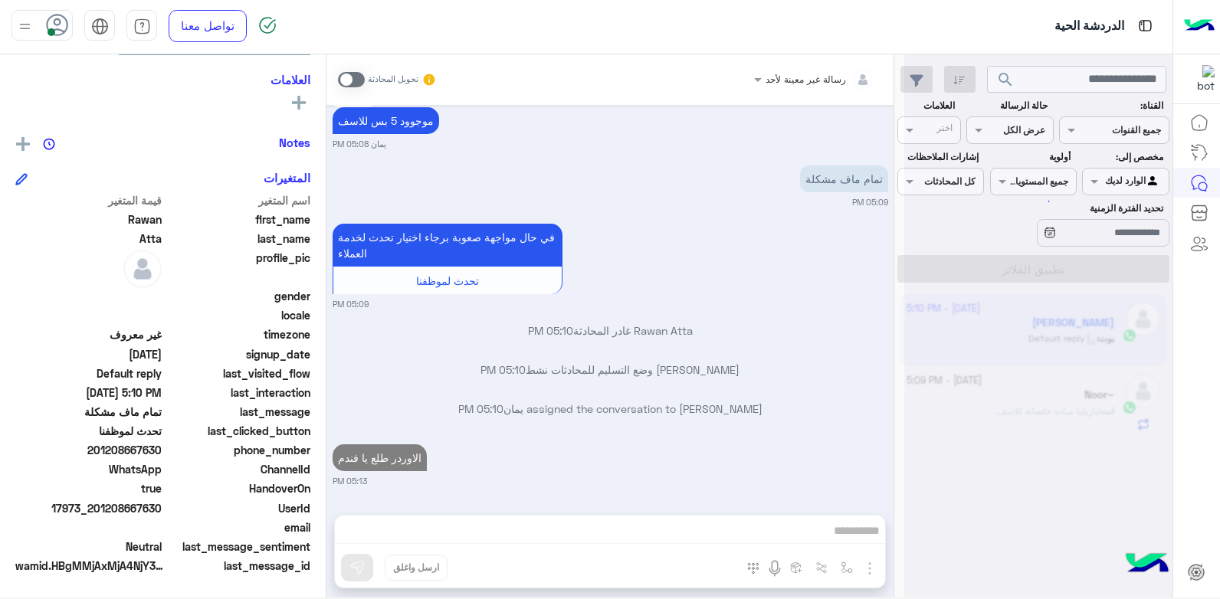
scroll to position [2740, 0]
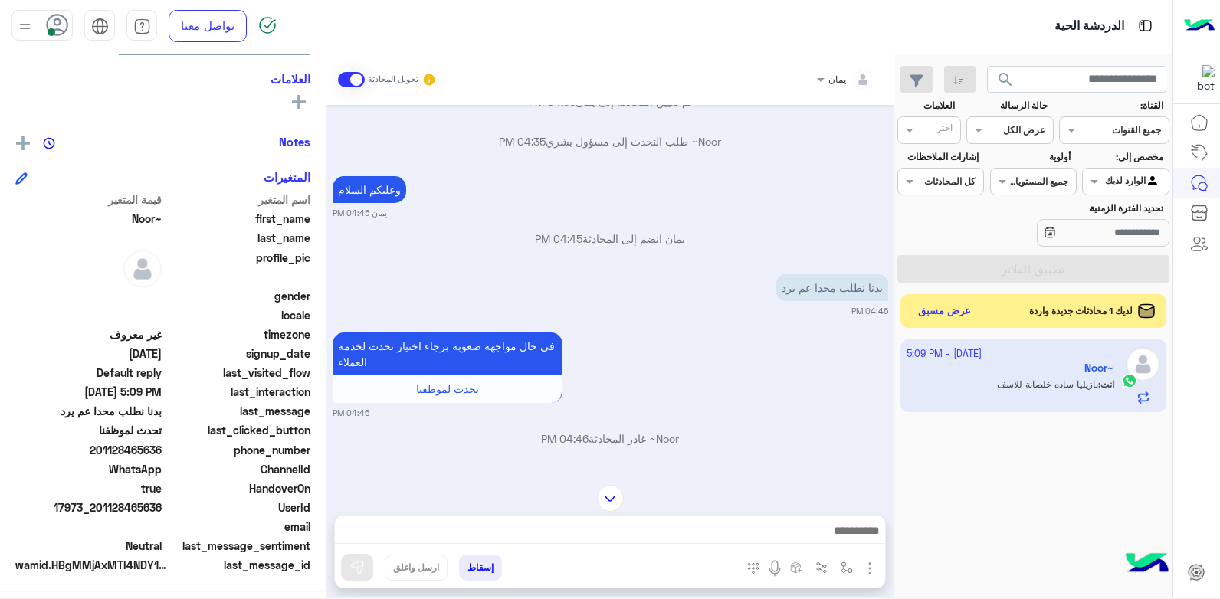
scroll to position [1161, 0]
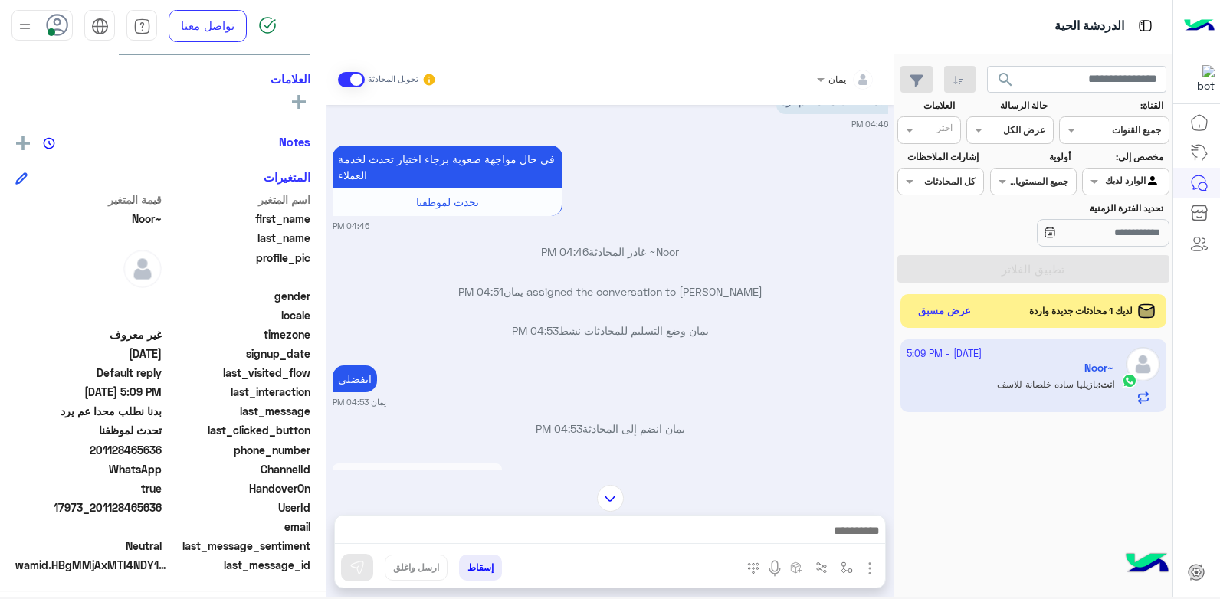
click at [984, 309] on div "لديك 1 محادثات جديدة واردة عرض مسبق" at bounding box center [1033, 311] width 267 height 34
click at [950, 311] on button "عرض مسبق" at bounding box center [944, 310] width 64 height 21
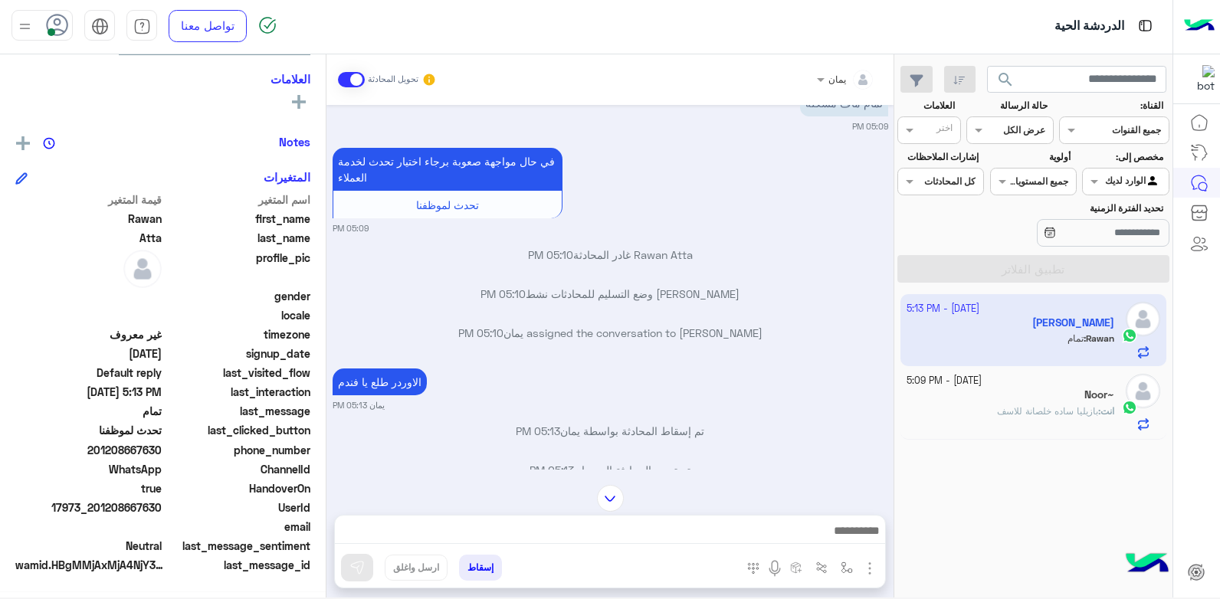
scroll to position [739, 0]
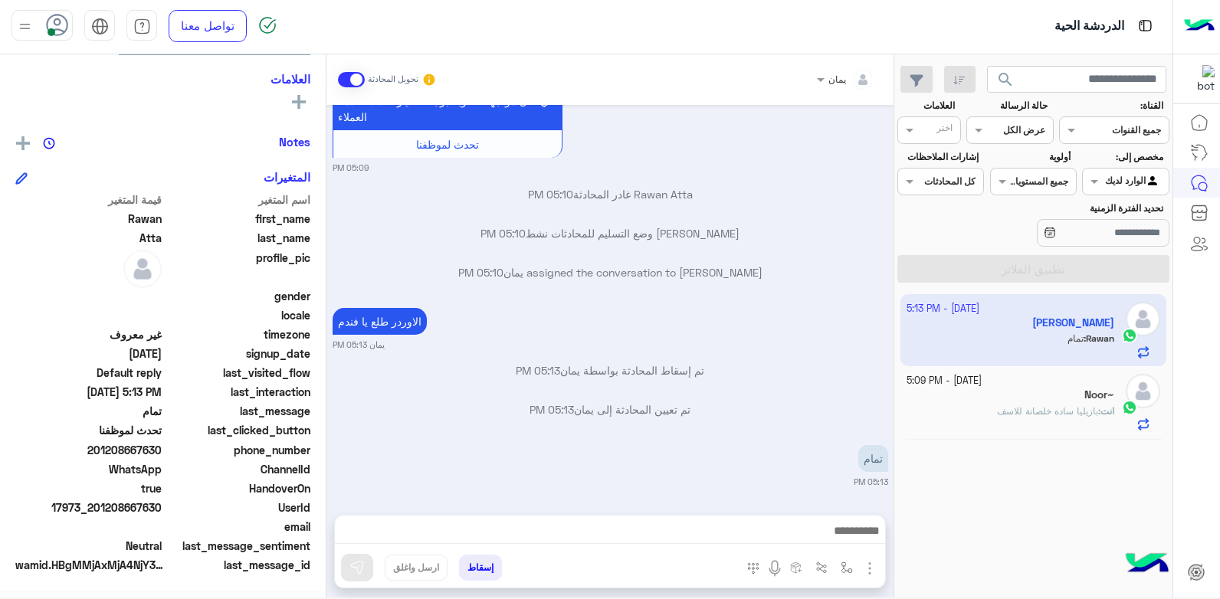
drag, startPoint x: 862, startPoint y: 461, endPoint x: 870, endPoint y: 402, distance: 59.6
click at [870, 402] on p "تم تعيين المحادثة إلى [GEOGRAPHIC_DATA] 05:13 PM" at bounding box center [611, 410] width 556 height 16
click at [476, 563] on button "إسقاط" at bounding box center [480, 568] width 43 height 26
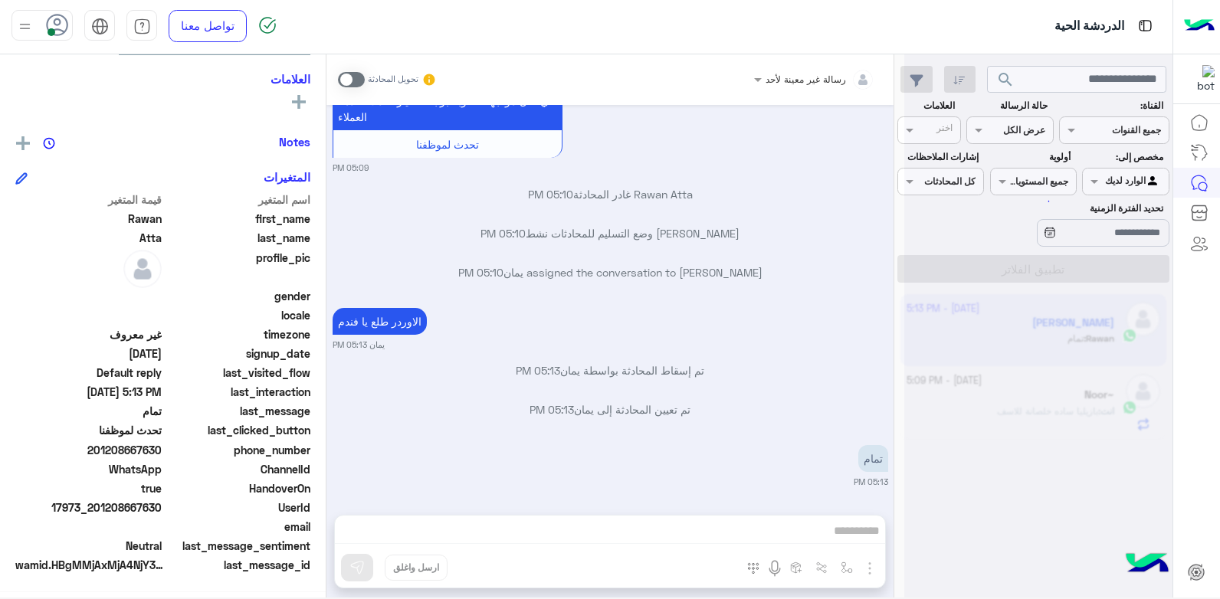
scroll to position [779, 0]
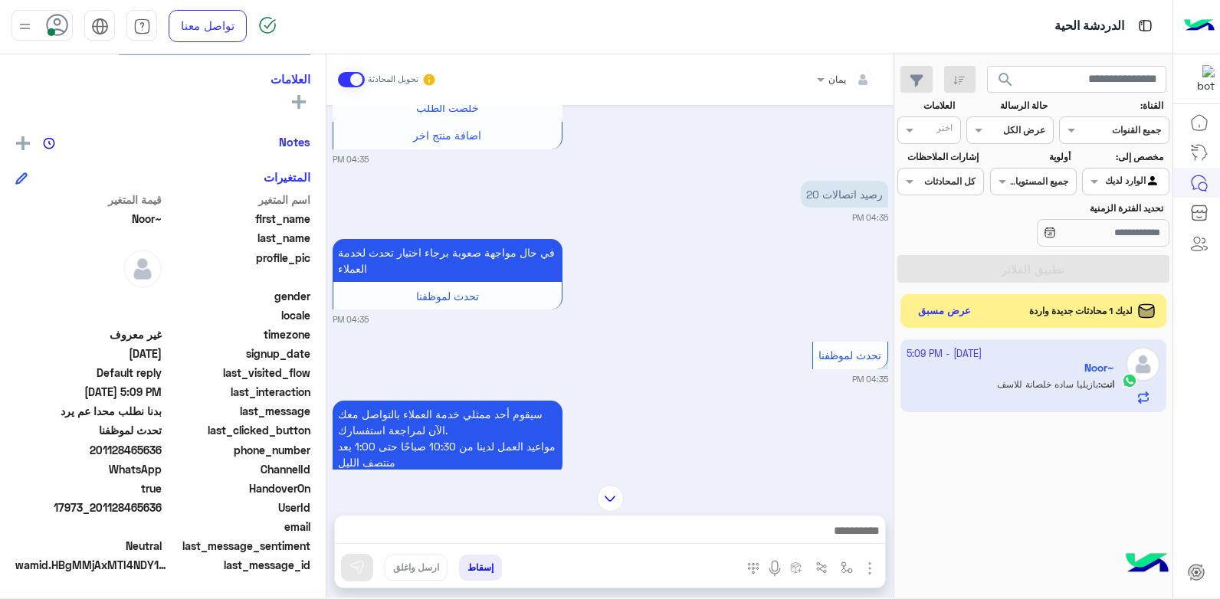
click at [606, 499] on img at bounding box center [610, 498] width 27 height 27
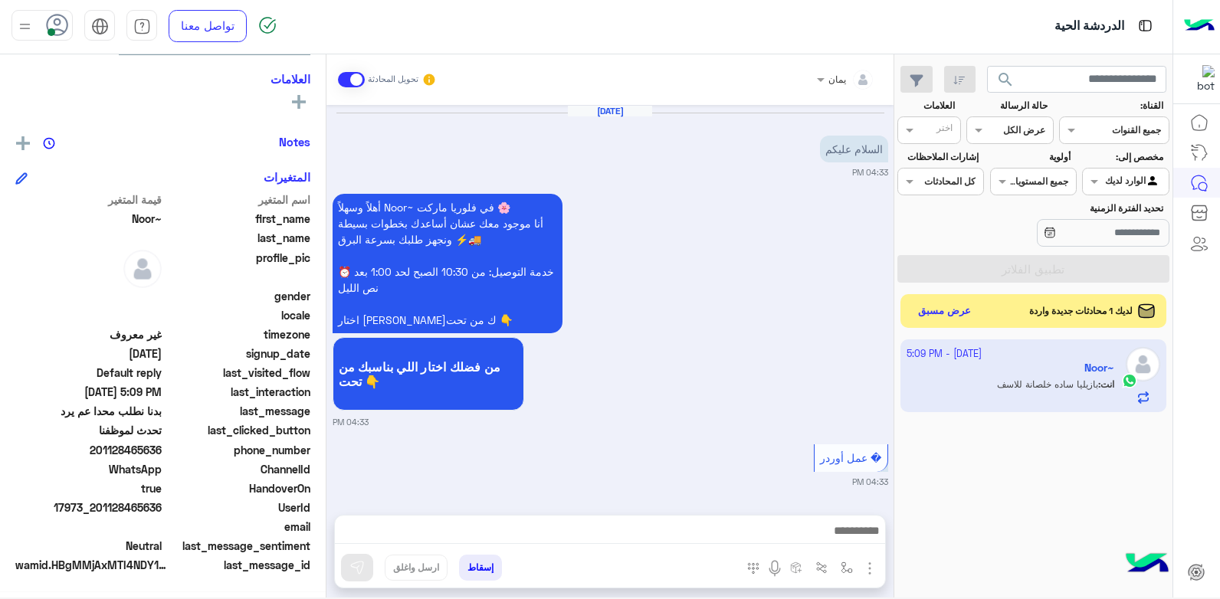
scroll to position [1546, 0]
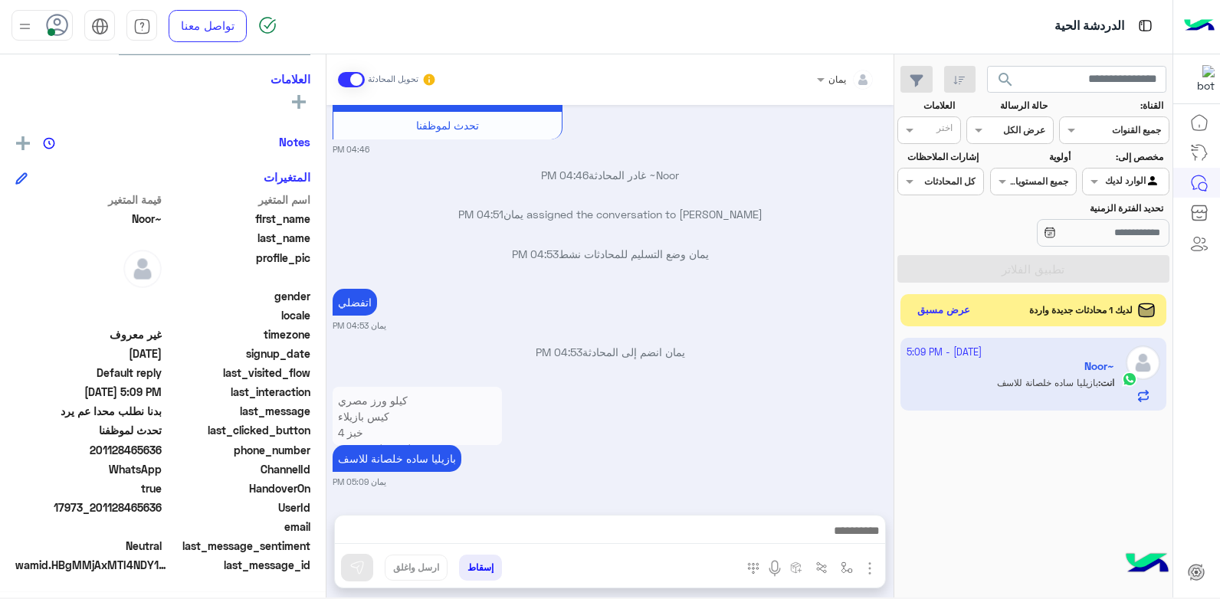
click at [975, 309] on button "عرض مسبق" at bounding box center [944, 310] width 64 height 21
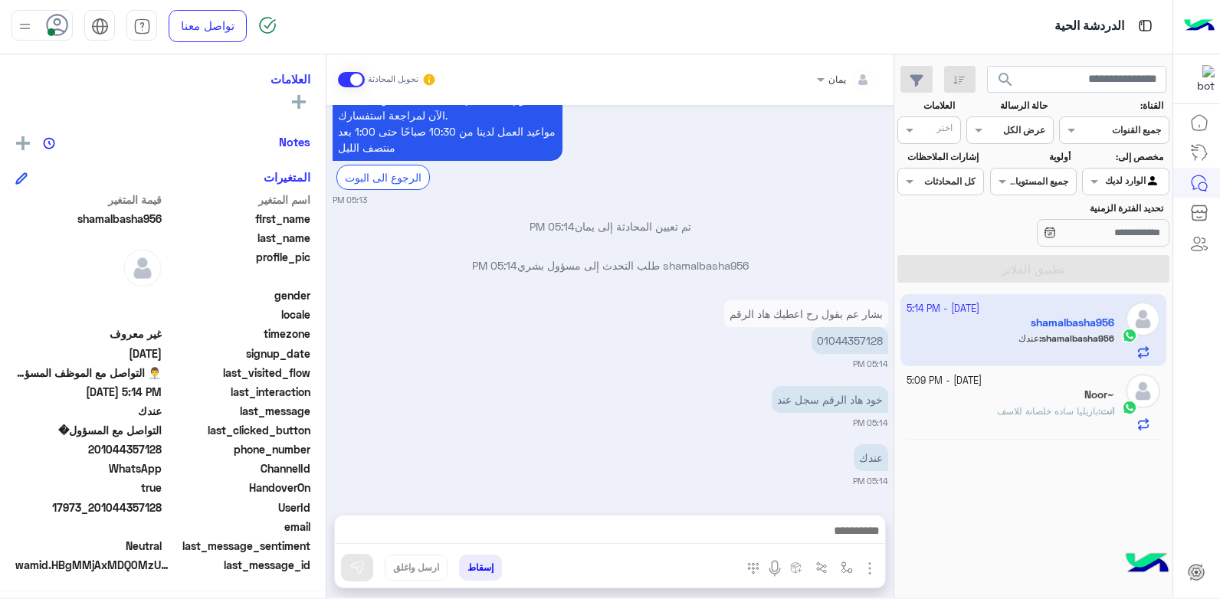
scroll to position [1184, 0]
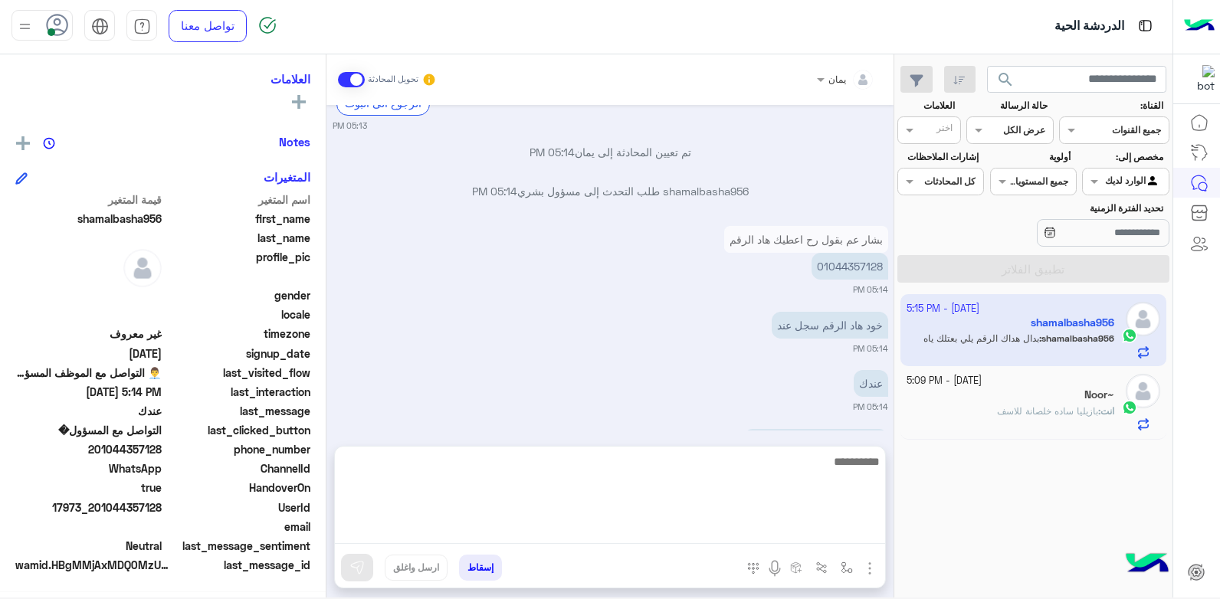
click at [554, 529] on textarea at bounding box center [610, 498] width 550 height 92
type textarea "****"
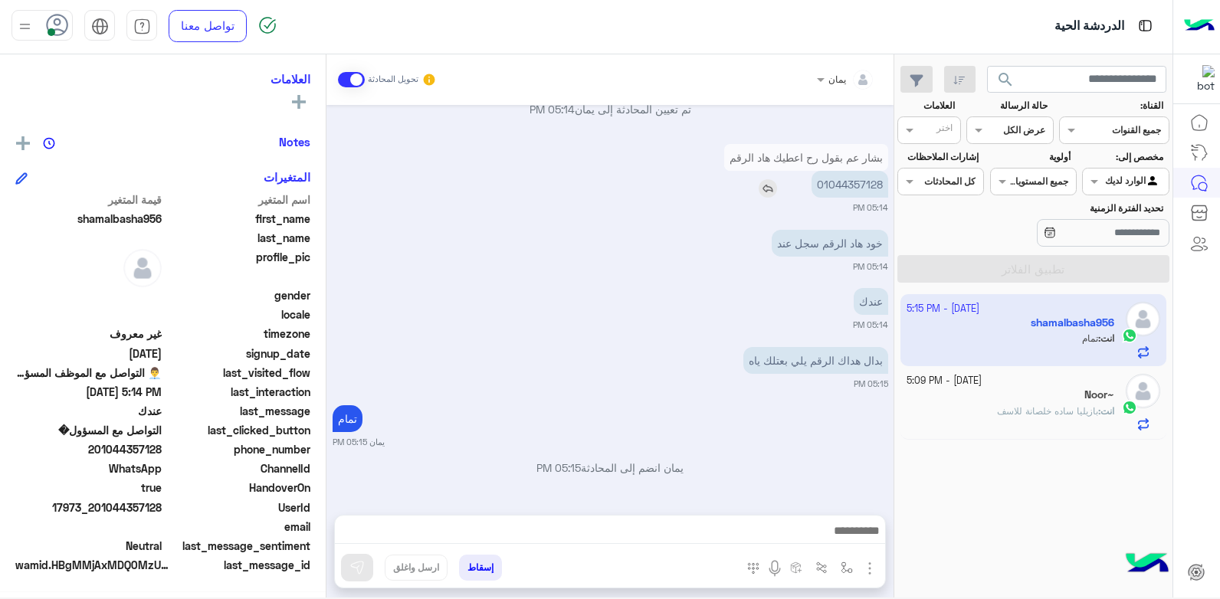
scroll to position [290, 0]
drag, startPoint x: 854, startPoint y: 156, endPoint x: 996, endPoint y: 469, distance: 343.3
click at [898, 469] on mat-drawer-container "search القناة: القناه جميع القنوات حالة الرسالة القناه عرض الكل العلامات اختر م…" at bounding box center [586, 328] width 1172 height 549
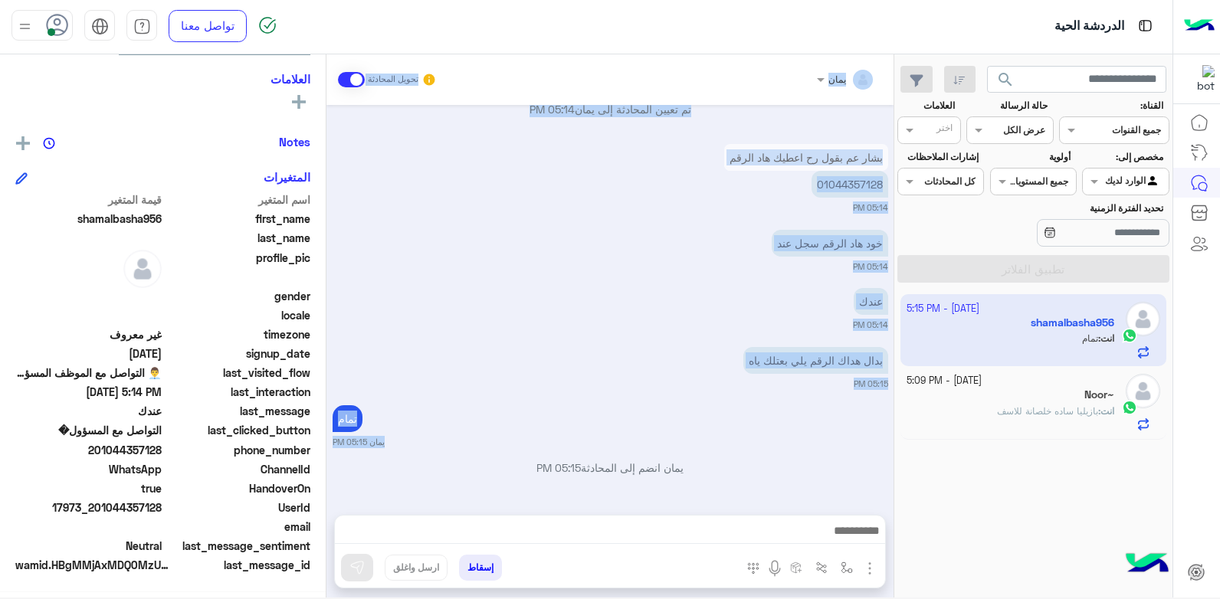
click at [605, 301] on div "عندك 05:14 PM" at bounding box center [611, 307] width 556 height 47
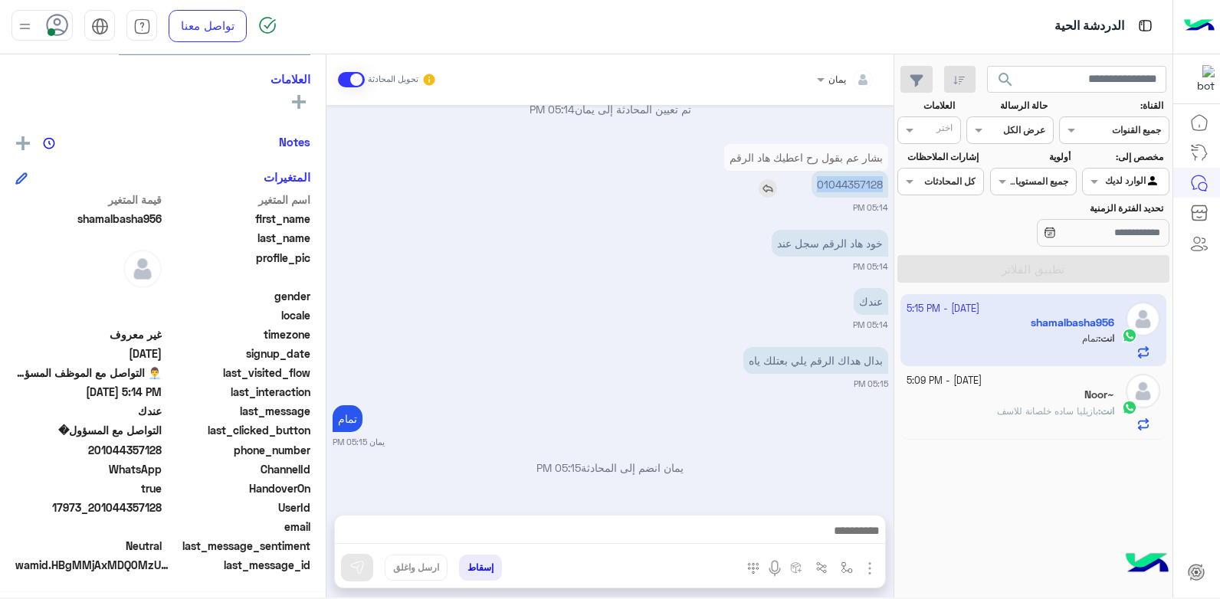
drag, startPoint x: 818, startPoint y: 185, endPoint x: 880, endPoint y: 188, distance: 62.2
click at [880, 188] on p "01044357128" at bounding box center [849, 184] width 77 height 27
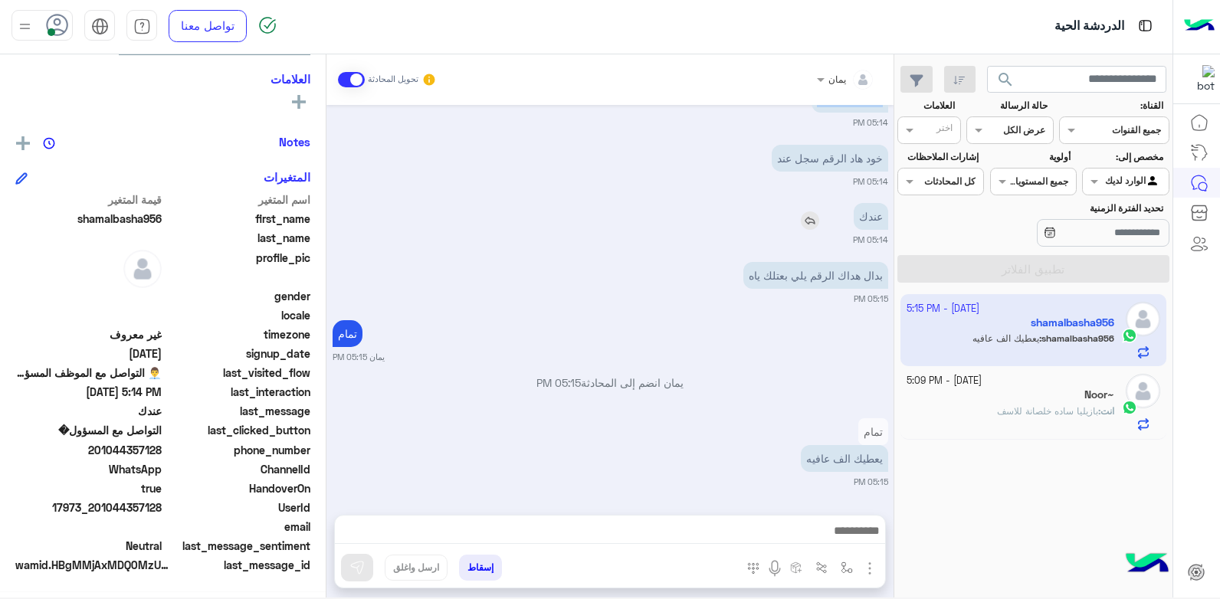
copy p "01044357128"
click at [483, 563] on button "إسقاط" at bounding box center [480, 568] width 43 height 26
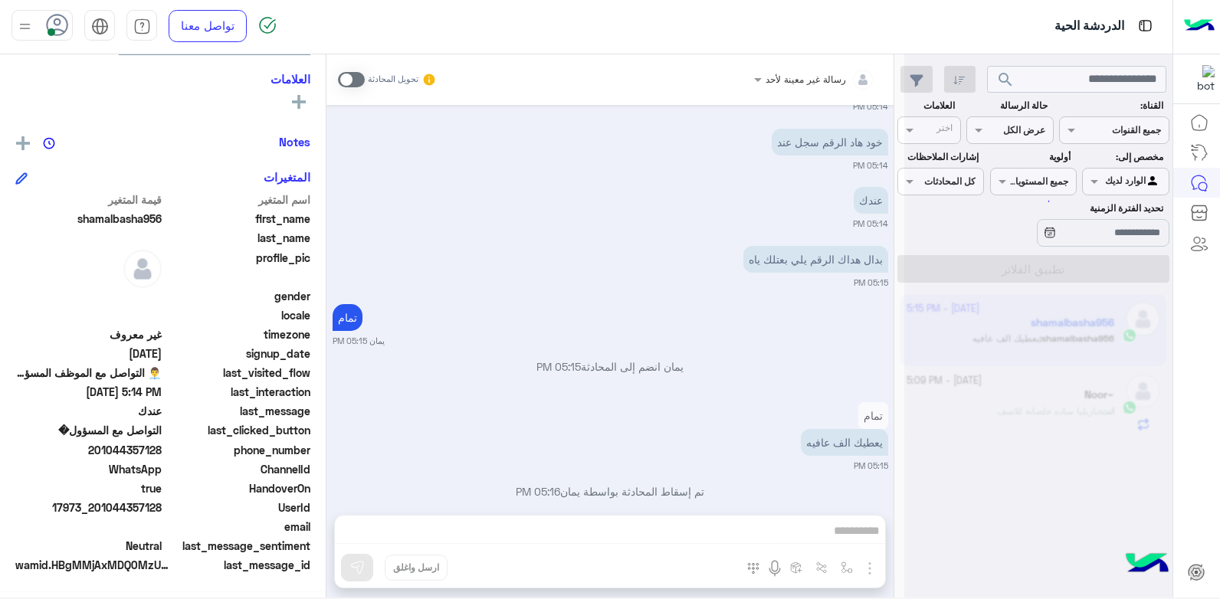
scroll to position [1407, 0]
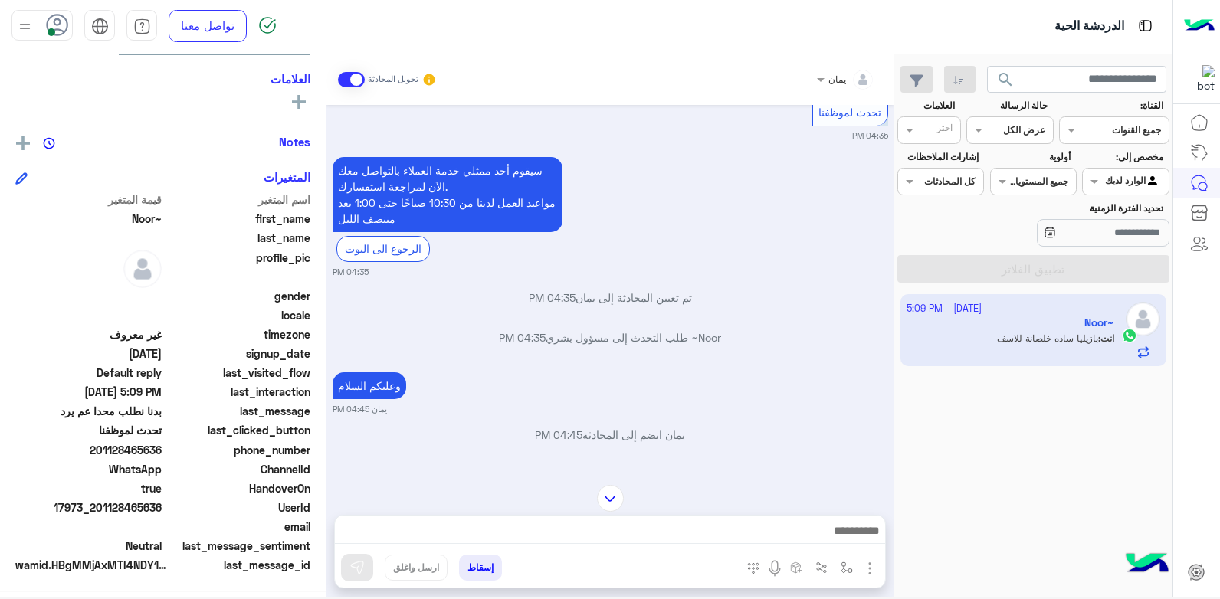
scroll to position [1238, 0]
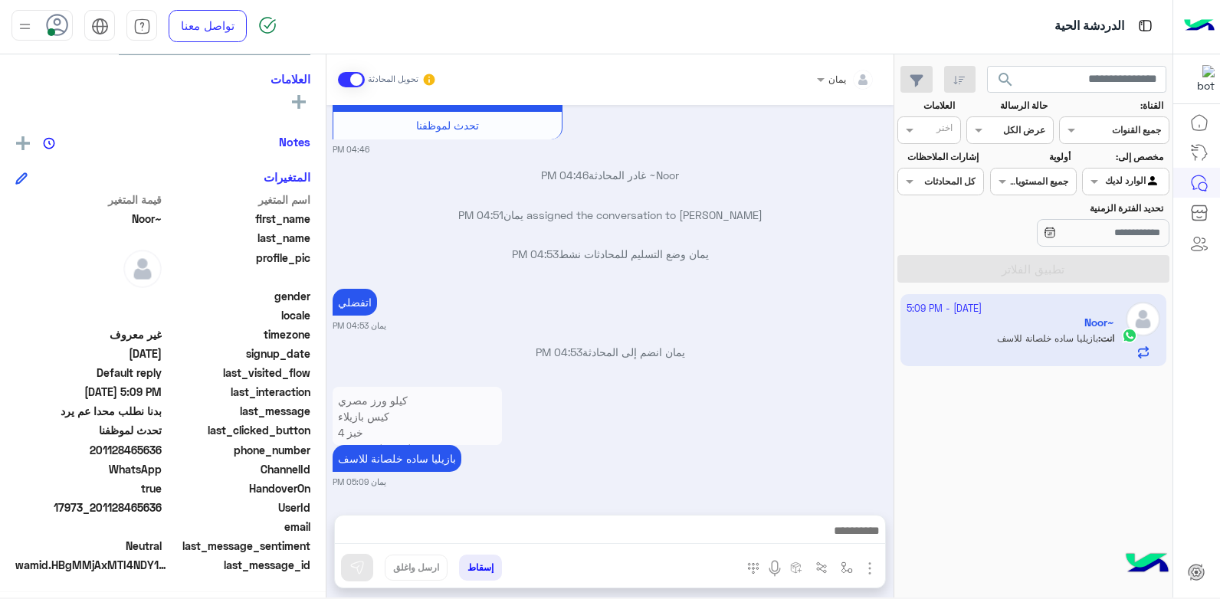
click at [633, 418] on div "كيلو ورز مصري كيس بازيلاء خبز 4 ليفة جلي وسيفة اكياس زبالة حجم وسط اوكسي للغسيل…" at bounding box center [611, 435] width 556 height 105
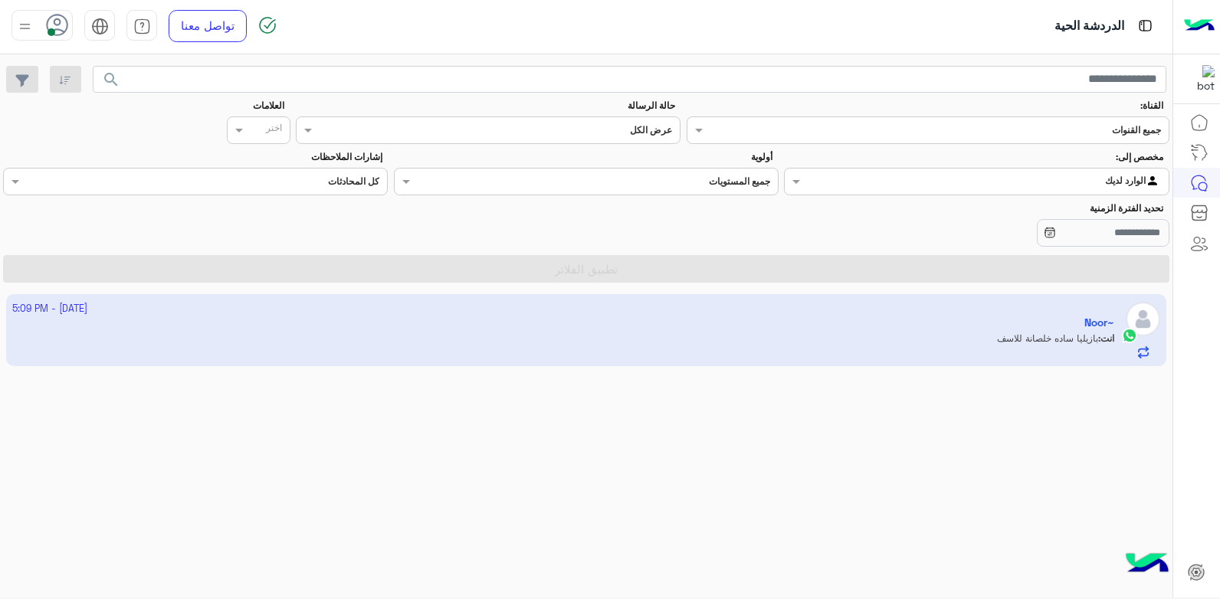
click at [933, 343] on app-inbox-user "2 October - 5:09 PM Noor~ انت : بازيليا ساده خلصانة للاسف" at bounding box center [586, 330] width 1161 height 72
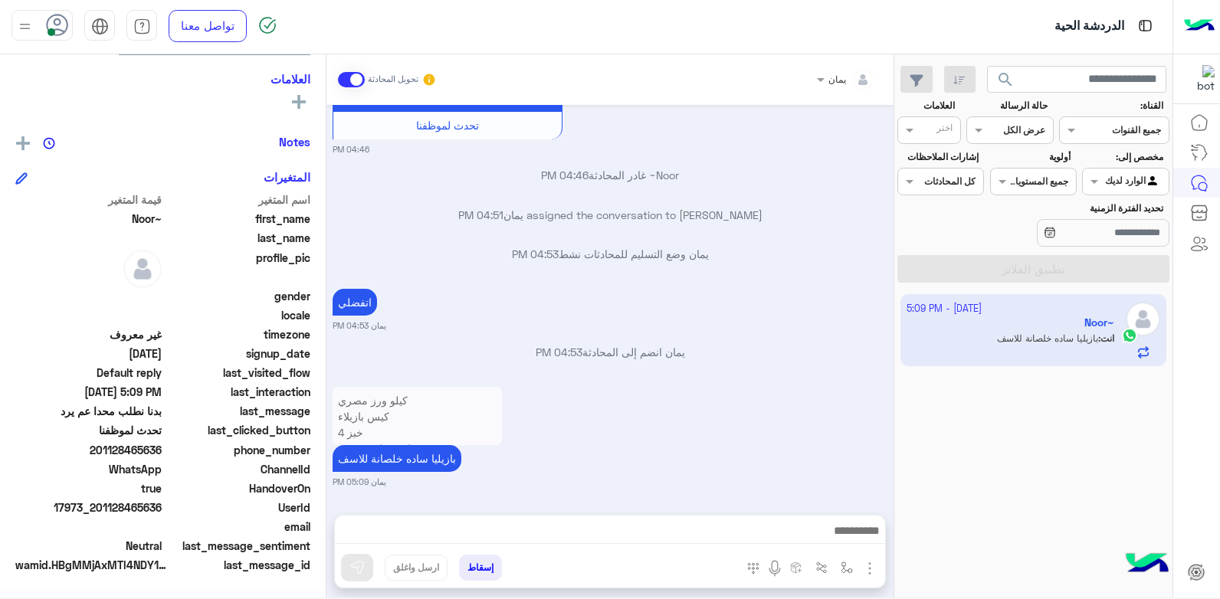
click at [933, 343] on app-inbox-user "2 October - 5:09 PM Noor~ انت : بازيليا ساده خلصانة للاسف" at bounding box center [1033, 330] width 267 height 72
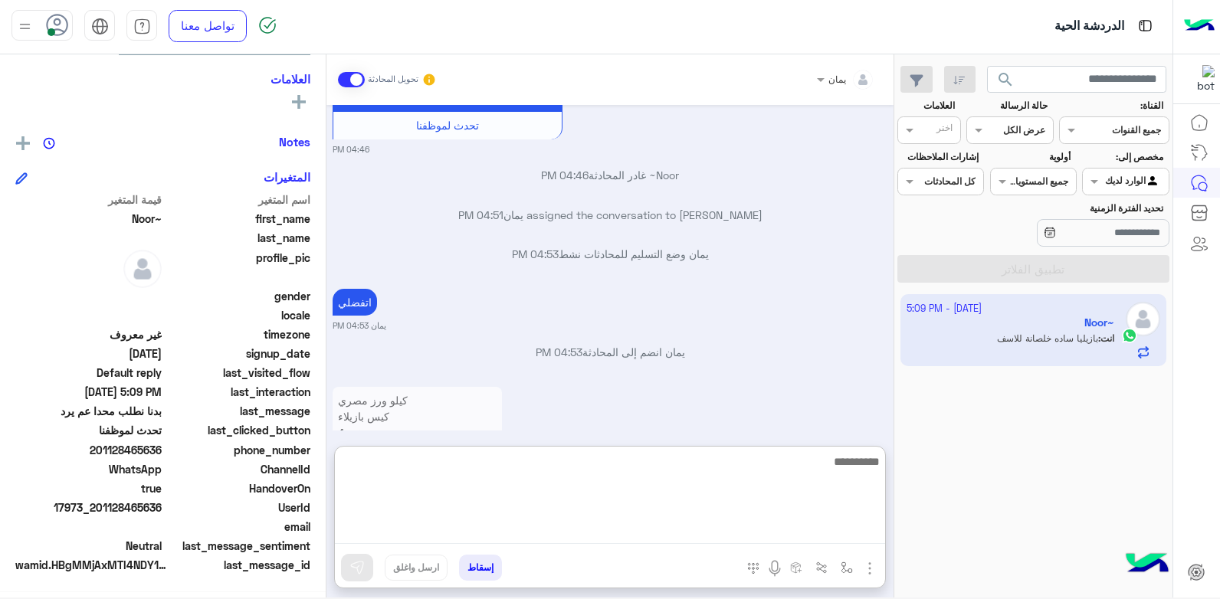
click at [665, 524] on textarea at bounding box center [610, 498] width 550 height 92
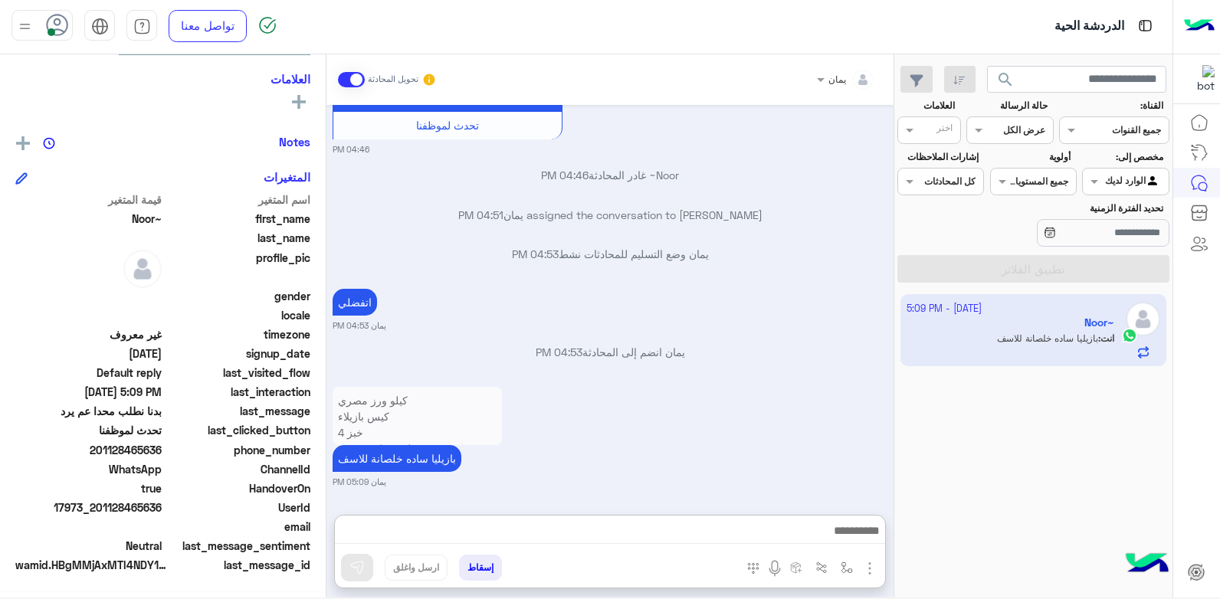
click at [44, 34] on div at bounding box center [41, 25] width 61 height 31
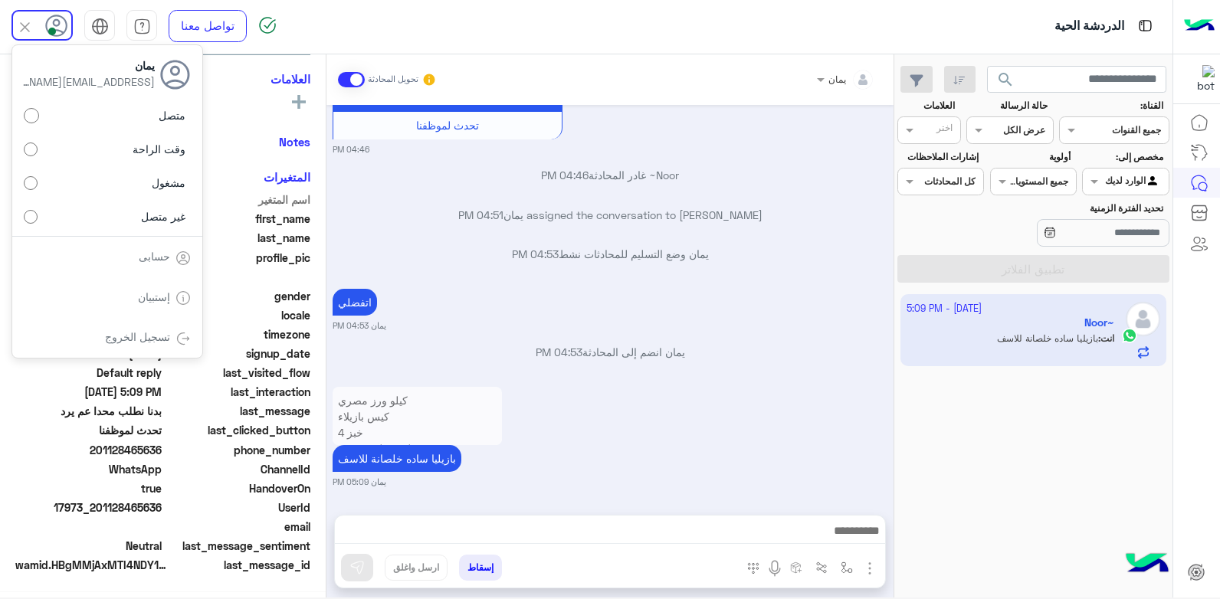
click at [87, 149] on label "وقت الراحة" at bounding box center [107, 150] width 167 height 28
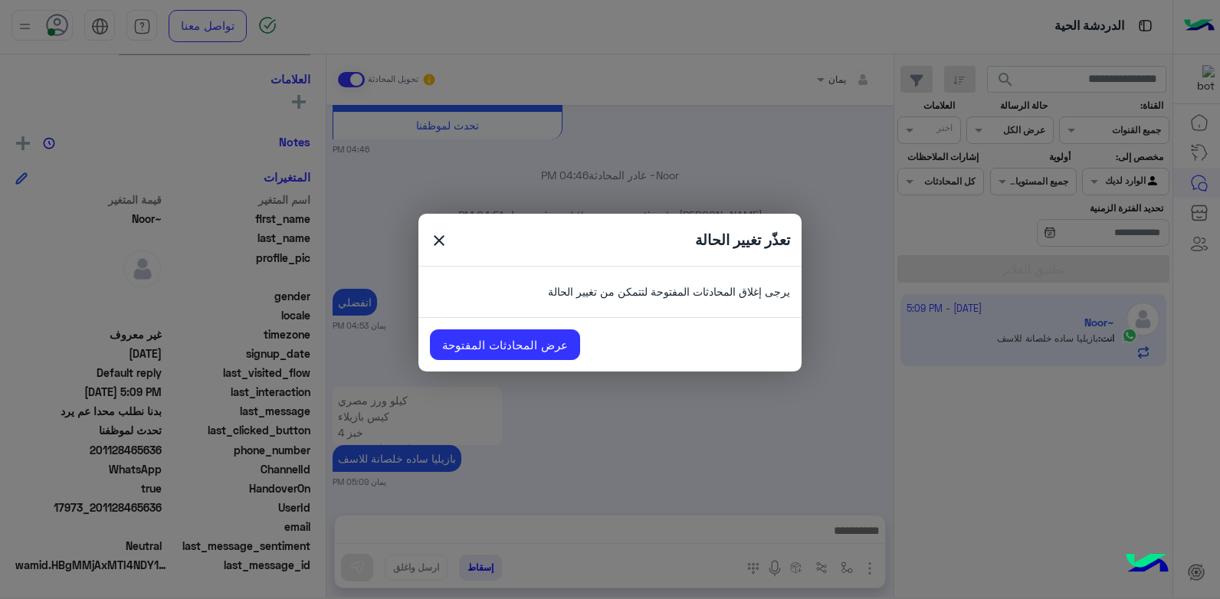
click at [431, 237] on span "close" at bounding box center [439, 242] width 18 height 23
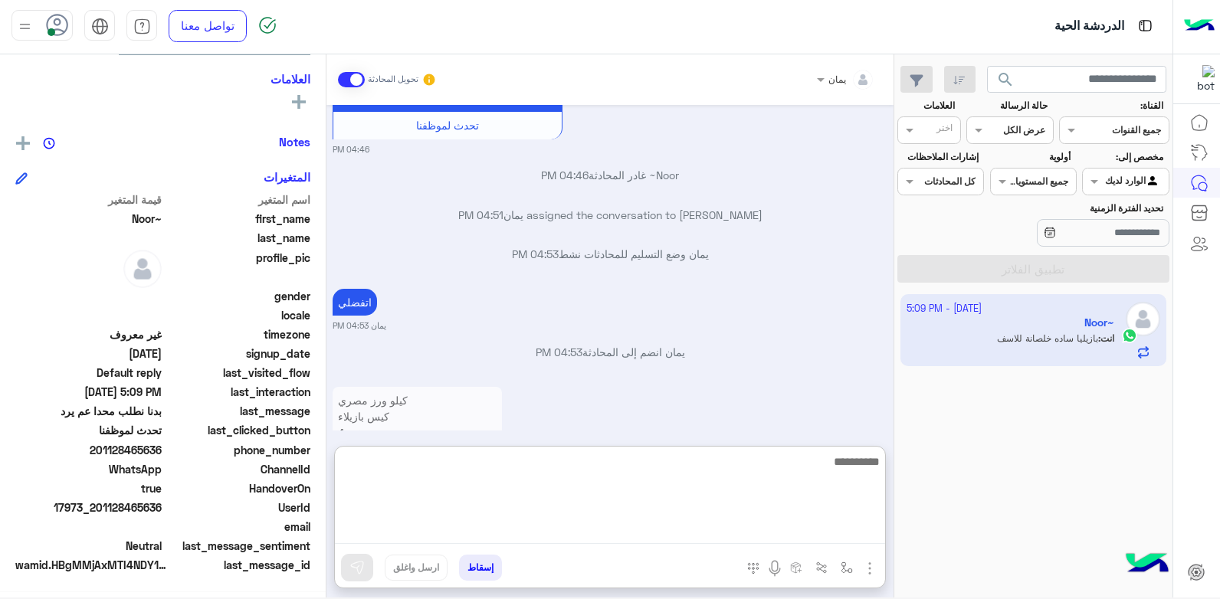
click at [607, 534] on textarea at bounding box center [610, 498] width 550 height 92
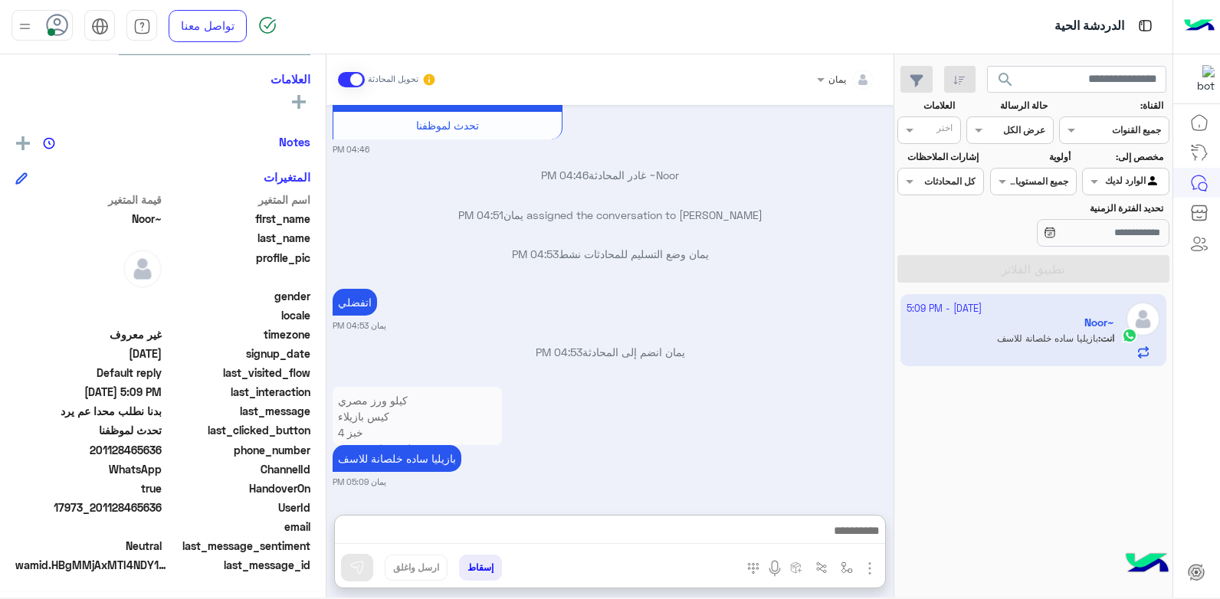
click at [473, 566] on button "إسقاط" at bounding box center [480, 568] width 43 height 26
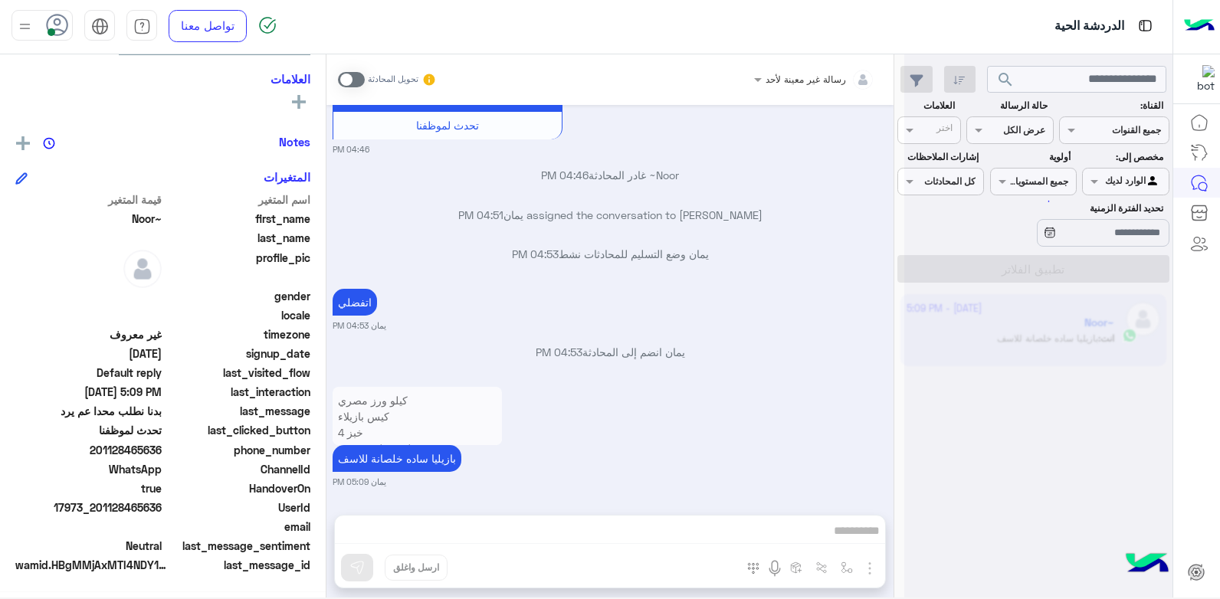
scroll to position [1277, 0]
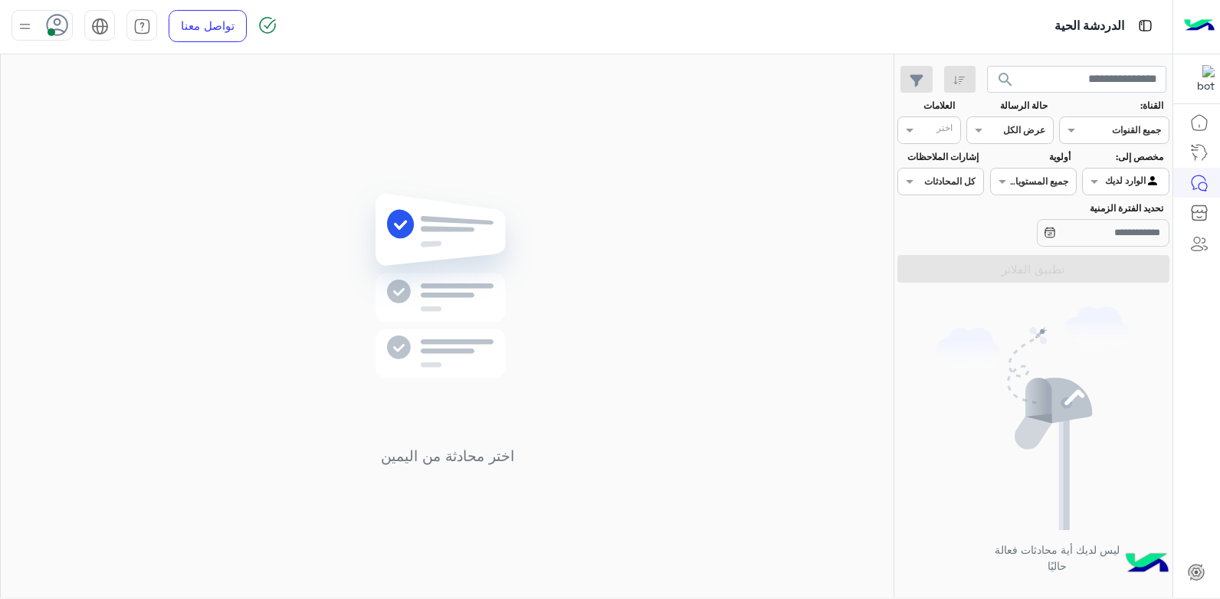
click at [35, 32] on div at bounding box center [41, 25] width 61 height 31
click at [95, 153] on label "وقت الراحة" at bounding box center [107, 150] width 167 height 28
click at [140, 111] on label "متصل" at bounding box center [107, 116] width 167 height 28
click at [67, 152] on label "وقت الراحة" at bounding box center [107, 150] width 167 height 28
click at [361, 192] on img at bounding box center [446, 309] width 221 height 254
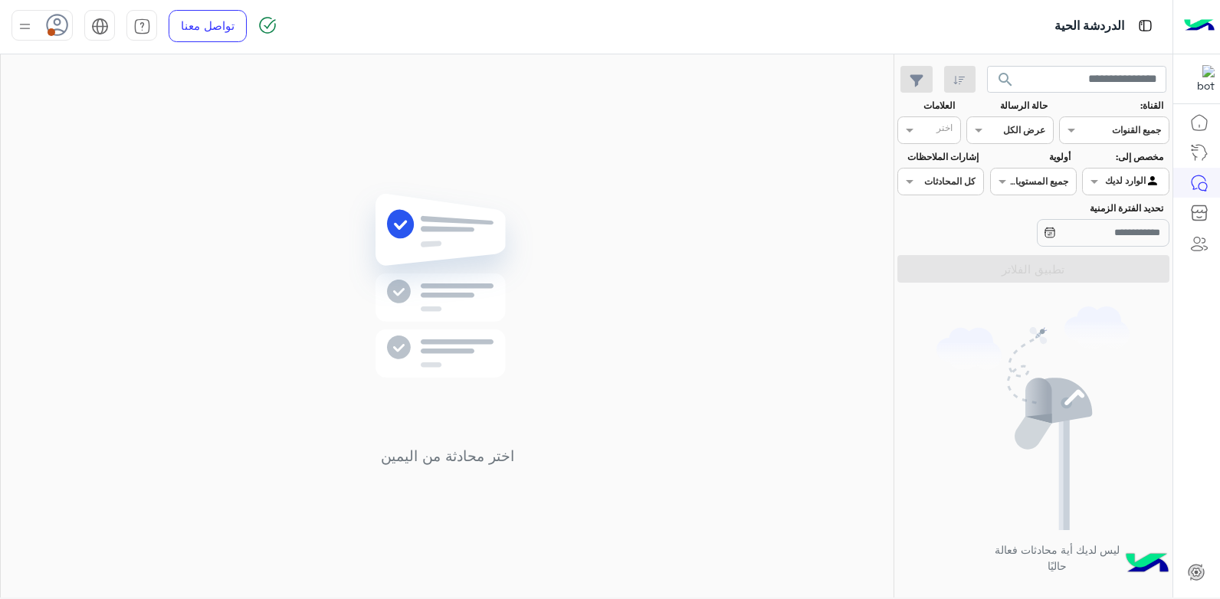
click at [23, 27] on img at bounding box center [24, 26] width 19 height 19
click at [112, 124] on label "متصل" at bounding box center [107, 116] width 167 height 28
click at [398, 151] on div "اختر محادثة من اليمين" at bounding box center [447, 328] width 893 height 549
click at [642, 240] on div "اختر محادثة من اليمين" at bounding box center [447, 330] width 893 height 549
click at [459, 352] on img at bounding box center [446, 310] width 221 height 254
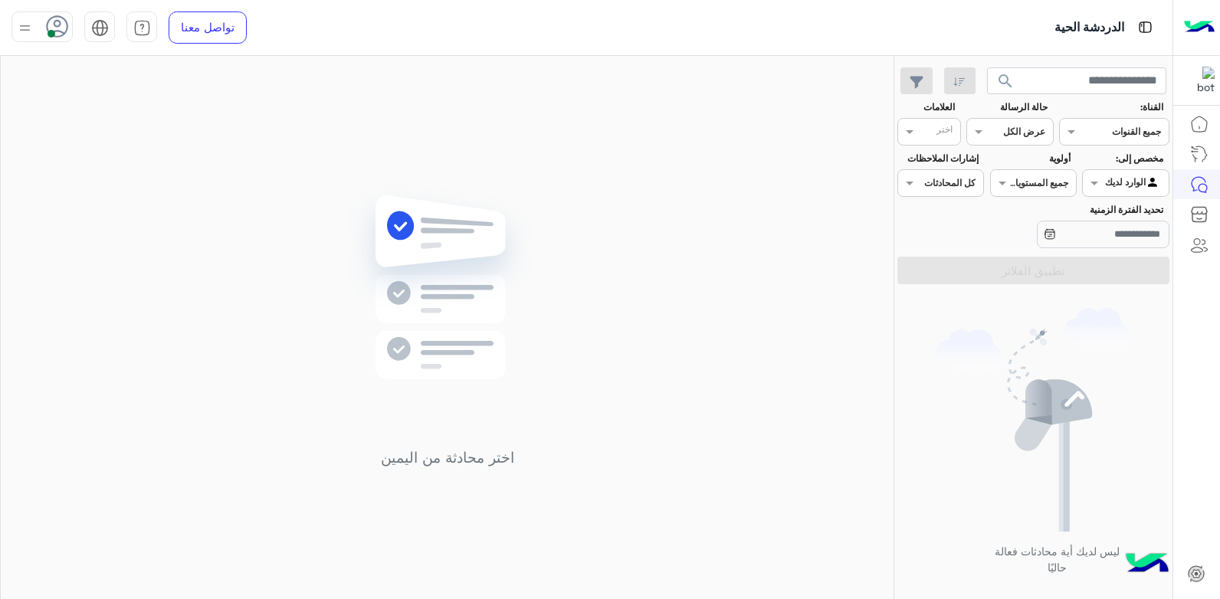
drag, startPoint x: 602, startPoint y: 251, endPoint x: 664, endPoint y: 240, distance: 63.1
click at [664, 240] on div "اختر محادثة من اليمين" at bounding box center [447, 330] width 893 height 549
drag, startPoint x: 679, startPoint y: 234, endPoint x: 701, endPoint y: 230, distance: 22.5
click at [679, 234] on div "اختر محادثة من اليمين" at bounding box center [447, 330] width 893 height 549
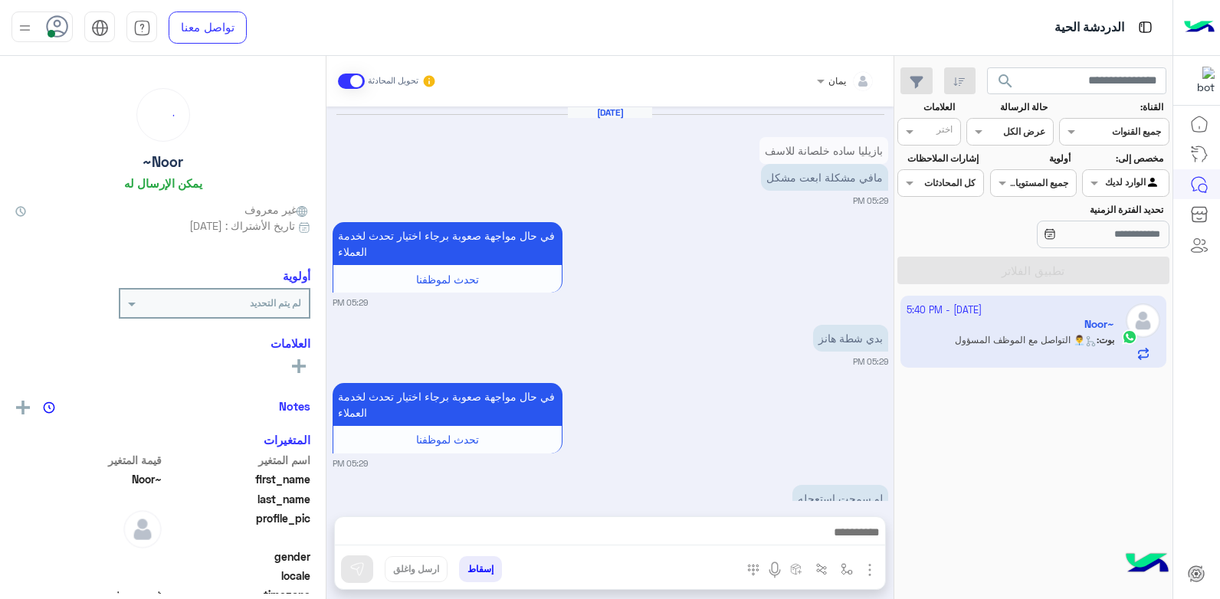
scroll to position [1515, 0]
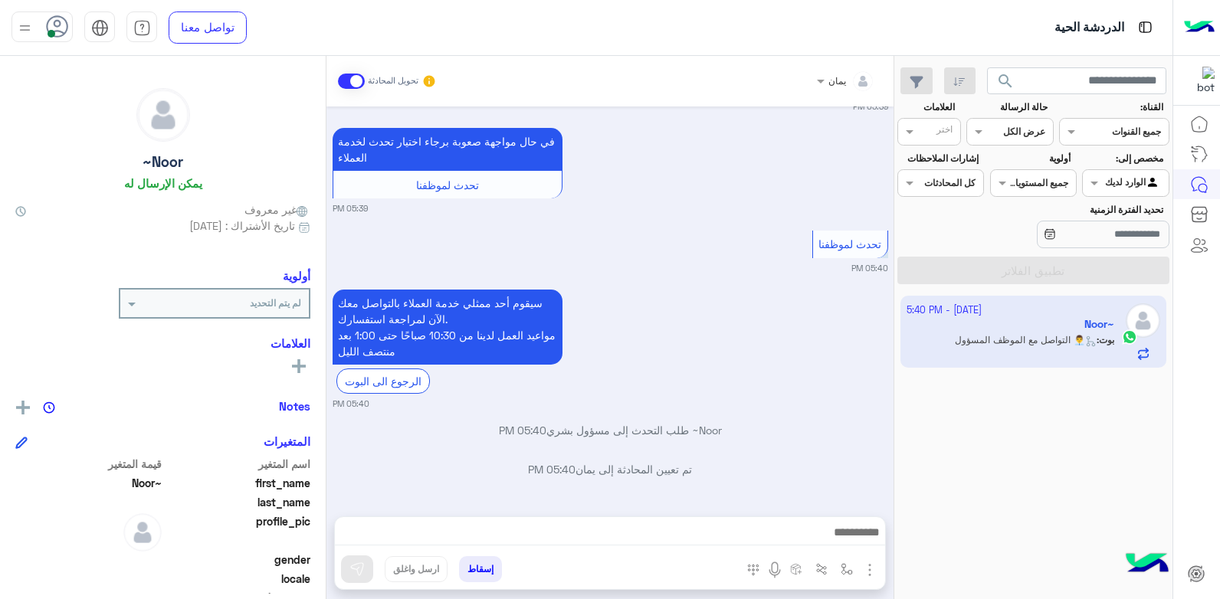
click at [1027, 326] on app-inbox-user "[DATE] - 5:40 PM Noor~ بوت : 👨‍💼 التواصل مع الموظف المسؤول" at bounding box center [1033, 332] width 267 height 72
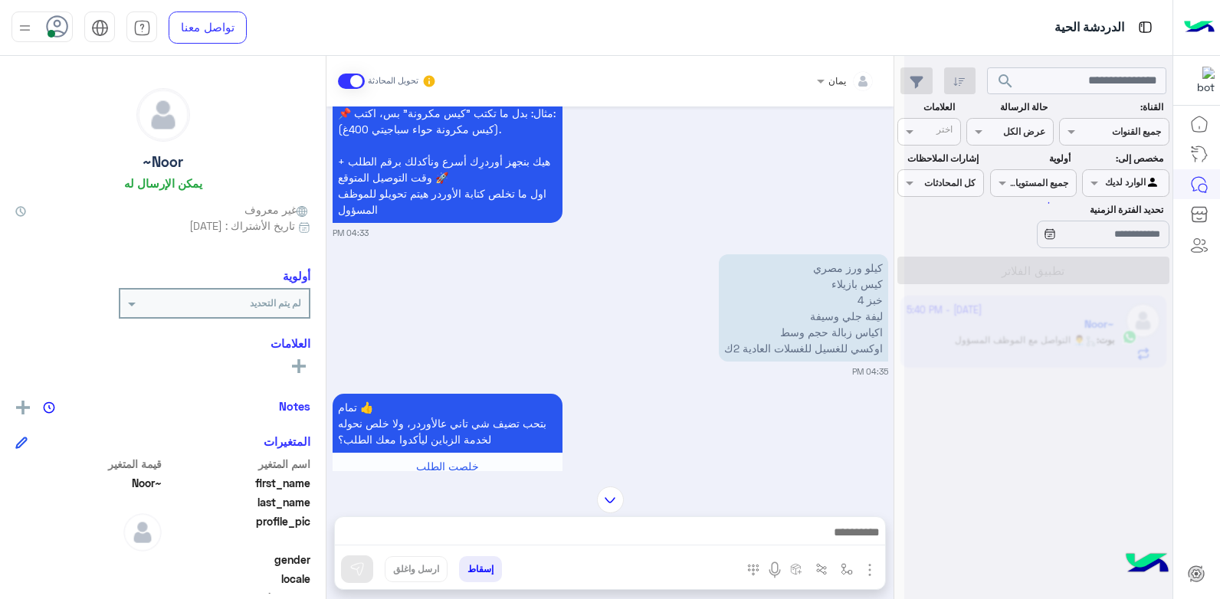
scroll to position [486, 0]
drag, startPoint x: 745, startPoint y: 546, endPoint x: 749, endPoint y: 532, distance: 15.3
click at [744, 543] on div at bounding box center [610, 536] width 550 height 38
click at [749, 532] on textarea at bounding box center [610, 534] width 550 height 23
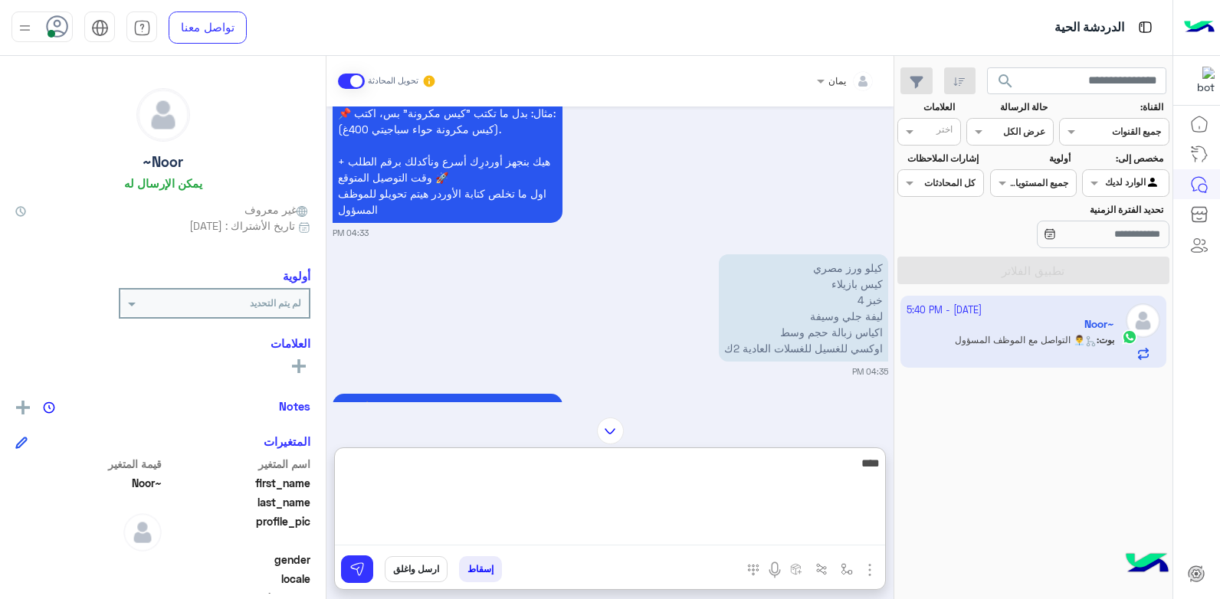
type textarea "*****"
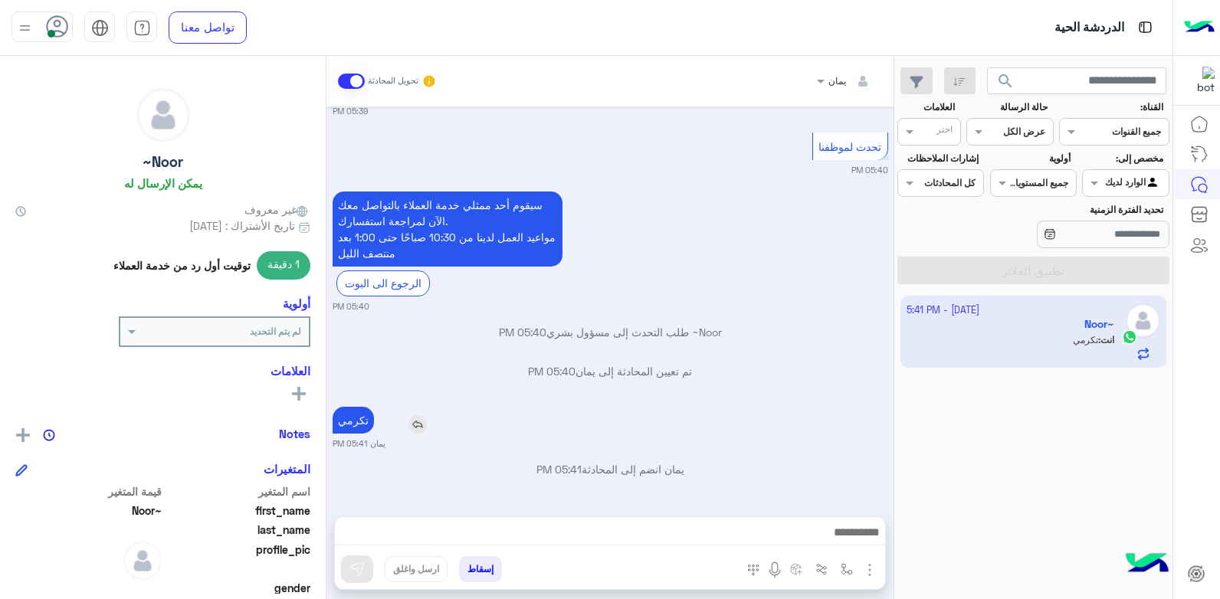
scroll to position [3566, 0]
drag, startPoint x: 364, startPoint y: 355, endPoint x: 579, endPoint y: 317, distance: 217.8
click at [579, 316] on div "[DATE] السلام عليكم 04:33 PM أهلاً وسهلاً Noor~ في فلوريا ماركت 🌸 أنا موجود معك…" at bounding box center [609, 304] width 567 height 395
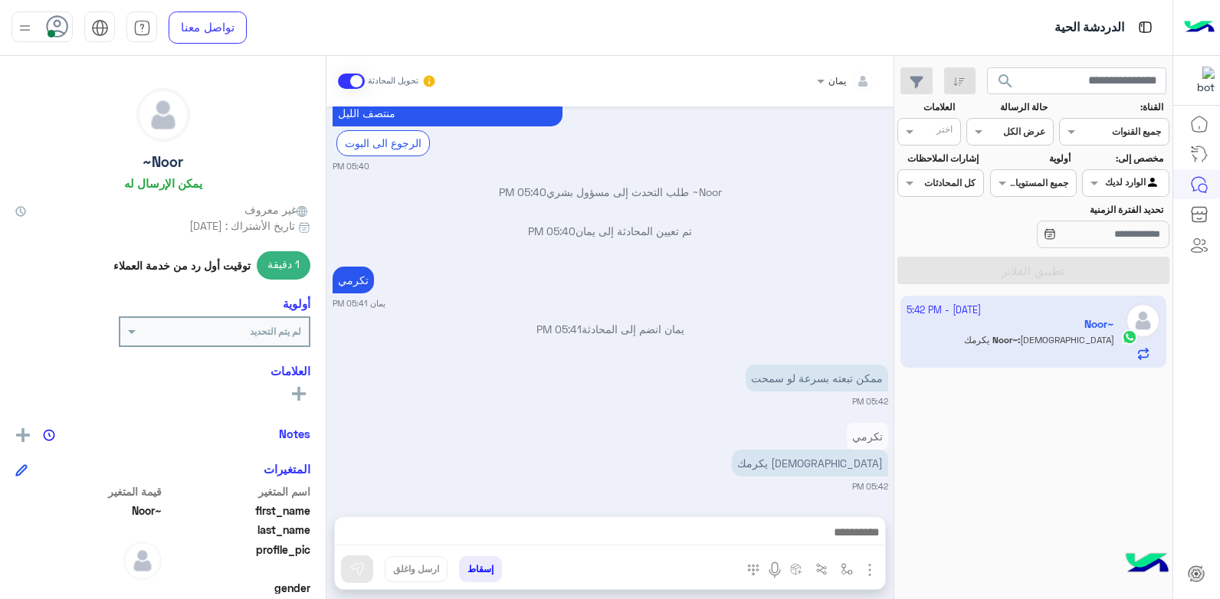
scroll to position [3709, 0]
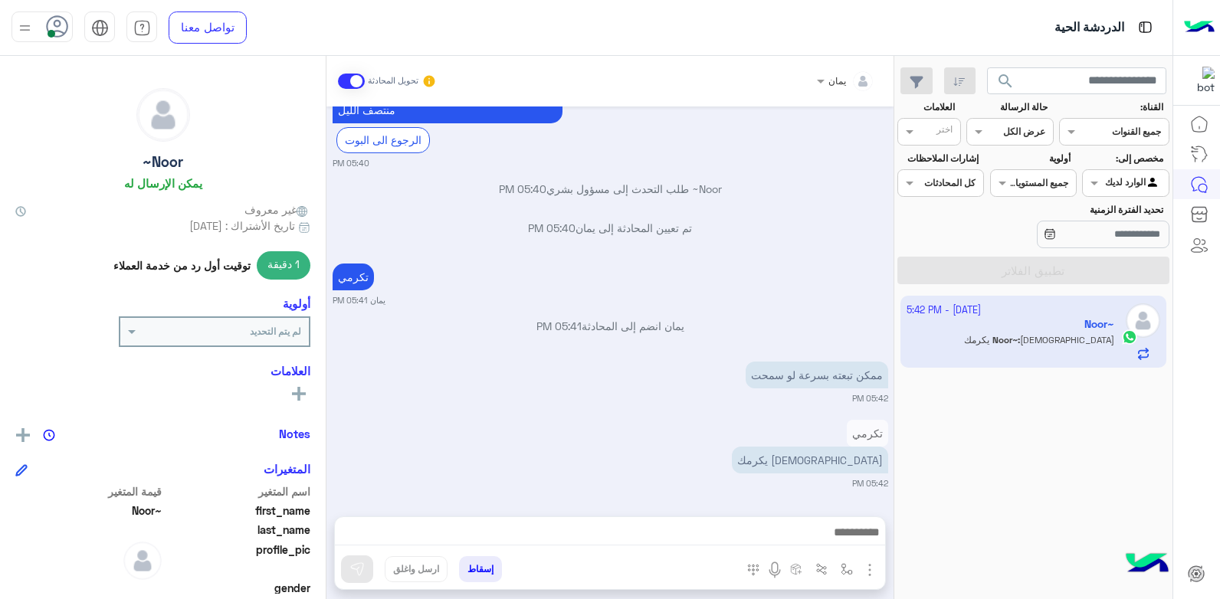
drag, startPoint x: 785, startPoint y: 379, endPoint x: 856, endPoint y: 287, distance: 115.9
click at [863, 279] on div "[PERSON_NAME] يمان 05:41 PM" at bounding box center [611, 283] width 556 height 47
click at [690, 381] on div "ممكن تبعته بسرعة لو سمحت" at bounding box center [773, 375] width 230 height 27
click at [700, 379] on img at bounding box center [702, 379] width 18 height 18
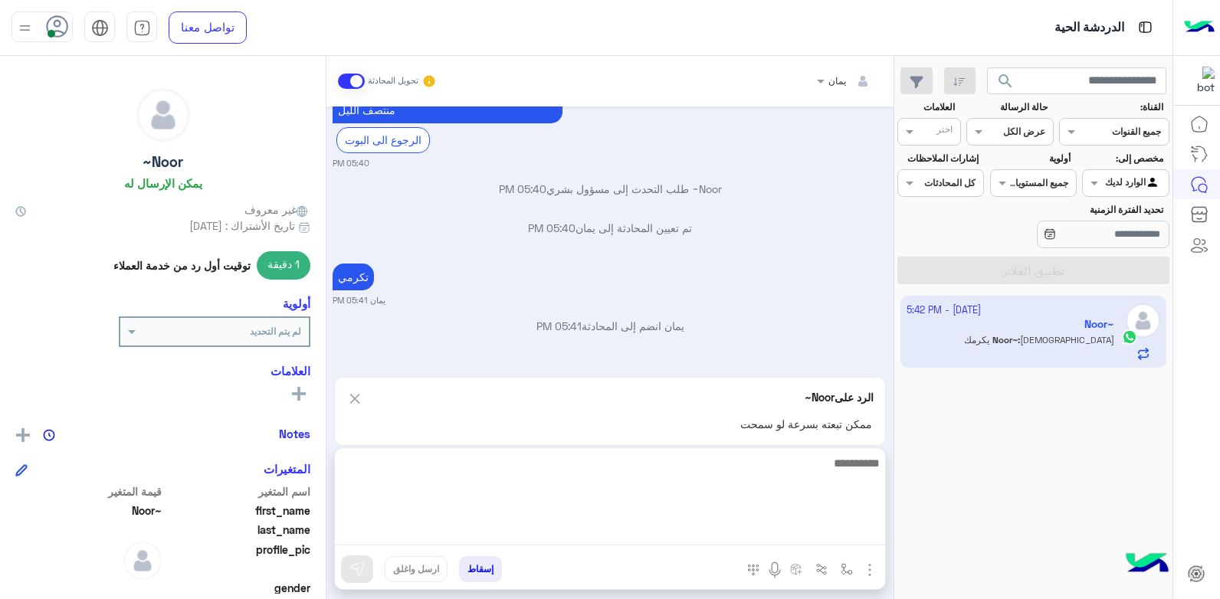
click at [681, 537] on textarea at bounding box center [610, 500] width 550 height 92
type textarea "**********"
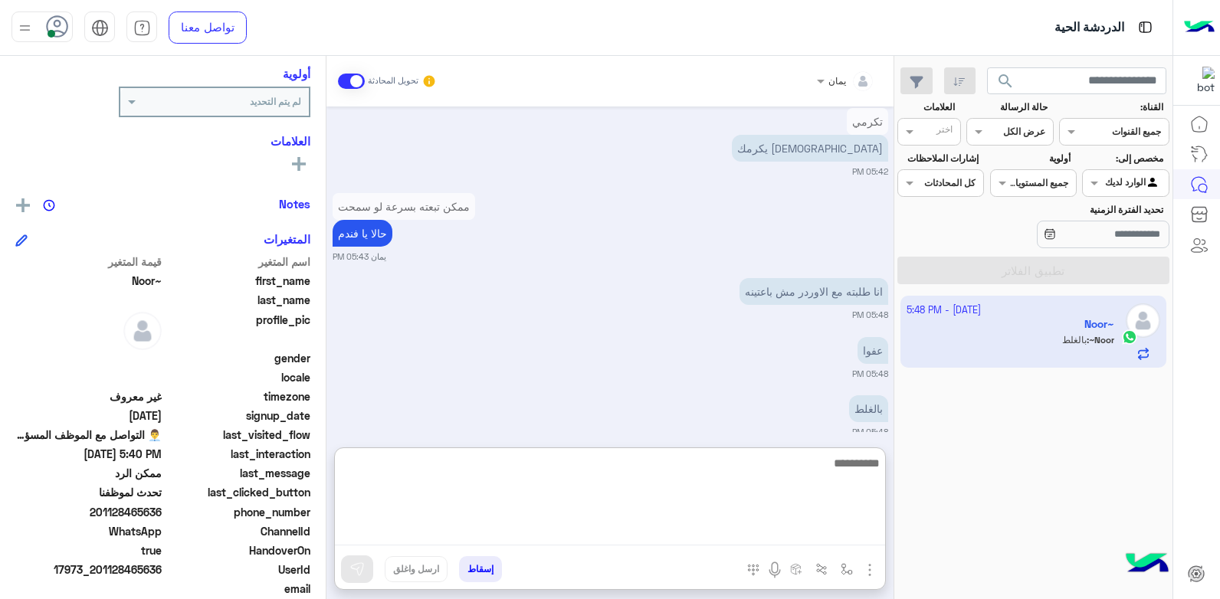
scroll to position [4137, 0]
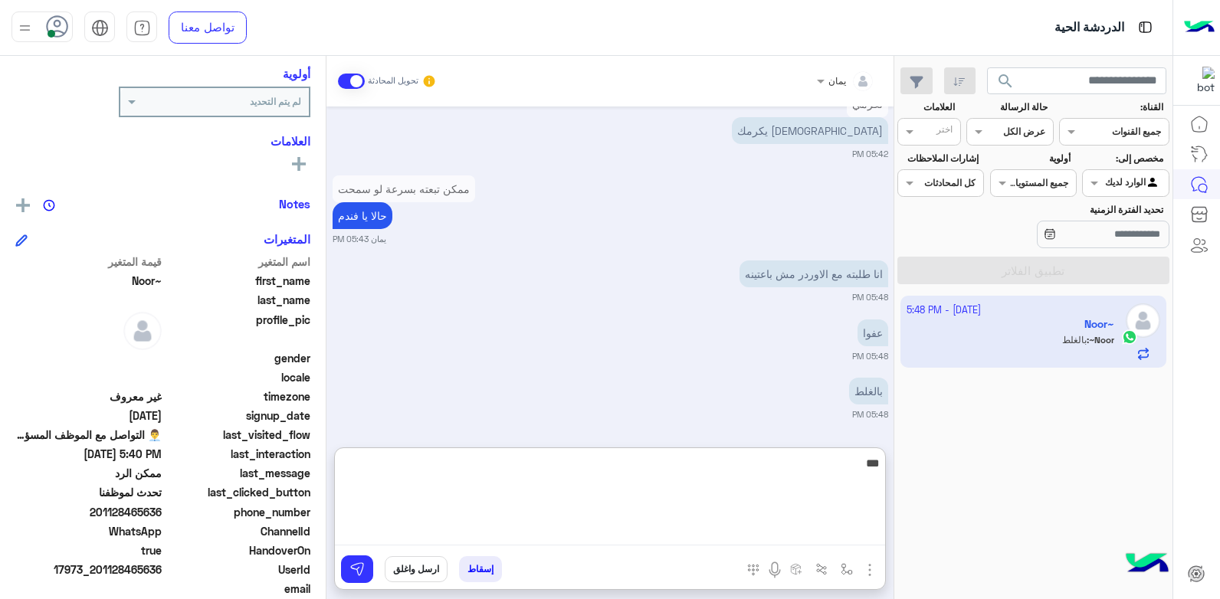
type textarea "****"
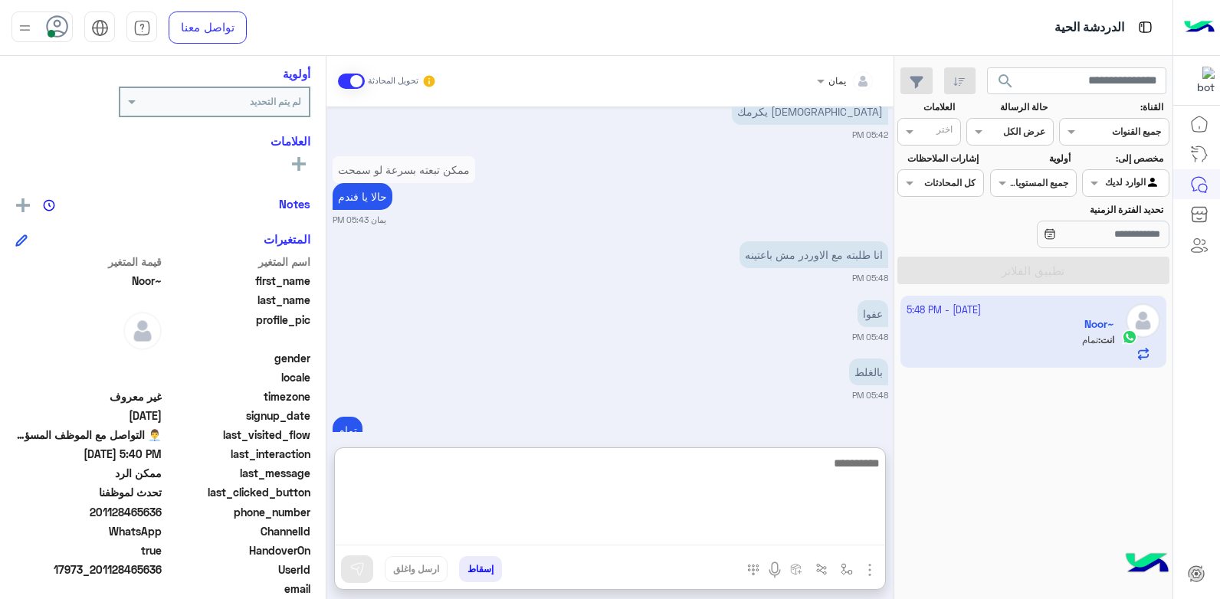
scroll to position [4196, 0]
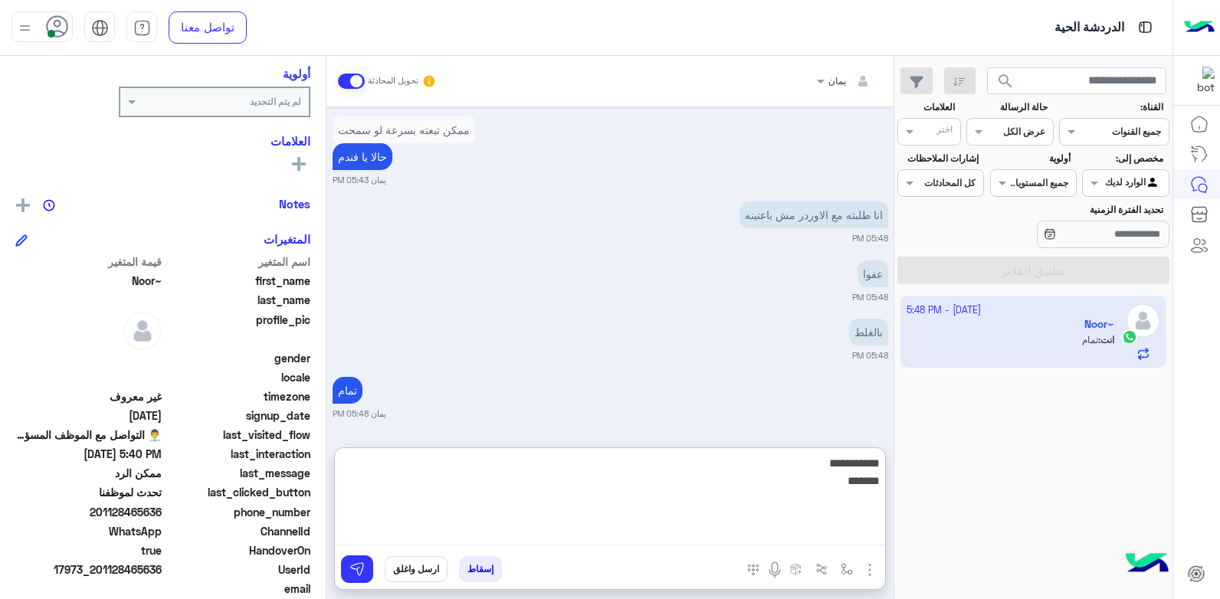
drag, startPoint x: 808, startPoint y: 480, endPoint x: 870, endPoint y: 438, distance: 74.0
click at [875, 438] on div "يمان تحويل المحادثة [DATE] السلام عليكم 04:33 PM أهلاً وسهلاً Noor~ في فلوريا م…" at bounding box center [609, 330] width 567 height 549
drag, startPoint x: 805, startPoint y: 466, endPoint x: 1049, endPoint y: 451, distance: 244.9
click at [1049, 451] on mat-drawer-container "search القناة: القناه جميع القنوات حالة الرسالة القناه عرض الكل العلامات اختر م…" at bounding box center [586, 330] width 1172 height 549
click at [818, 493] on textarea "**********" at bounding box center [610, 500] width 550 height 92
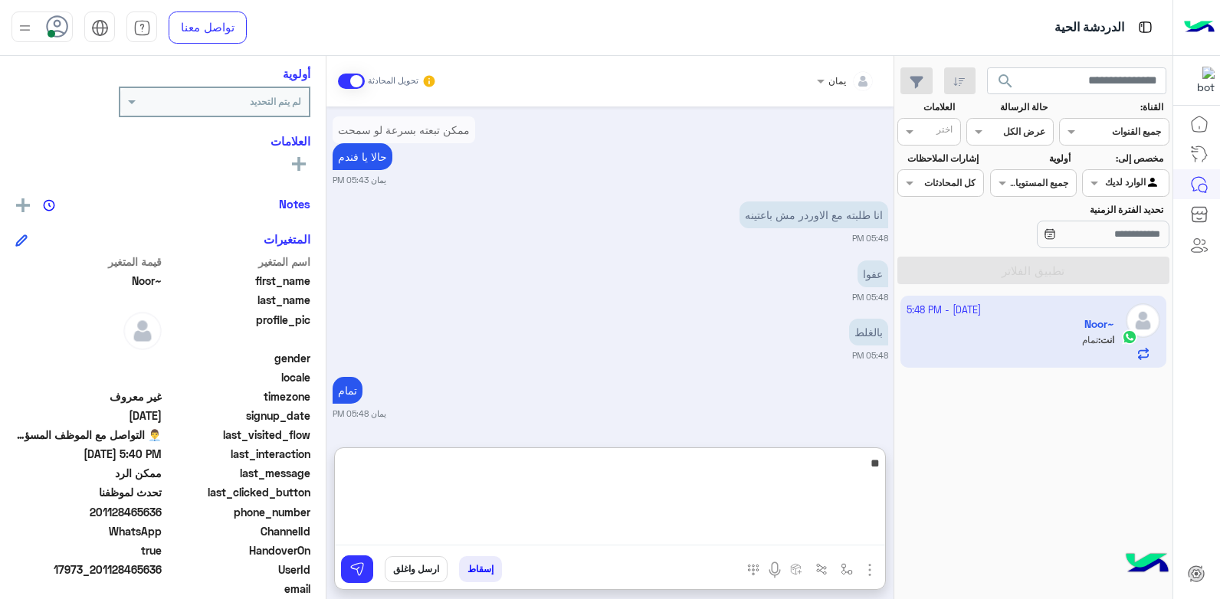
type textarea "*"
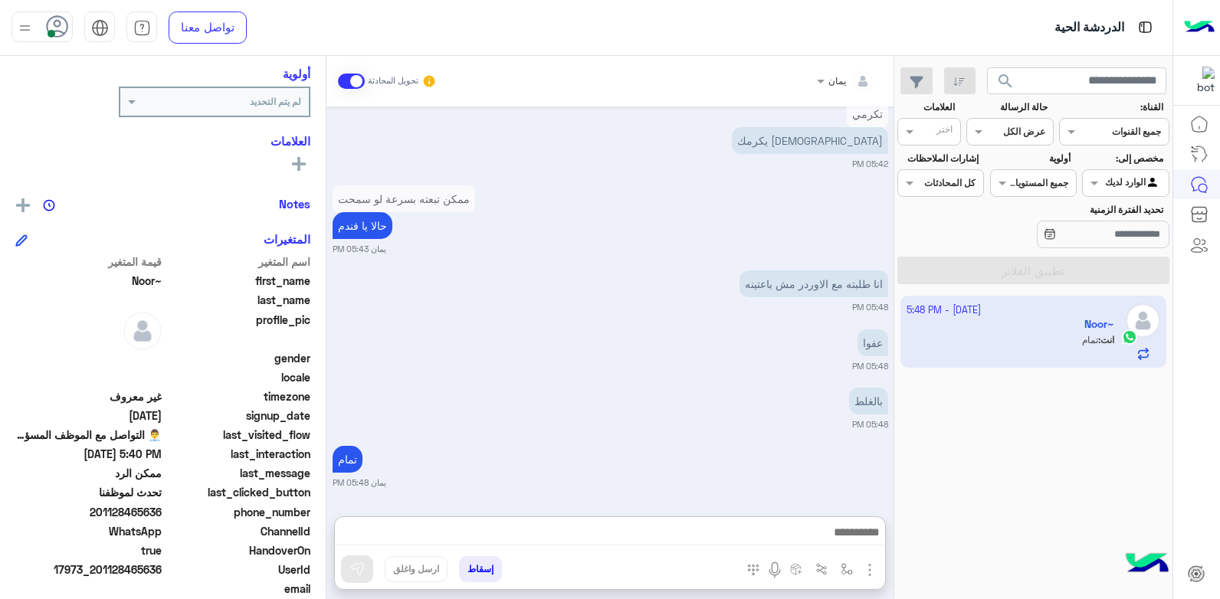
click at [824, 442] on div "تمام يمان 05:48 PM" at bounding box center [611, 465] width 556 height 47
click at [955, 427] on div "[DATE] - 5:48 PM Noor~ انت : تمام" at bounding box center [1033, 447] width 278 height 315
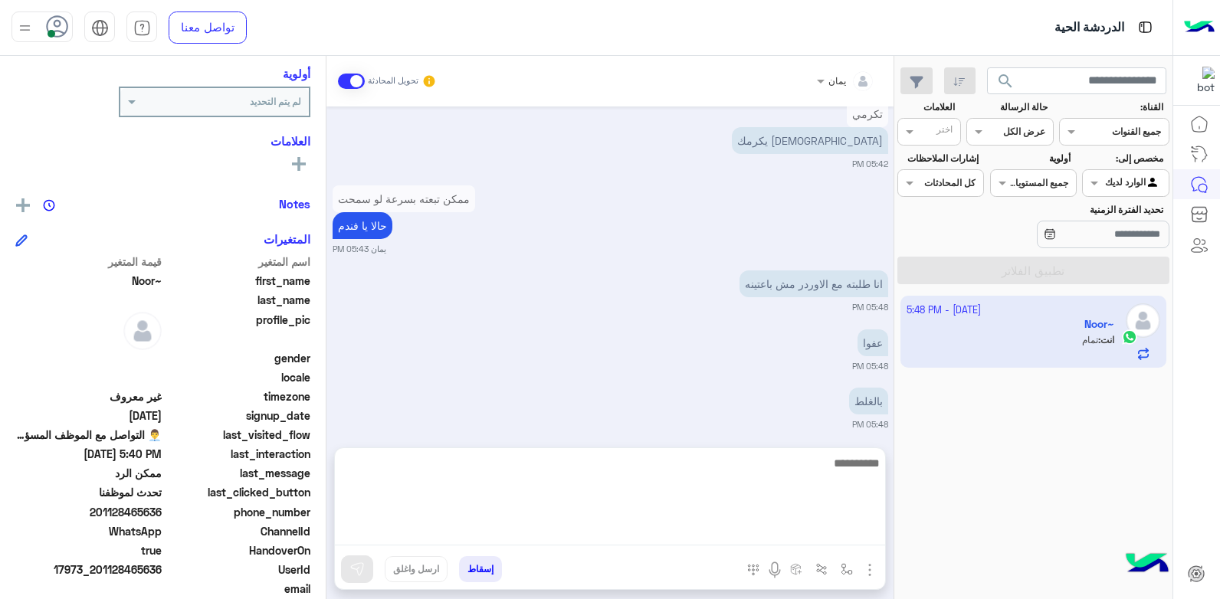
click at [767, 534] on textarea at bounding box center [610, 500] width 550 height 92
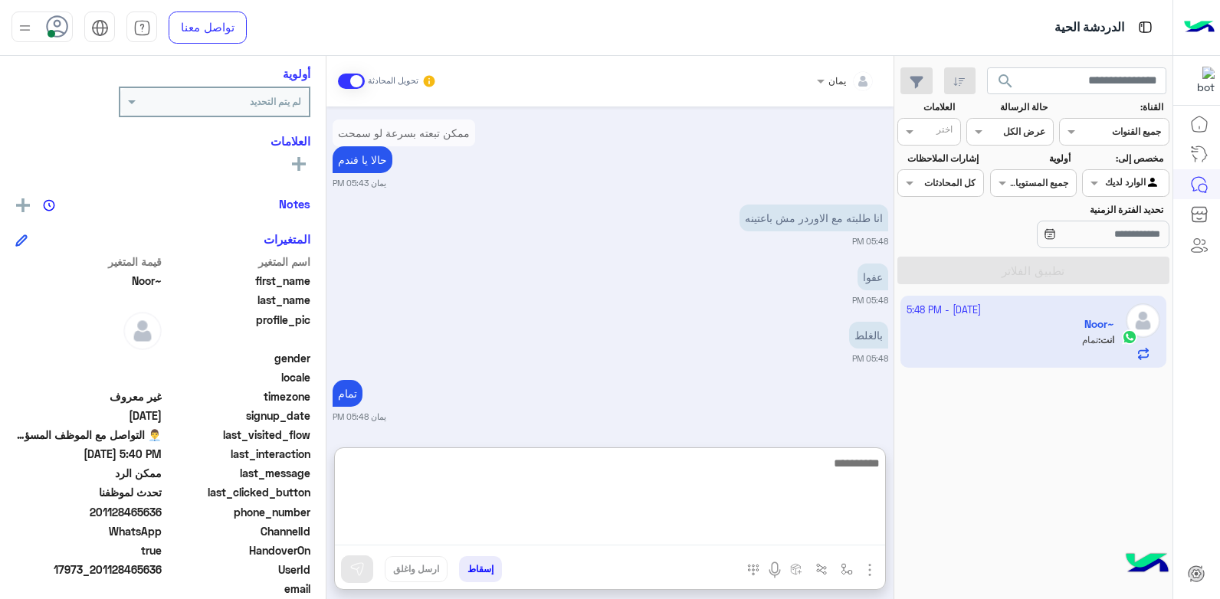
scroll to position [4196, 0]
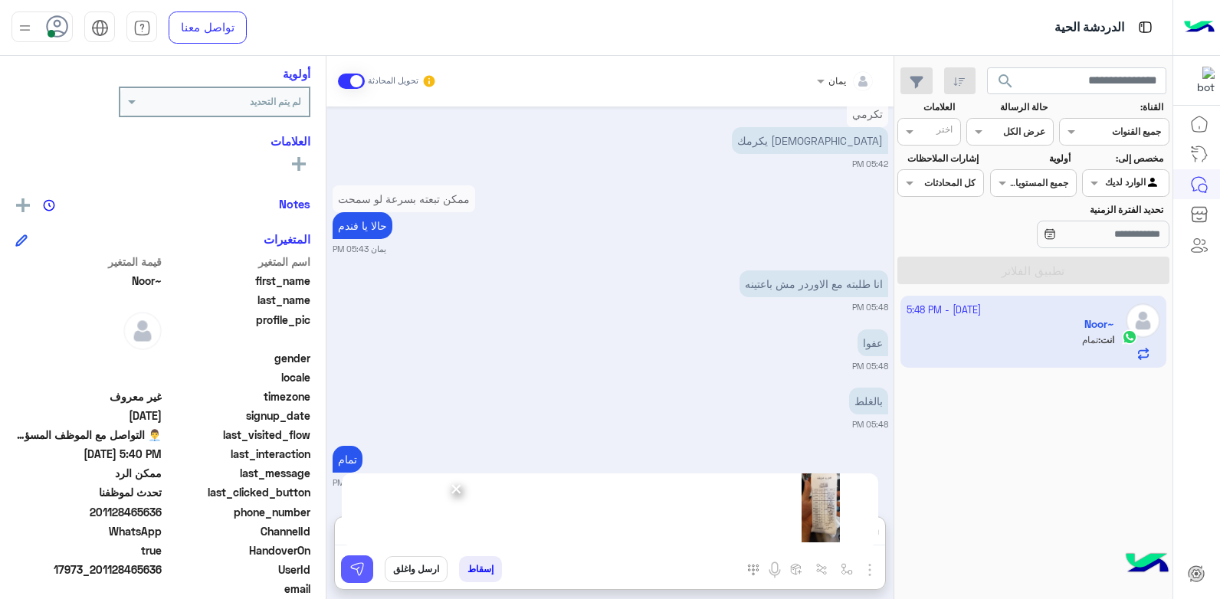
click at [355, 567] on img at bounding box center [356, 569] width 15 height 15
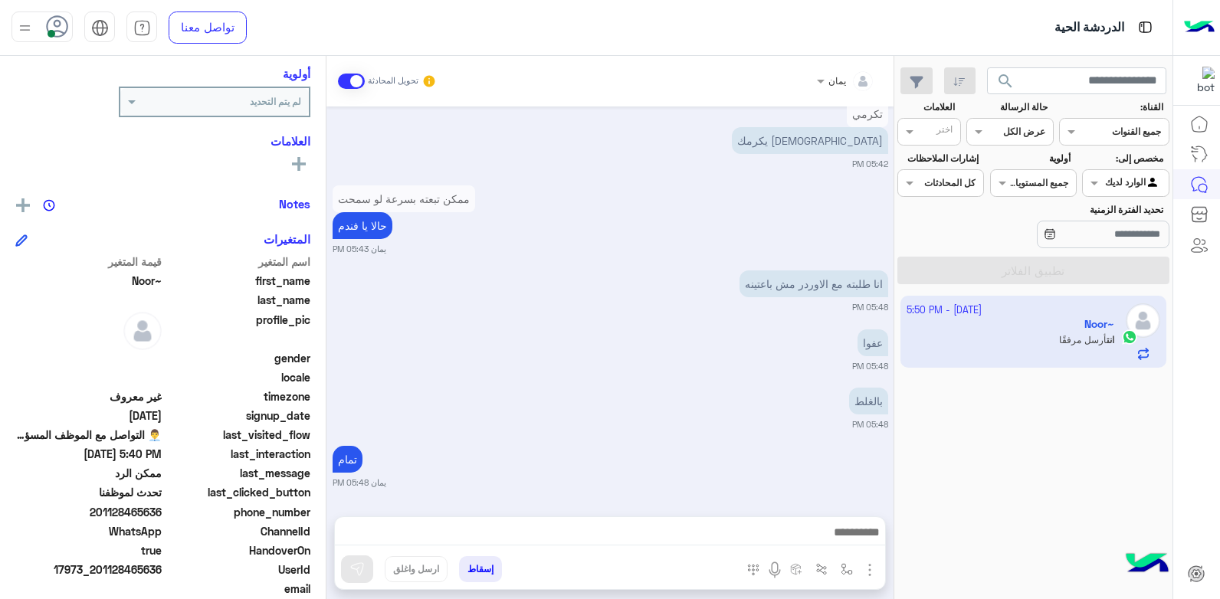
scroll to position [4345, 0]
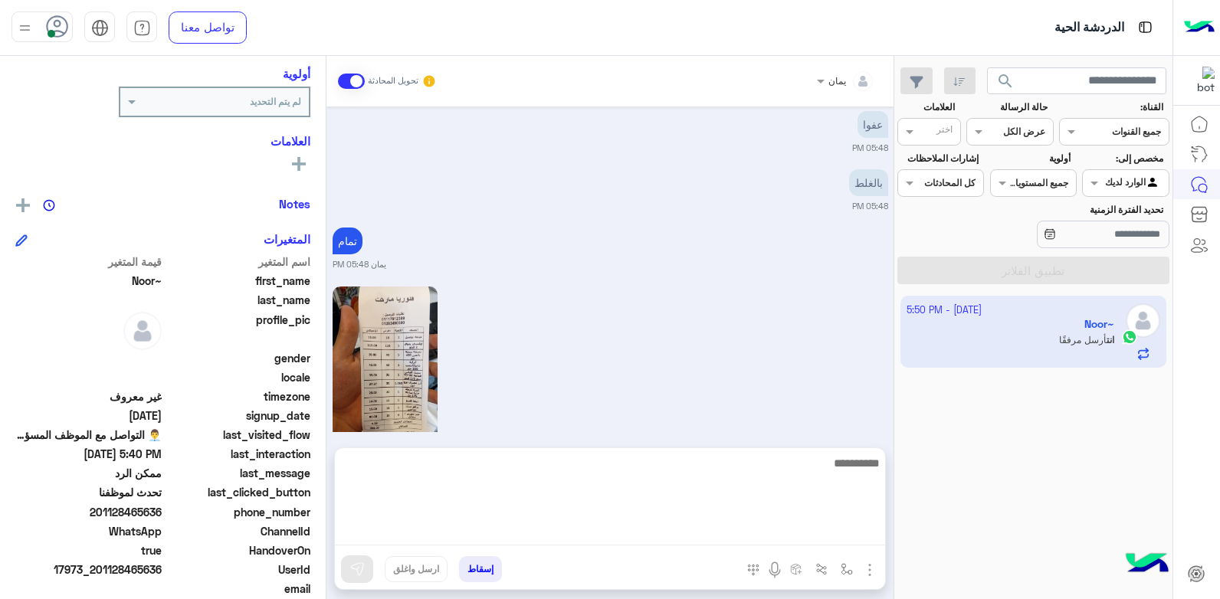
click at [718, 540] on textarea at bounding box center [610, 500] width 550 height 92
type textarea "**********"
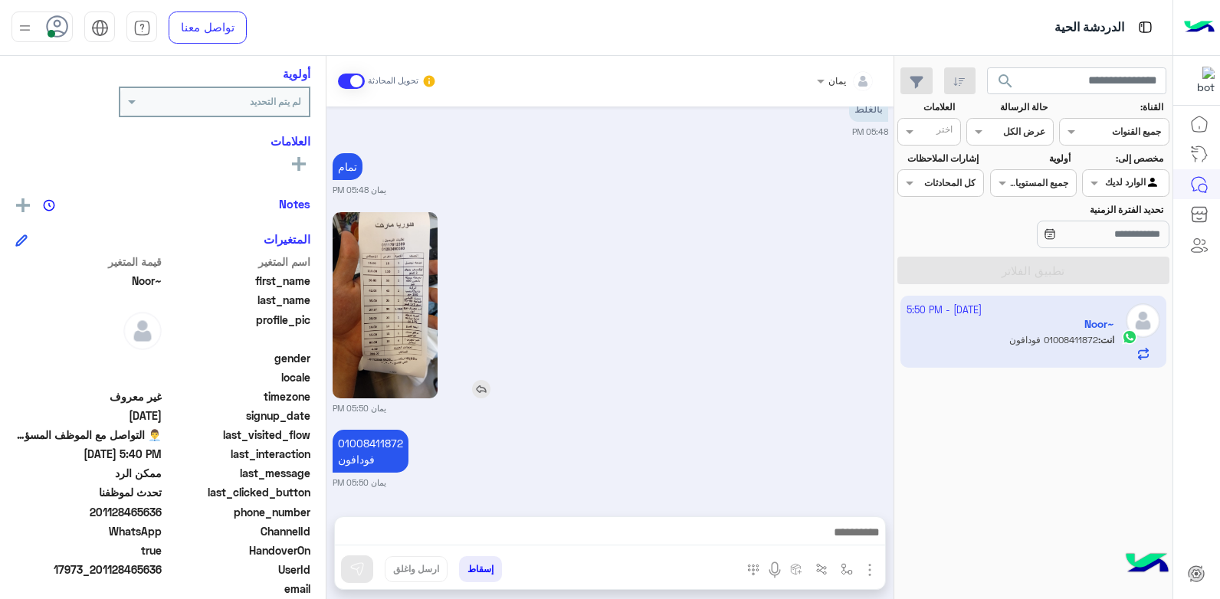
scroll to position [4420, 0]
drag, startPoint x: 411, startPoint y: 267, endPoint x: 424, endPoint y: 301, distance: 36.1
click at [424, 301] on img at bounding box center [385, 305] width 105 height 186
drag, startPoint x: 408, startPoint y: 319, endPoint x: 627, endPoint y: 364, distance: 223.8
click at [627, 364] on div "يمان 05:50 PM" at bounding box center [611, 311] width 556 height 206
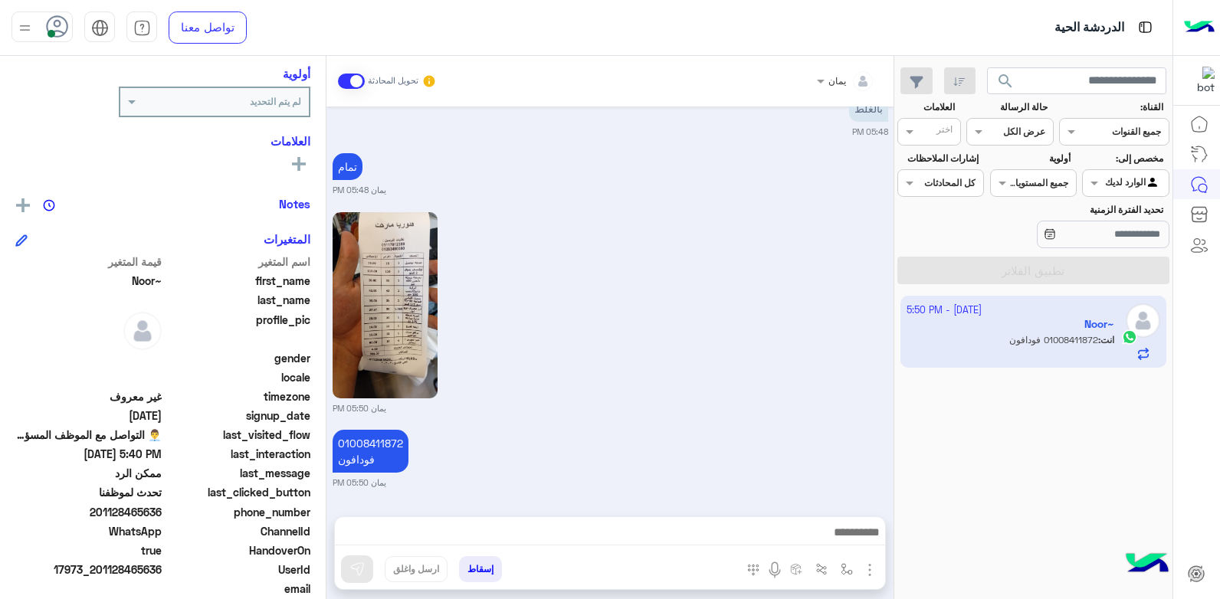
click at [702, 385] on div "يمان 05:50 PM" at bounding box center [611, 311] width 556 height 206
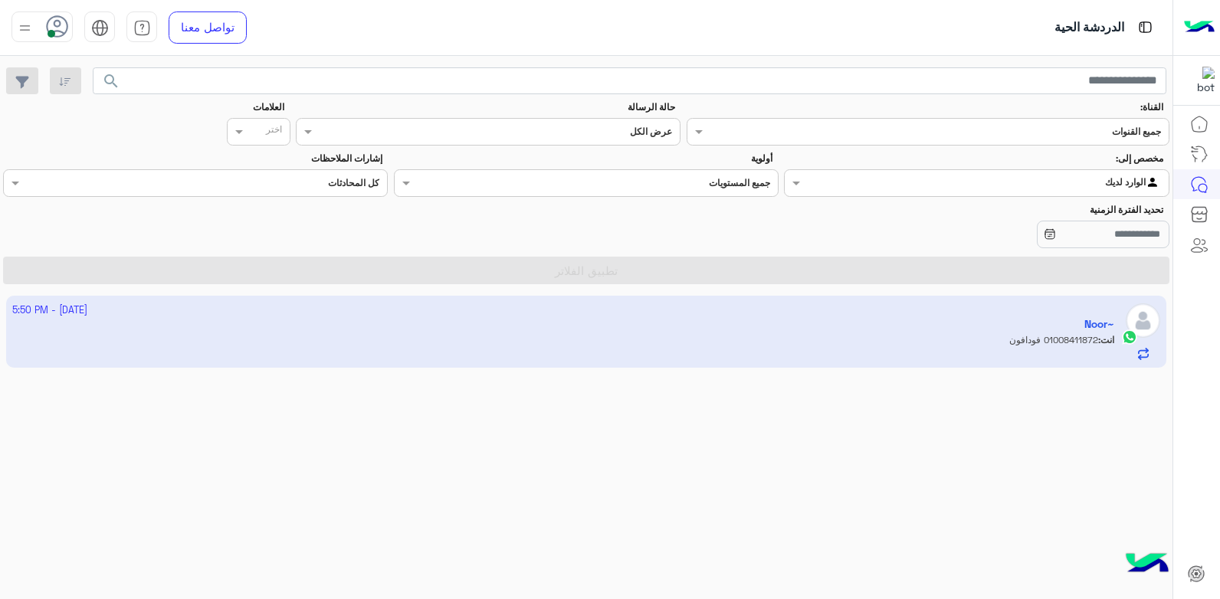
click at [656, 344] on app-inbox-user "[DATE] - 5:50 PM Noor~ انت : 01008411872 فودافون" at bounding box center [586, 332] width 1161 height 72
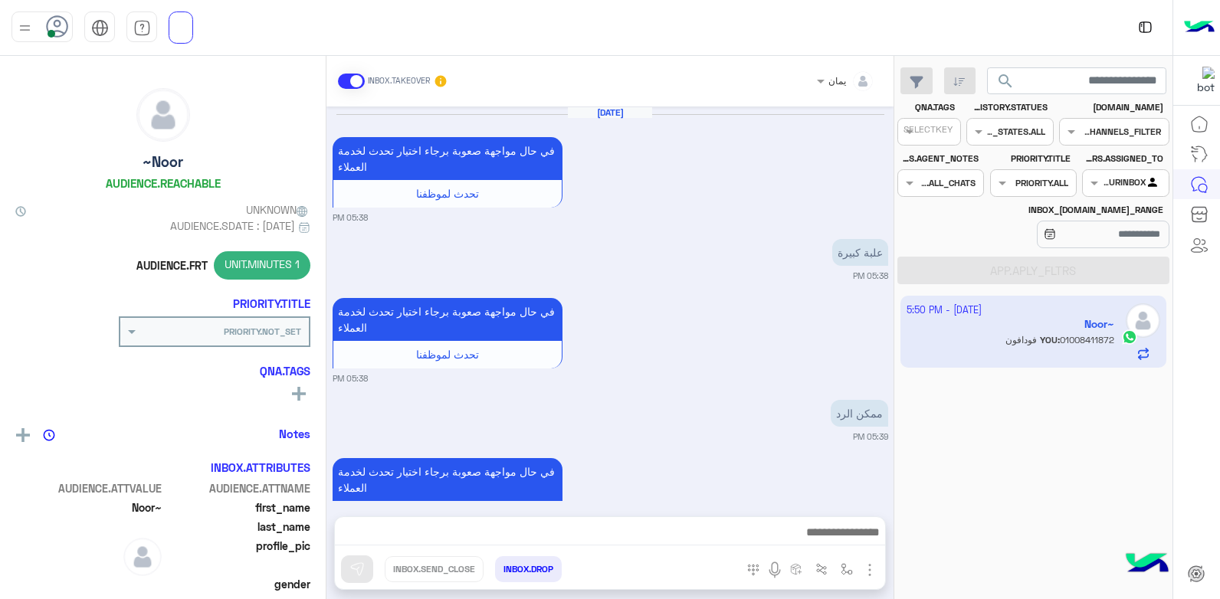
scroll to position [1184, 0]
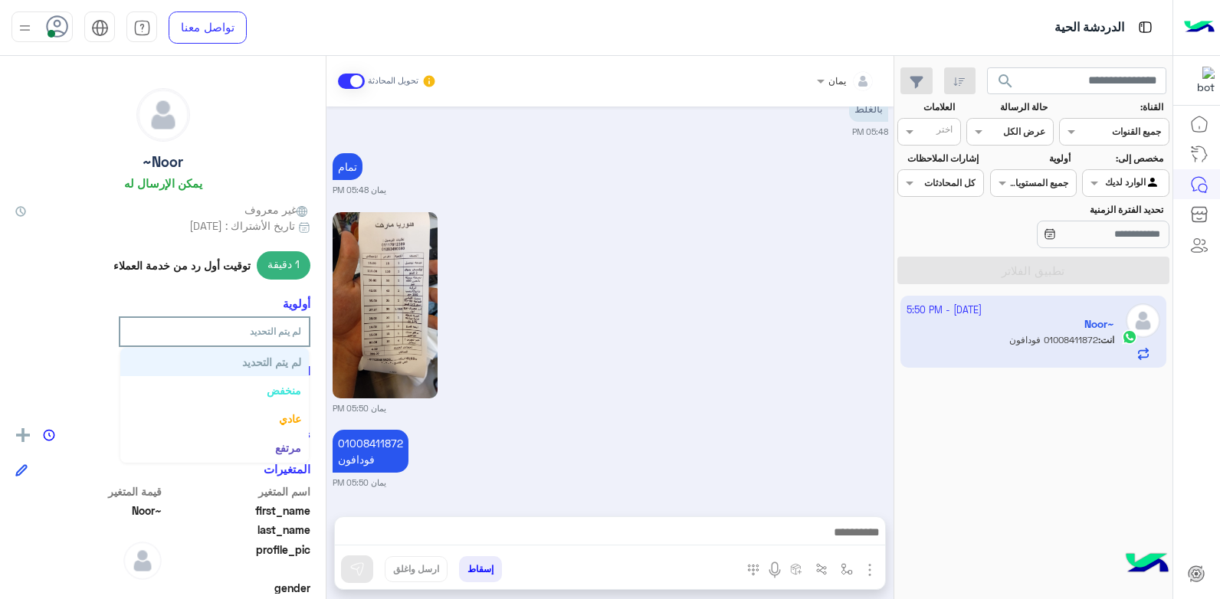
click at [129, 333] on span at bounding box center [129, 331] width 19 height 16
click at [131, 325] on span at bounding box center [129, 331] width 19 height 16
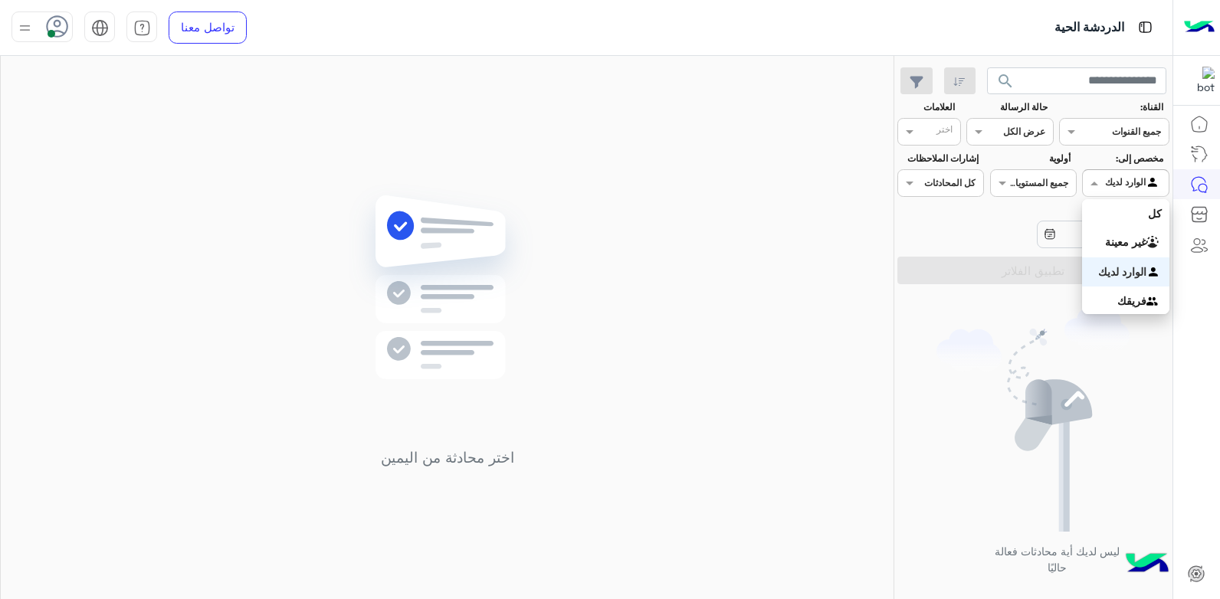
click at [1101, 185] on span at bounding box center [1092, 183] width 19 height 16
click at [1102, 248] on div "غير معينة" at bounding box center [1125, 243] width 87 height 30
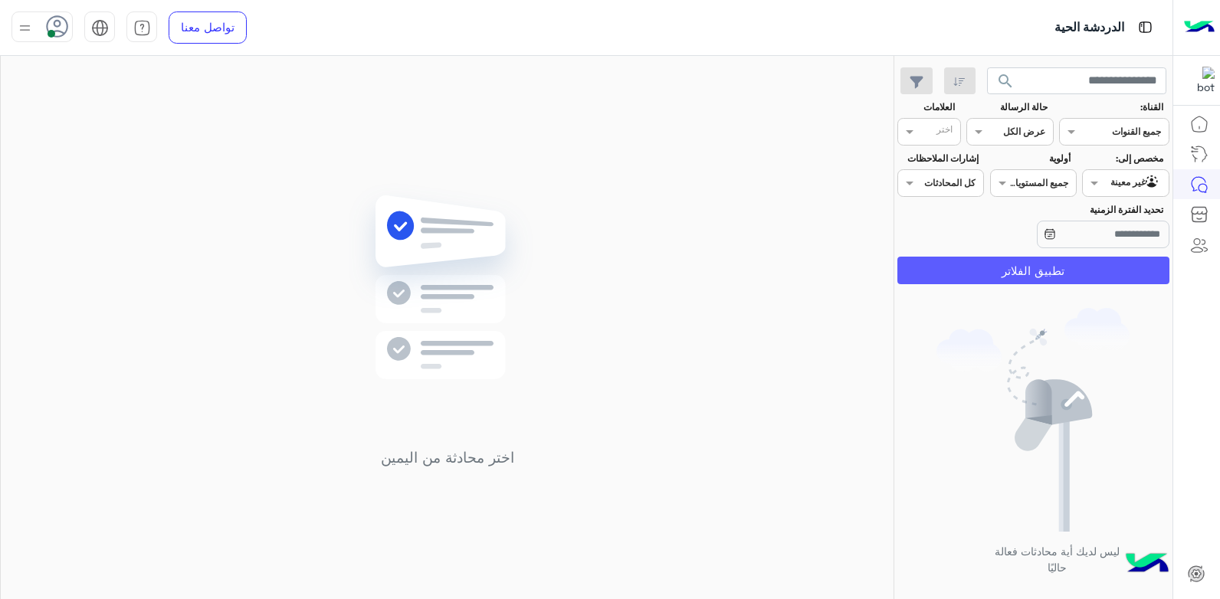
click at [1030, 270] on button "تطبيق الفلاتر" at bounding box center [1033, 271] width 272 height 28
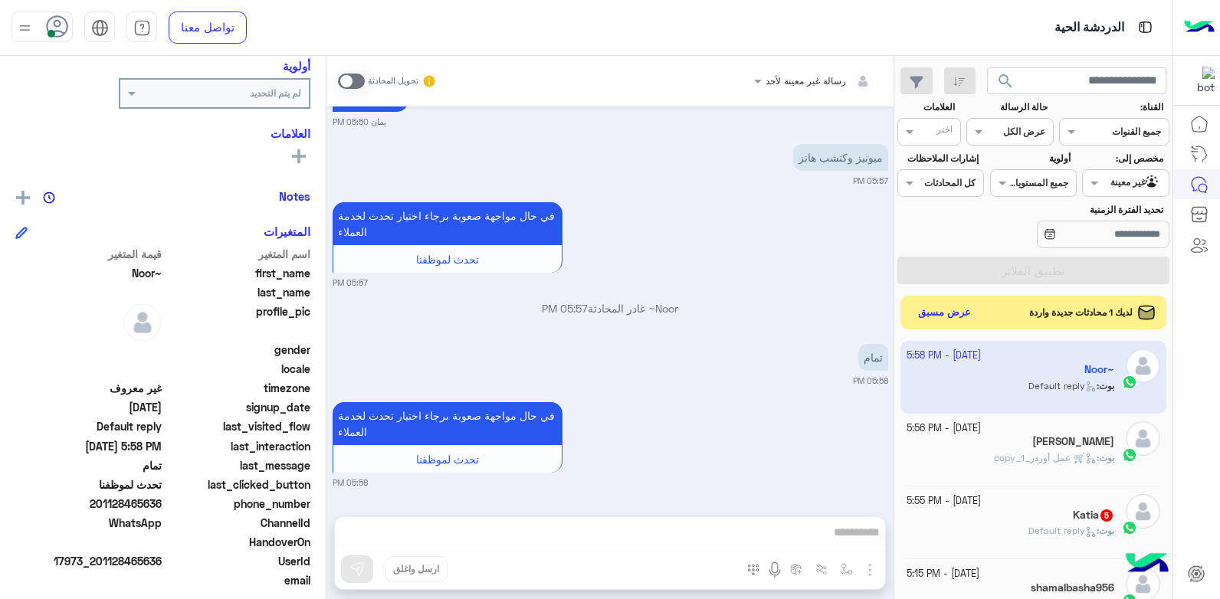
scroll to position [331, 0]
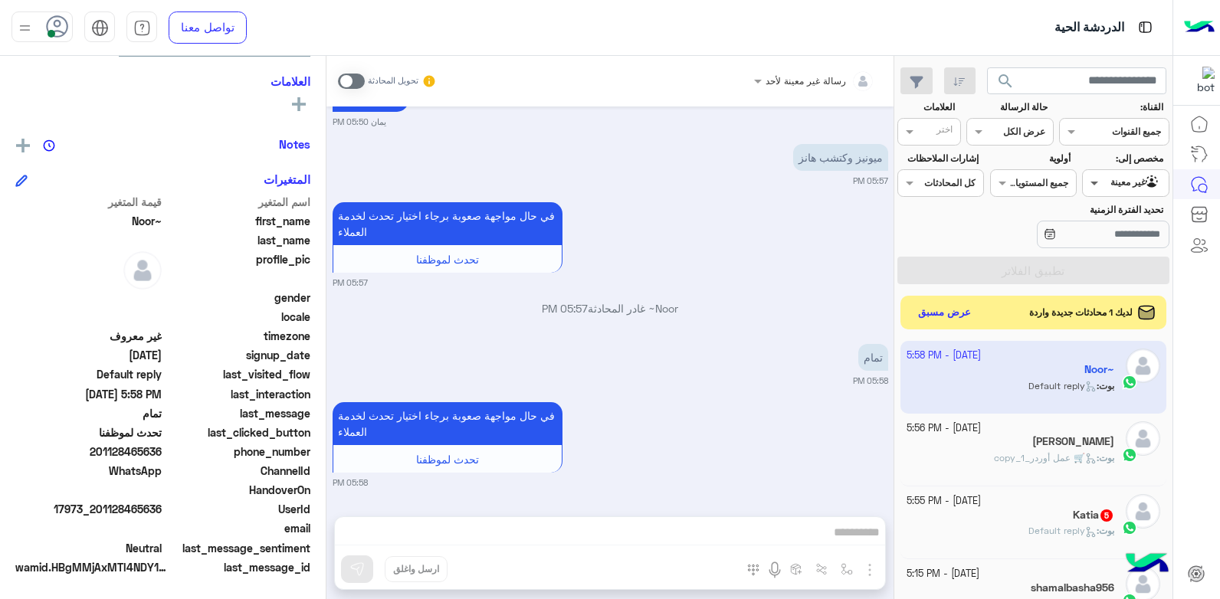
click at [1096, 185] on span at bounding box center [1092, 183] width 19 height 16
click at [1107, 274] on b "الوارد لديك" at bounding box center [1122, 271] width 48 height 13
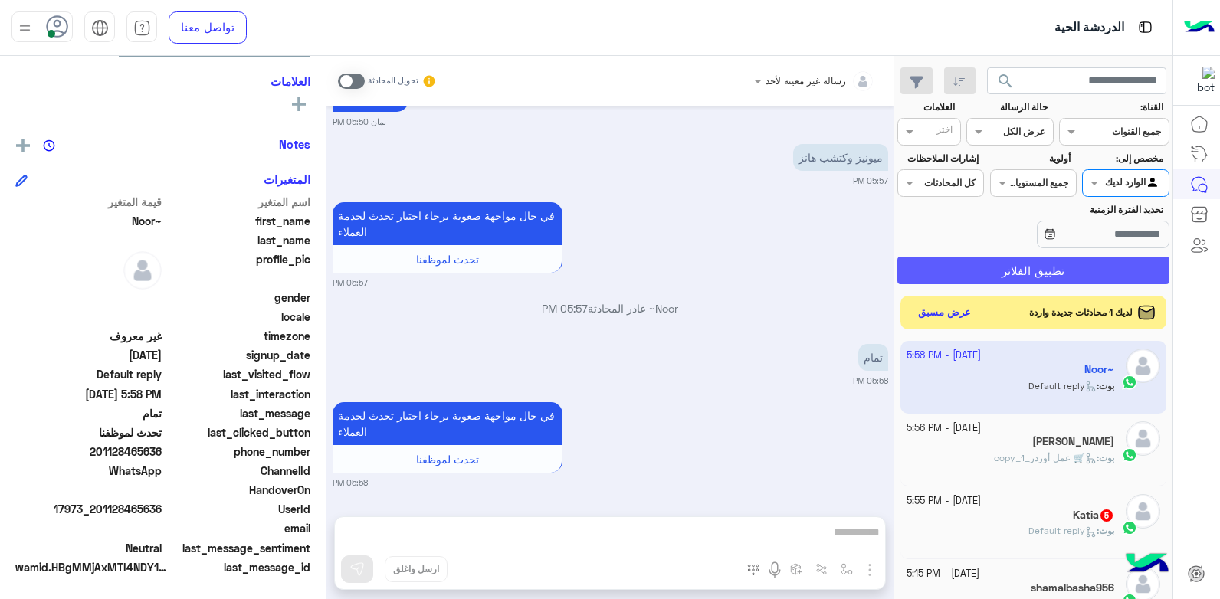
click at [1017, 262] on button "تطبيق الفلاتر" at bounding box center [1033, 271] width 272 height 28
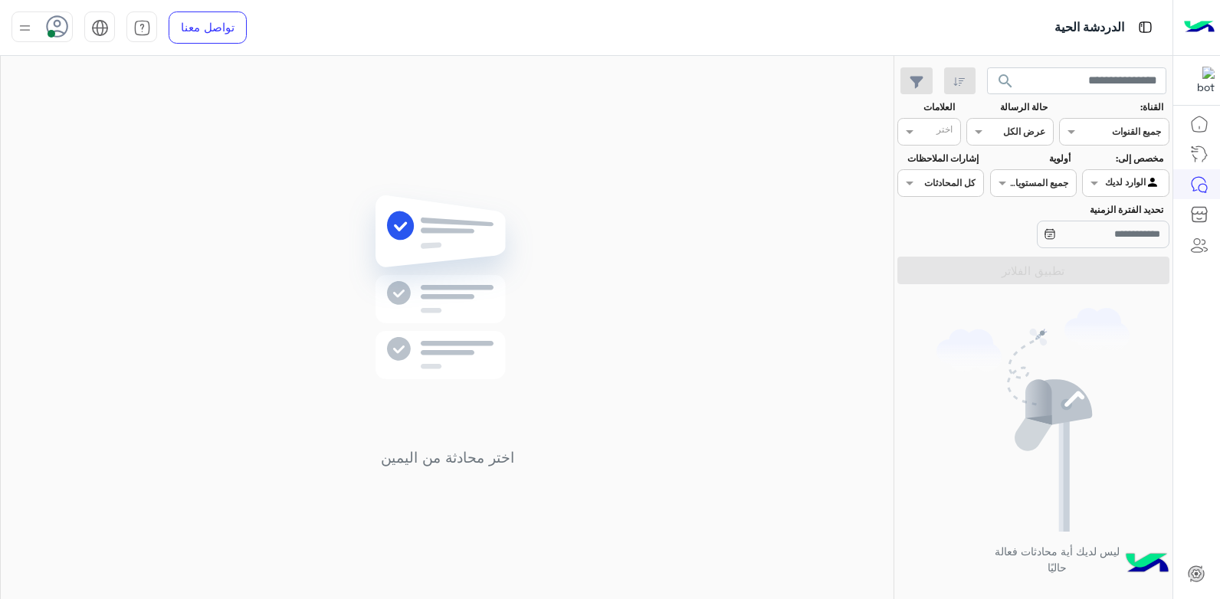
click at [599, 282] on div "اختر محادثة من اليمين" at bounding box center [447, 330] width 893 height 549
click at [487, 275] on img at bounding box center [446, 310] width 221 height 254
click at [31, 17] on div at bounding box center [24, 26] width 19 height 29
click at [321, 199] on div "اختر محادثة من اليمين" at bounding box center [447, 330] width 893 height 549
click at [19, 30] on img at bounding box center [24, 27] width 19 height 19
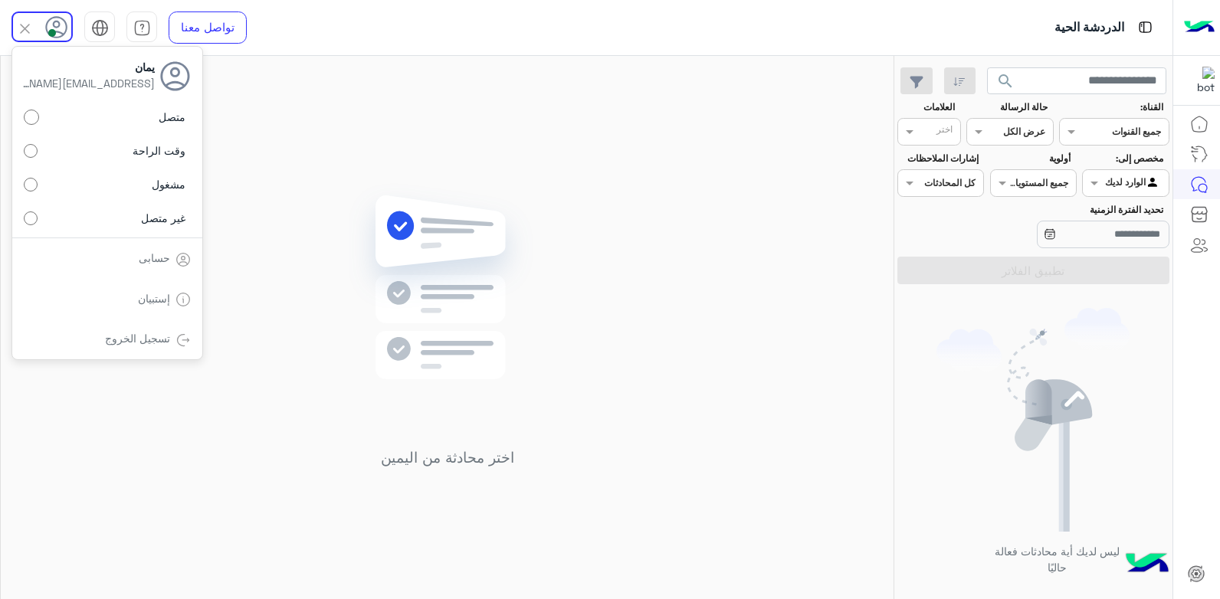
click at [19, 30] on img at bounding box center [25, 29] width 18 height 18
click at [689, 299] on div "اختر محادثة من اليمين" at bounding box center [447, 330] width 893 height 549
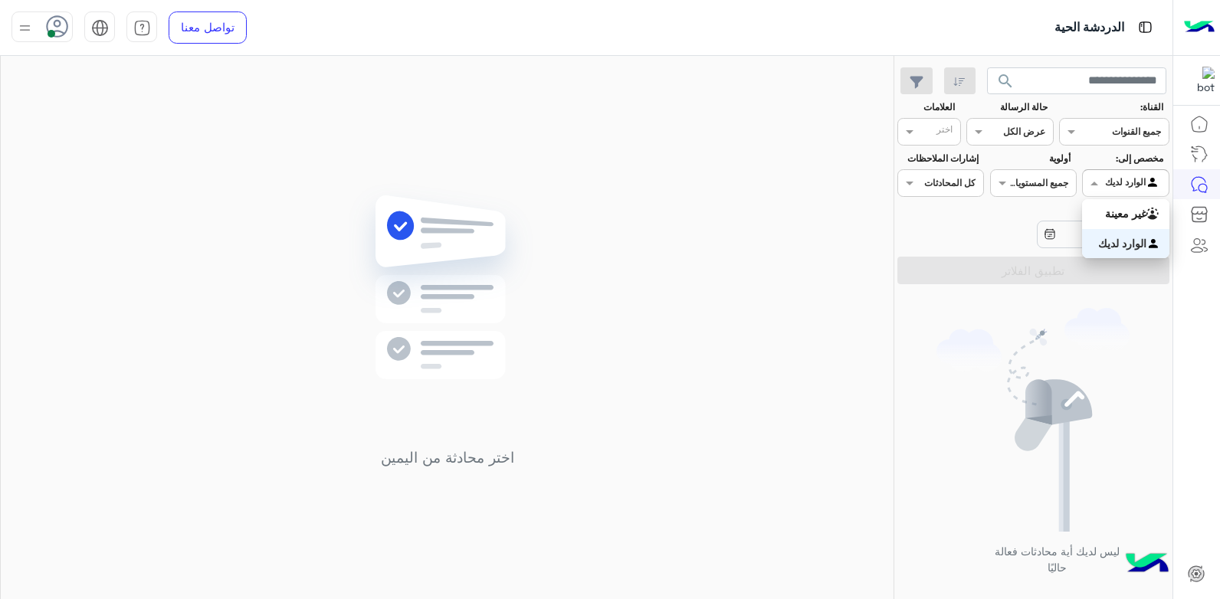
click at [1117, 188] on div "الوارد لديك" at bounding box center [1133, 182] width 56 height 15
click at [1119, 206] on div "غير معينة" at bounding box center [1125, 214] width 87 height 30
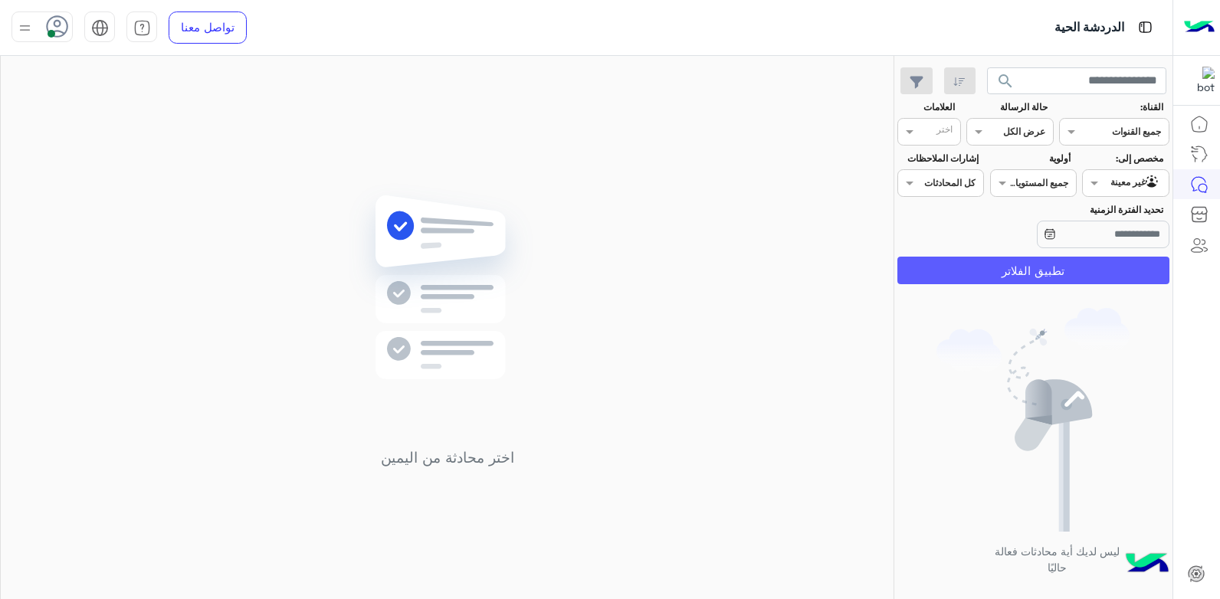
click at [1055, 264] on button "تطبيق الفلاتر" at bounding box center [1033, 271] width 272 height 28
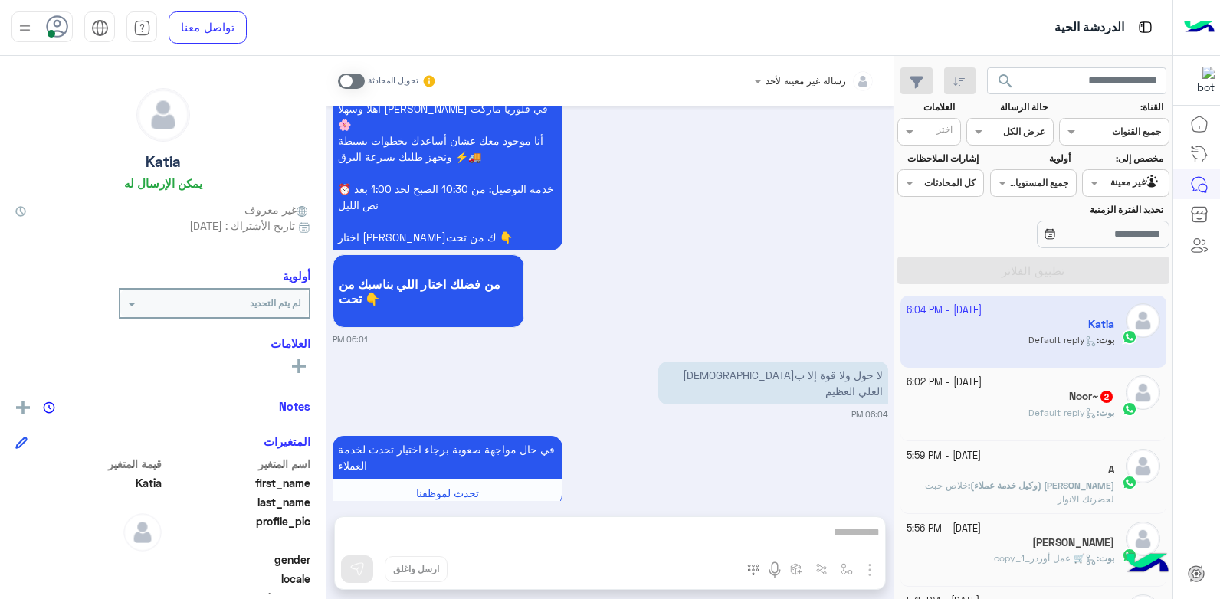
scroll to position [1175, 0]
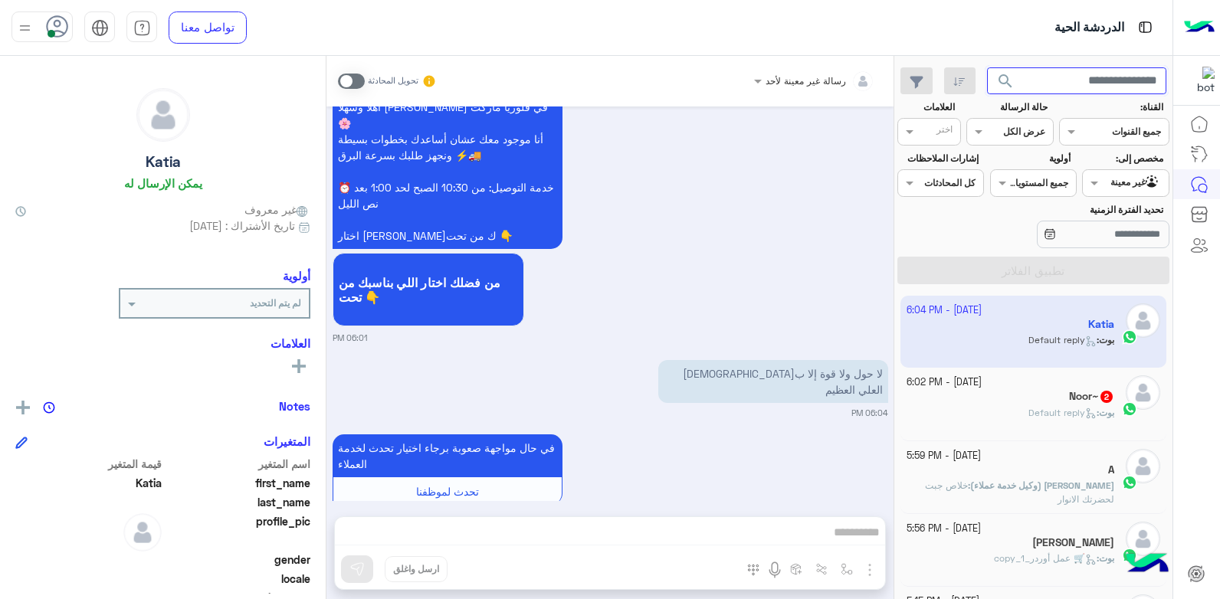
click at [1024, 80] on input "text" at bounding box center [1077, 81] width 180 height 28
click at [1038, 87] on input "text" at bounding box center [1077, 81] width 180 height 28
type input "*******"
click at [987, 67] on button "search" at bounding box center [1006, 83] width 38 height 33
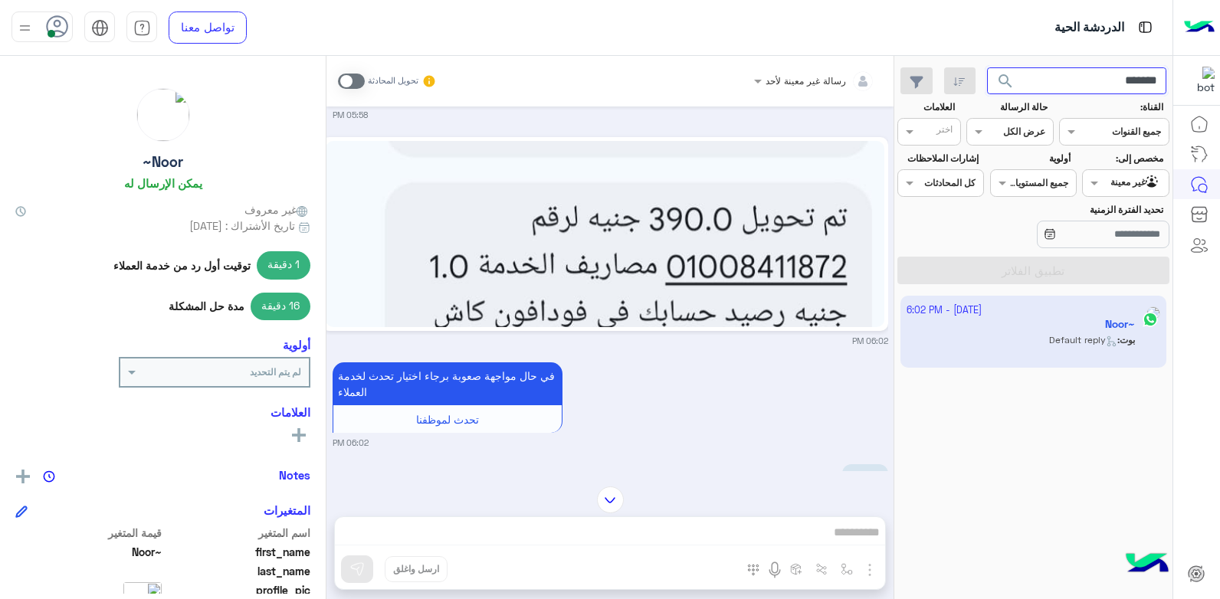
scroll to position [1182, 0]
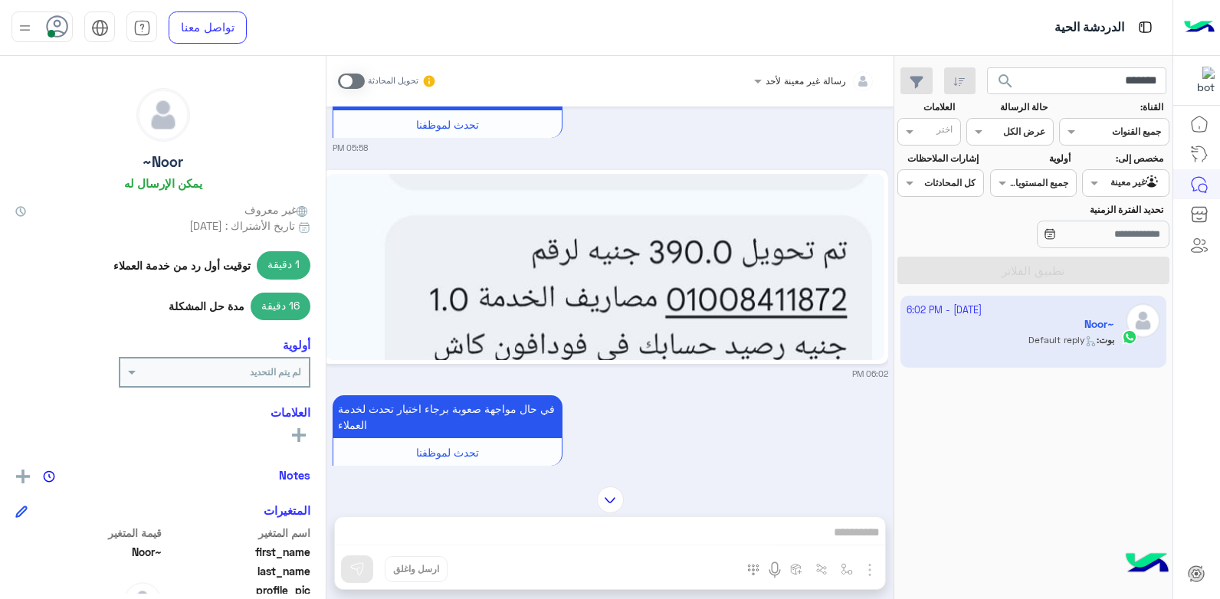
click at [801, 270] on img at bounding box center [605, 267] width 559 height 186
click at [1087, 183] on span at bounding box center [1092, 183] width 19 height 16
click at [1116, 241] on b "الوارد لديك" at bounding box center [1122, 243] width 48 height 13
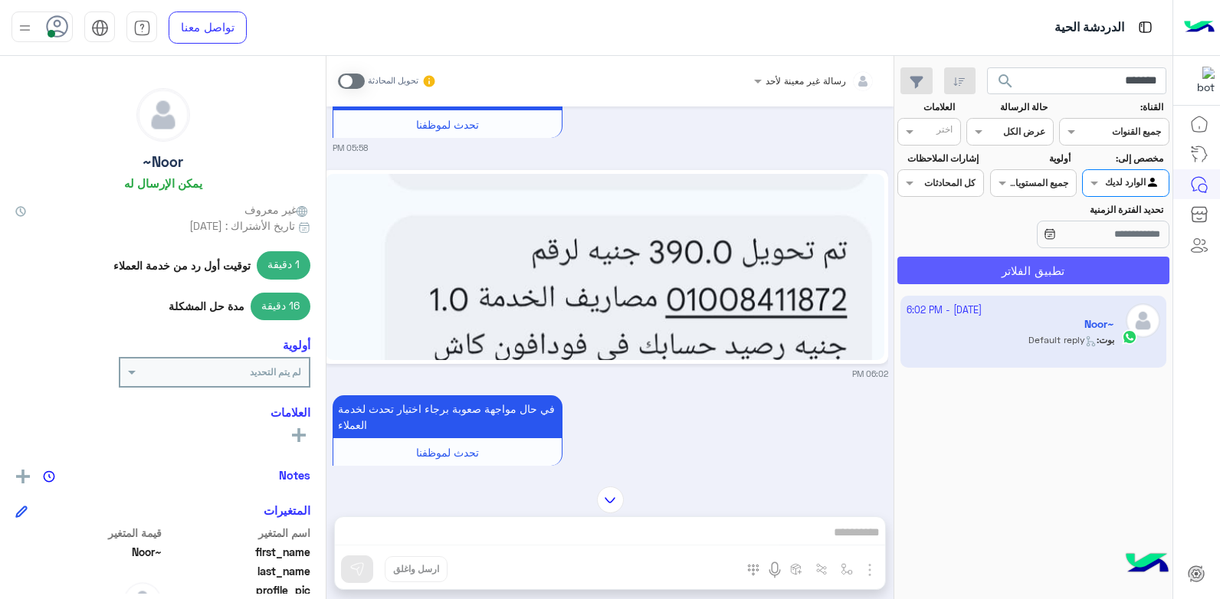
drag, startPoint x: 996, startPoint y: 273, endPoint x: 510, endPoint y: 333, distance: 490.3
click at [995, 273] on button "تطبيق الفلاتر" at bounding box center [1033, 271] width 272 height 28
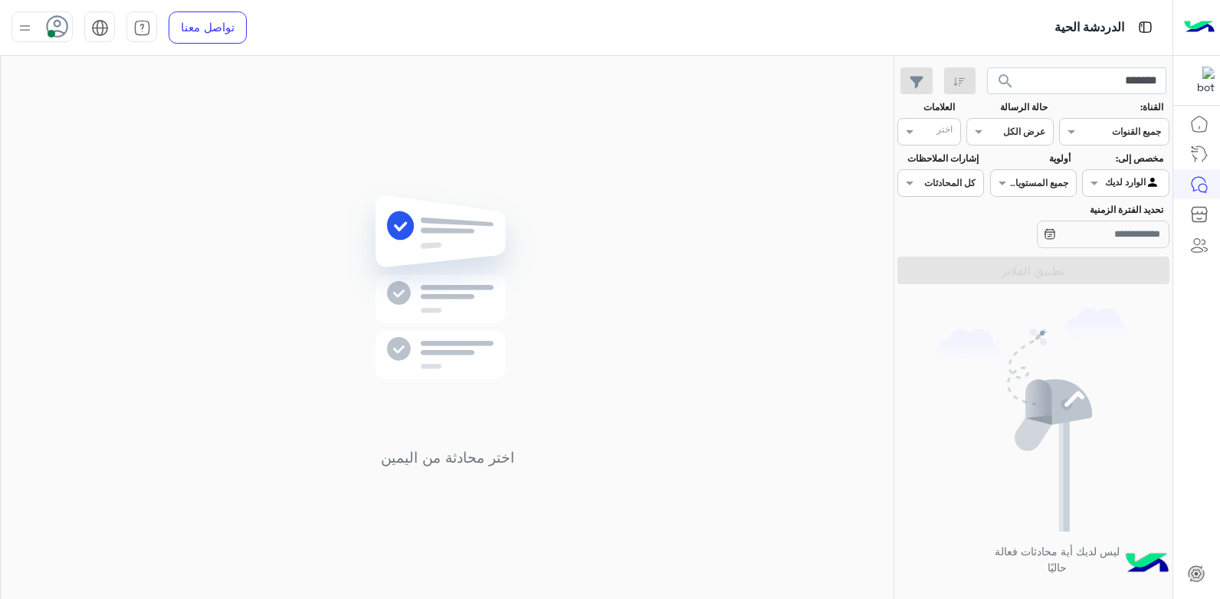
click at [415, 175] on div "اختر محادثة من اليمين" at bounding box center [447, 330] width 893 height 549
click at [54, 26] on icon at bounding box center [57, 26] width 23 height 23
click at [126, 152] on label "وقت الراحة" at bounding box center [107, 151] width 167 height 28
click at [575, 308] on div "اختر محادثة من اليمين" at bounding box center [447, 330] width 893 height 549
click at [37, 26] on div at bounding box center [41, 26] width 61 height 31
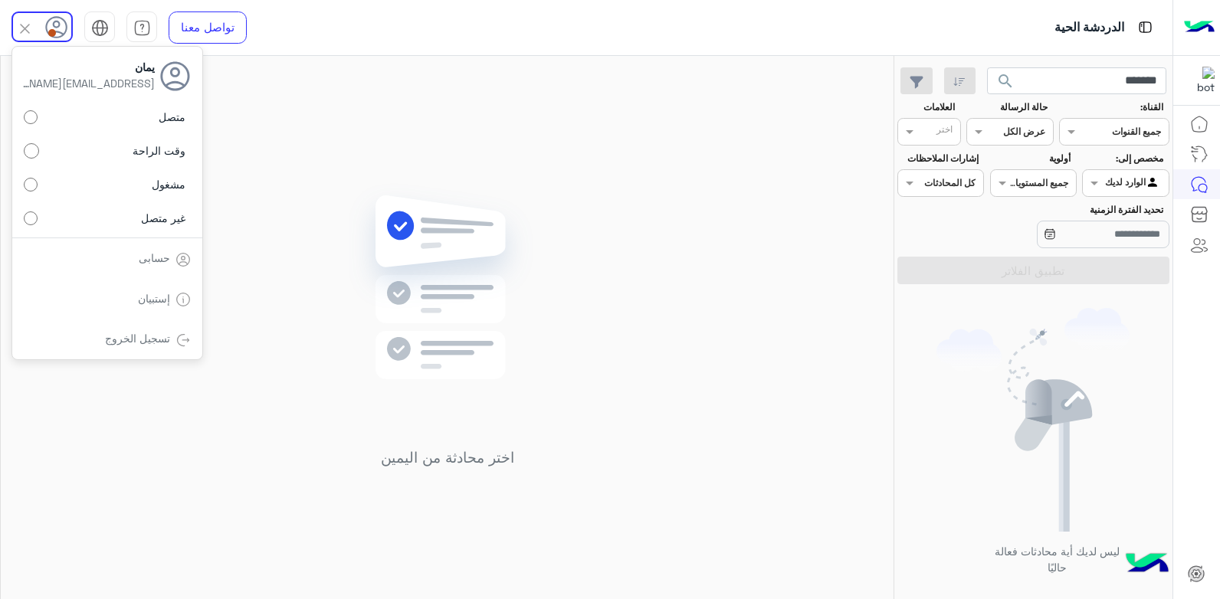
click at [118, 122] on label "متصل" at bounding box center [107, 117] width 167 height 28
click at [815, 84] on div "اختر محادثة من اليمين" at bounding box center [447, 330] width 893 height 549
click at [329, 228] on div "اختر محادثة من اليمين" at bounding box center [447, 330] width 893 height 549
drag, startPoint x: 512, startPoint y: 198, endPoint x: 433, endPoint y: 153, distance: 91.0
click at [512, 198] on img at bounding box center [446, 310] width 221 height 254
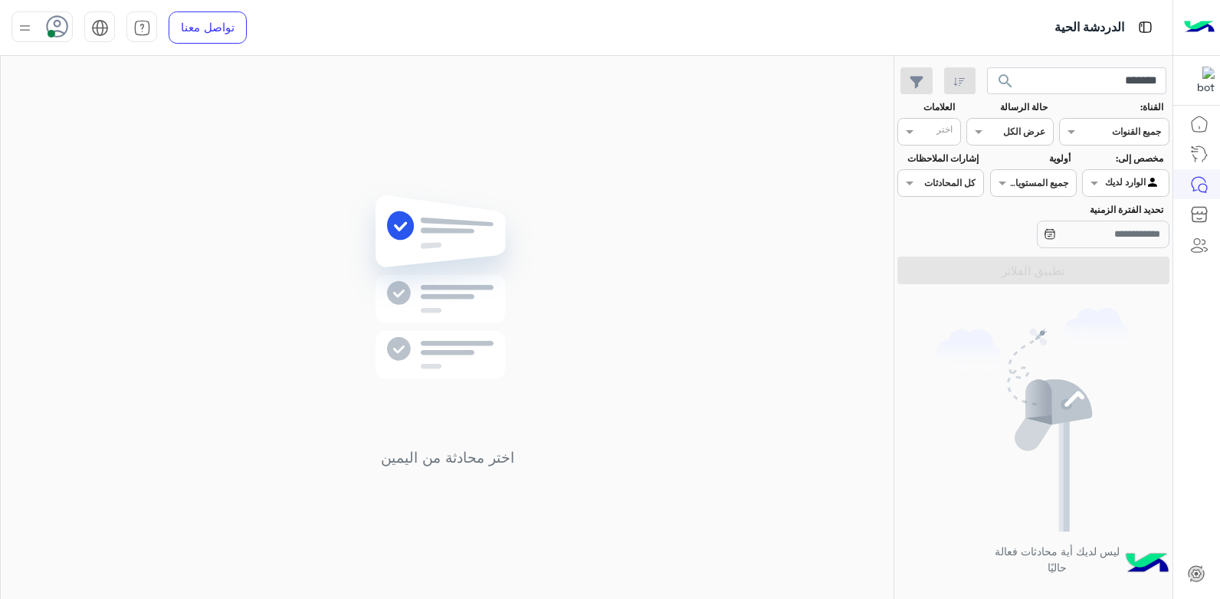
click at [459, 459] on h5 "اختر محادثة من اليمين" at bounding box center [446, 458] width 221 height 18
drag, startPoint x: 406, startPoint y: 171, endPoint x: 385, endPoint y: 161, distance: 23.7
click at [405, 170] on div "اختر محادثة من اليمين" at bounding box center [447, 330] width 893 height 549
click at [44, 24] on div at bounding box center [41, 26] width 61 height 31
click at [336, 158] on div "اختر محادثة من اليمين" at bounding box center [447, 330] width 893 height 549
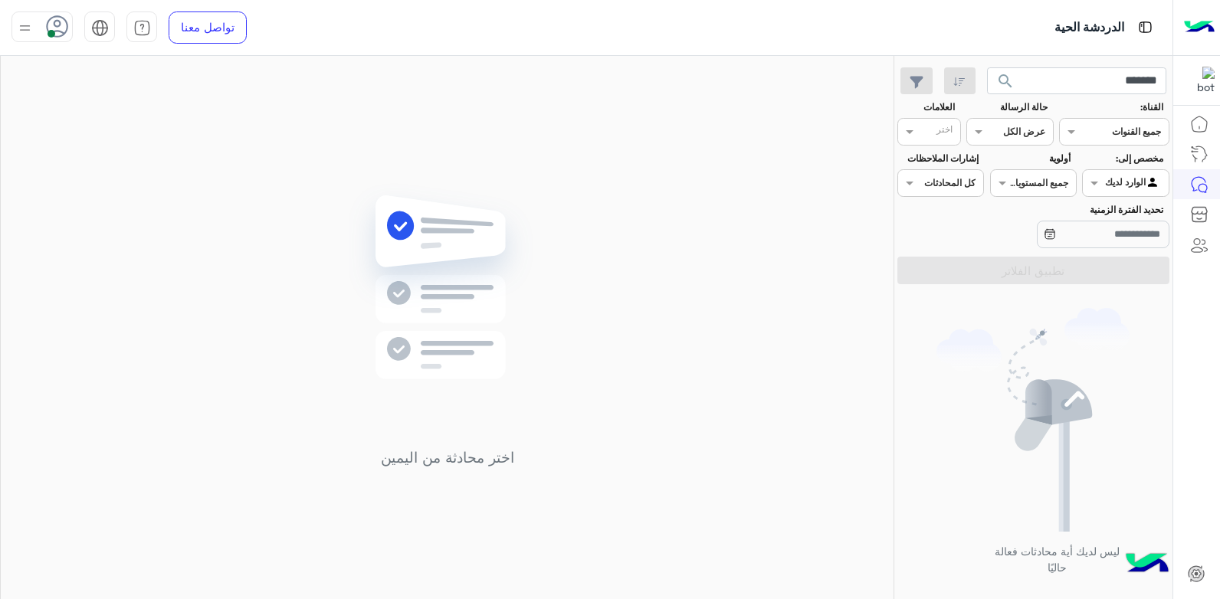
click at [31, 25] on img at bounding box center [24, 27] width 19 height 19
click at [298, 239] on div "اختر محادثة من اليمين" at bounding box center [447, 330] width 893 height 549
click at [529, 176] on div "اختر محادثة من اليمين" at bounding box center [447, 330] width 893 height 549
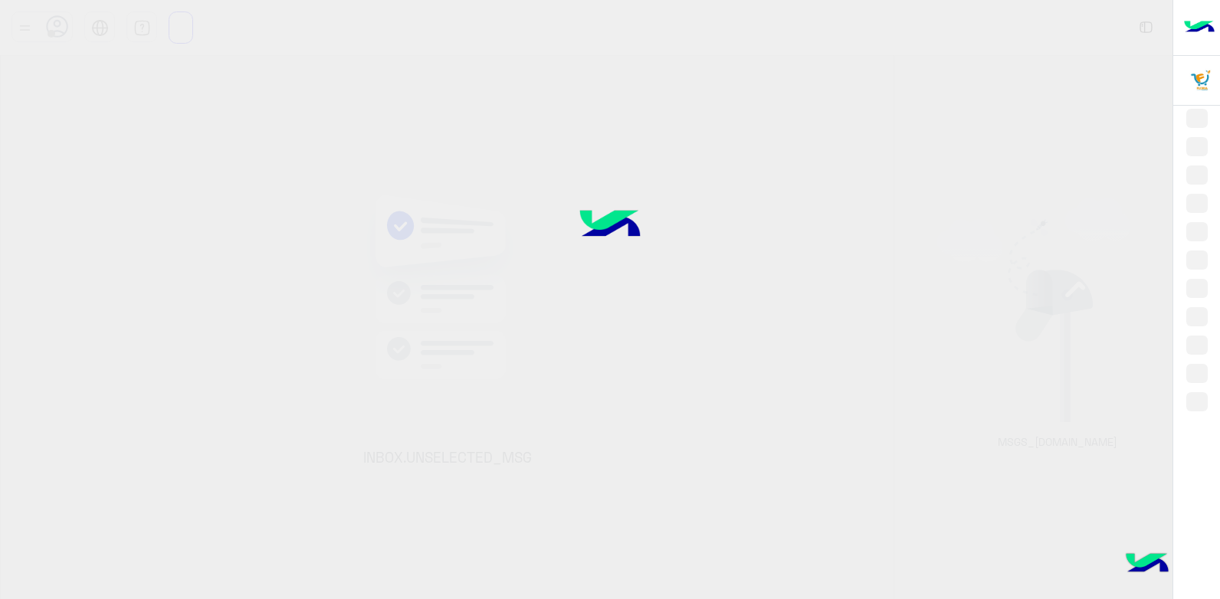
click at [434, 70] on div at bounding box center [610, 299] width 1220 height 599
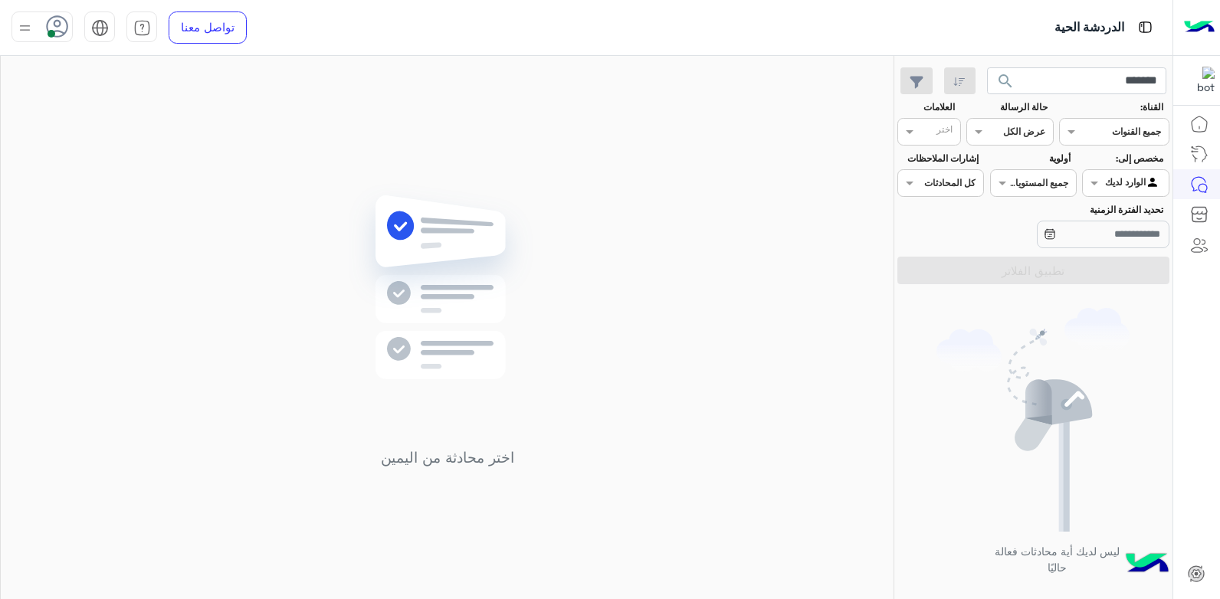
click at [23, 28] on img at bounding box center [24, 27] width 19 height 19
click at [124, 160] on label "وقت الراحة" at bounding box center [107, 151] width 167 height 28
click at [156, 328] on div "تسجيل الخروج" at bounding box center [107, 339] width 190 height 41
click at [158, 340] on link "تسجيل الخروج" at bounding box center [137, 338] width 65 height 13
click at [281, 215] on div "اختر محادثة من اليمين" at bounding box center [447, 330] width 893 height 549
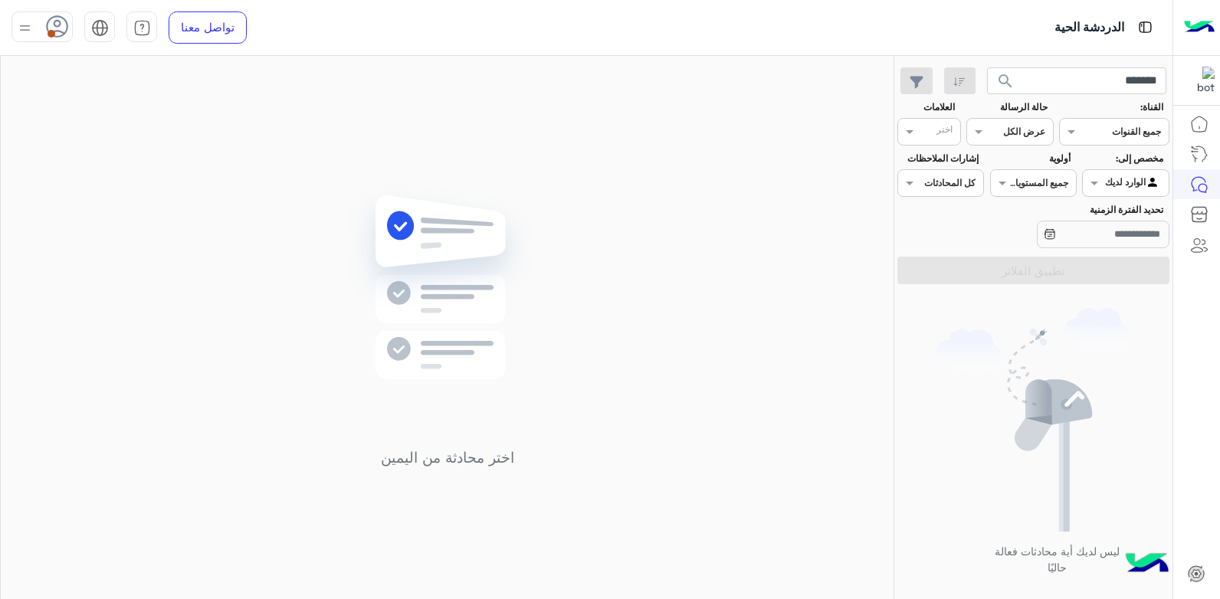
click at [36, 28] on div at bounding box center [41, 26] width 61 height 31
click at [160, 339] on link "تسجيل الخروج" at bounding box center [137, 338] width 65 height 13
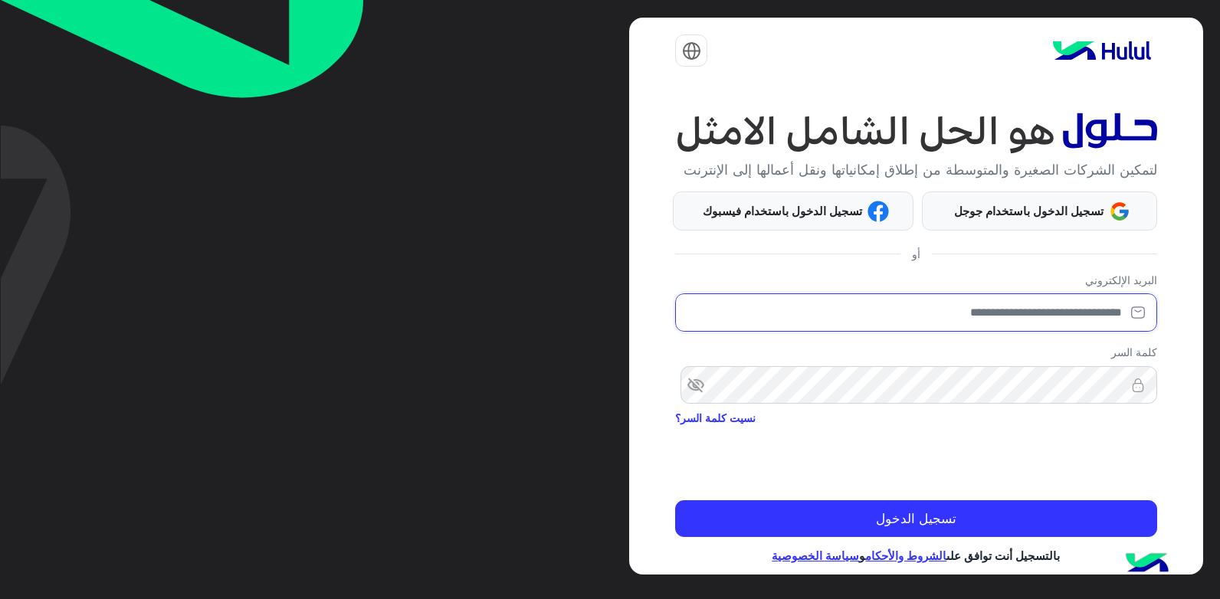
click at [829, 332] on input "email" at bounding box center [915, 312] width 481 height 38
type input "**********"
click at [697, 399] on span "visibility_off" at bounding box center [689, 386] width 28 height 28
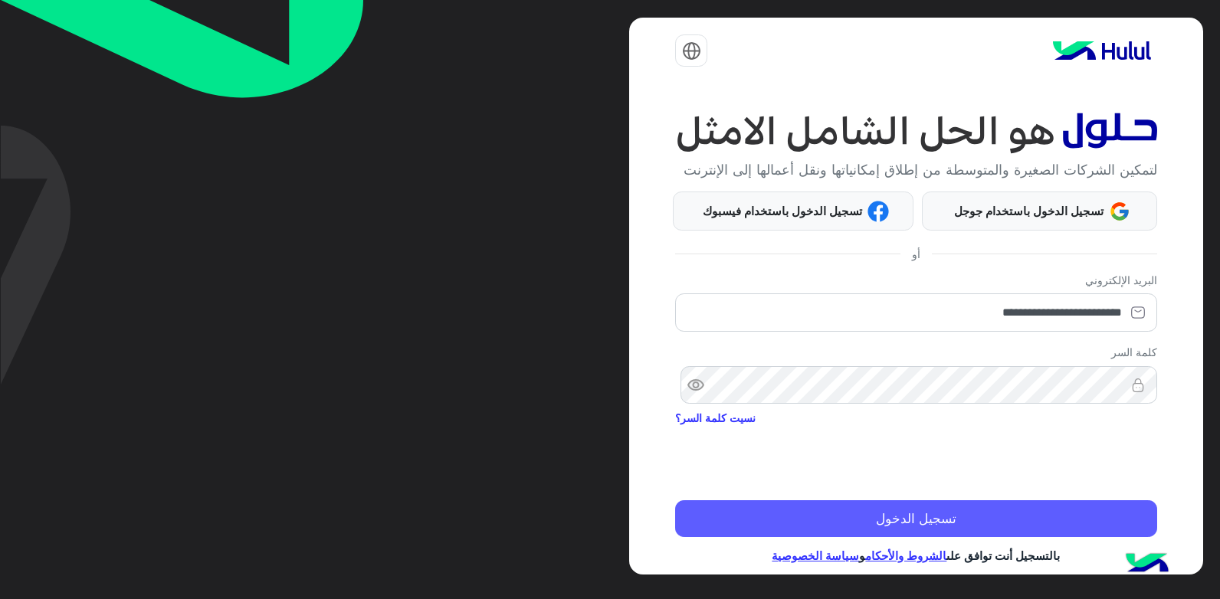
click at [994, 533] on button "تسجيل الدخول" at bounding box center [915, 518] width 481 height 37
